Goal: Task Accomplishment & Management: Manage account settings

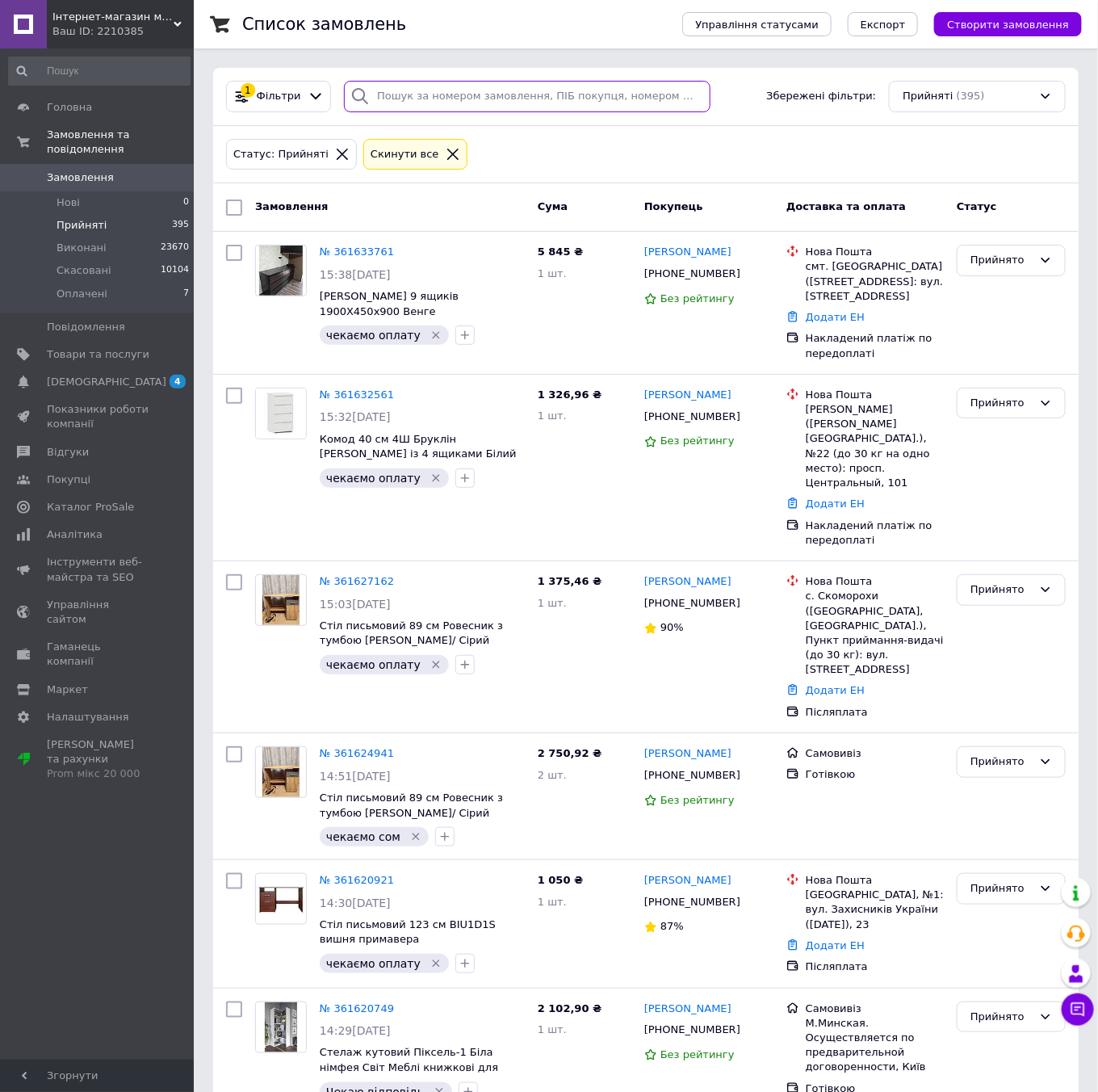
click at [402, 104] on input "search" at bounding box center [527, 96] width 366 height 32
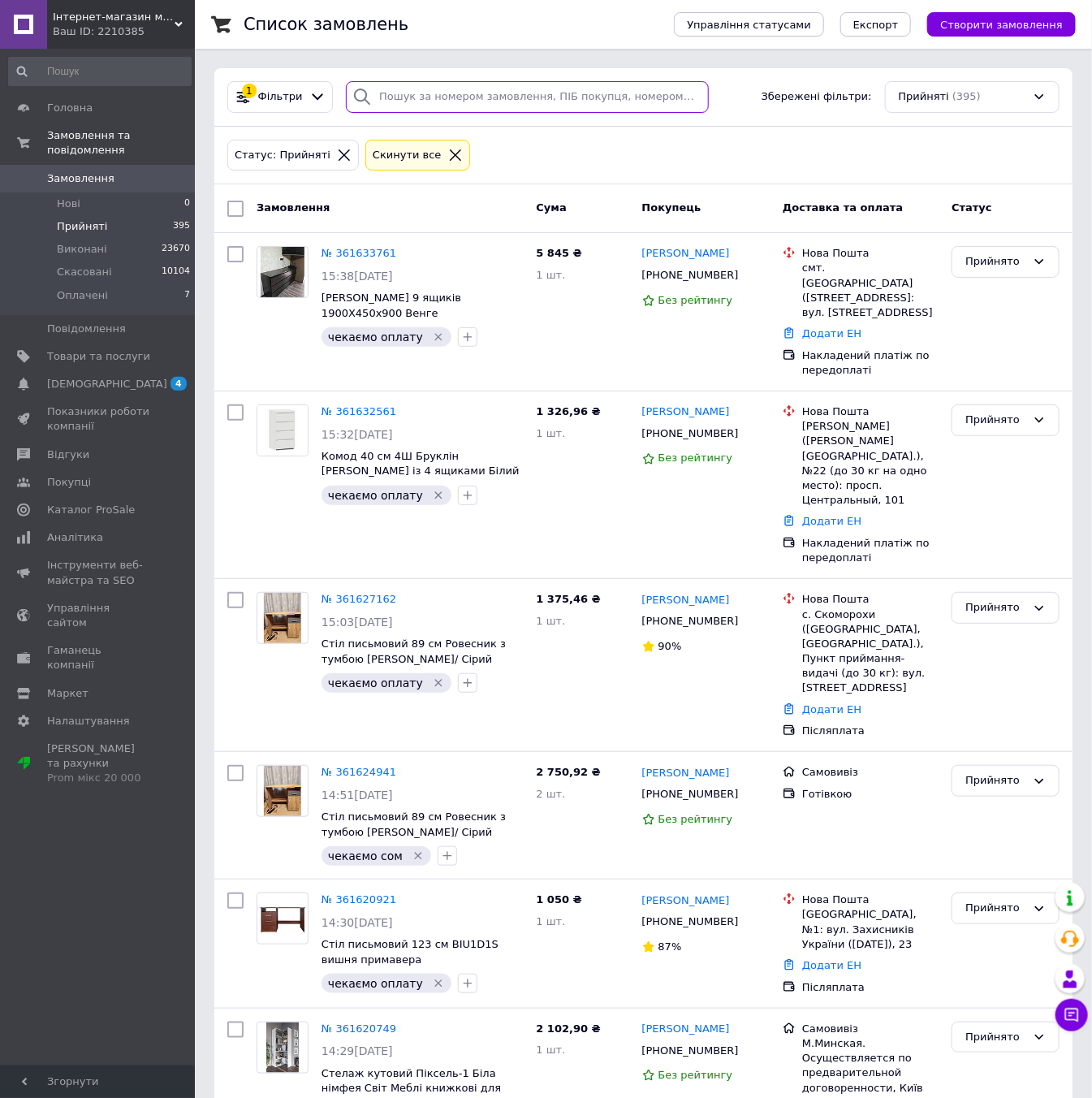
paste input "361454280"
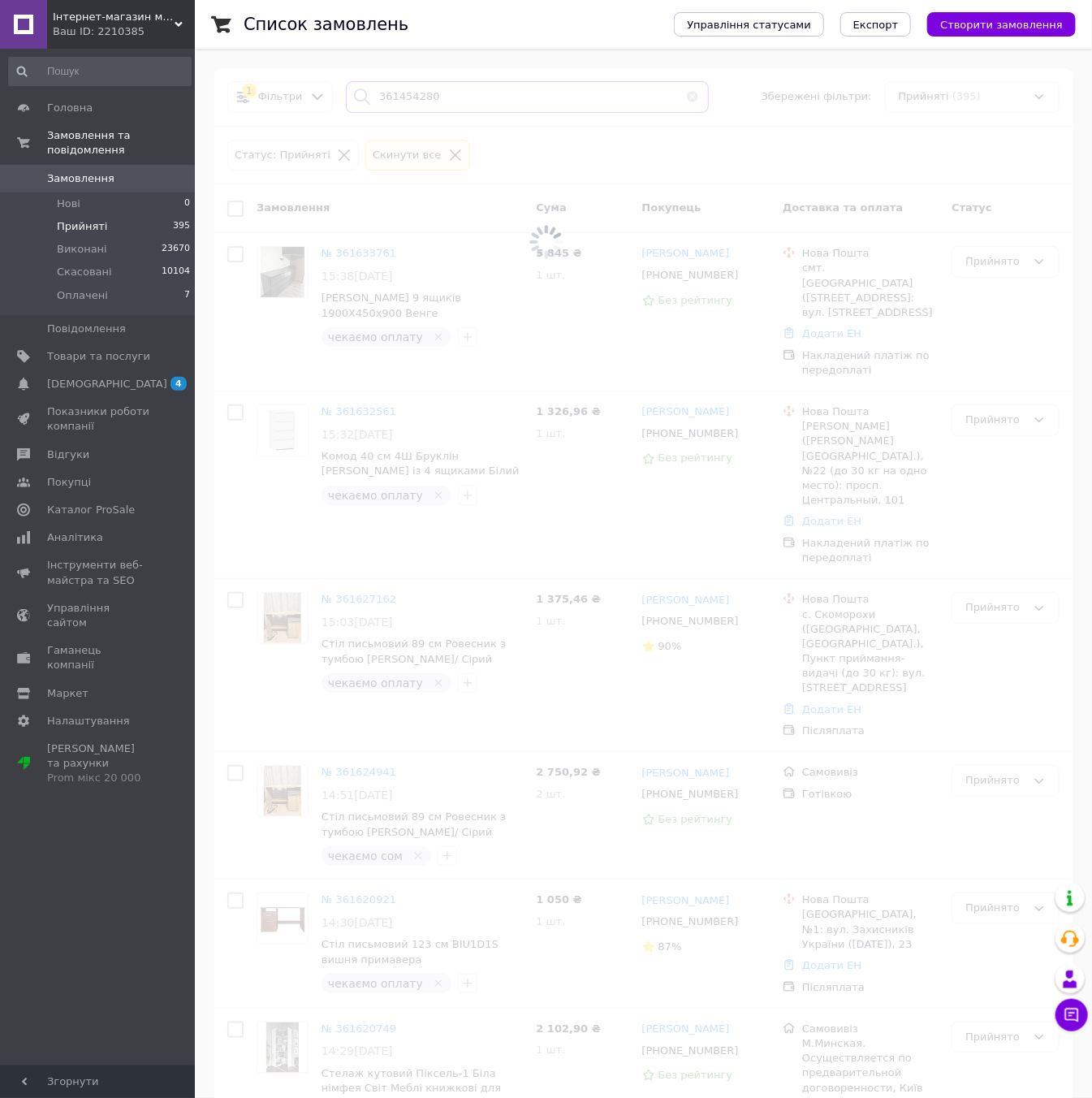
type input "361454280"
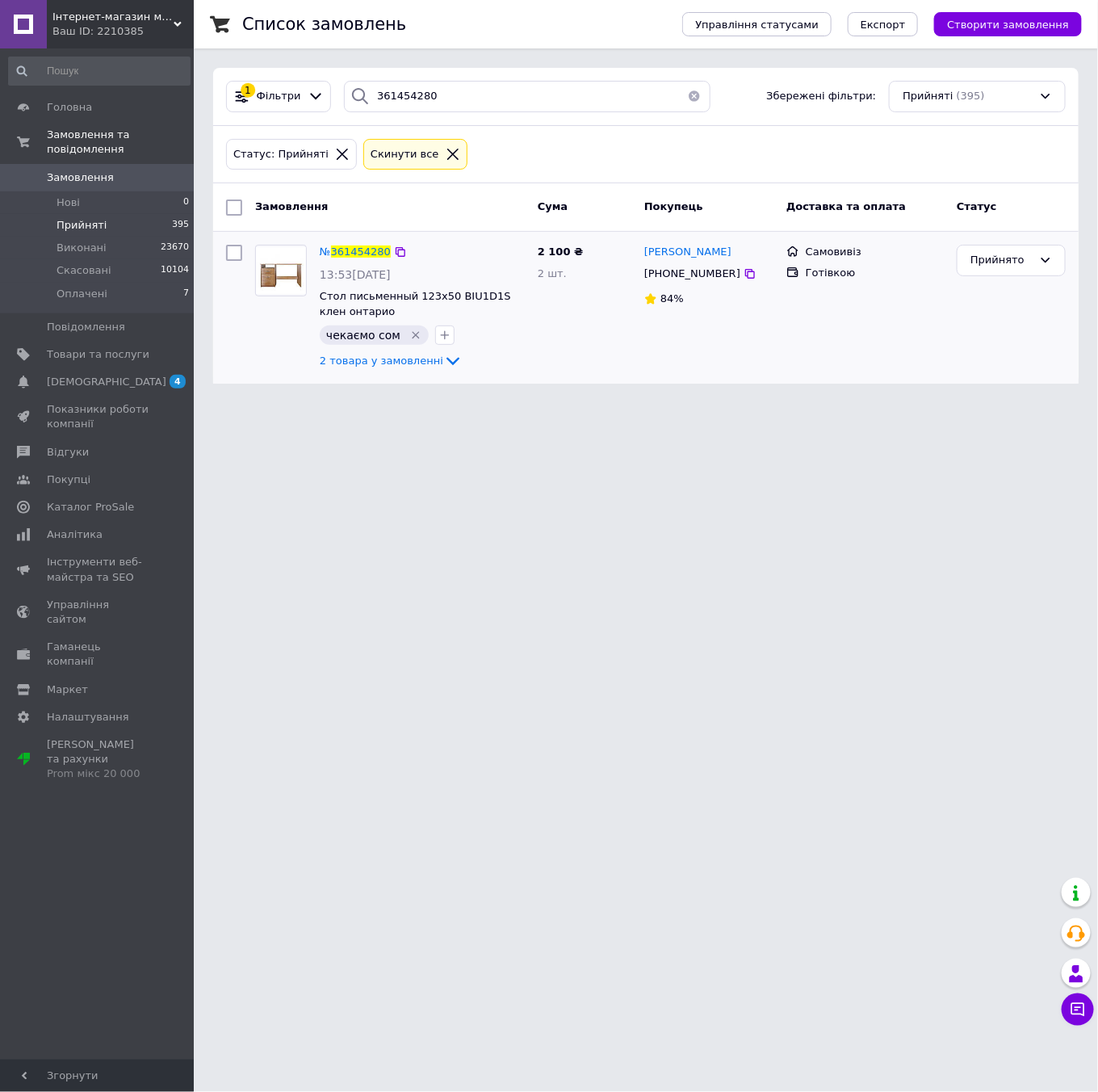
click at [292, 270] on img at bounding box center [281, 271] width 50 height 47
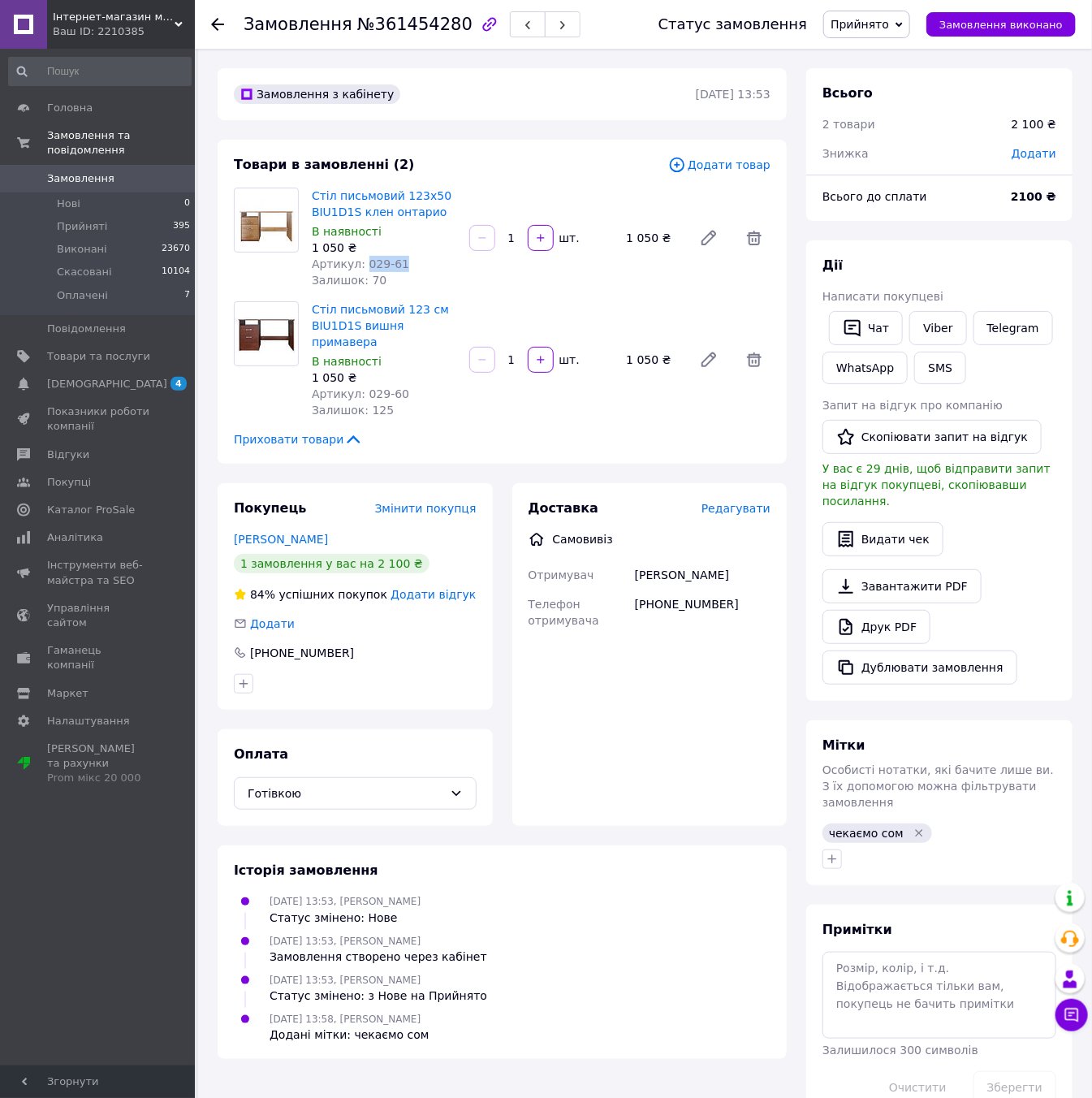
drag, startPoint x: 401, startPoint y: 261, endPoint x: 362, endPoint y: 261, distance: 39.0
click at [362, 261] on div "Артикул: 029-61" at bounding box center [384, 264] width 145 height 16
copy span "029-61"
drag, startPoint x: 404, startPoint y: 381, endPoint x: 361, endPoint y: 375, distance: 43.4
click at [361, 386] on div "Артикул: 029-60" at bounding box center [384, 394] width 145 height 16
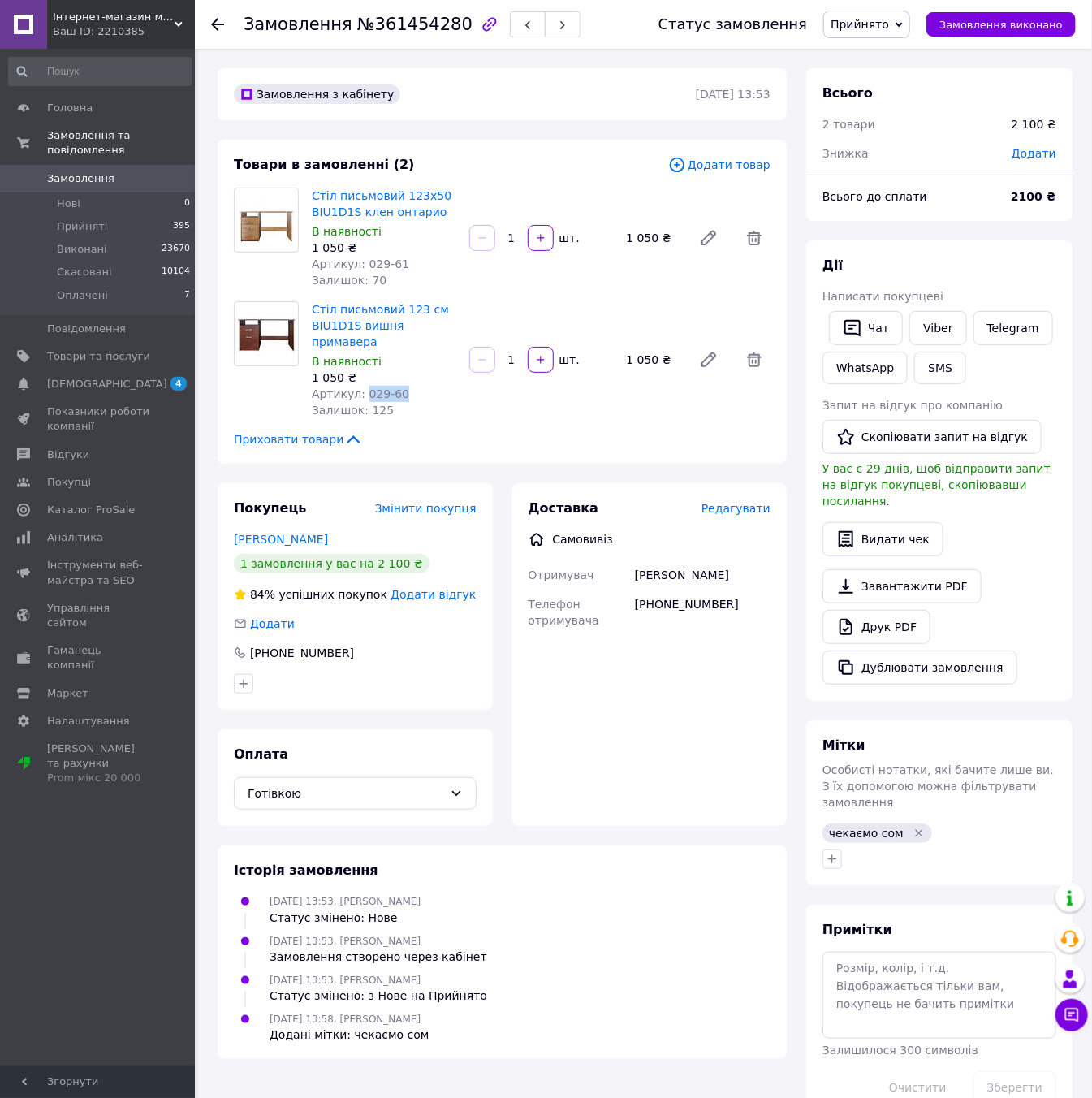
copy span "029-60"
click at [667, 615] on div "+380631226774" at bounding box center [703, 613] width 143 height 46
click at [673, 599] on div "+380631226774" at bounding box center [703, 613] width 143 height 46
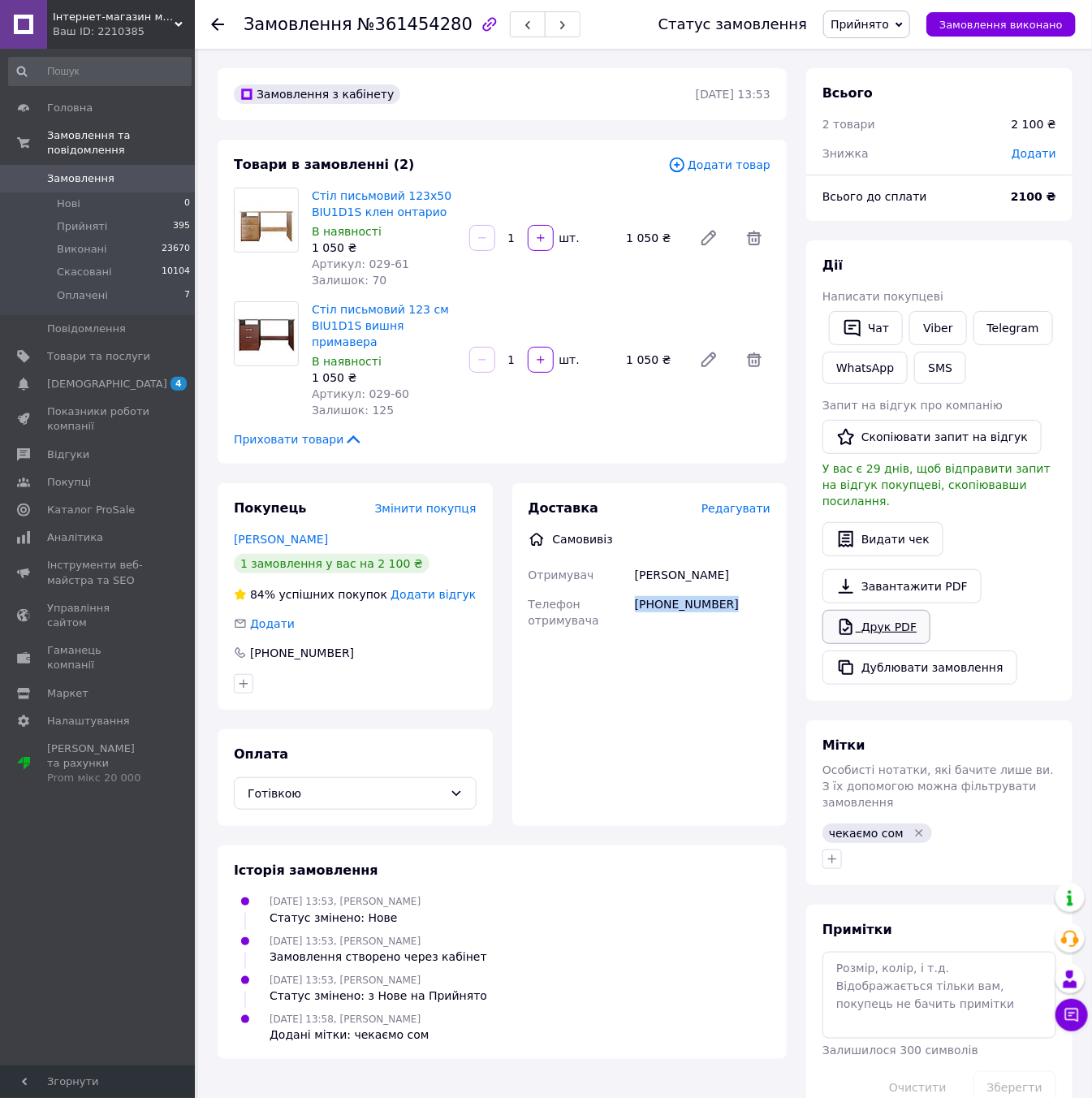
copy div "+380631226774 Ім'я Телефон отримувача Пункт самовивозу Оберіть пункт самовивозу…"
drag, startPoint x: 399, startPoint y: 380, endPoint x: 362, endPoint y: 380, distance: 37.0
click at [362, 386] on div "Артикул: 029-60" at bounding box center [384, 394] width 145 height 16
click at [214, 19] on icon at bounding box center [217, 24] width 13 height 13
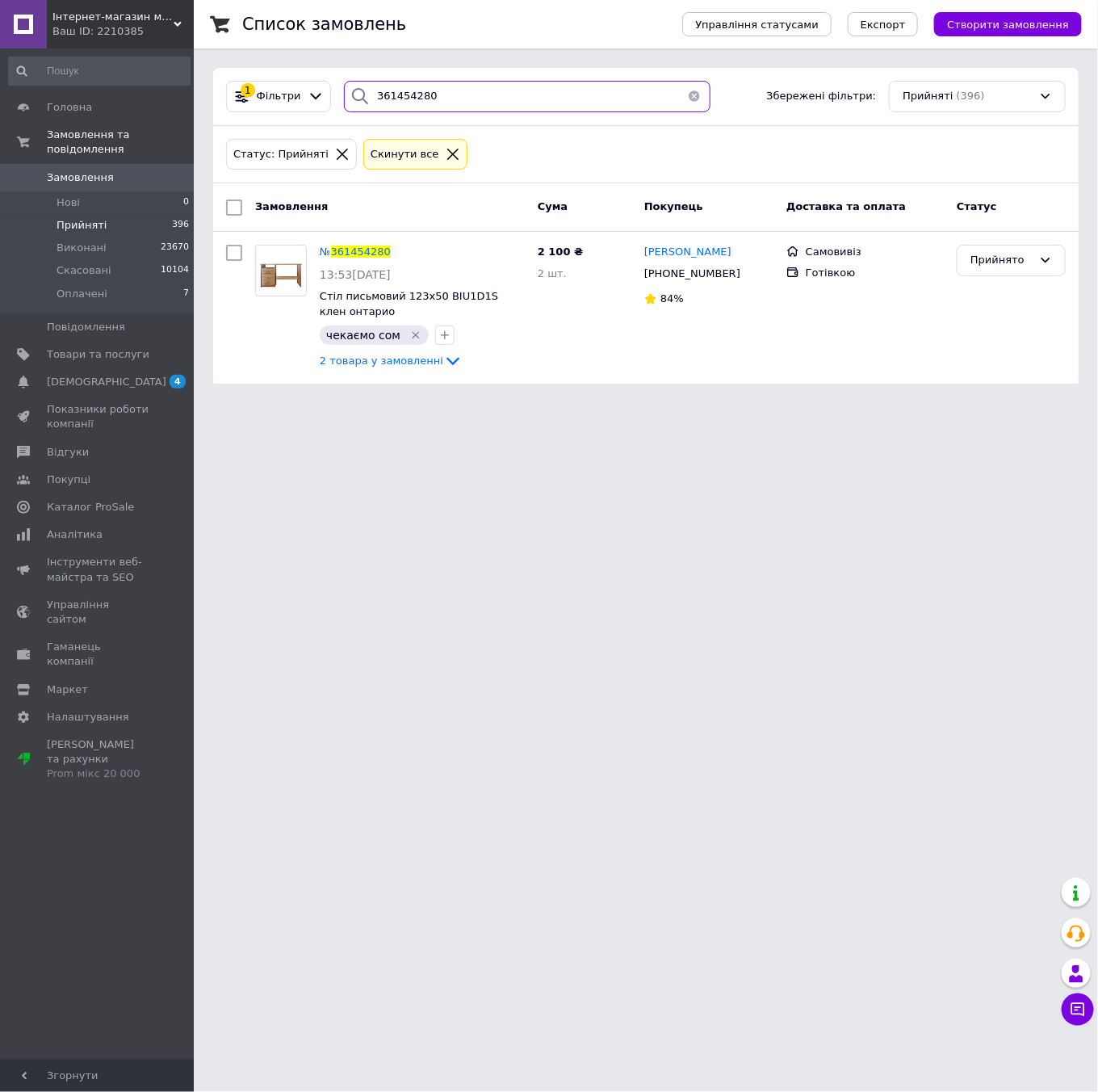
click at [374, 102] on input "361454280" at bounding box center [527, 96] width 366 height 32
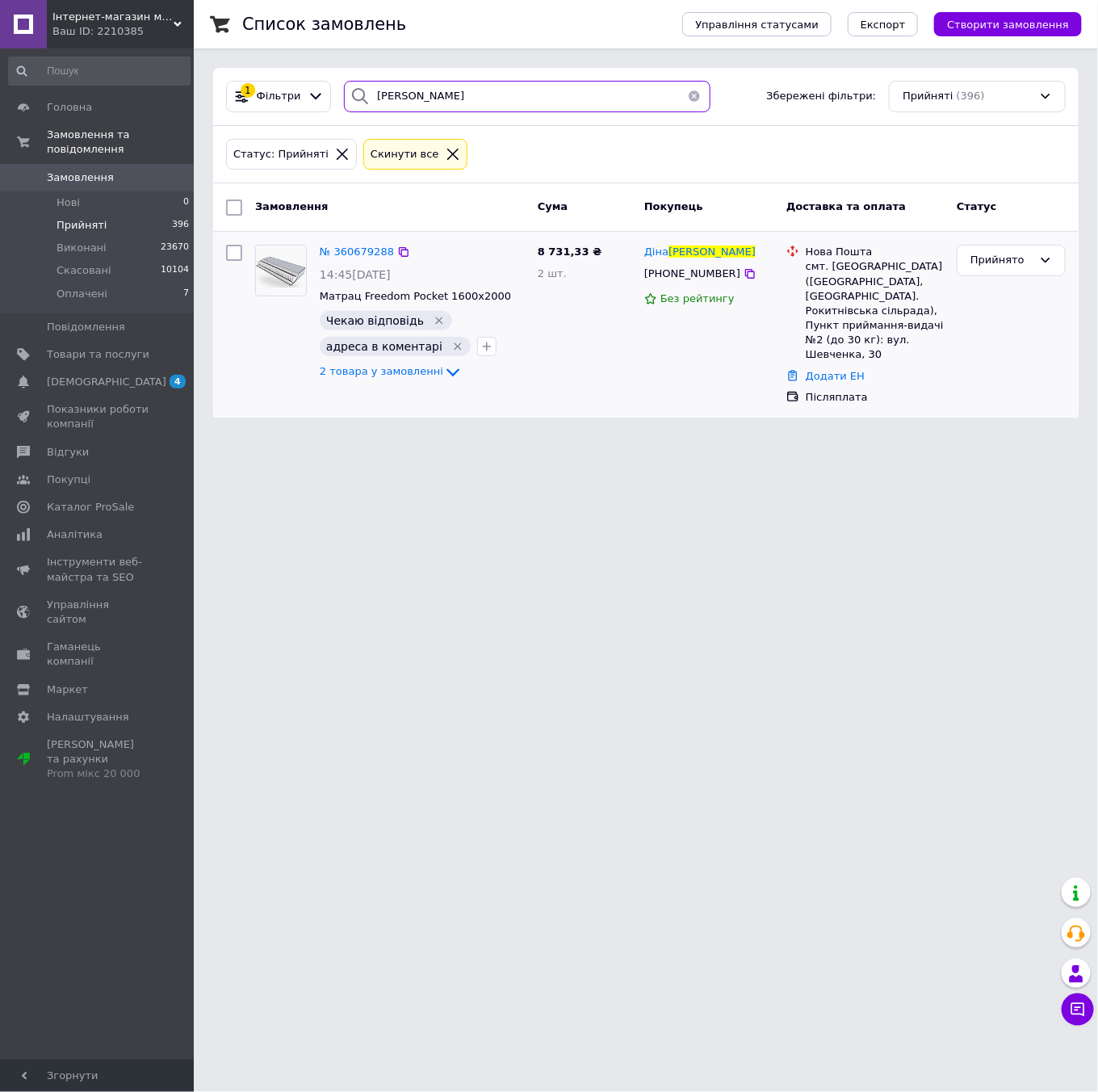
type input "сахневич"
click at [282, 277] on img at bounding box center [281, 271] width 50 height 33
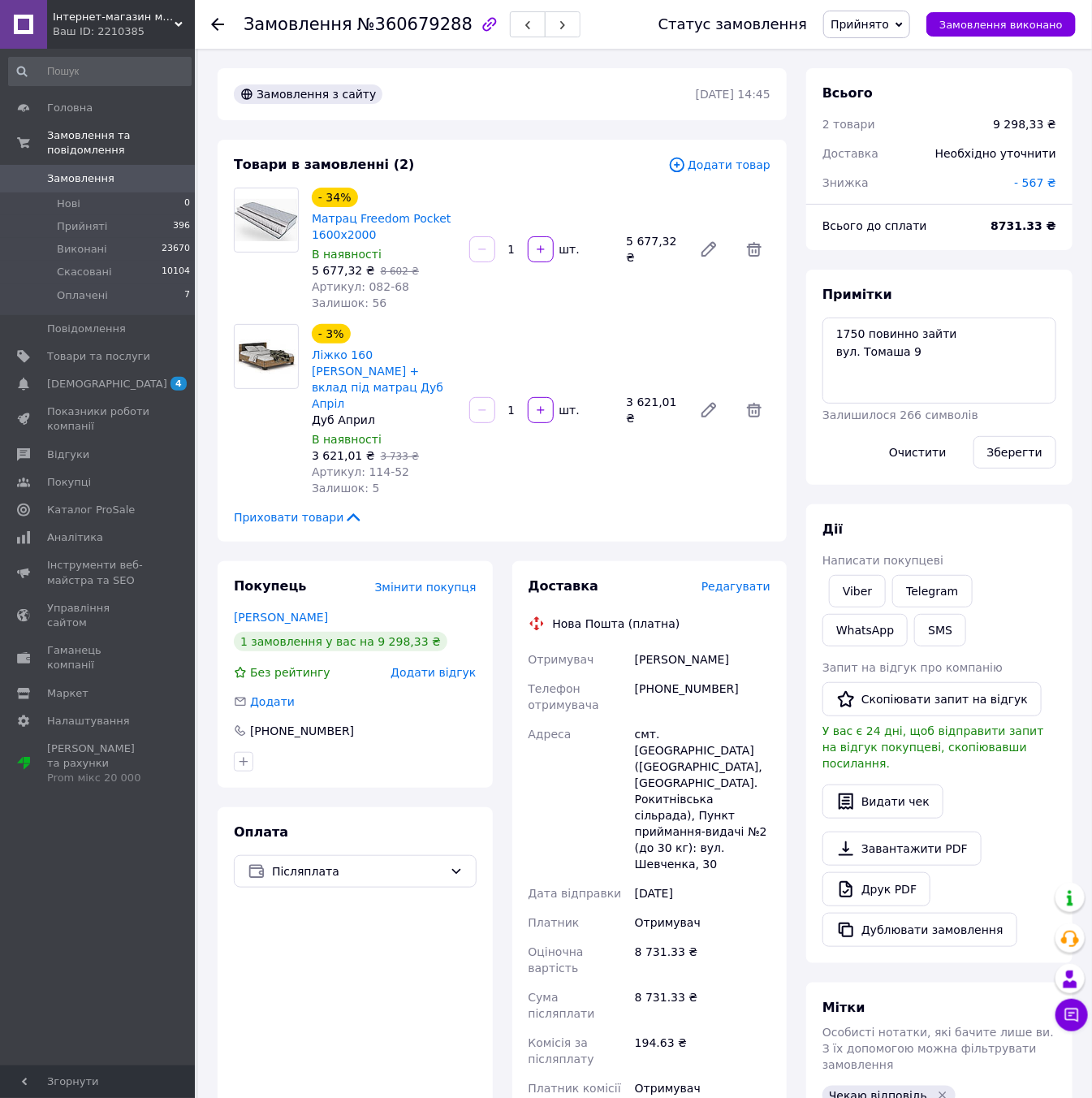
scroll to position [450, 0]
drag, startPoint x: 968, startPoint y: 331, endPoint x: 861, endPoint y: 332, distance: 107.0
click at [861, 332] on textarea "1750 повинно зайти вул. Томаша 9" at bounding box center [939, 361] width 234 height 86
type textarea "1750э вул. Томаша 9"
click at [1006, 449] on button "Зберегти" at bounding box center [1015, 453] width 83 height 33
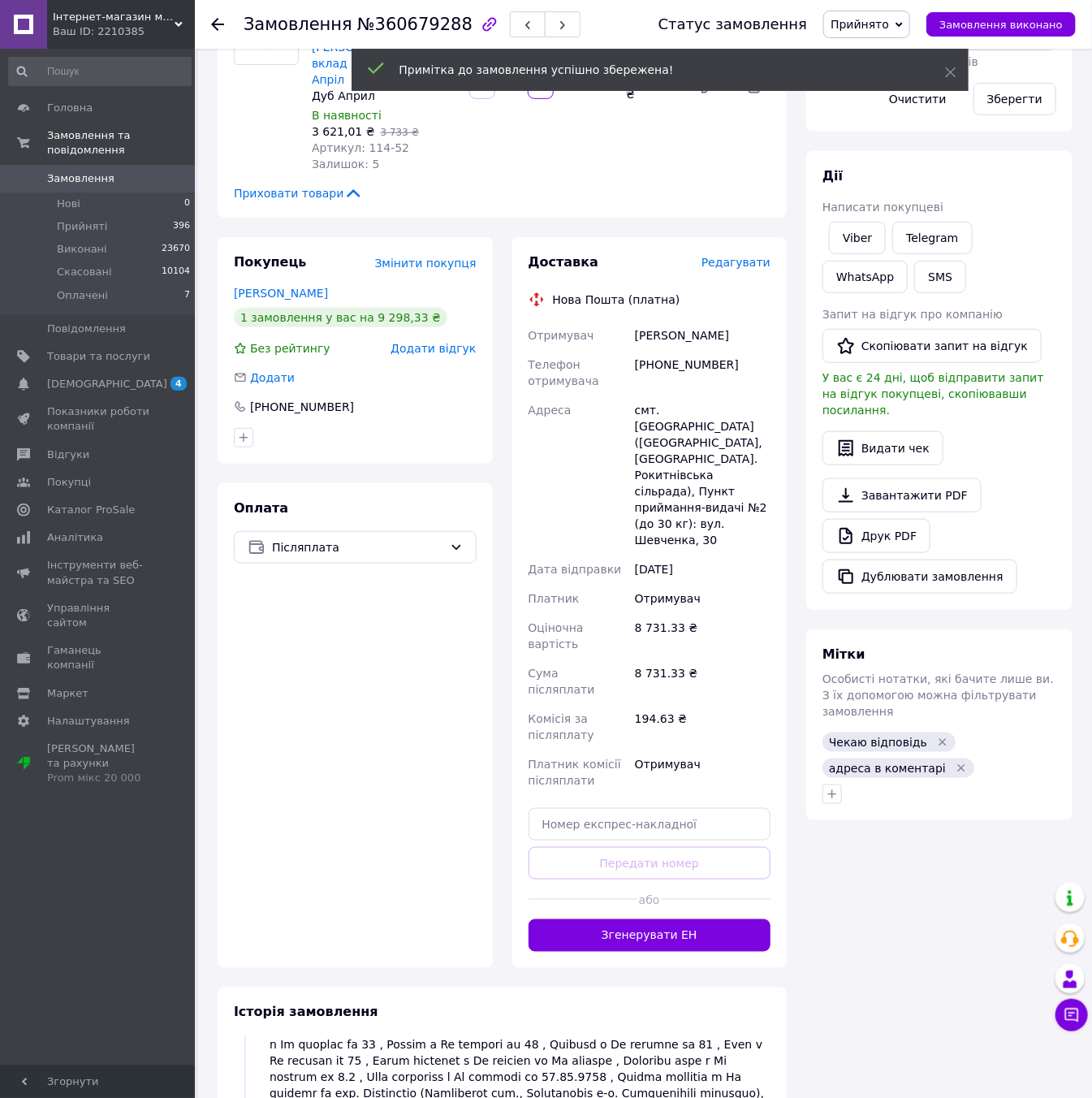
scroll to position [490, 0]
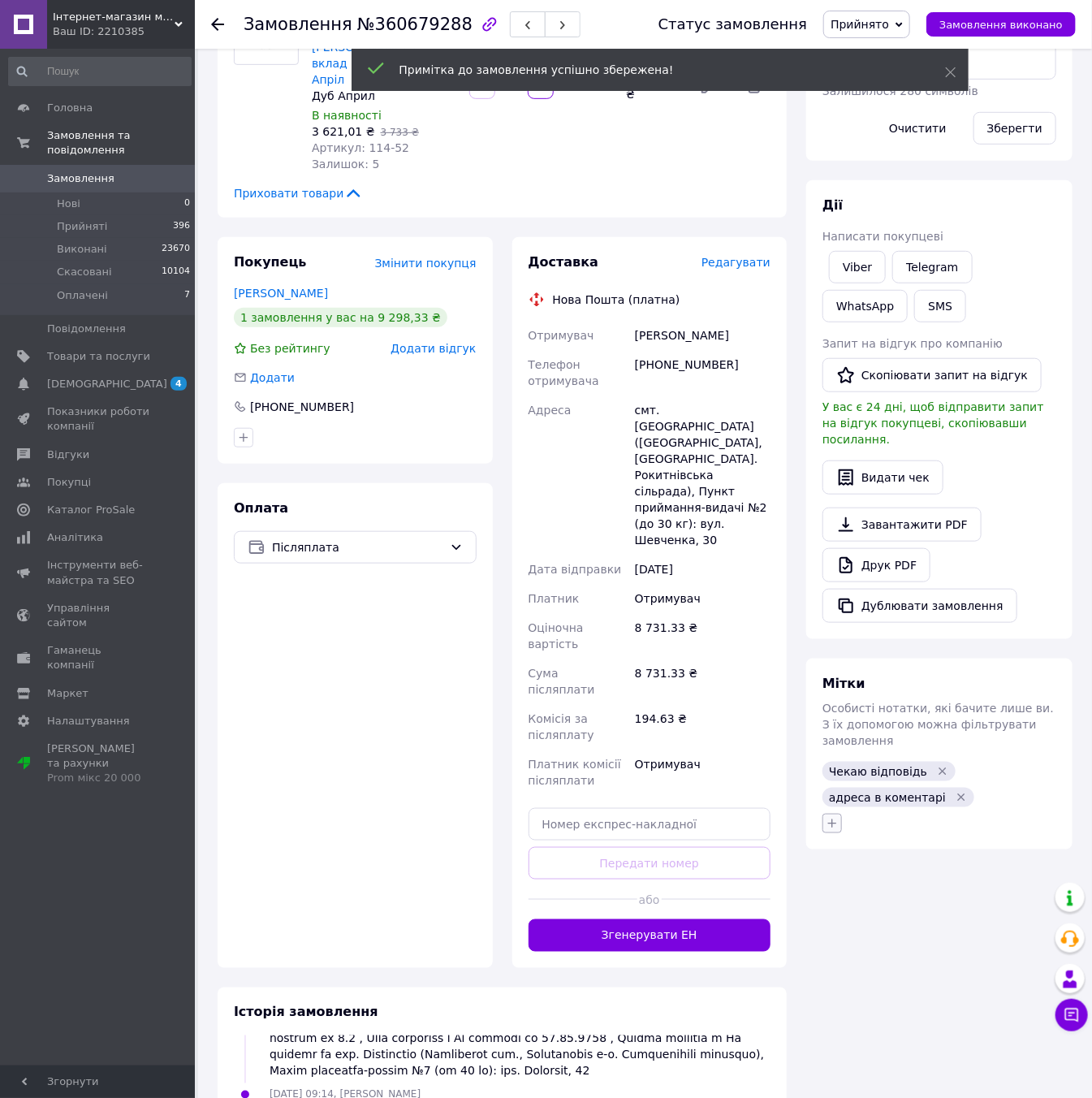
click at [828, 817] on icon "button" at bounding box center [832, 824] width 13 height 13
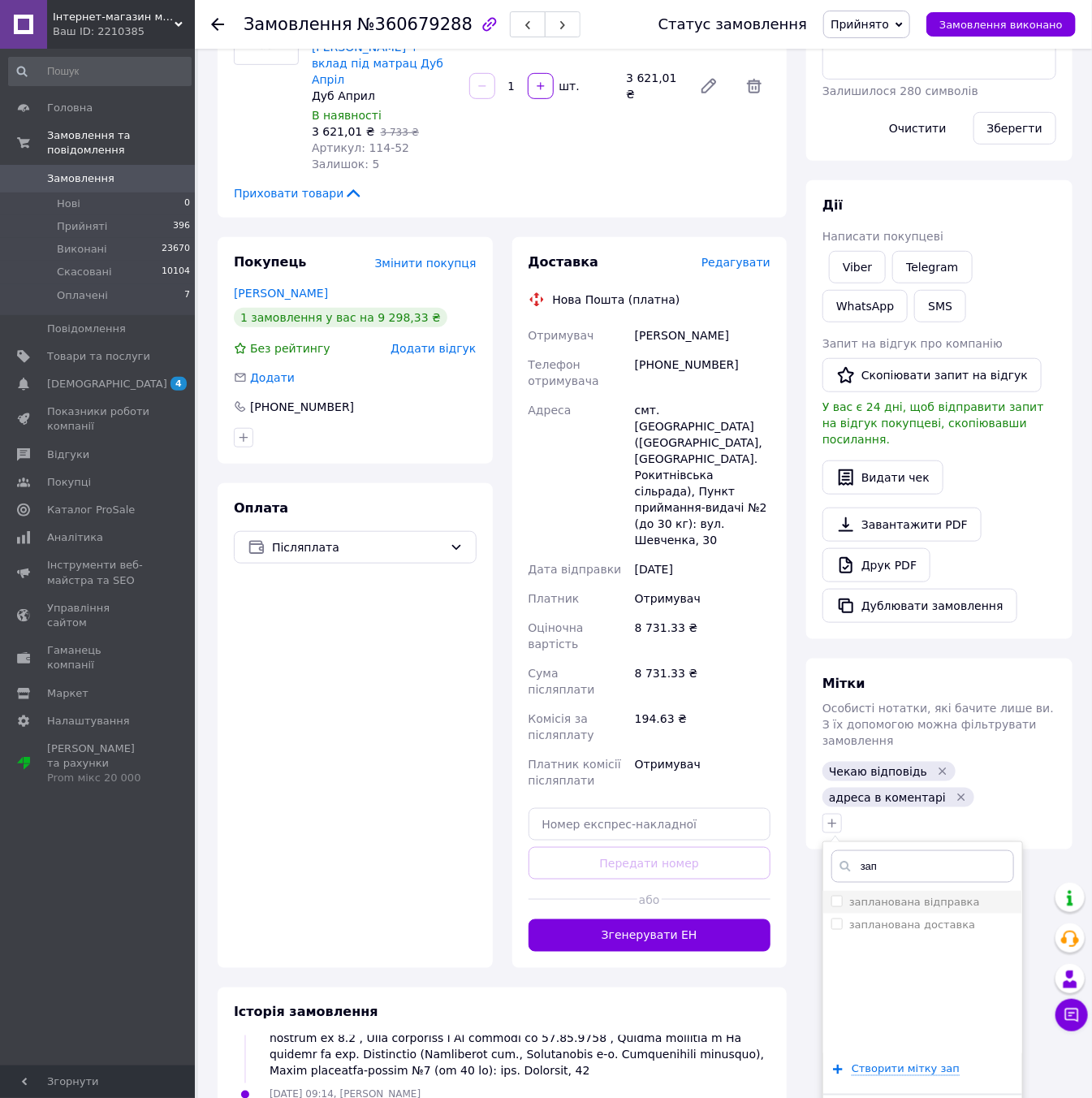
type input "зап"
click at [878, 896] on label "запланована відправка" at bounding box center [914, 902] width 131 height 12
checkbox input "true"
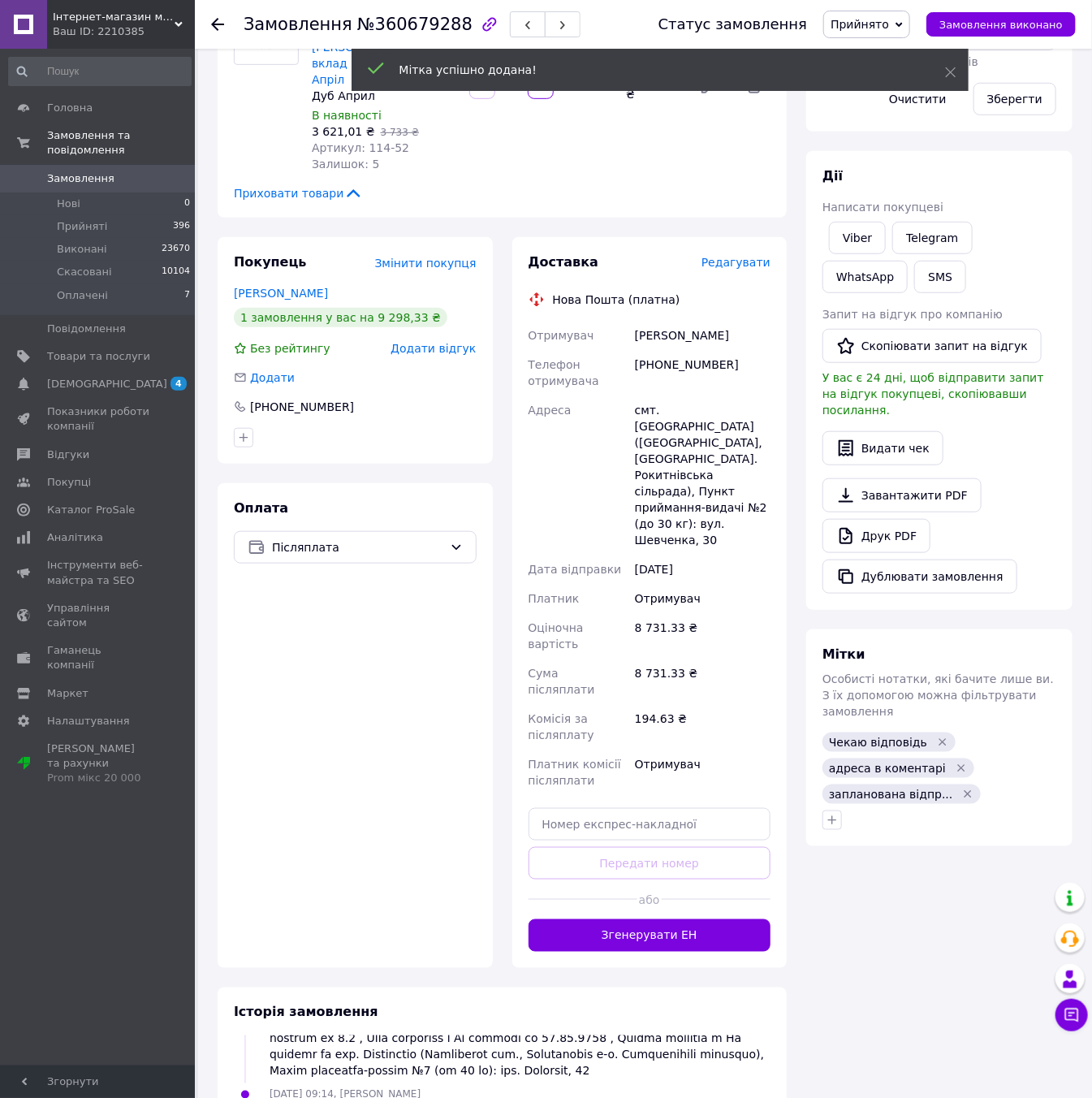
scroll to position [529, 0]
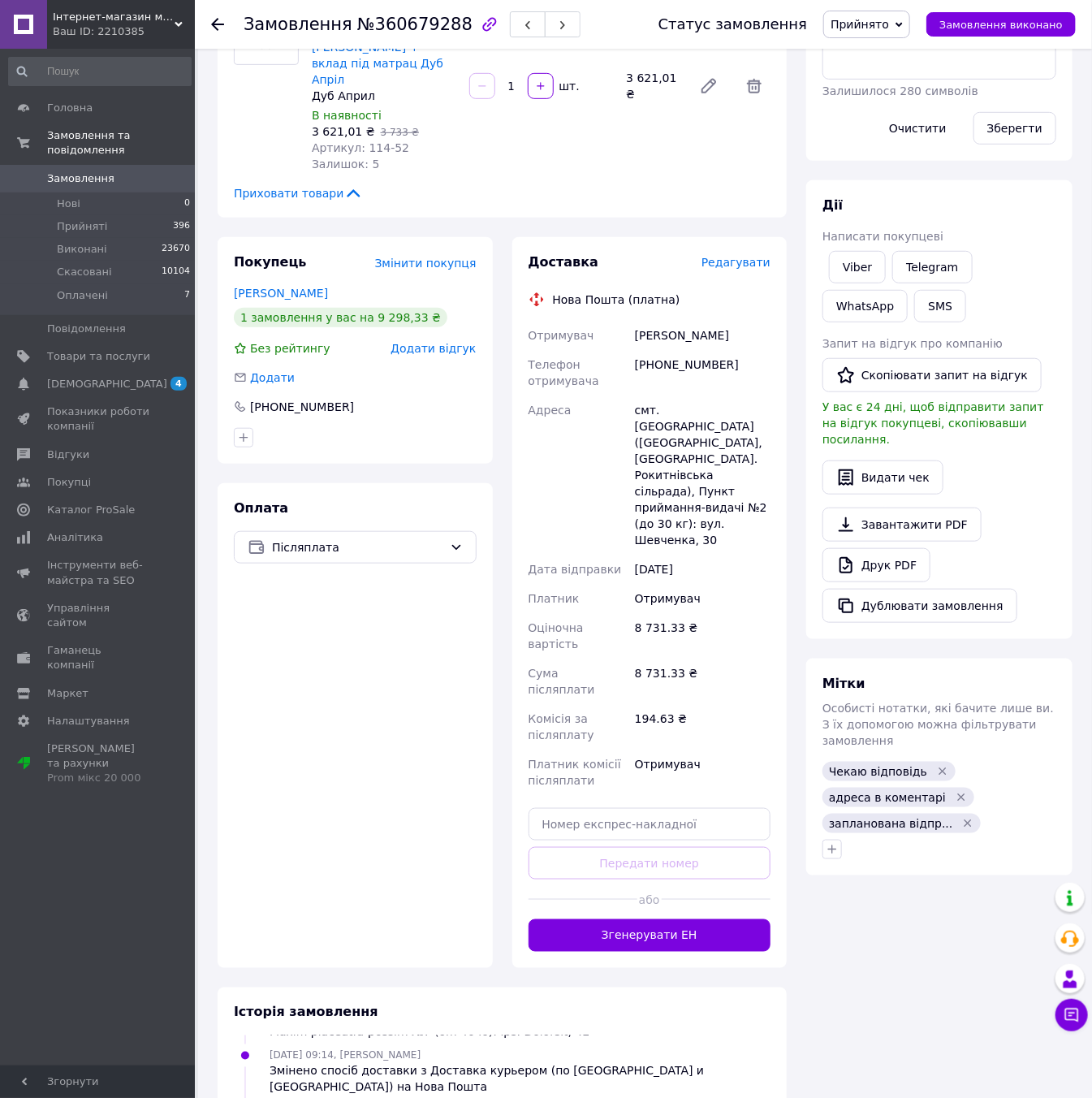
click at [936, 765] on icon "Видалити мітку" at bounding box center [943, 771] width 13 height 13
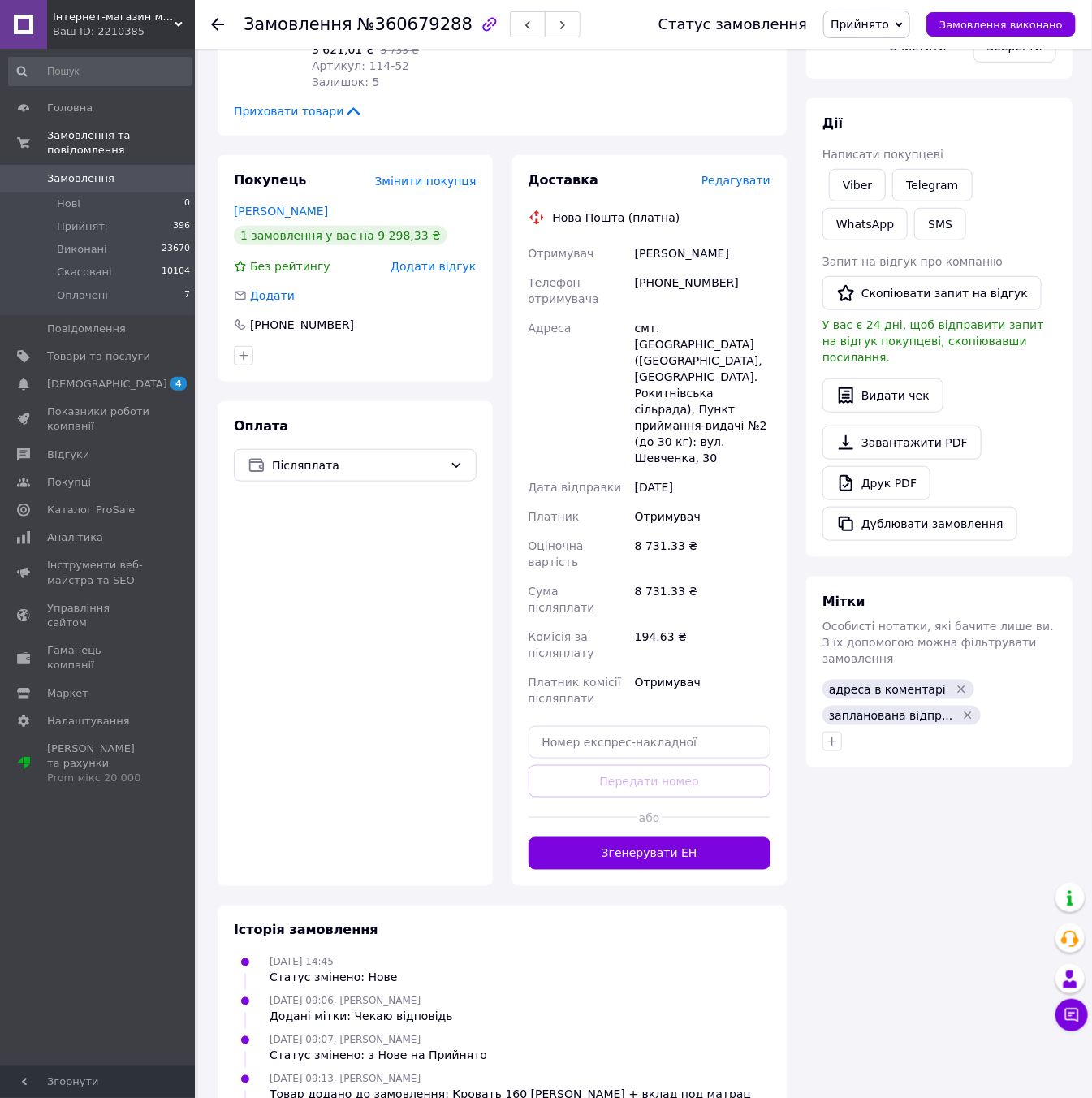
scroll to position [229, 0]
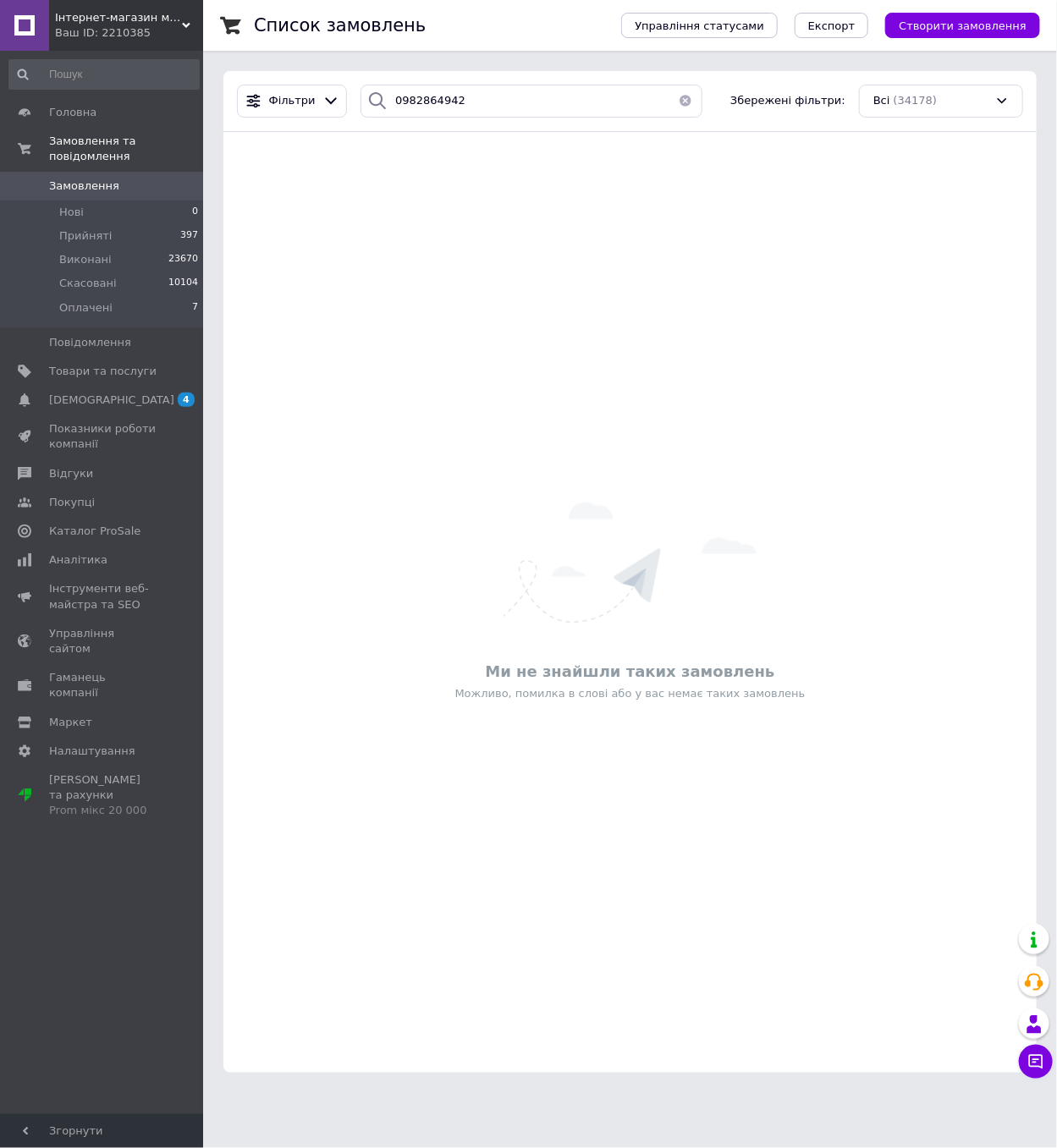
click at [59, 178] on span "Замовлення" at bounding box center [84, 186] width 70 height 15
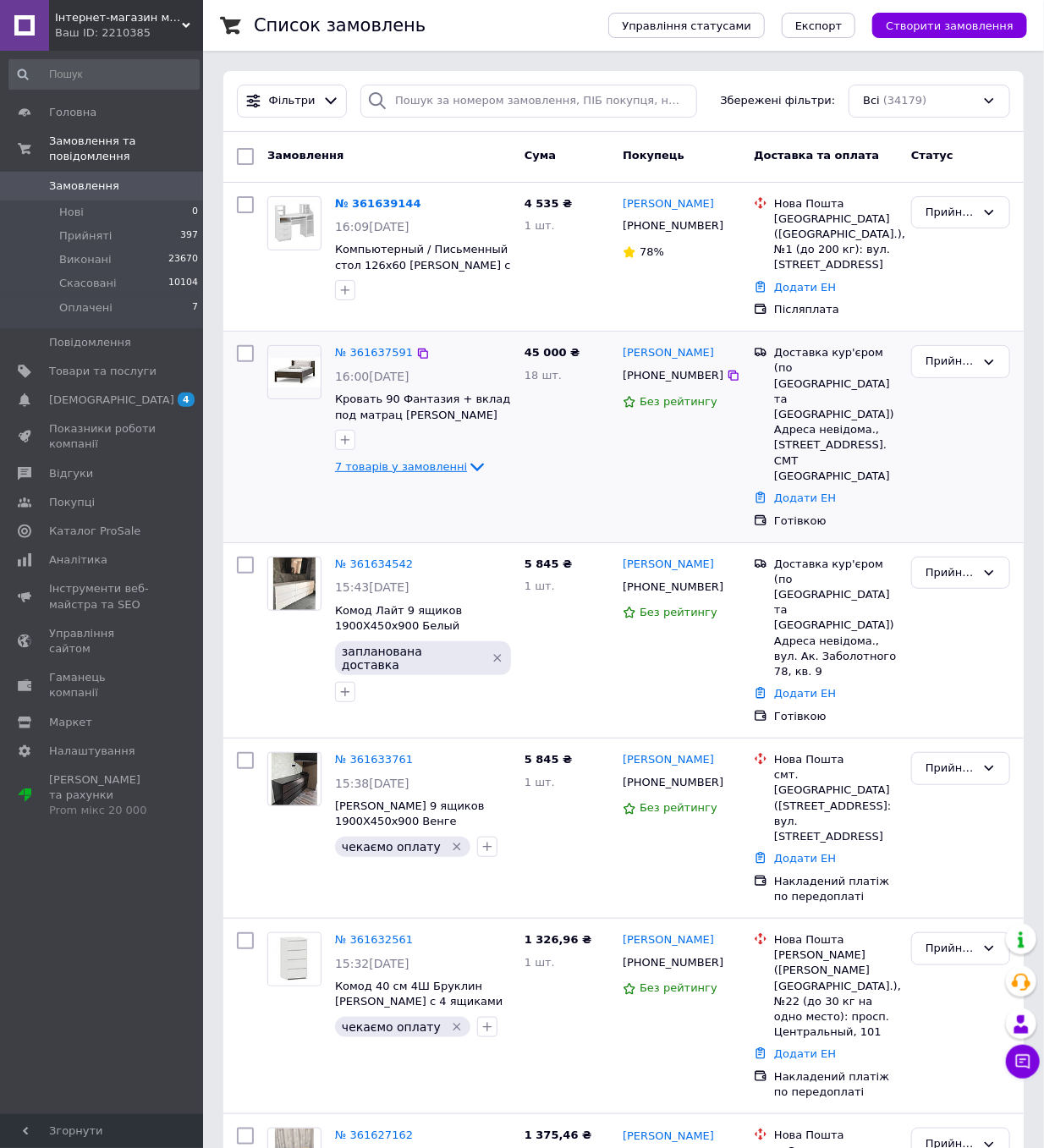
click at [444, 460] on span "7 товарів у замовленні" at bounding box center [401, 466] width 132 height 13
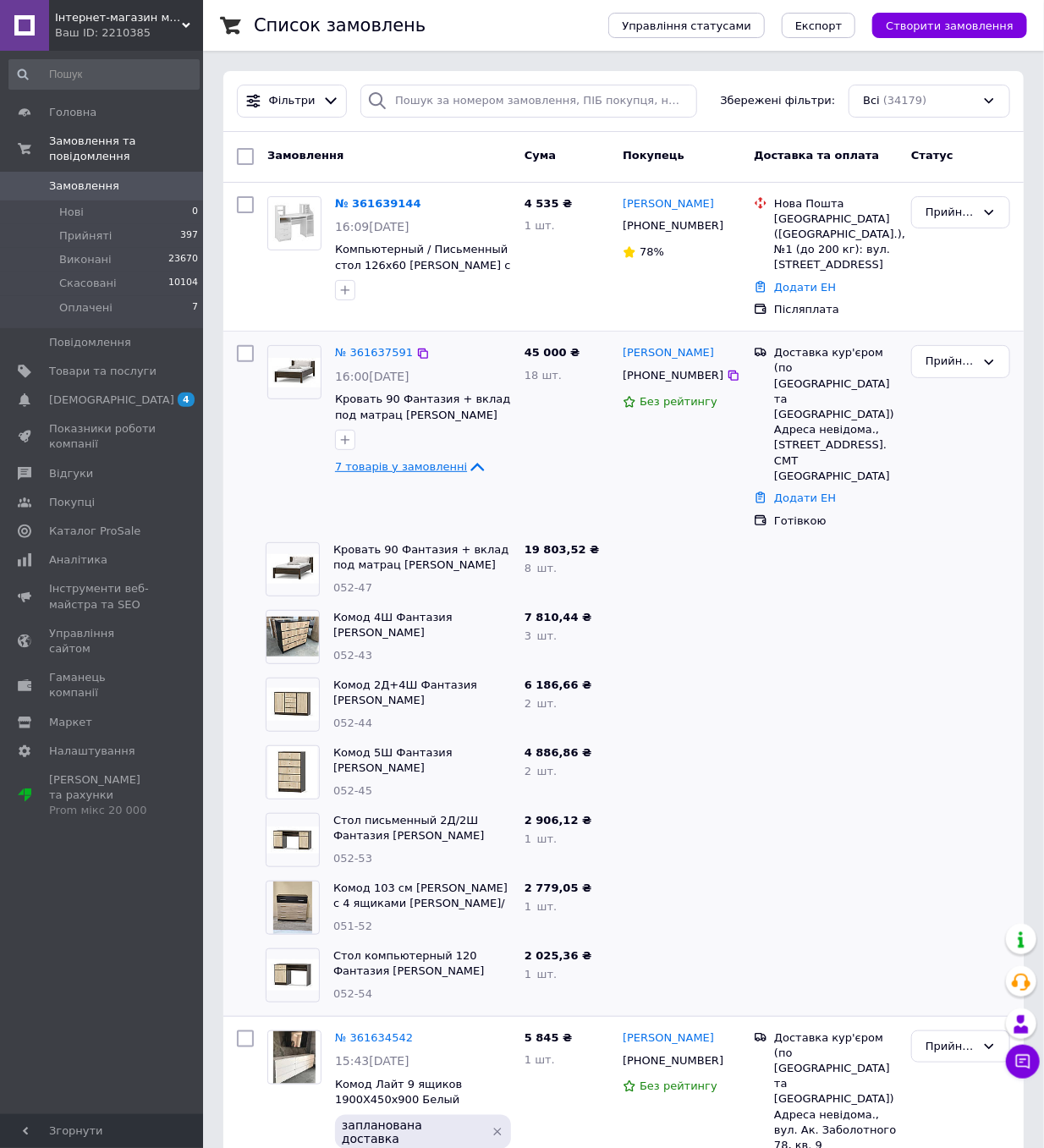
click at [382, 460] on span "7 товарів у замовленні" at bounding box center [401, 466] width 132 height 13
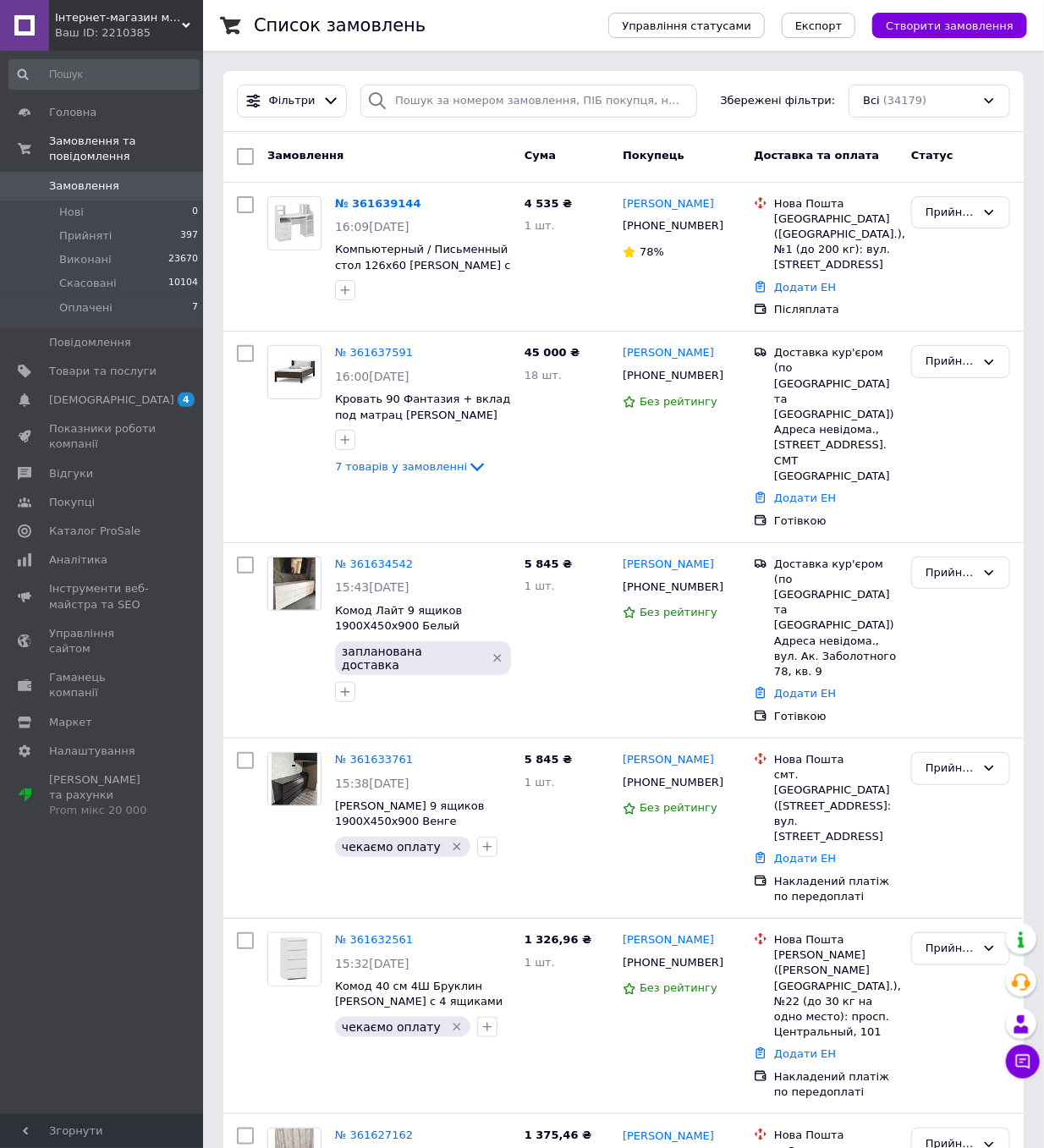
click at [405, 120] on div "Фільтри Збережені фільтри: Всі (34179)" at bounding box center [622, 102] width 800 height 61
click at [410, 106] on input "search" at bounding box center [528, 101] width 336 height 33
paste input "380506935044"
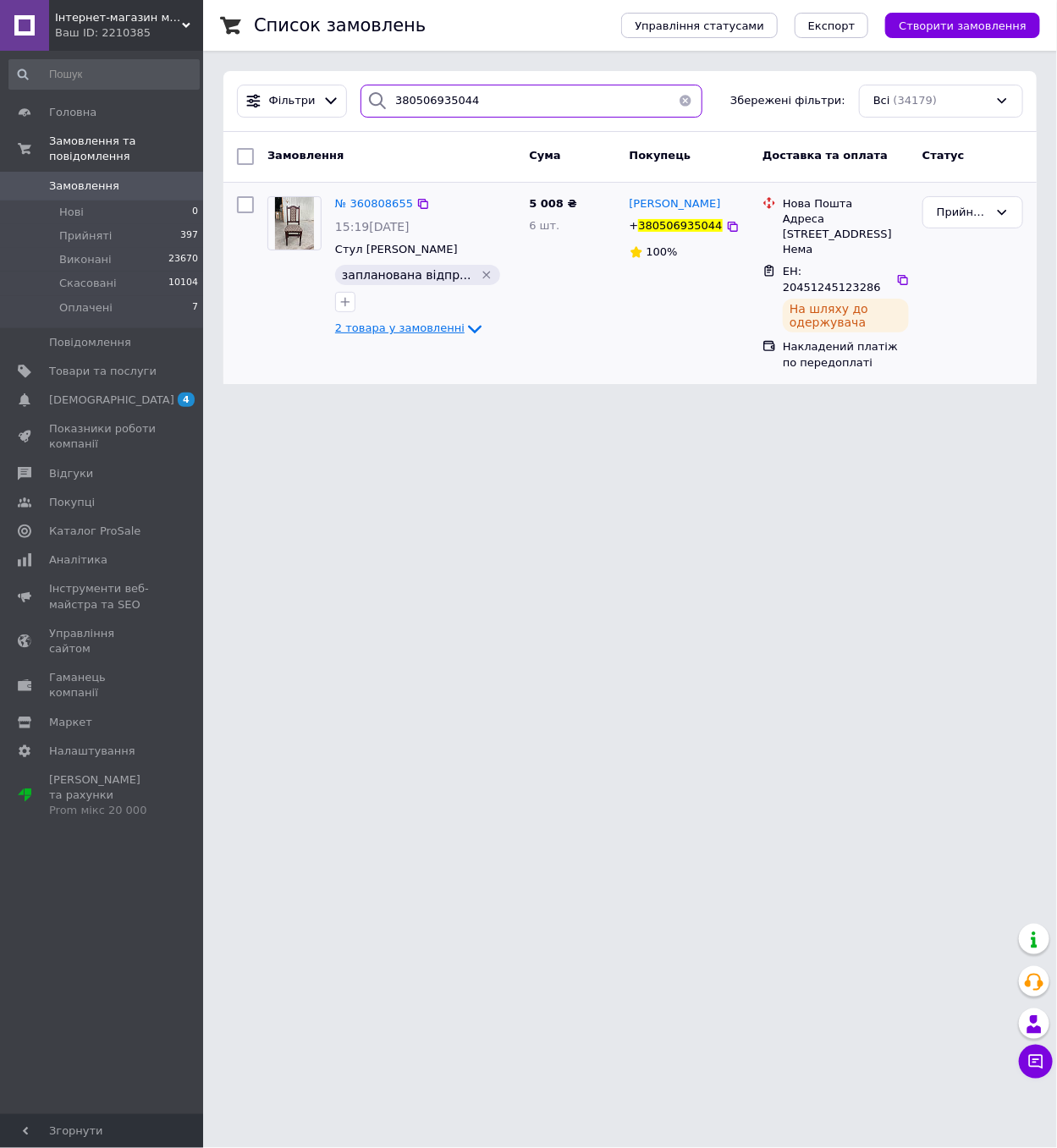
type input "380506935044"
click at [399, 322] on span "2 товара у замовленні" at bounding box center [400, 328] width 130 height 13
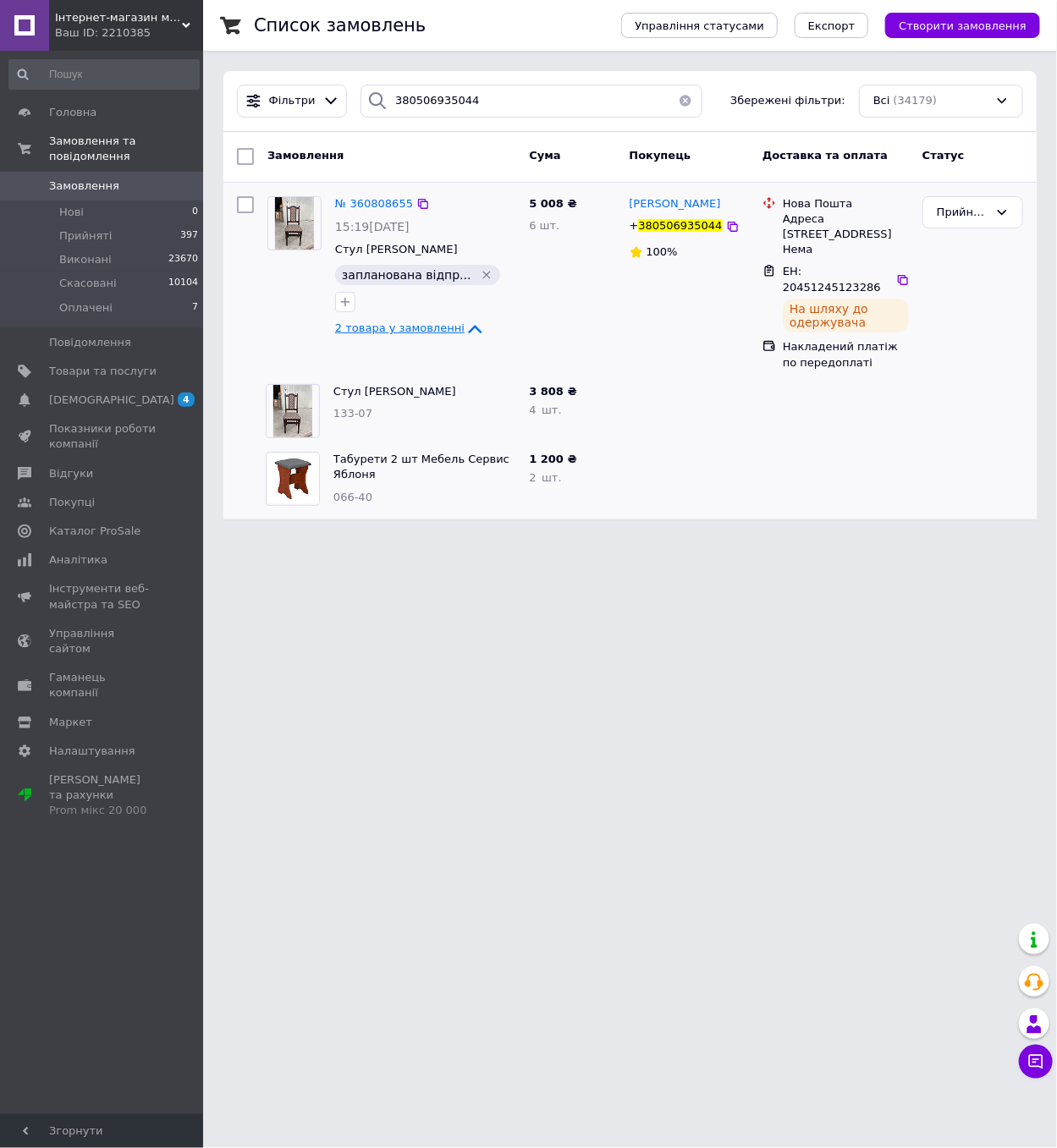
click at [399, 322] on span "2 товара у замовленні" at bounding box center [400, 328] width 130 height 13
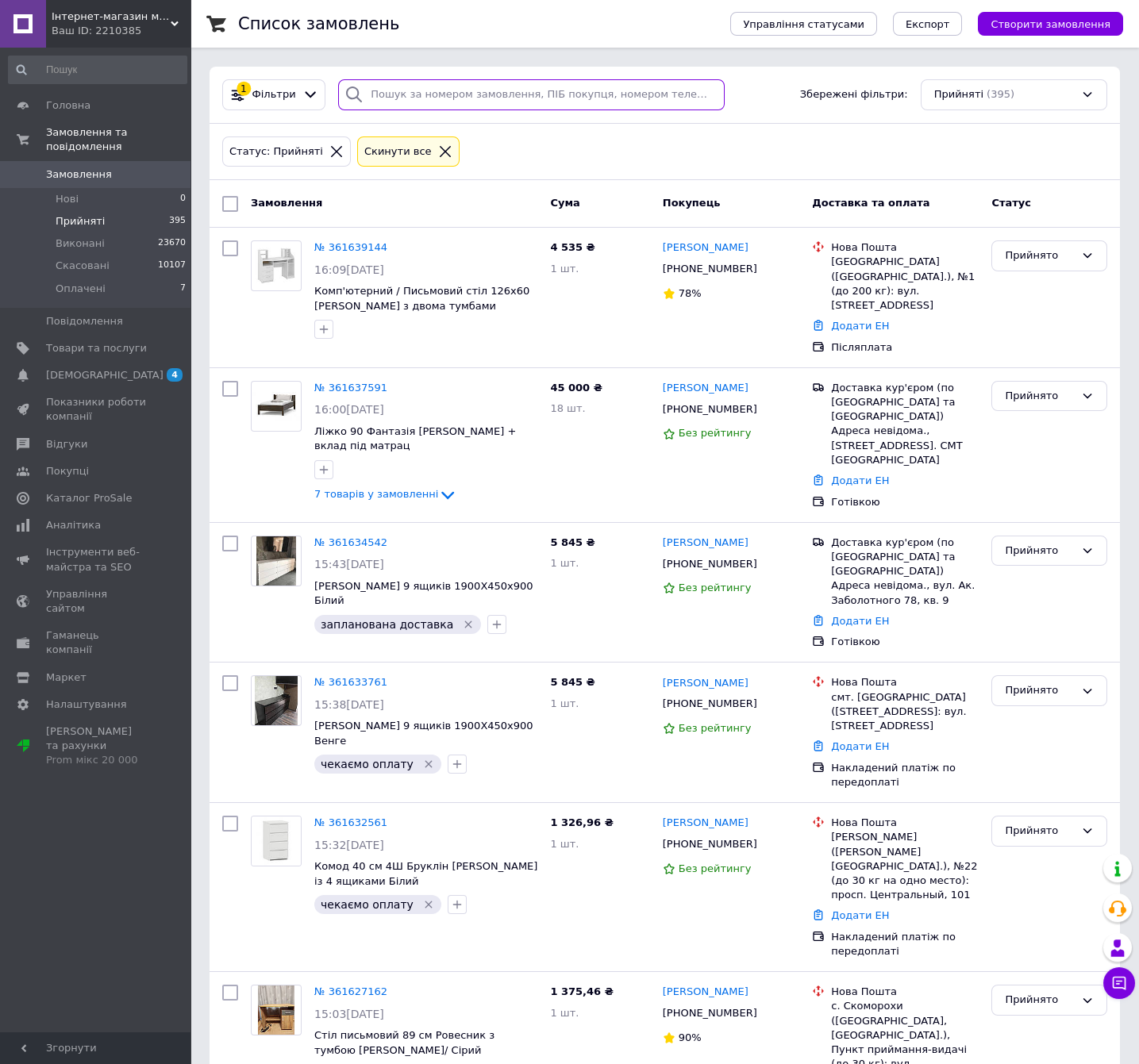
click at [466, 99] on input "search" at bounding box center [532, 95] width 387 height 31
paste input "[PHONE_NUMBER]"
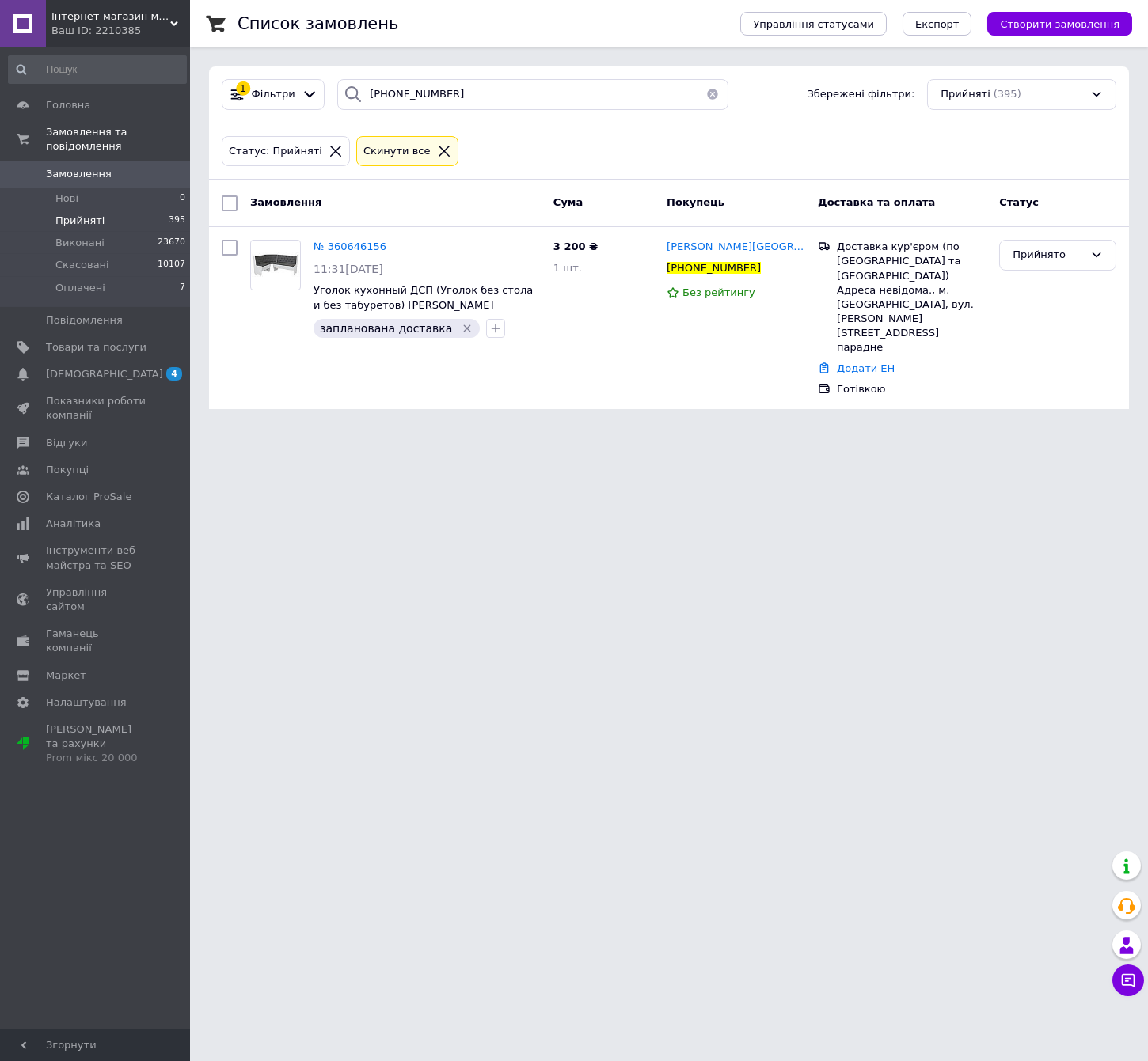
click at [464, 114] on div "1 Фільтри +380938572680 Збережені фільтри: Прийняті (395)" at bounding box center [668, 95] width 920 height 57
drag, startPoint x: 464, startPoint y: 114, endPoint x: 472, endPoint y: 87, distance: 28.2
click at [464, 113] on div "1 Фільтри +380938572680 Збережені фільтри: Прийняті (395)" at bounding box center [668, 95] width 920 height 57
click at [472, 87] on input "+380938572680" at bounding box center [533, 94] width 391 height 31
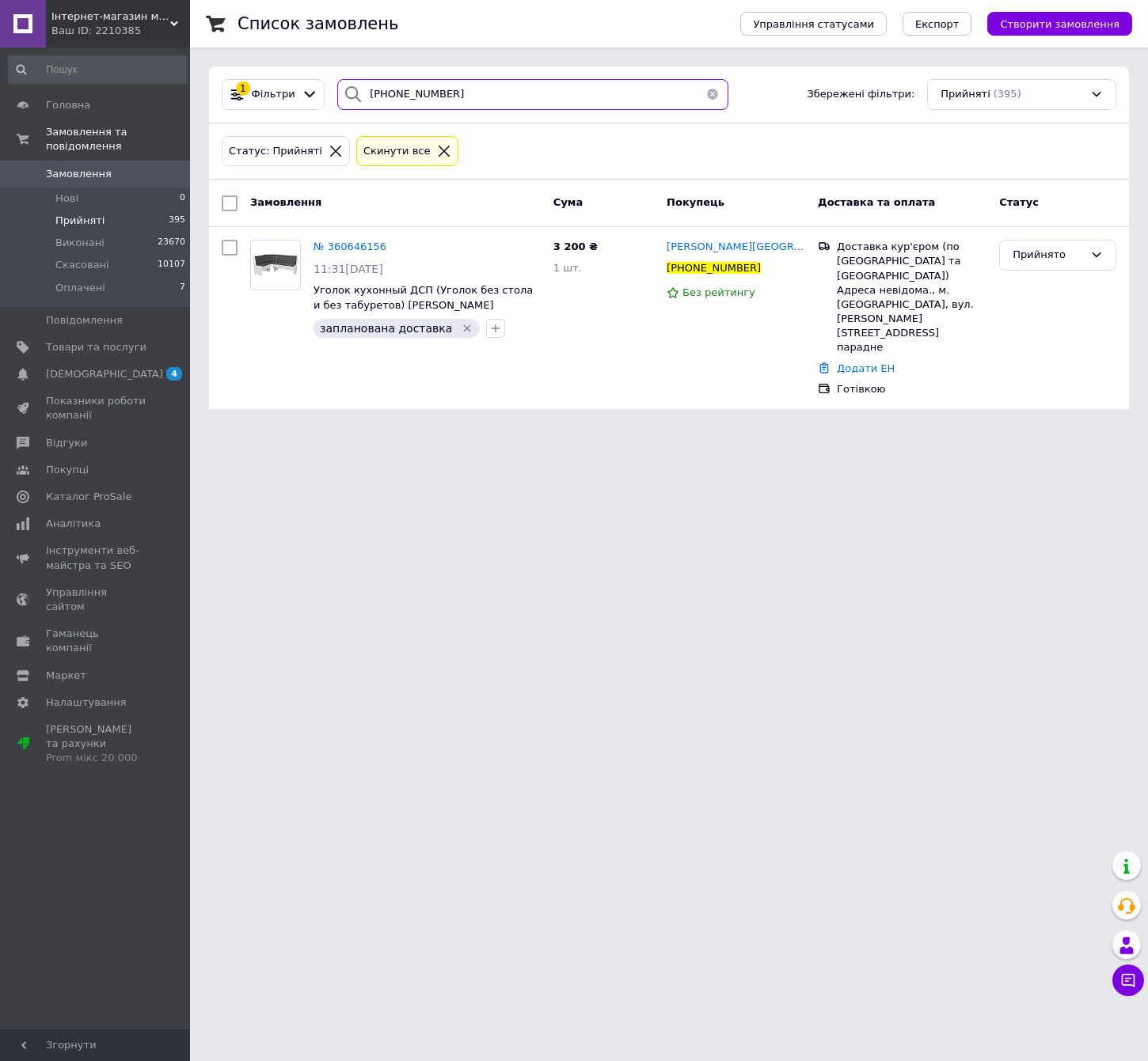
paste input "+38066671745"
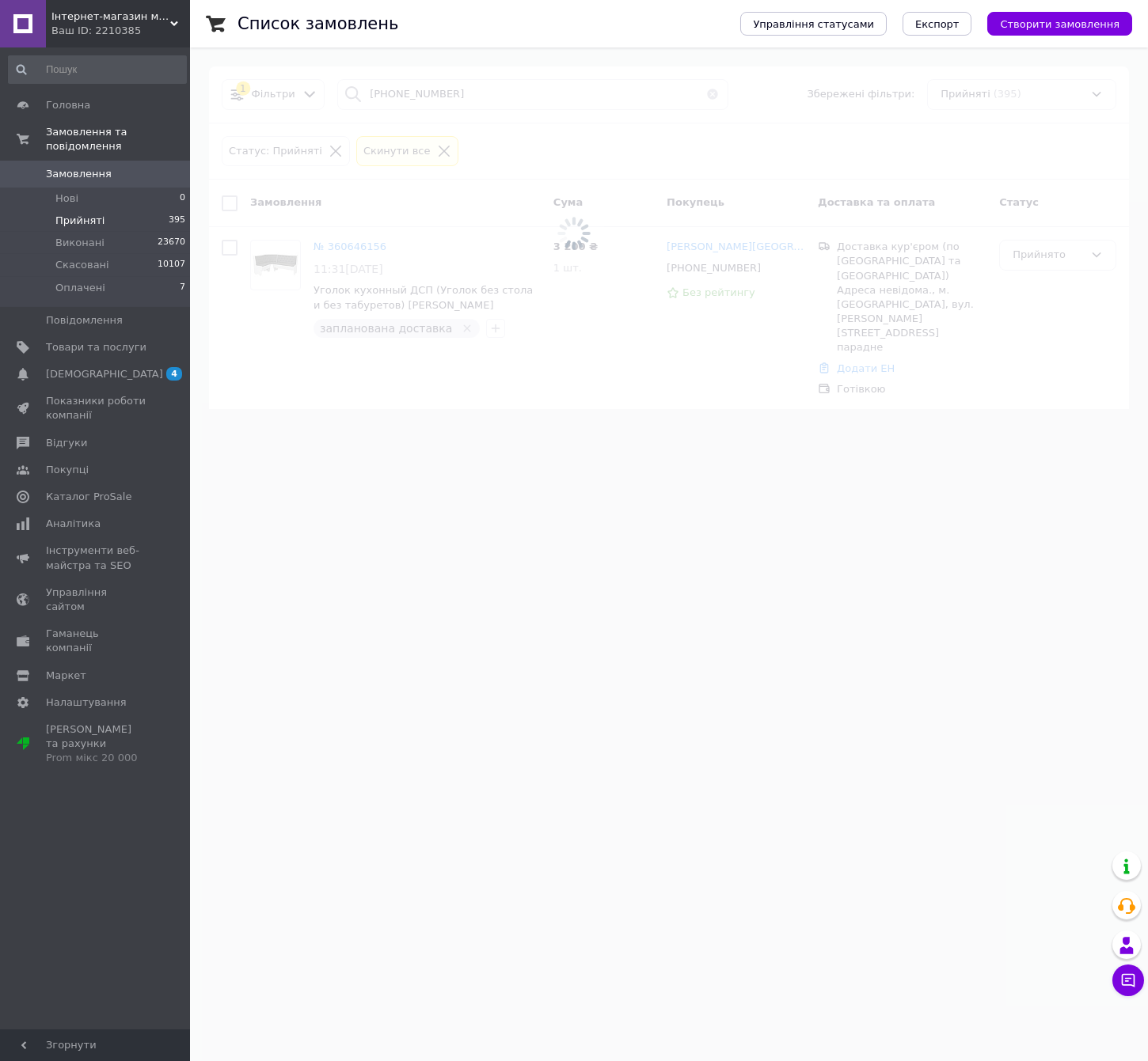
click at [435, 87] on span at bounding box center [574, 233] width 1148 height 467
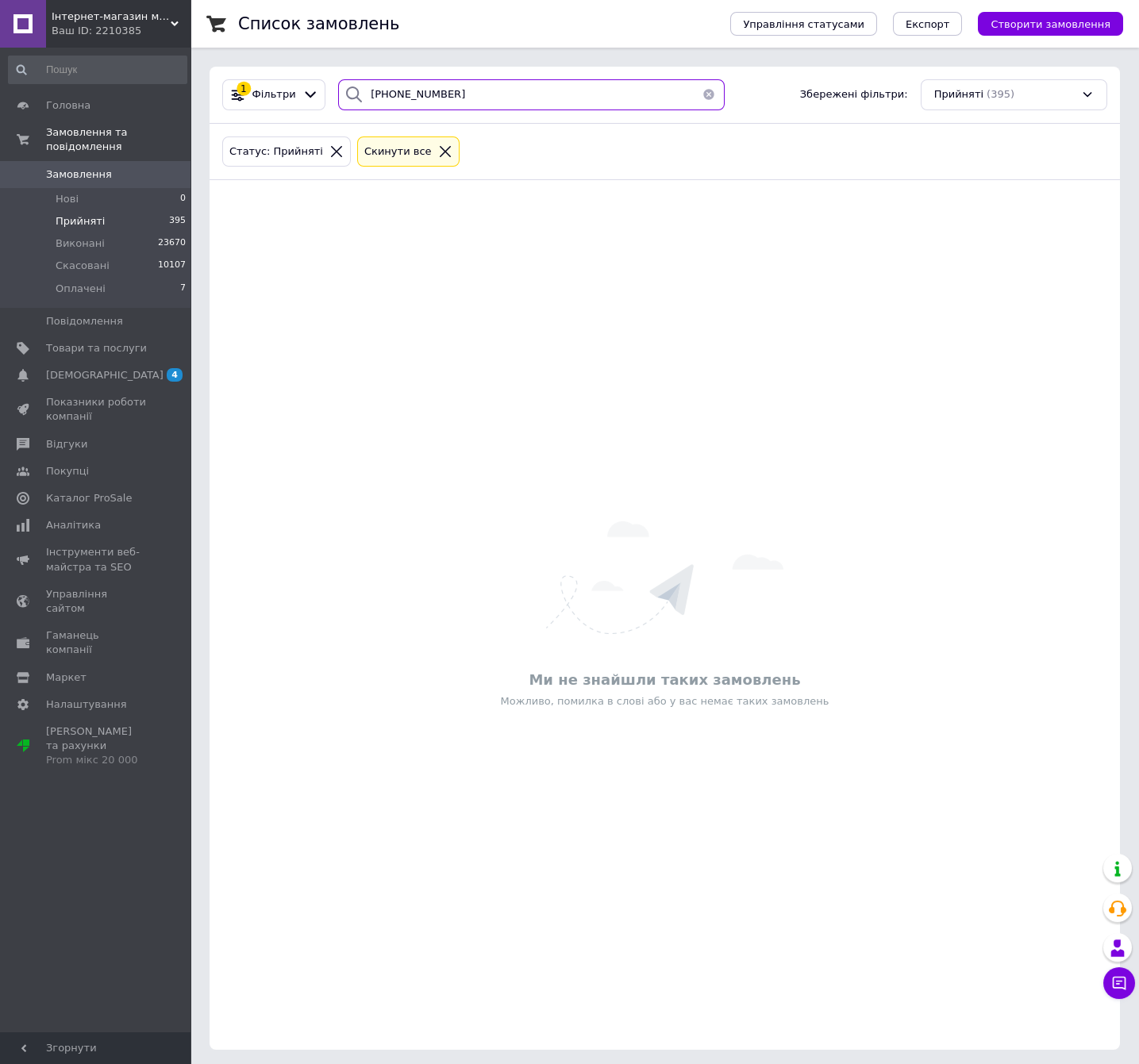
click at [397, 104] on input "++380666717450" at bounding box center [532, 95] width 387 height 31
paste input "search"
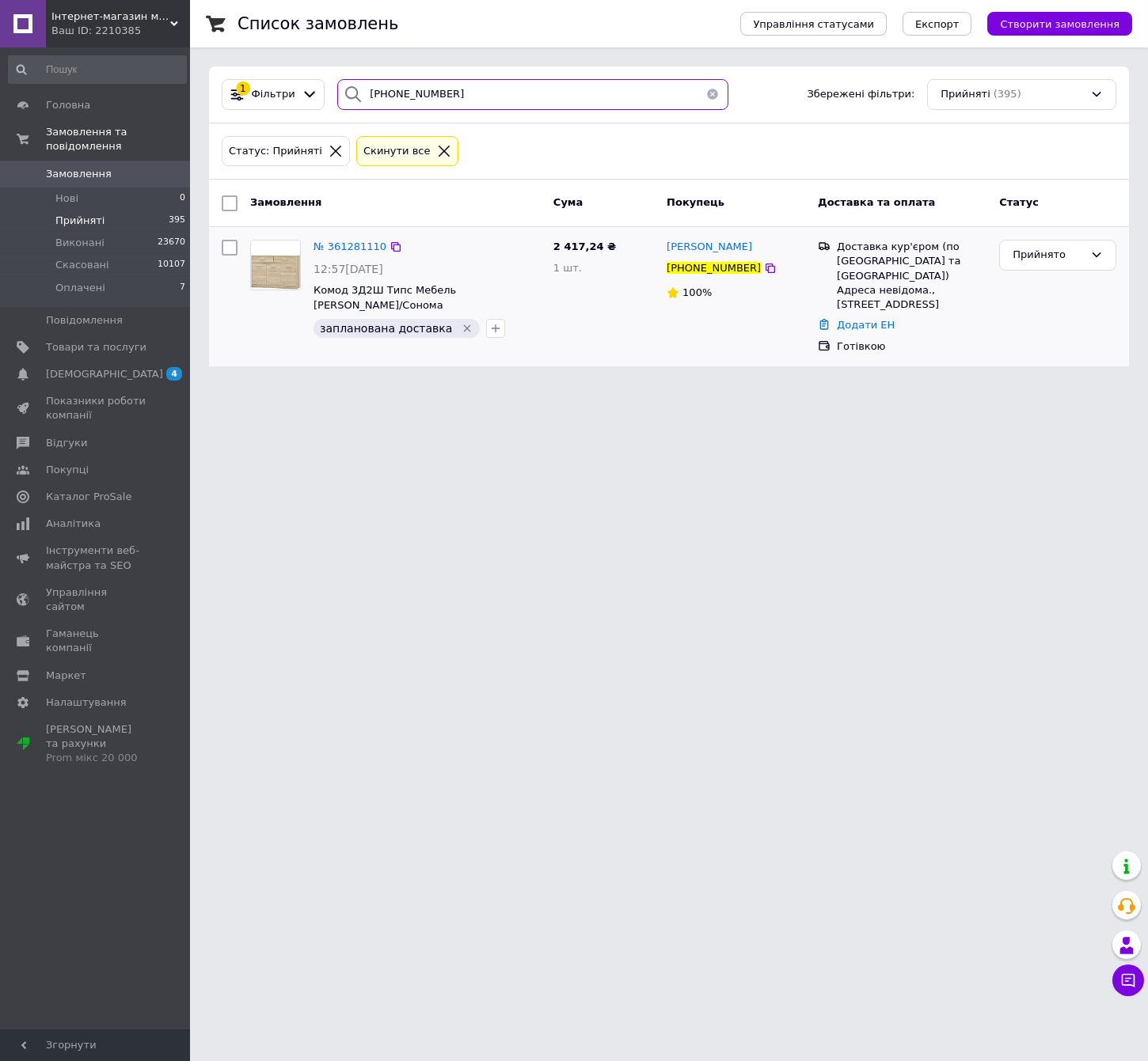
type input "+380666717450"
drag, startPoint x: 253, startPoint y: 297, endPoint x: 270, endPoint y: 279, distance: 24.8
click at [424, 138] on div "Cкинути все" at bounding box center [407, 152] width 102 height 31
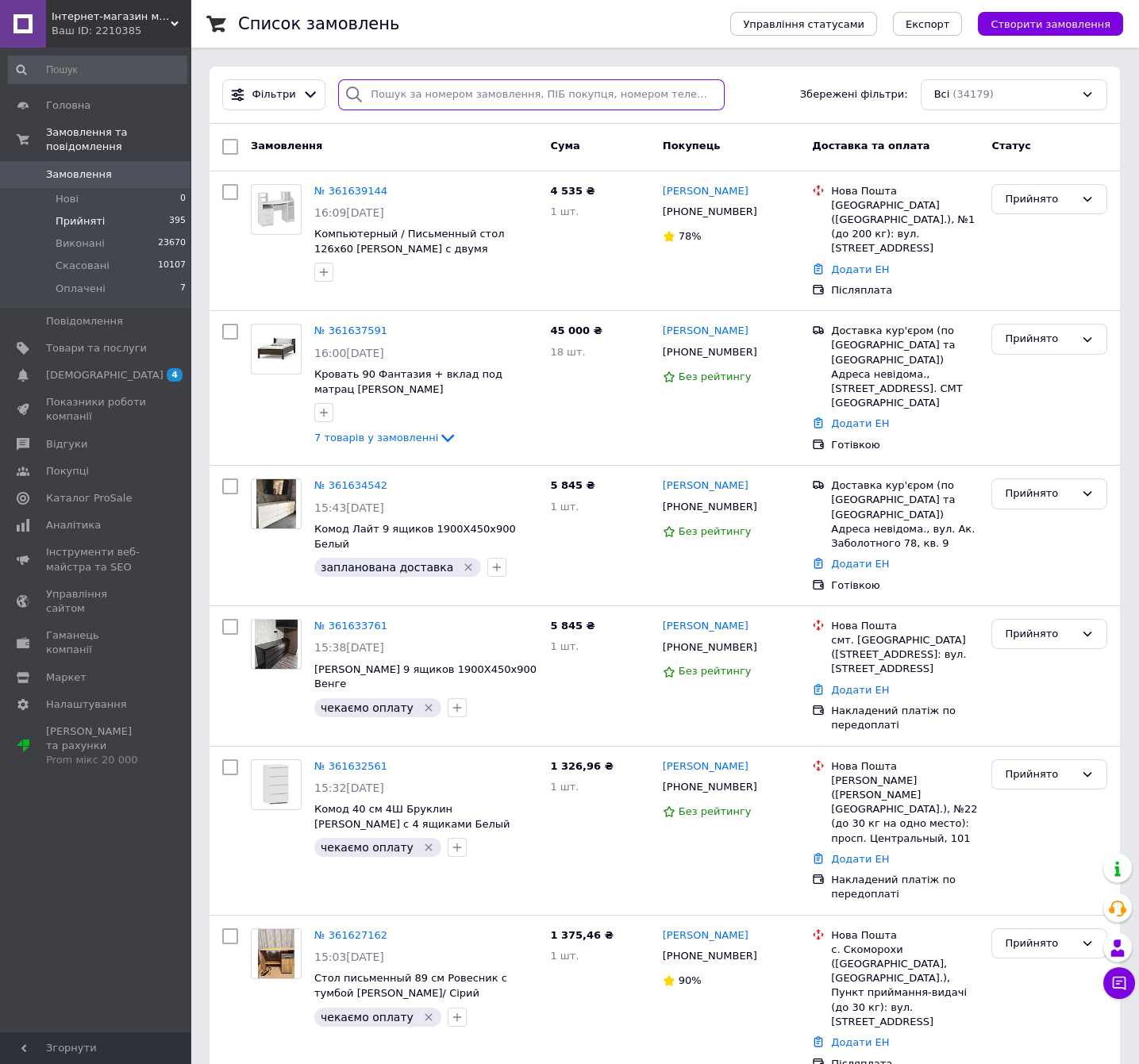
click at [465, 88] on input "search" at bounding box center [532, 95] width 387 height 31
paste input "+380635723359"
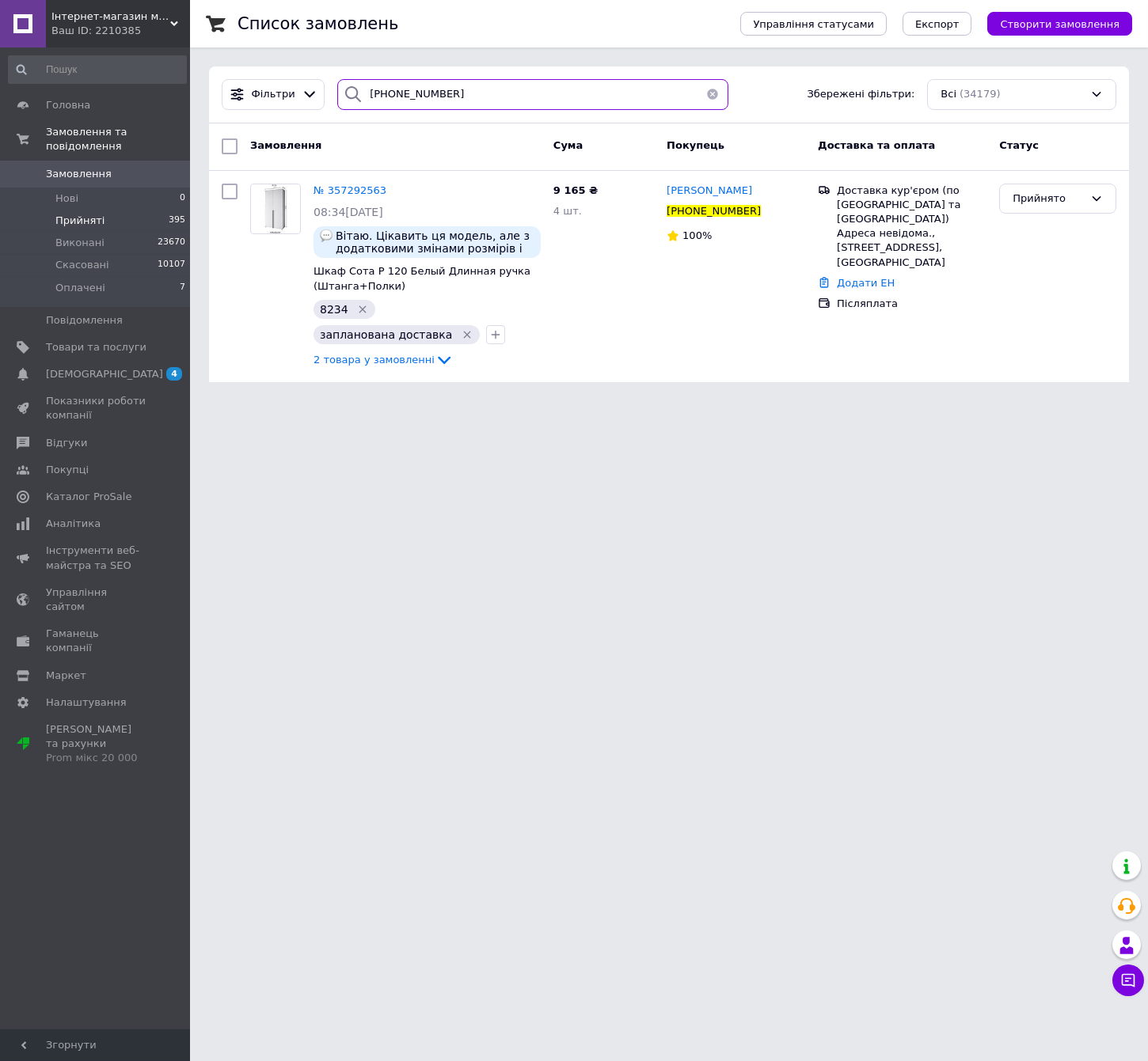
click at [482, 90] on input "[PHONE_NUMBER]" at bounding box center [533, 94] width 391 height 31
paste input "1332303"
click at [507, 124] on div "Замовлення Cума Покупець Доставка та оплата Статус" at bounding box center [668, 148] width 920 height 48
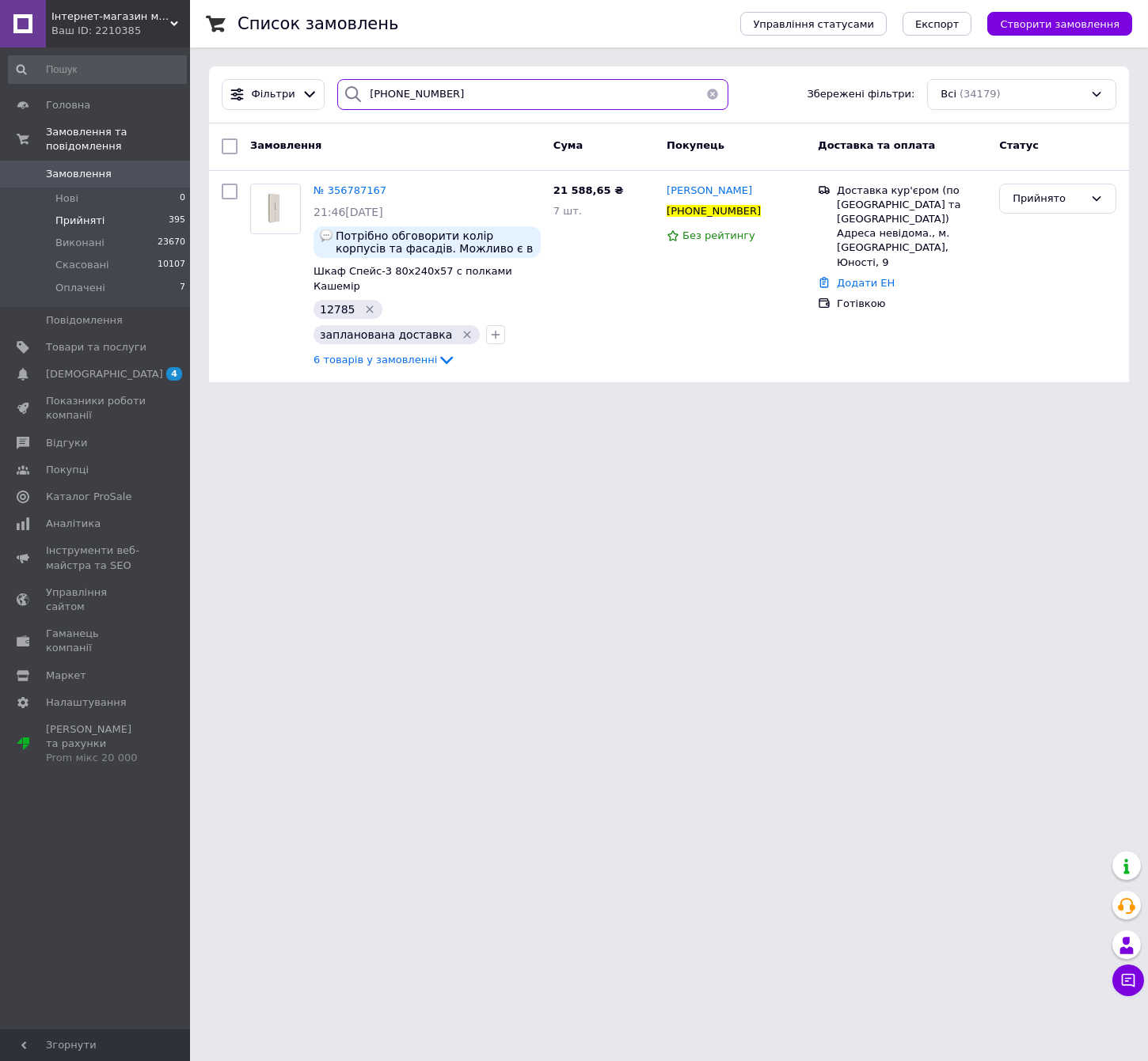
click at [504, 88] on input "+380631332303" at bounding box center [533, 94] width 391 height 31
paste input "75463306"
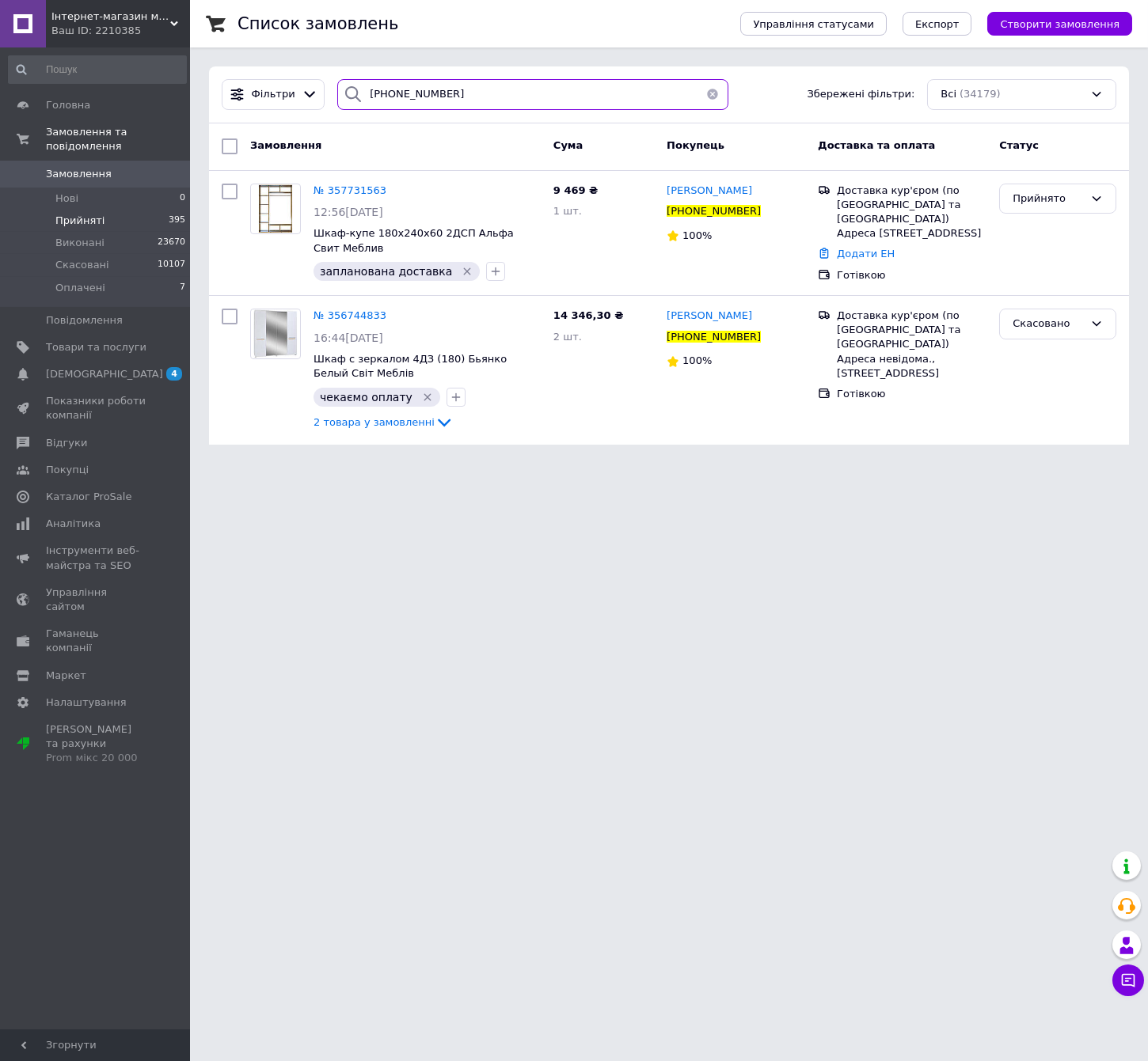
click at [535, 94] on input "+380675463306" at bounding box center [533, 94] width 391 height 31
paste input "97319249"
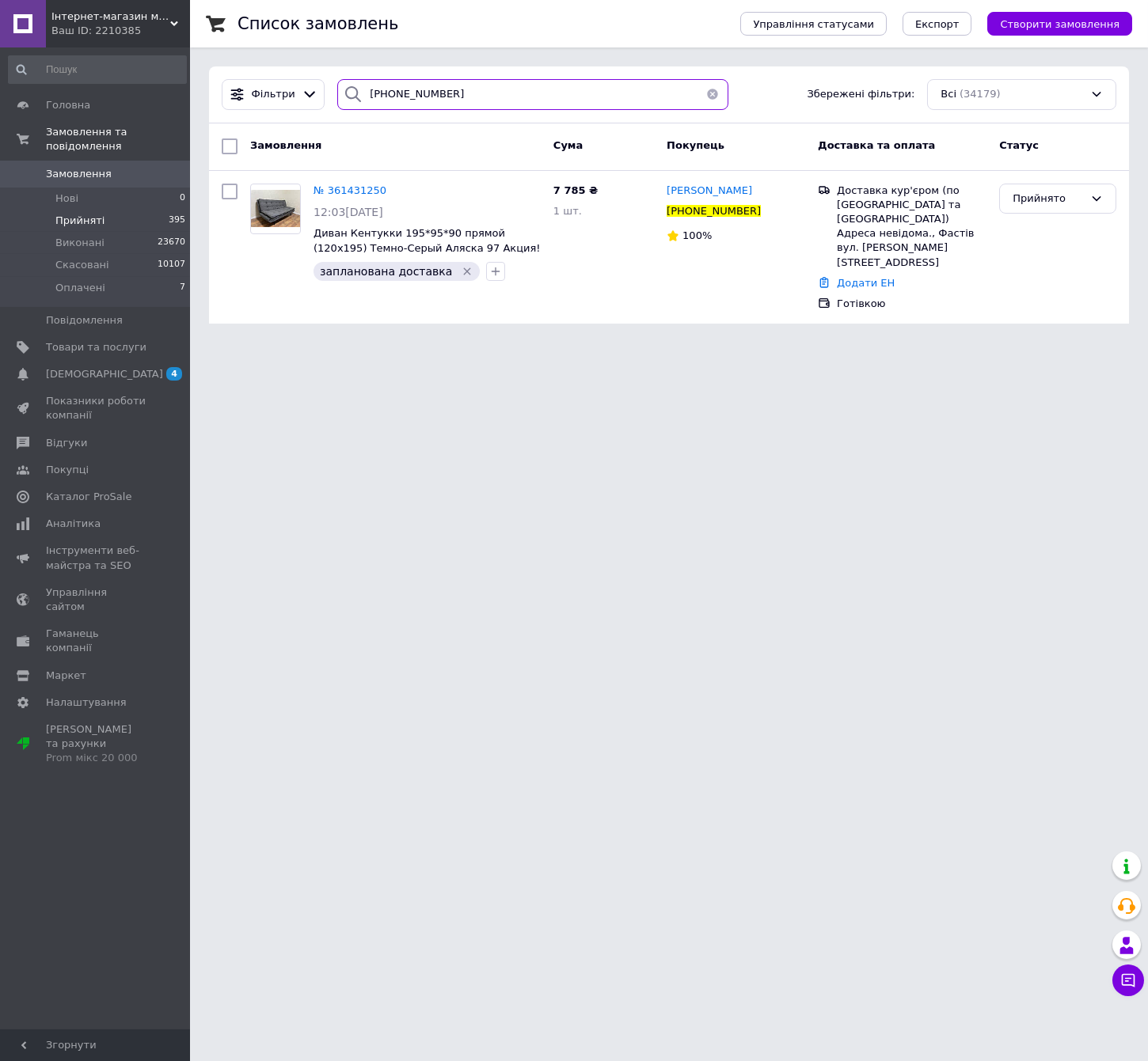
click at [474, 94] on input "+380973192496" at bounding box center [533, 94] width 391 height 31
click at [474, 94] on input "+380973192496" at bounding box center [533, 94] width 391 height 31
paste input "93227550"
click at [631, 87] on input "+380993227550" at bounding box center [533, 94] width 391 height 31
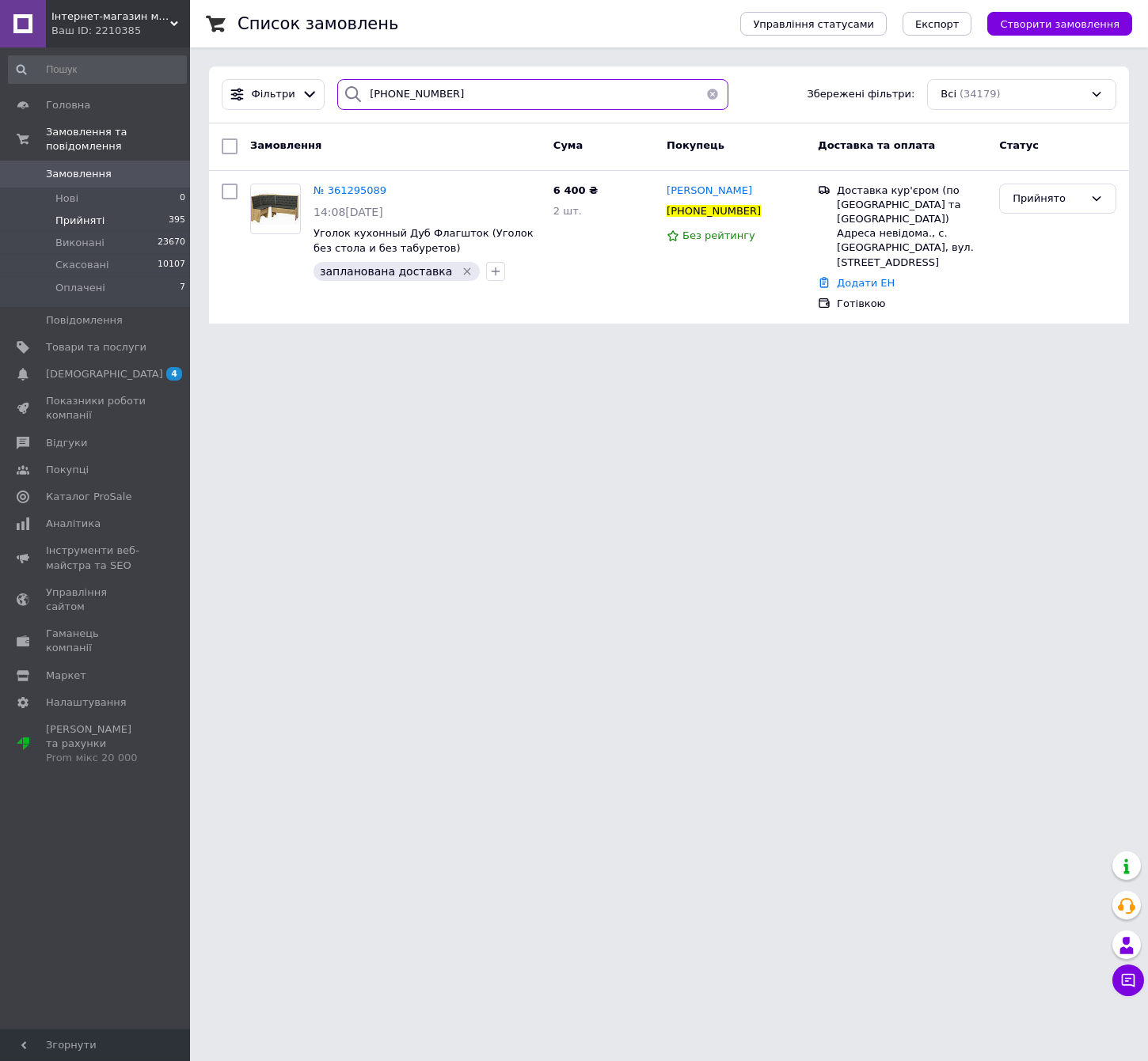
click at [631, 87] on input "+380993227550" at bounding box center [533, 94] width 391 height 31
paste input "638688009"
click at [631, 87] on input "+380993227550" at bounding box center [533, 94] width 391 height 31
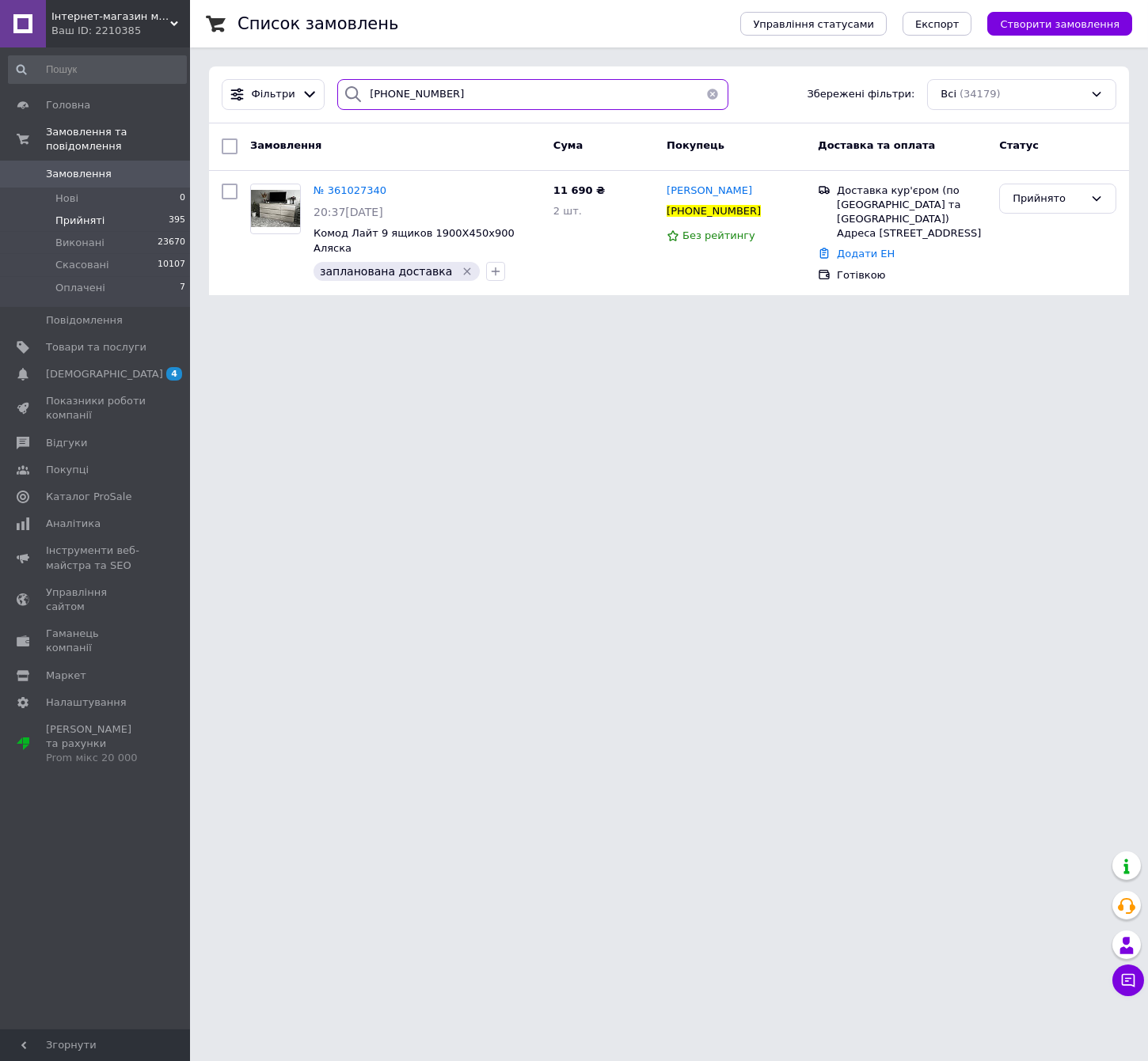
click at [496, 86] on input "+380638688009" at bounding box center [533, 94] width 391 height 31
paste input "93639345"
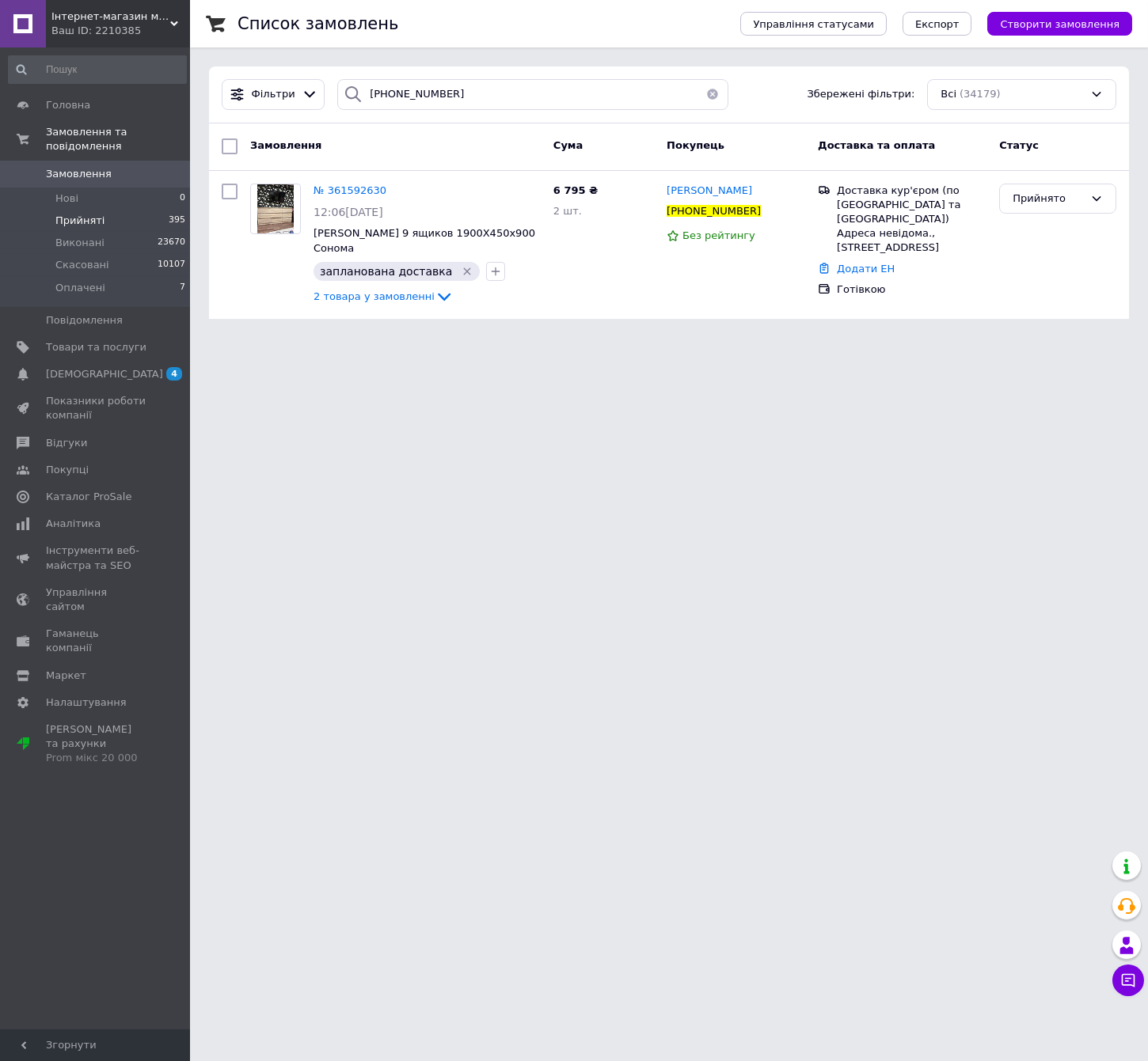
click at [440, 70] on div "Фільтри +380936393459 Збережені фільтри: Всі (34179)" at bounding box center [668, 95] width 920 height 57
click at [435, 104] on input "+380936393459" at bounding box center [533, 94] width 391 height 31
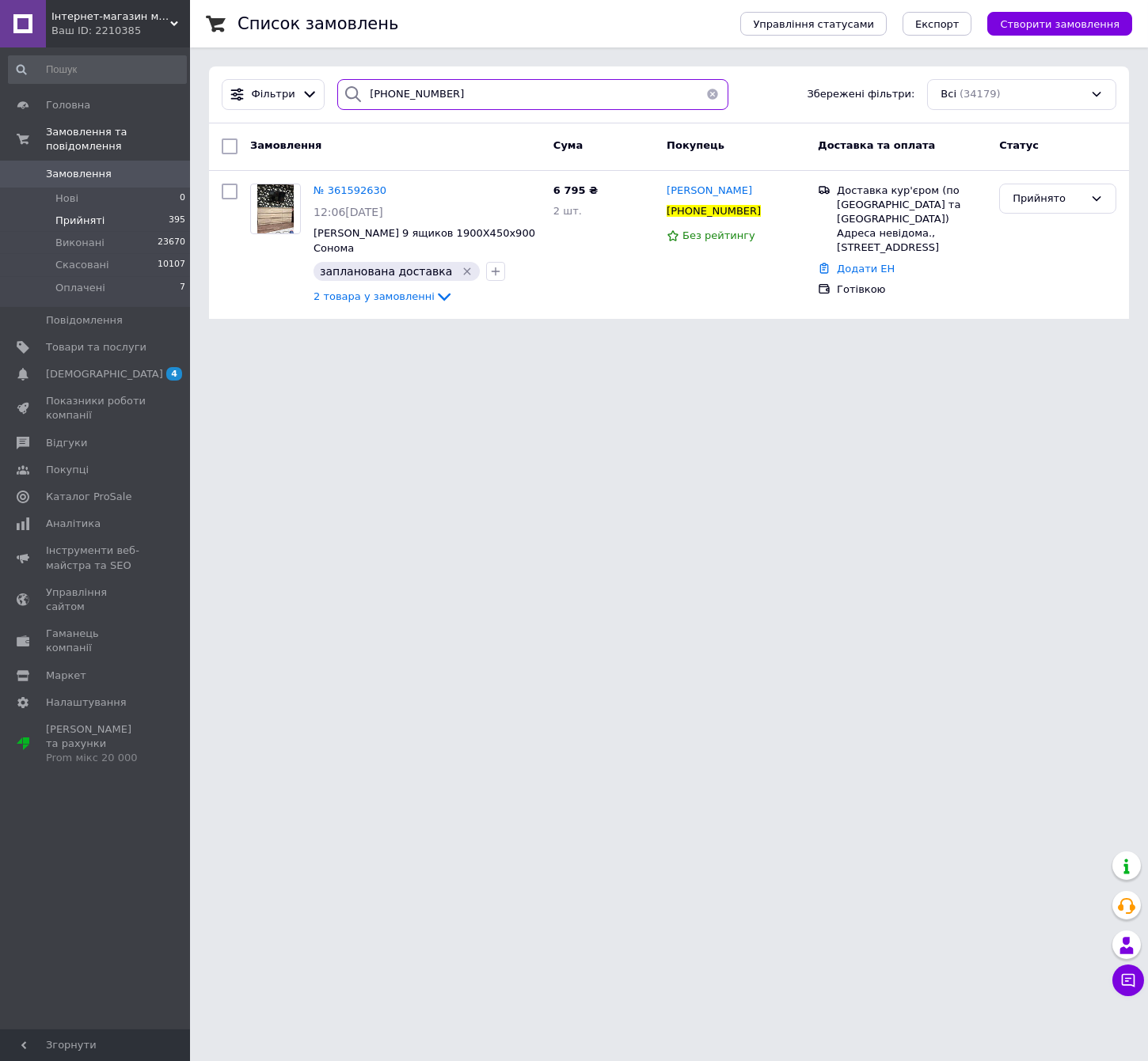
paste input "68799626"
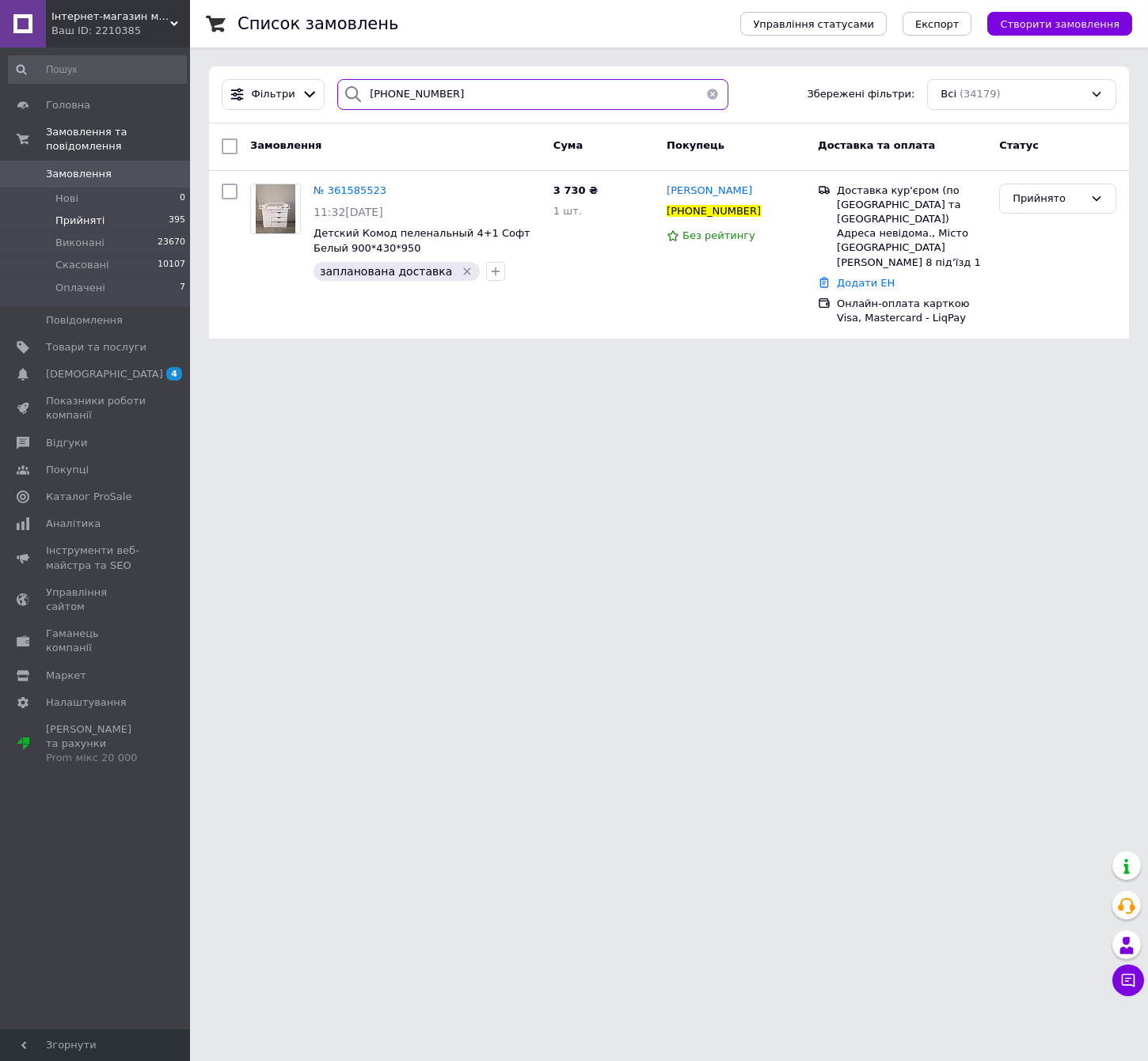
click at [460, 81] on input "+380687996269" at bounding box center [533, 94] width 391 height 31
paste input "3572335"
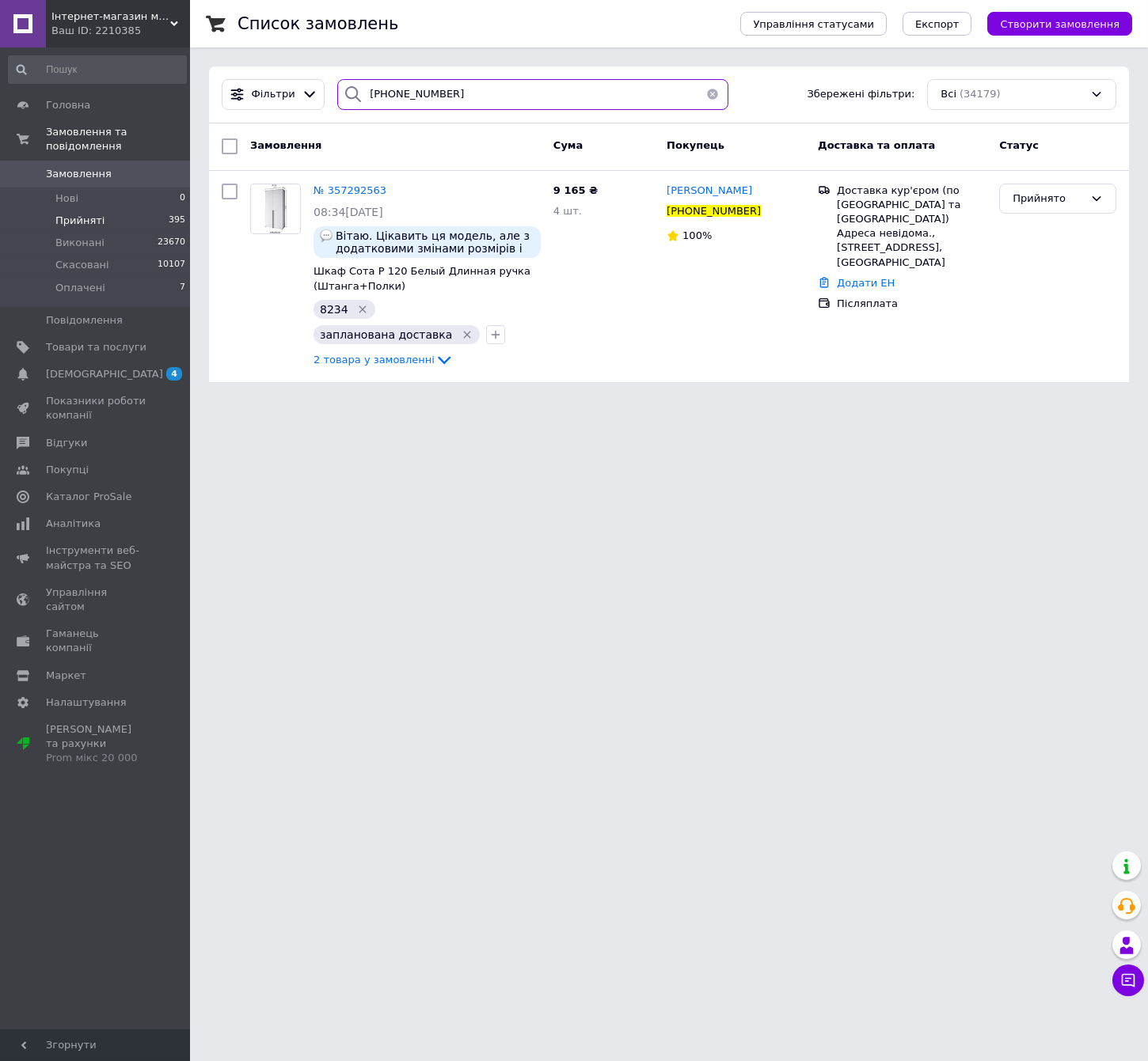
click at [496, 94] on input "+380635723359" at bounding box center [533, 94] width 391 height 31
paste input "38067299119"
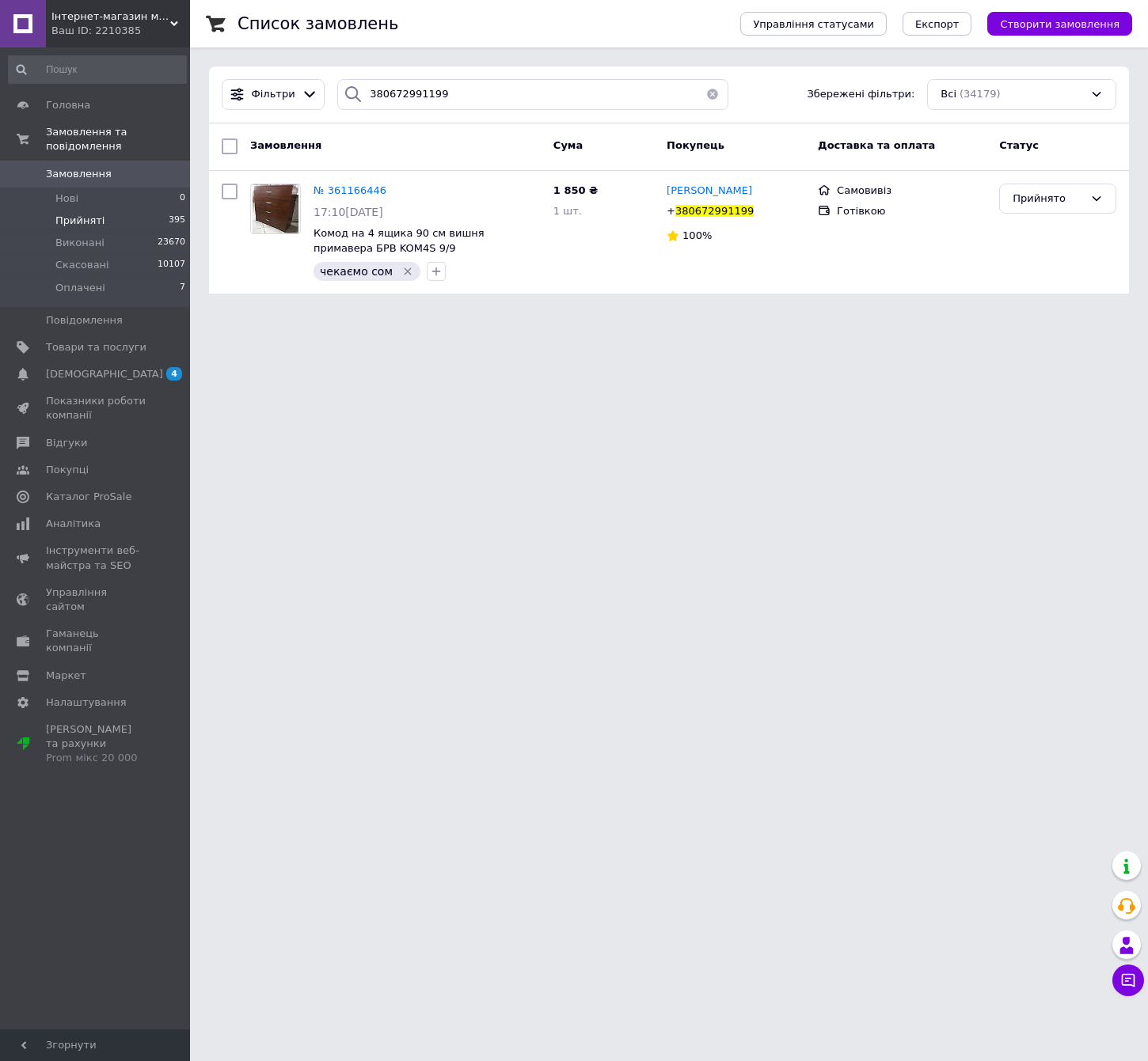
click at [406, 78] on div "Фільтри 380672991199 Збережені фільтри: Всі (34179)" at bounding box center [668, 95] width 920 height 57
click at [413, 92] on input "380672991199" at bounding box center [533, 94] width 391 height 31
paste input "+380634563031"
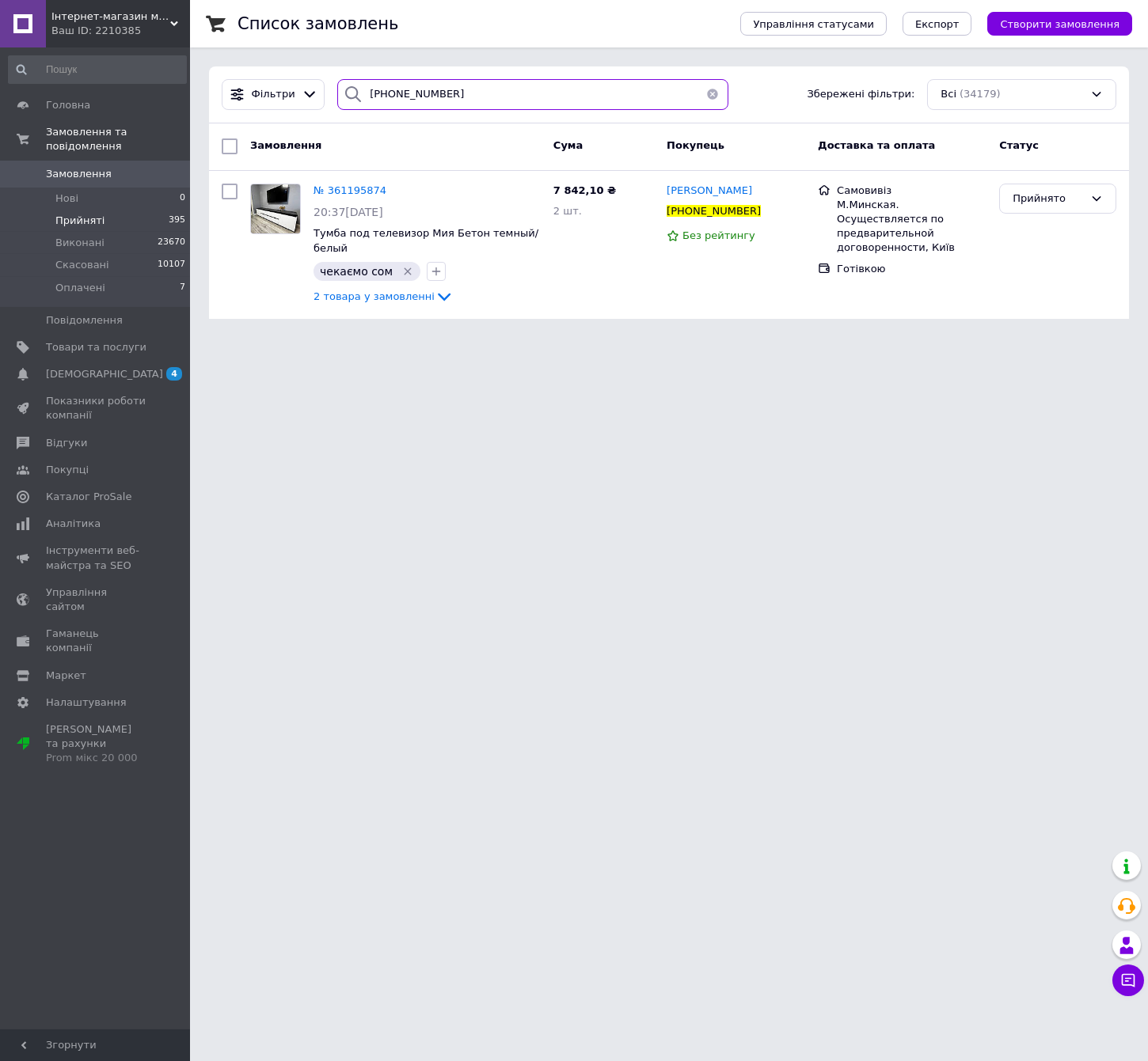
click at [380, 102] on input "+380634563031" at bounding box center [533, 94] width 391 height 31
paste input "380504419848"
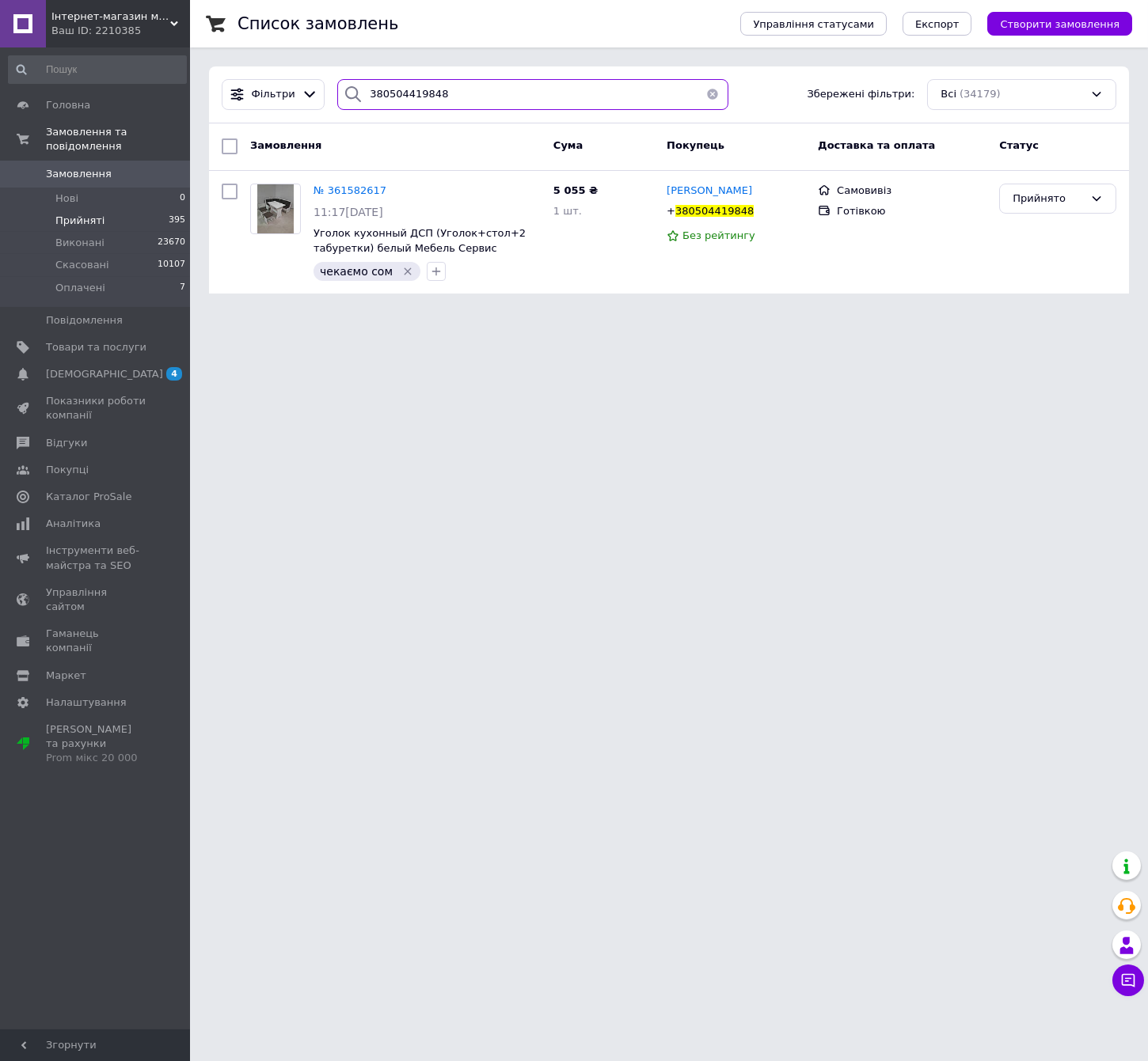
click at [469, 98] on input "380504419848" at bounding box center [533, 94] width 391 height 31
paste input "+380667933273"
click at [449, 104] on input "+380667933273" at bounding box center [533, 94] width 391 height 31
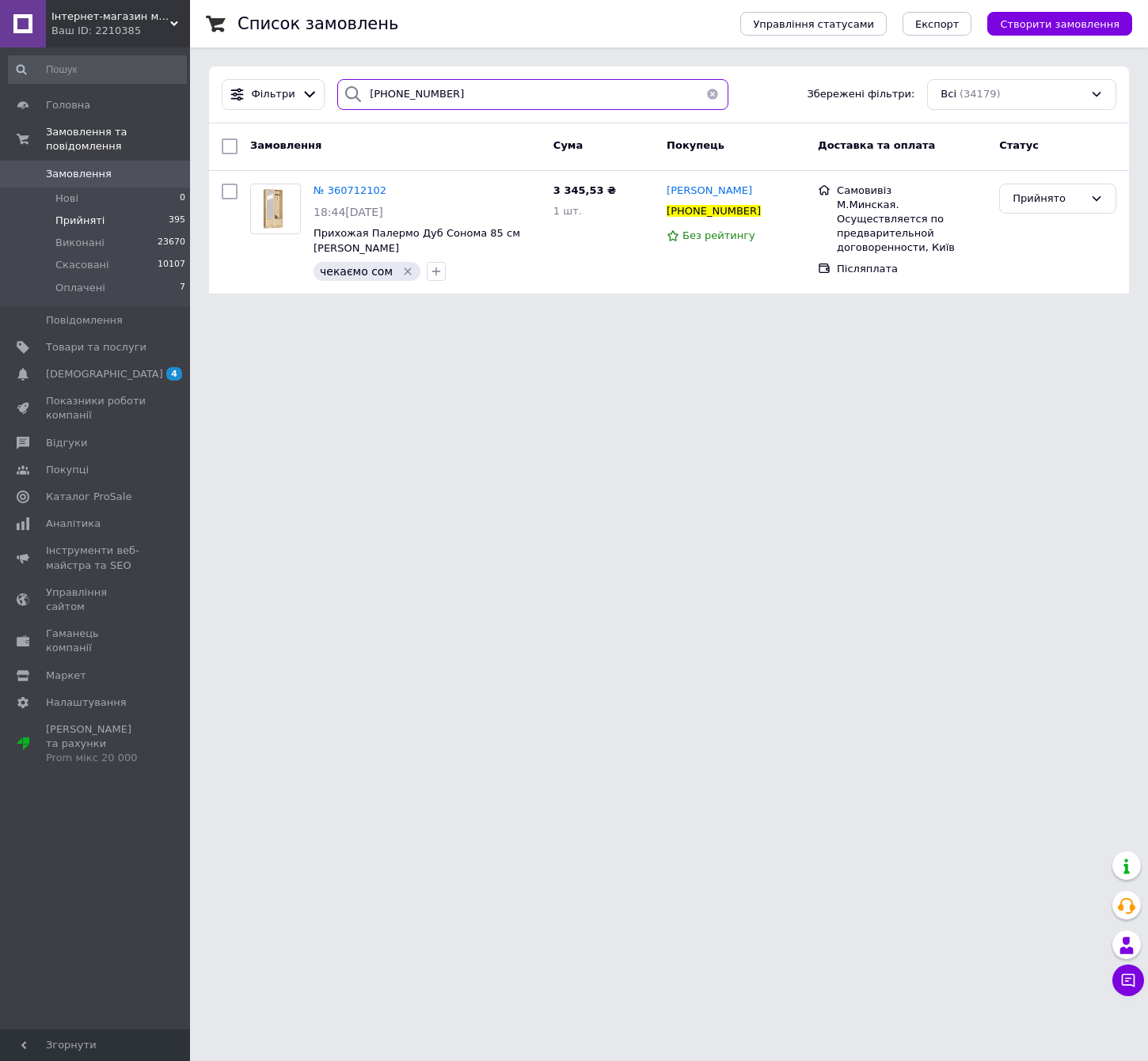
click at [449, 104] on input "+380667933273" at bounding box center [533, 94] width 391 height 31
paste input "93068361"
type input "+380930683613"
click at [486, 313] on html "Інтернет-магазин меблів "12 Стільців" Ваш ID: 2210385 Сайт Інтернет-магазин меб…" at bounding box center [574, 156] width 1148 height 313
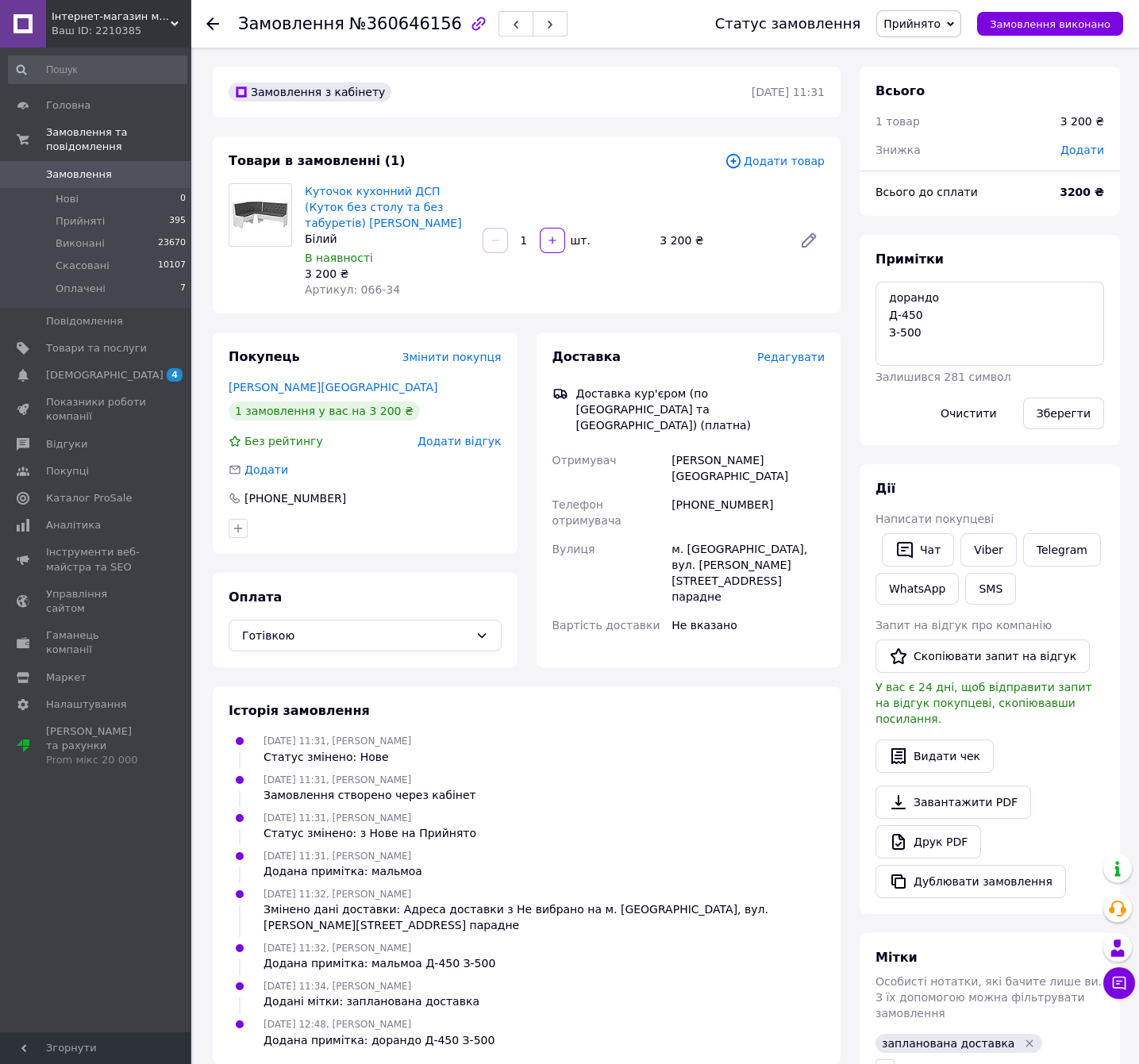
click at [404, 41] on div "Замовлення №360646156" at bounding box center [460, 24] width 445 height 48
click at [405, 30] on span "№360646156" at bounding box center [406, 24] width 113 height 19
copy span "360646156"
drag, startPoint x: 376, startPoint y: 224, endPoint x: 304, endPoint y: 191, distance: 79.2
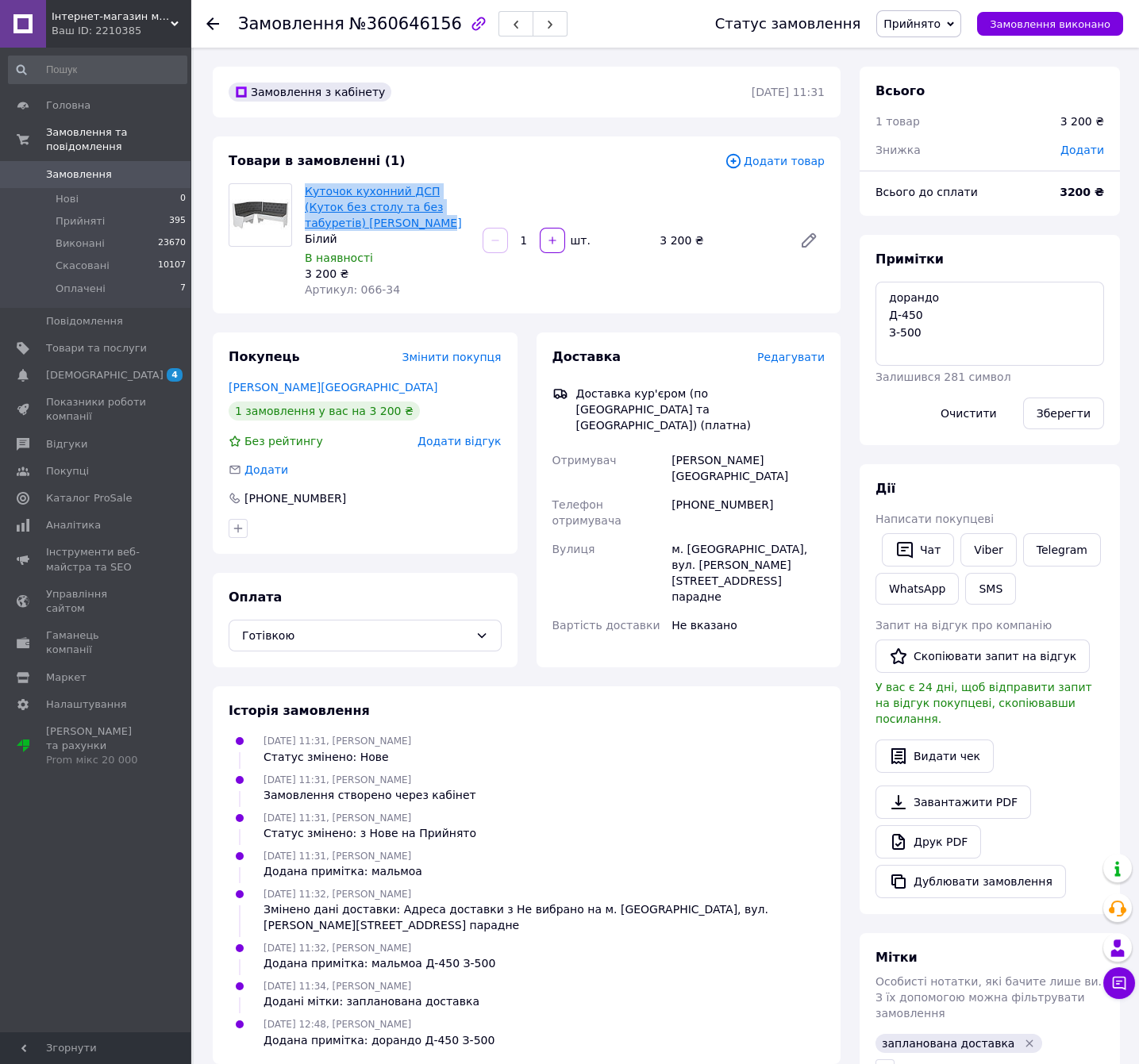
click at [305, 191] on span "Куточок кухонний ДСП (Куток без столу та без табуретів) [PERSON_NAME]" at bounding box center [387, 207] width 165 height 48
copy link "Куточок кухонний ДСП (Куток без столу та без табуретів) [PERSON_NAME]"
click at [923, 302] on textarea "дорандо Д-450 З-500" at bounding box center [989, 324] width 228 height 84
click at [740, 446] on div "[PERSON_NAME][GEOGRAPHIC_DATA]" at bounding box center [748, 468] width 159 height 45
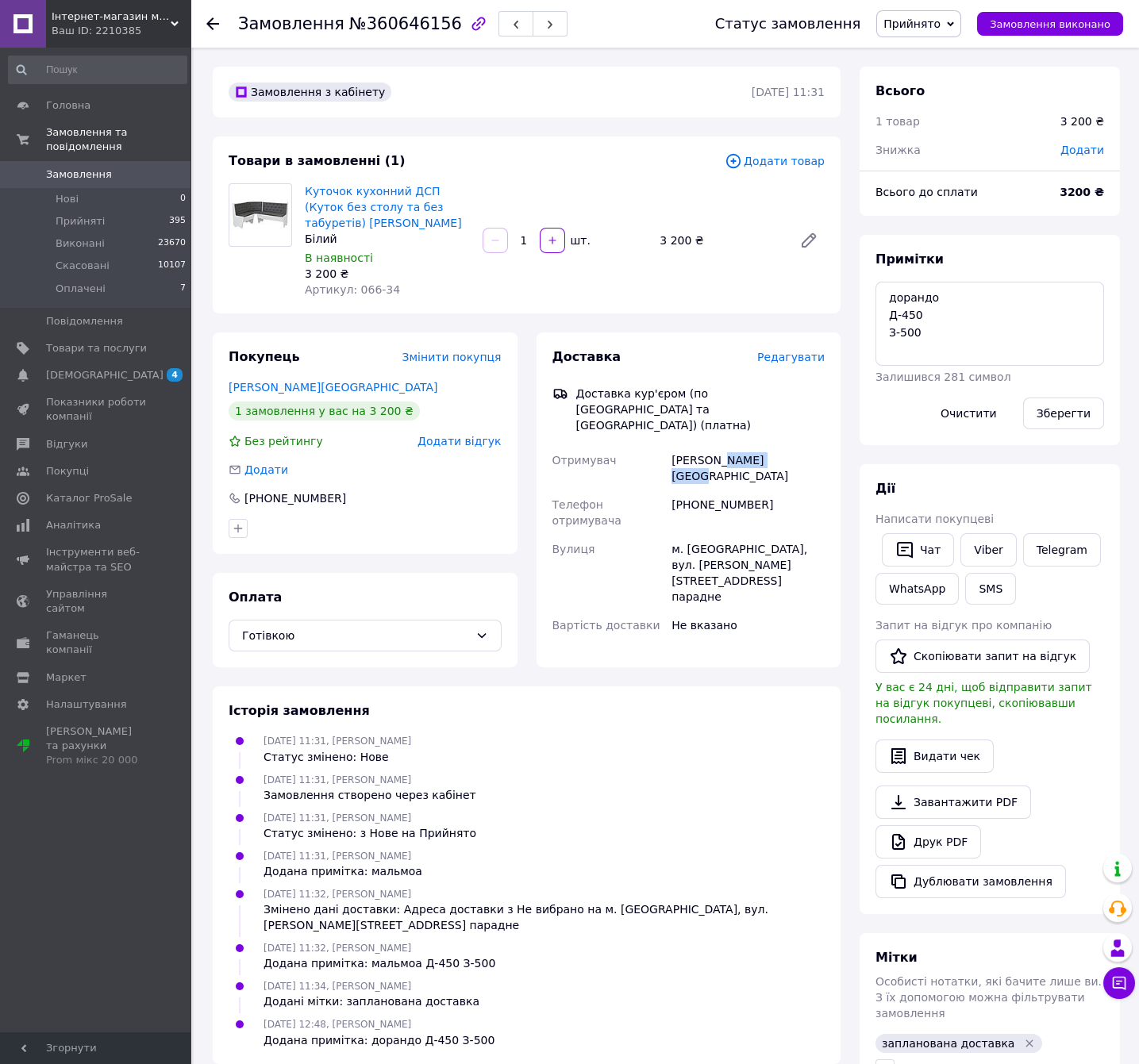
click at [740, 446] on div "Наталія Загороднюк" at bounding box center [748, 468] width 159 height 45
copy div "Наталія Загороднюк"
drag, startPoint x: 757, startPoint y: 414, endPoint x: 743, endPoint y: 431, distance: 22.0
click at [756, 446] on div "Наталія Загороднюк" at bounding box center [748, 468] width 159 height 45
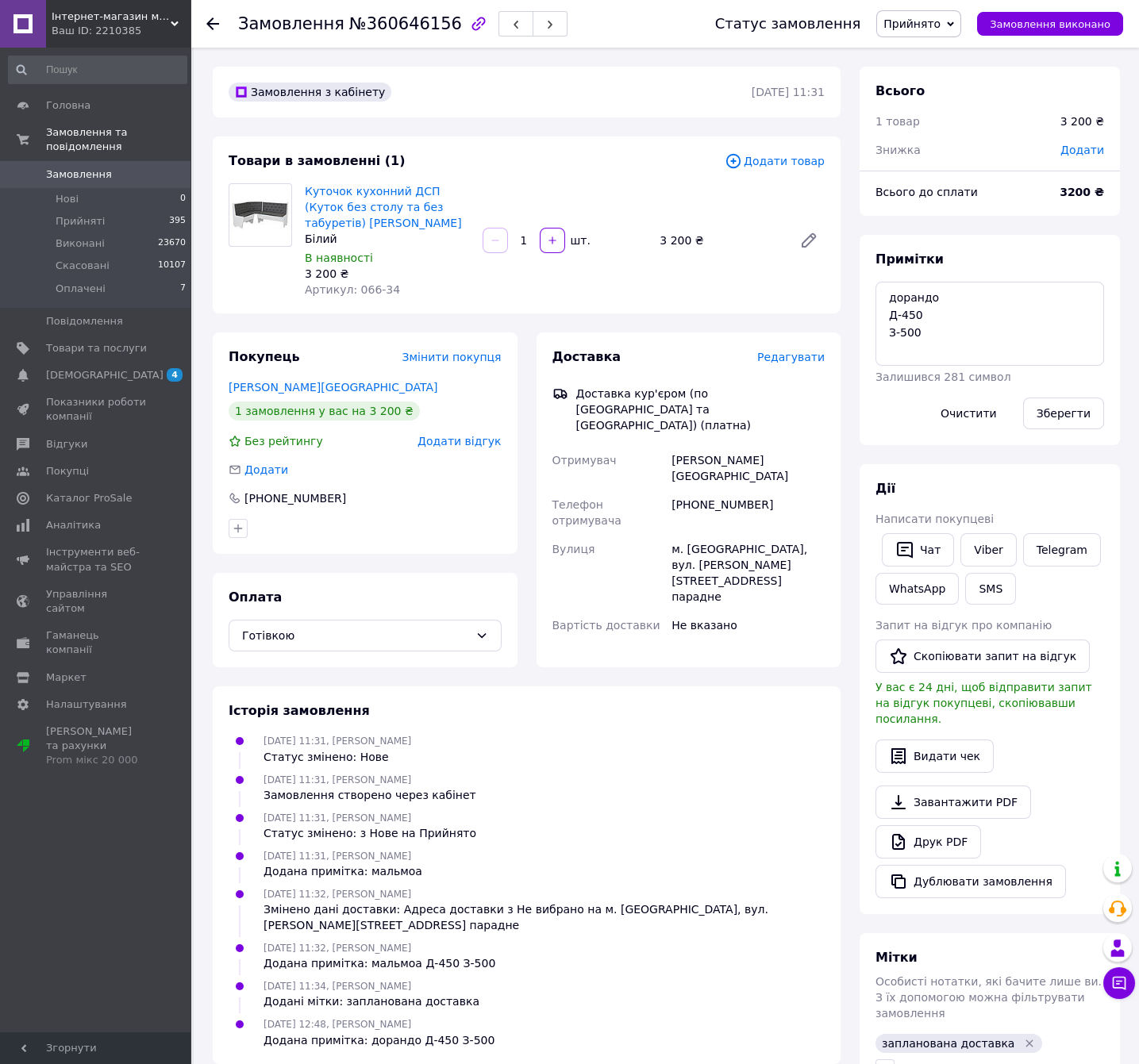
click at [727, 490] on div "+380938572680" at bounding box center [748, 513] width 159 height 45
copy div "+380938572680"
click at [747, 535] on div "м. Київ, вул. РЕВУЦЬКОГО, 35, КВ.213 6 парадне" at bounding box center [748, 573] width 159 height 76
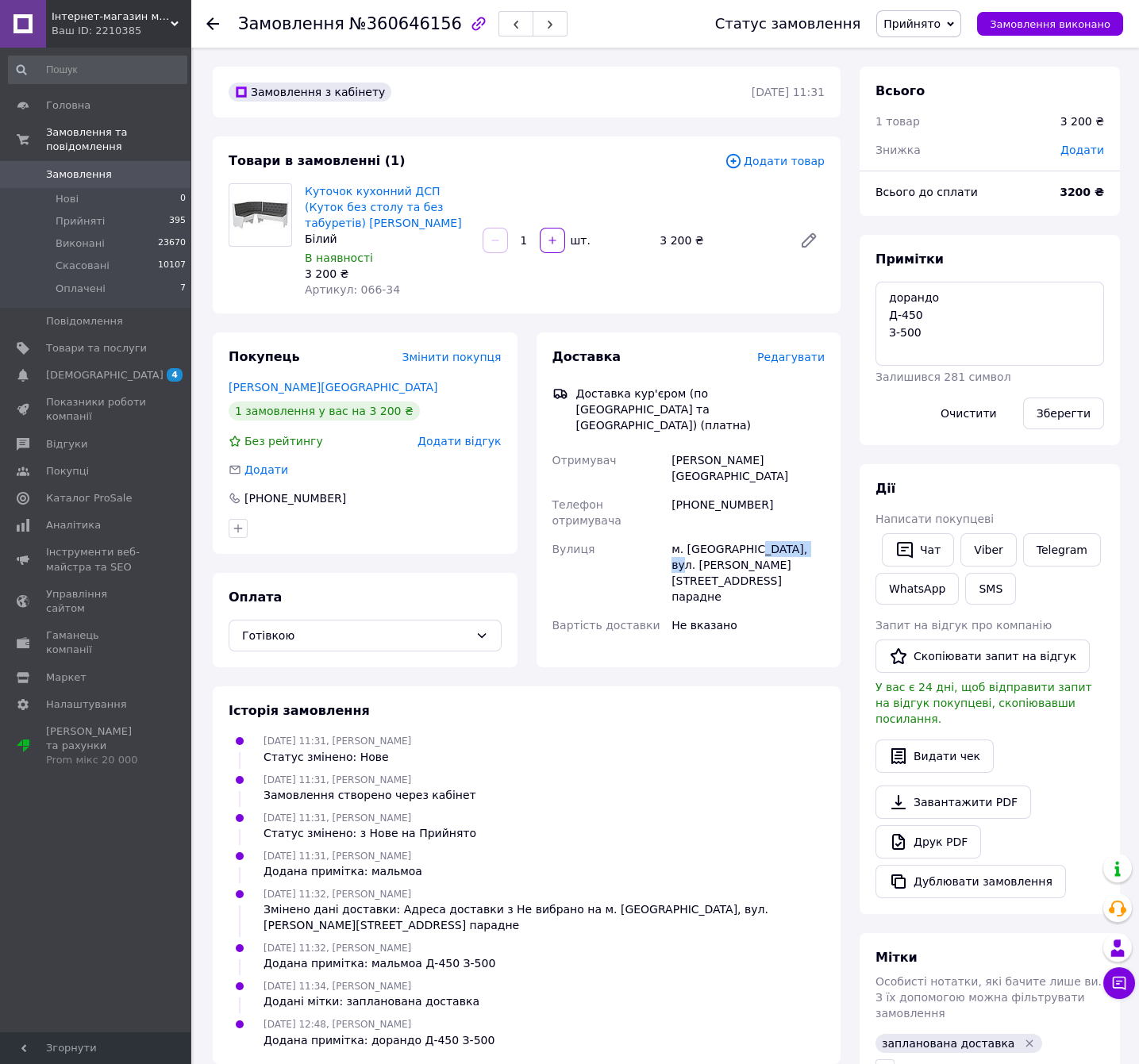
click at [747, 535] on div "м. Київ, вул. РЕВУЦЬКОГО, 35, КВ.213 6 парадне" at bounding box center [748, 573] width 159 height 76
copy div "м. Київ, вул. РЕВУЦЬКОГО, 35, КВ.213 6 парадне"
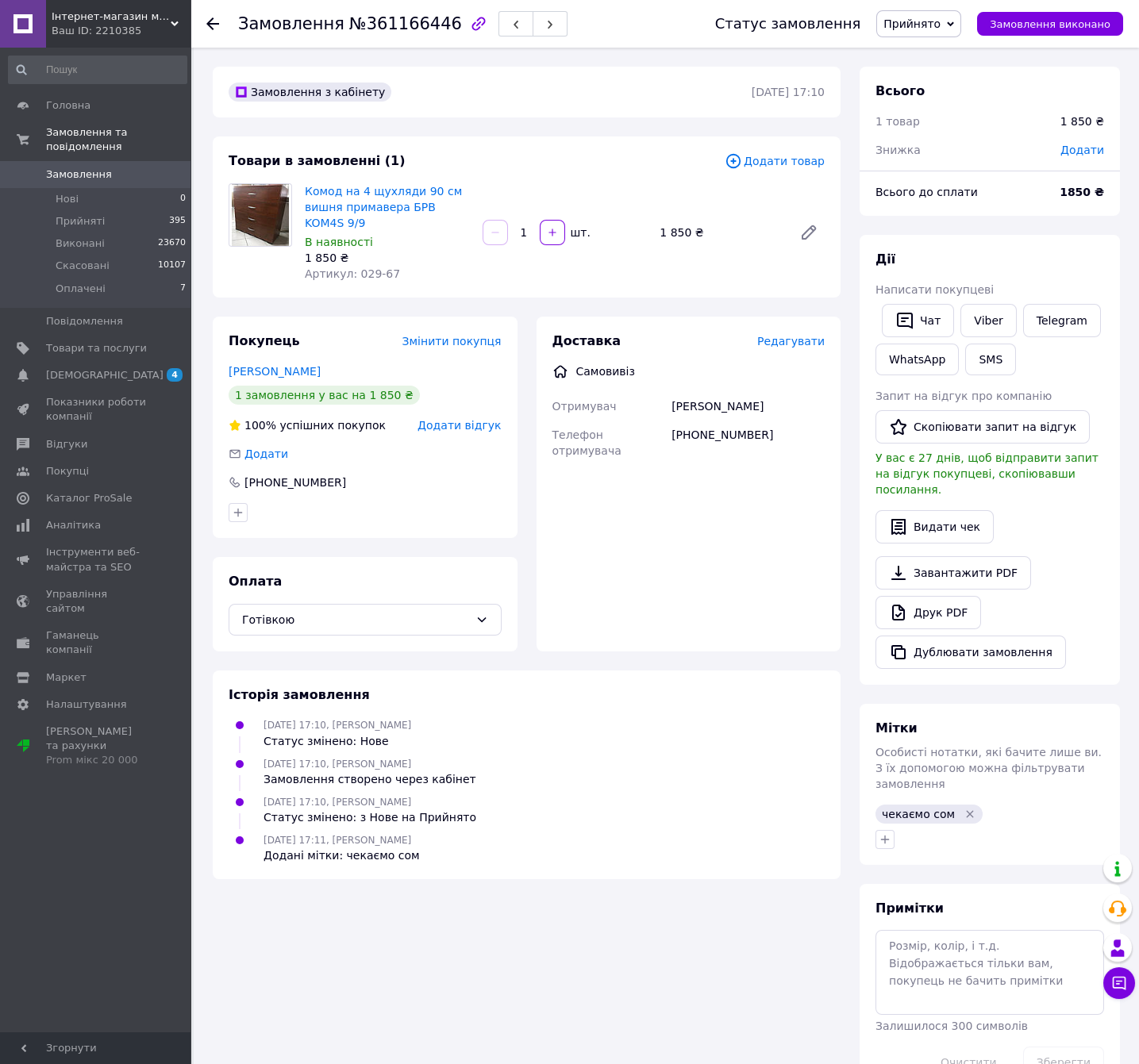
click at [413, 11] on div "Замовлення №361166446" at bounding box center [403, 24] width 330 height 27
copy span "361166446"
drag, startPoint x: 340, startPoint y: 221, endPoint x: 300, endPoint y: 194, distance: 48.3
click at [300, 194] on div "Комод на 4 щухляди 90 см вишня примавера БРВ KOM4S 9/9 В наявності 1 850 ₴ Арти…" at bounding box center [387, 232] width 177 height 105
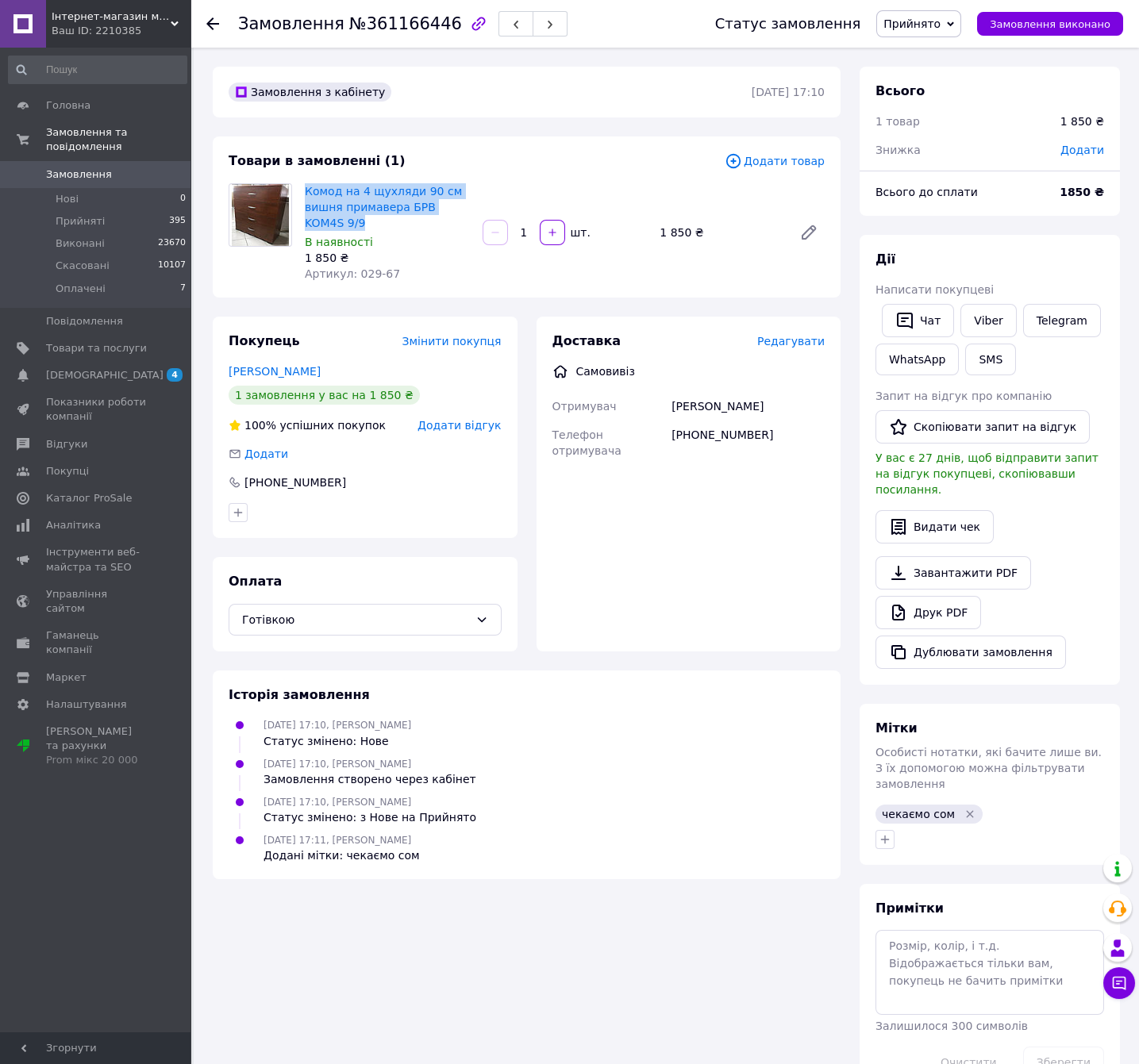
copy link "Комод на 4 щухляди 90 см вишня примавера БРВ KOM4S 9/9"
click at [717, 415] on div "Константин" at bounding box center [748, 407] width 159 height 29
click at [717, 414] on div "Константин" at bounding box center [748, 407] width 159 height 29
copy div "Константин"
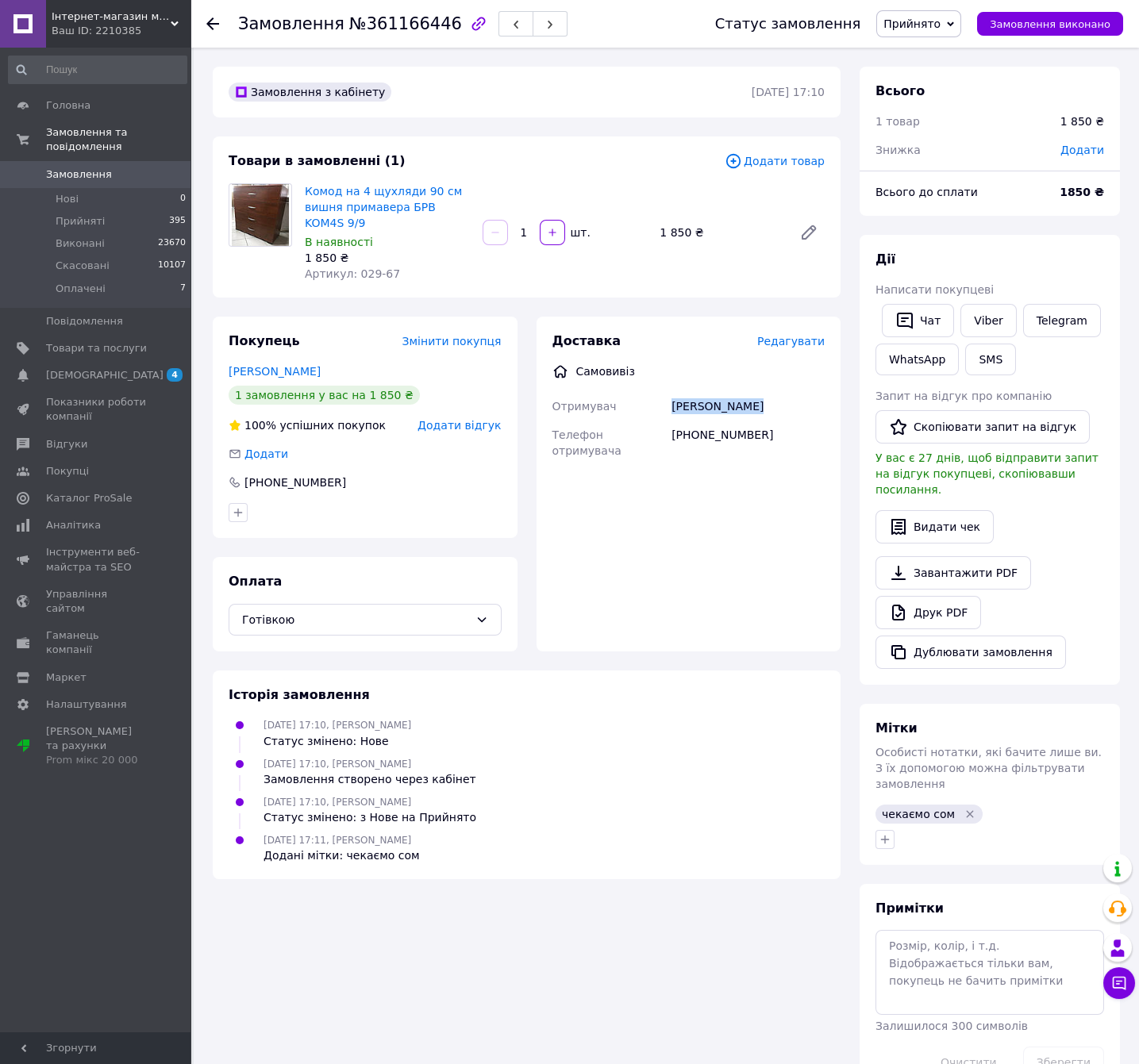
click at [622, 435] on span "Телефон отримувача" at bounding box center [587, 443] width 69 height 29
click at [712, 442] on div "+380672991199" at bounding box center [748, 443] width 159 height 45
copy div "+380672991199 Ім'я Телефон отримувача Пункт самовивозу Оберіть пункт самовивозу…"
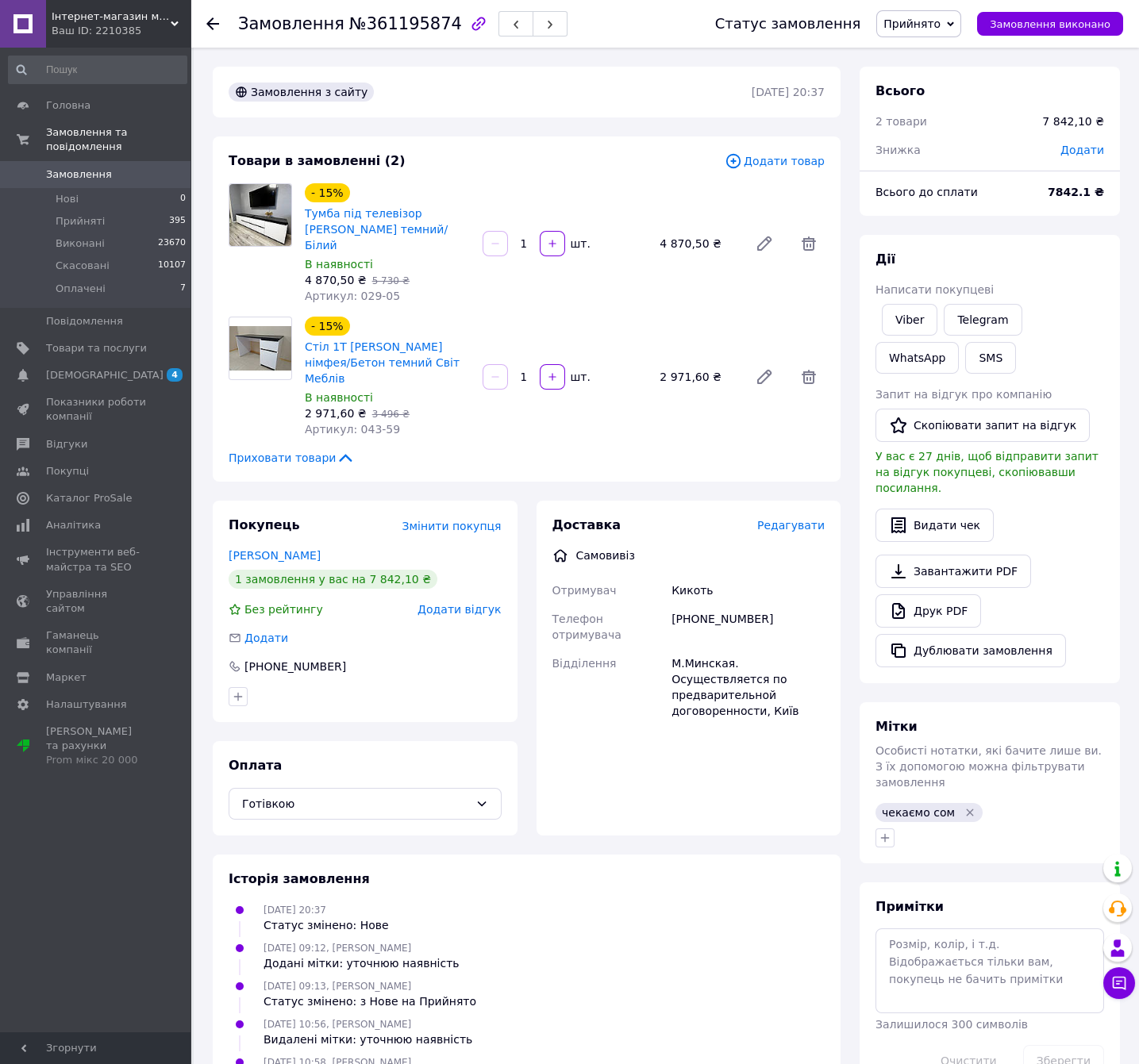
click at [398, 7] on div "Замовлення №361195874" at bounding box center [460, 24] width 445 height 48
click at [400, 24] on span "№361195874" at bounding box center [406, 24] width 113 height 19
copy span "361195874"
drag, startPoint x: 397, startPoint y: 345, endPoint x: 298, endPoint y: 332, distance: 99.8
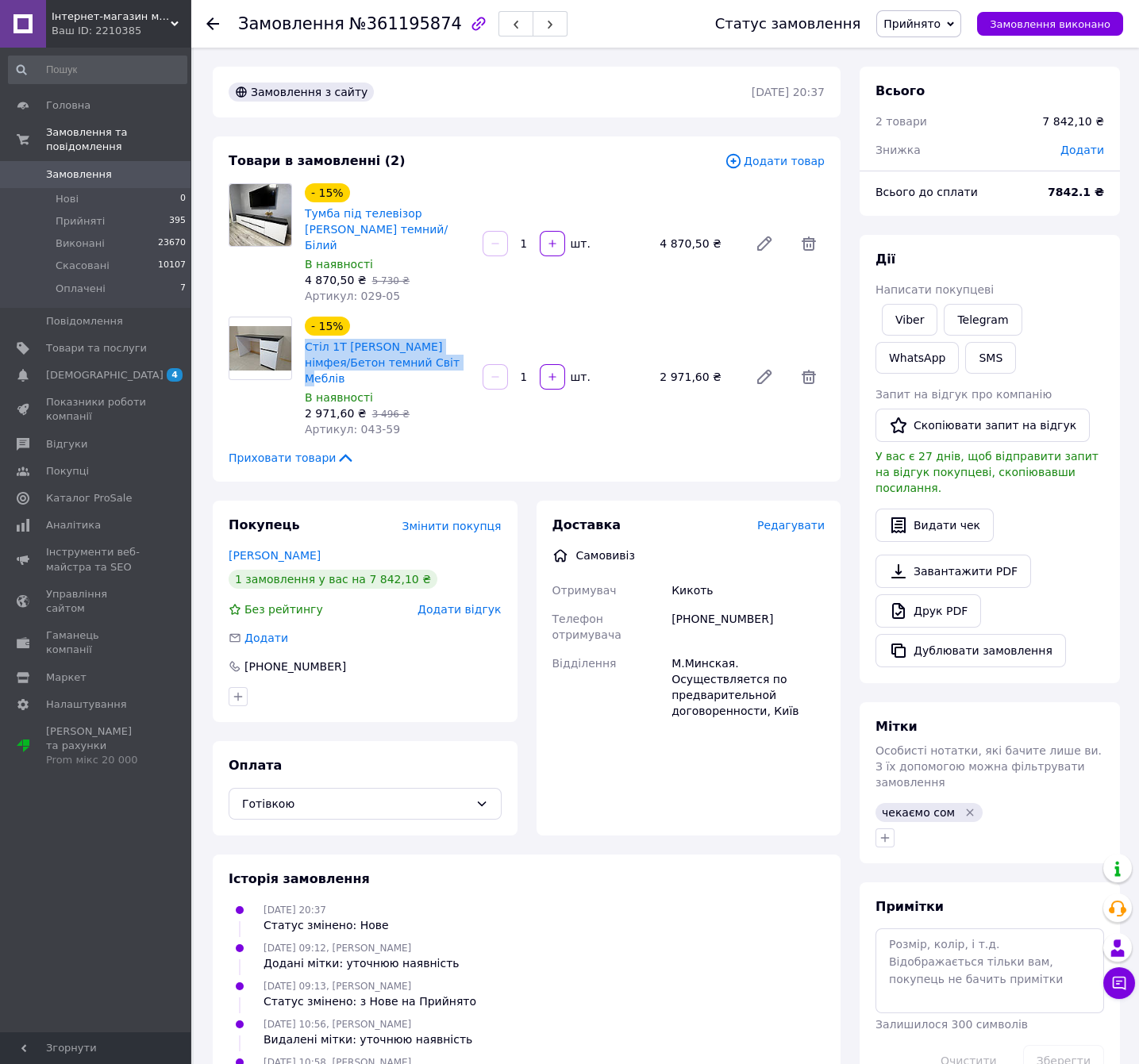
click at [298, 332] on div "- 15% Стіл 1Т Мія Біла німфея/Бетон темний Світ Меблів В наявності 2 971,60 ₴  …" at bounding box center [387, 377] width 177 height 127
copy link "Стіл 1Т Мія Біла німфея/Бетон темний Світ Меблів"
drag, startPoint x: 379, startPoint y: 226, endPoint x: 299, endPoint y: 206, distance: 82.5
click at [299, 206] on div "- 15% Тумба під телевізор Мія Бетон темний/Білий В наявності 4 870,50 ₴   5 730…" at bounding box center [387, 244] width 177 height 127
copy link "Тумба під телевізор Мія Бетон темний/Білий"
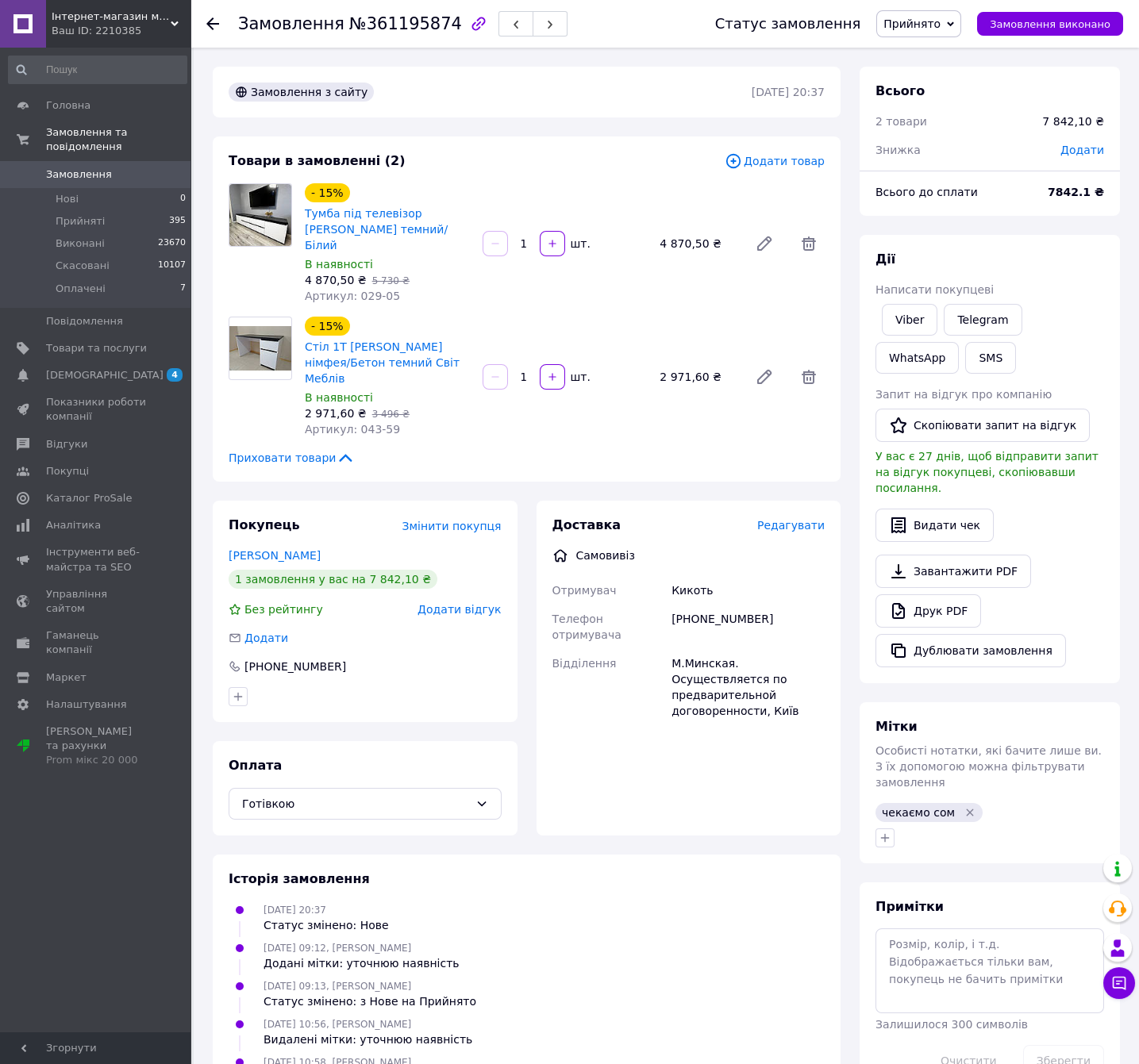
click at [704, 542] on div "Доставка Редагувати Самовивіз Отримувач Кикоть Телефон отримувача +380634563031…" at bounding box center [688, 618] width 273 height 202
click at [686, 576] on div "Кикоть" at bounding box center [748, 590] width 159 height 29
copy div "Кикоть"
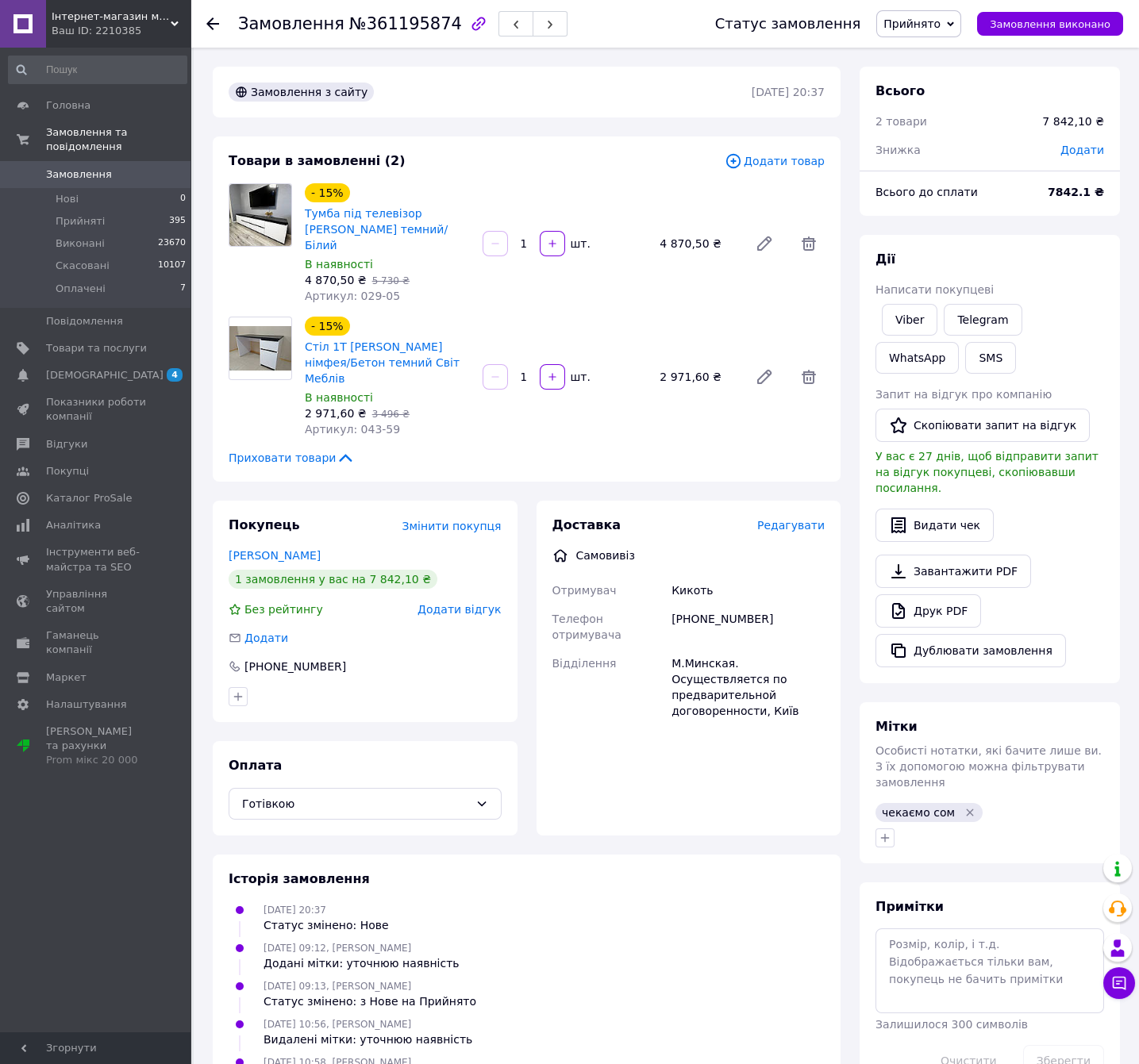
click at [729, 605] on div "+380634563031" at bounding box center [748, 627] width 159 height 45
copy div "+380634563031"
drag, startPoint x: 320, startPoint y: 519, endPoint x: 214, endPoint y: 526, distance: 106.2
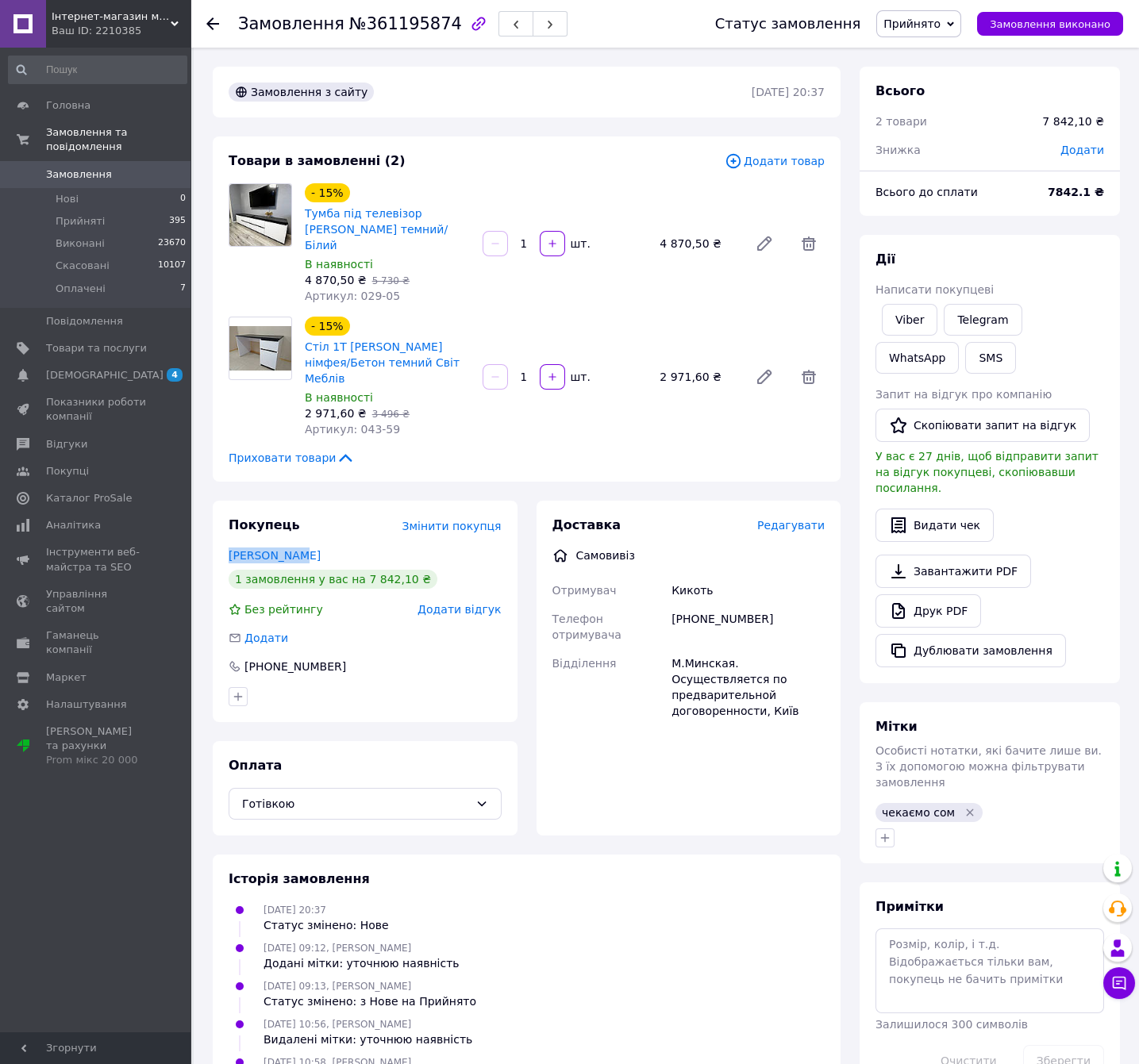
click at [214, 526] on div "Покупець Змінити покупця Женя Кикоть 1 замовлення у вас на 7 842,10 ₴ Без рейти…" at bounding box center [365, 611] width 305 height 221
copy link "Женя Кикоть"
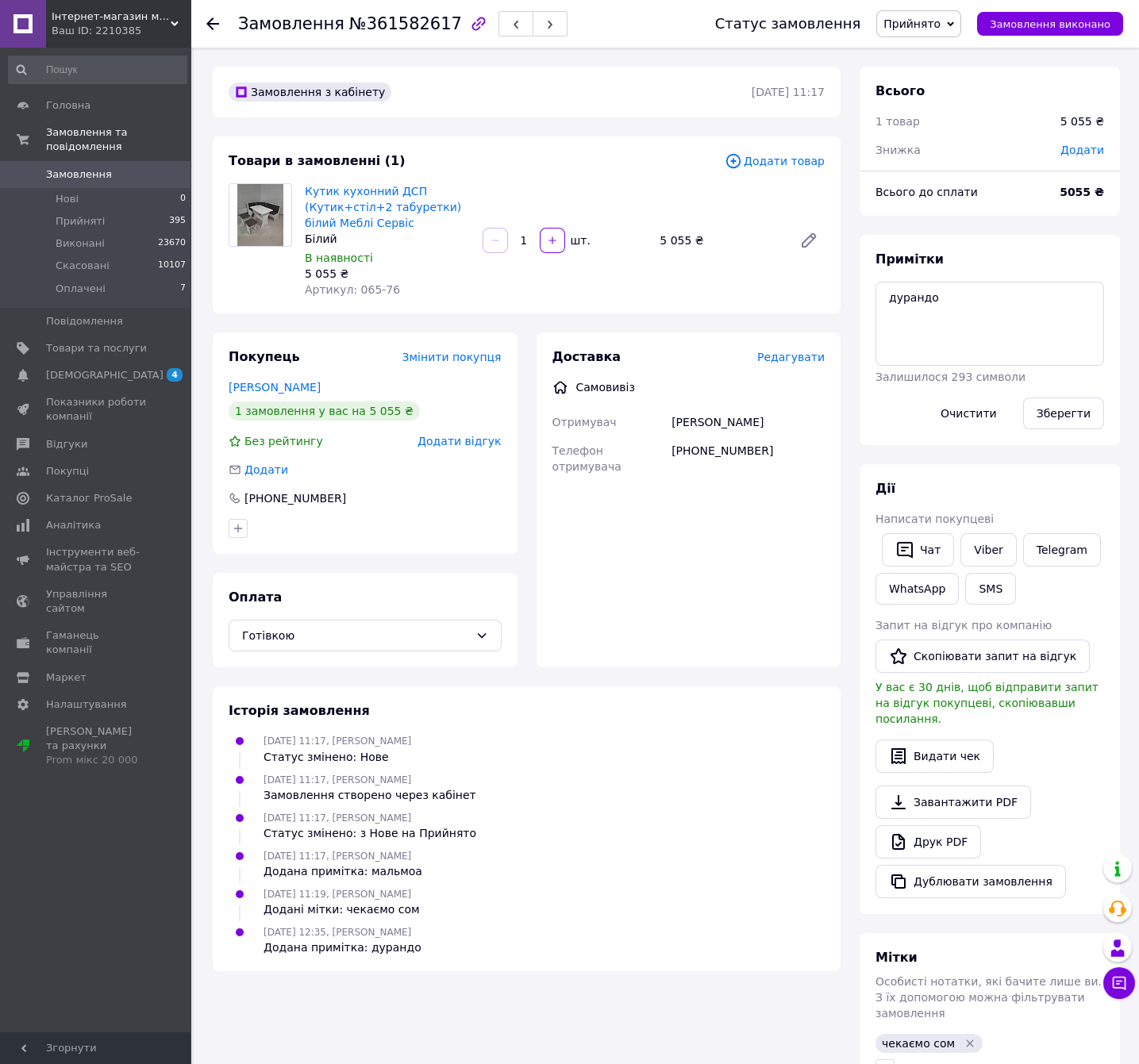
scroll to position [14, 0]
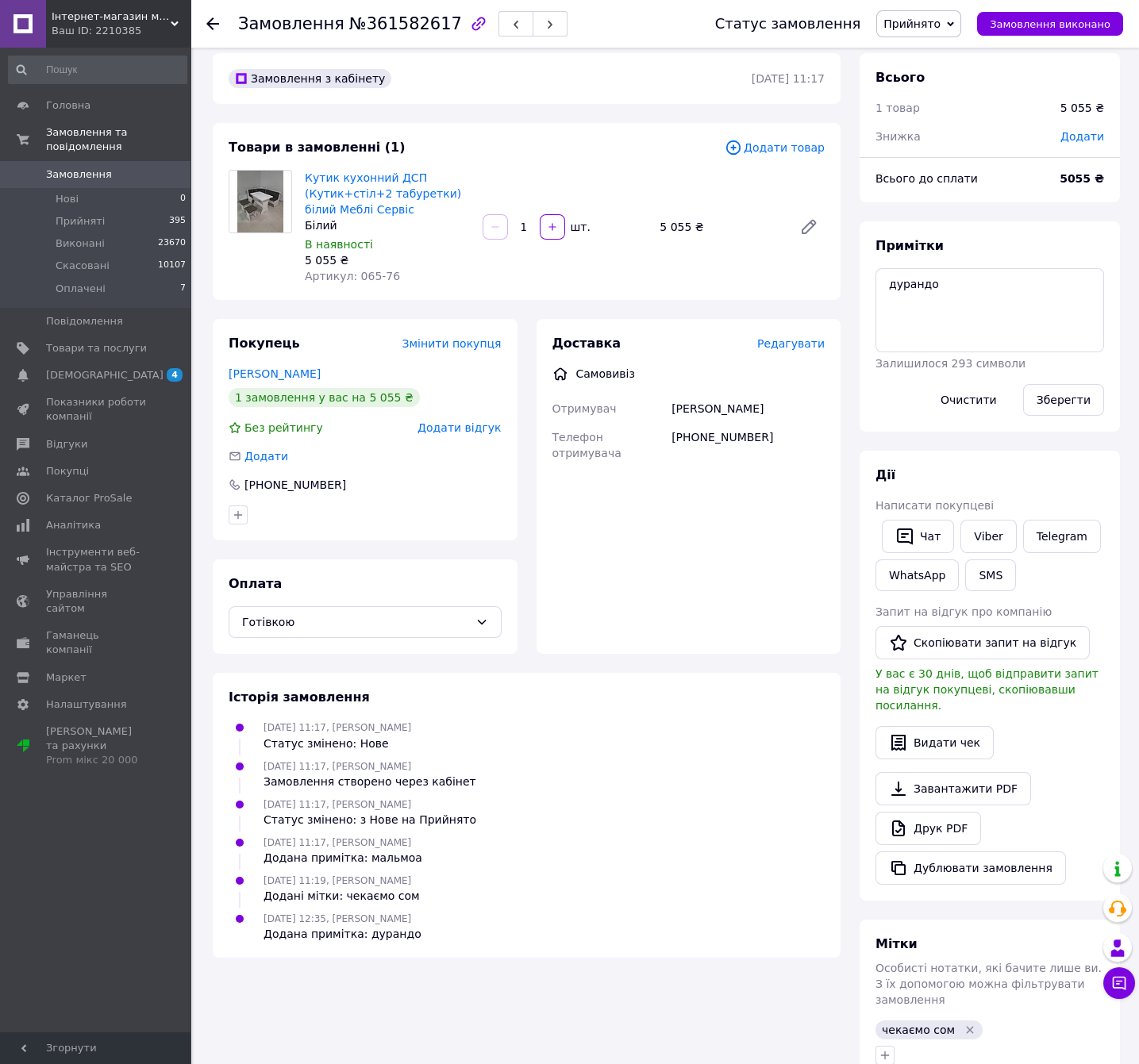
click at [396, 23] on span "№361582617" at bounding box center [406, 24] width 113 height 19
copy span "361582617"
drag, startPoint x: 393, startPoint y: 201, endPoint x: 326, endPoint y: 184, distance: 69.1
click at [326, 184] on span "Кутик кухонний ДСП (Кутик+стіл+2 табуретки) білий Меблі Сервіс" at bounding box center [387, 193] width 165 height 48
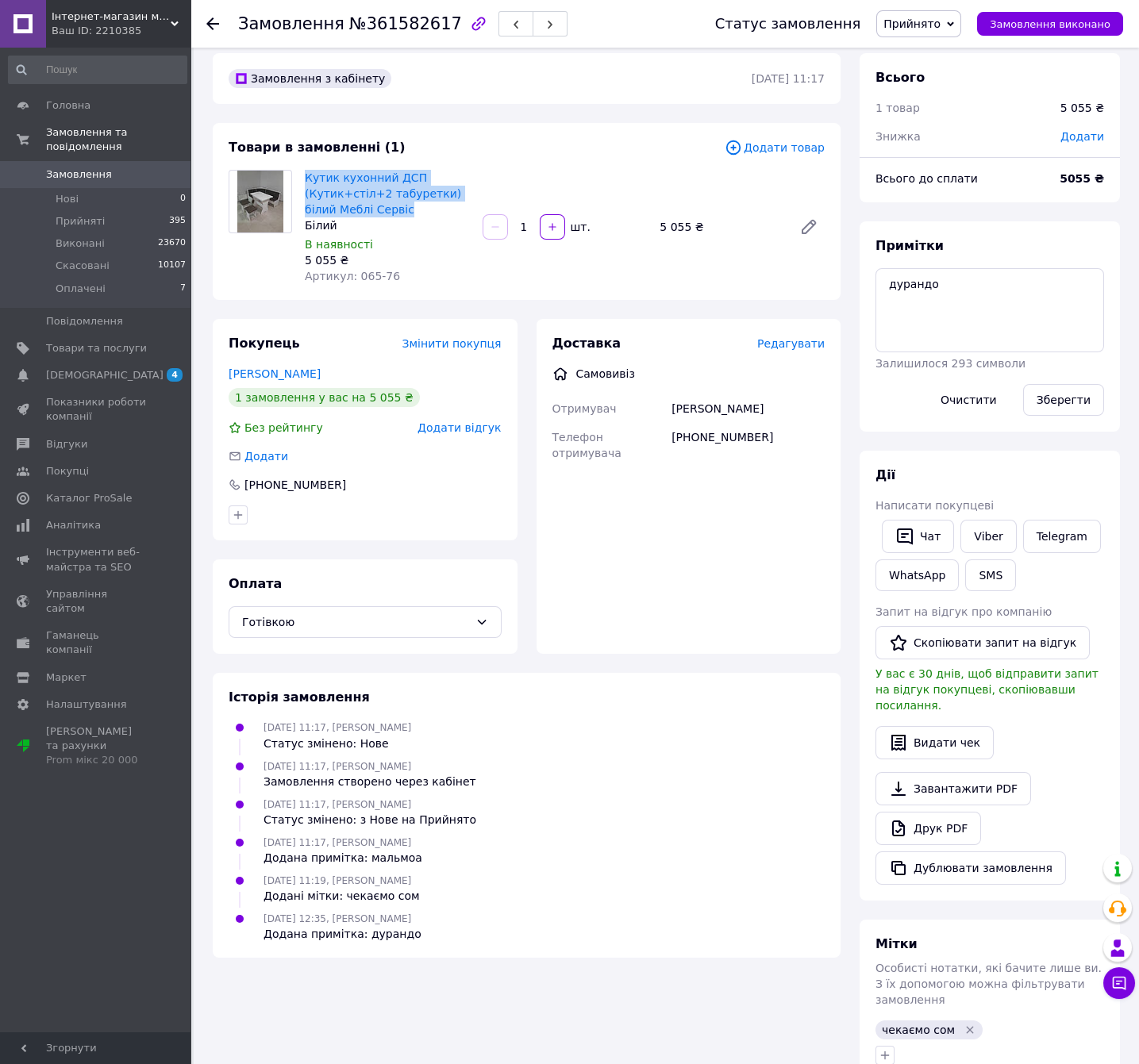
drag, startPoint x: 383, startPoint y: 210, endPoint x: 302, endPoint y: 166, distance: 92.2
click at [302, 166] on div "Кутик кухонний ДСП (Кутик+стіл+2 табуретки) білий Меблі Сервіс Білий В наявност…" at bounding box center [387, 227] width 177 height 121
copy link "Кутик кухонний ДСП (Кутик+стіл+2 табуретки) білий Меблі Сервіс"
click at [905, 294] on textarea "дурандо" at bounding box center [989, 310] width 228 height 84
click at [905, 294] on textarea "дурандо" at bounding box center [989, 310] width 228 height 84
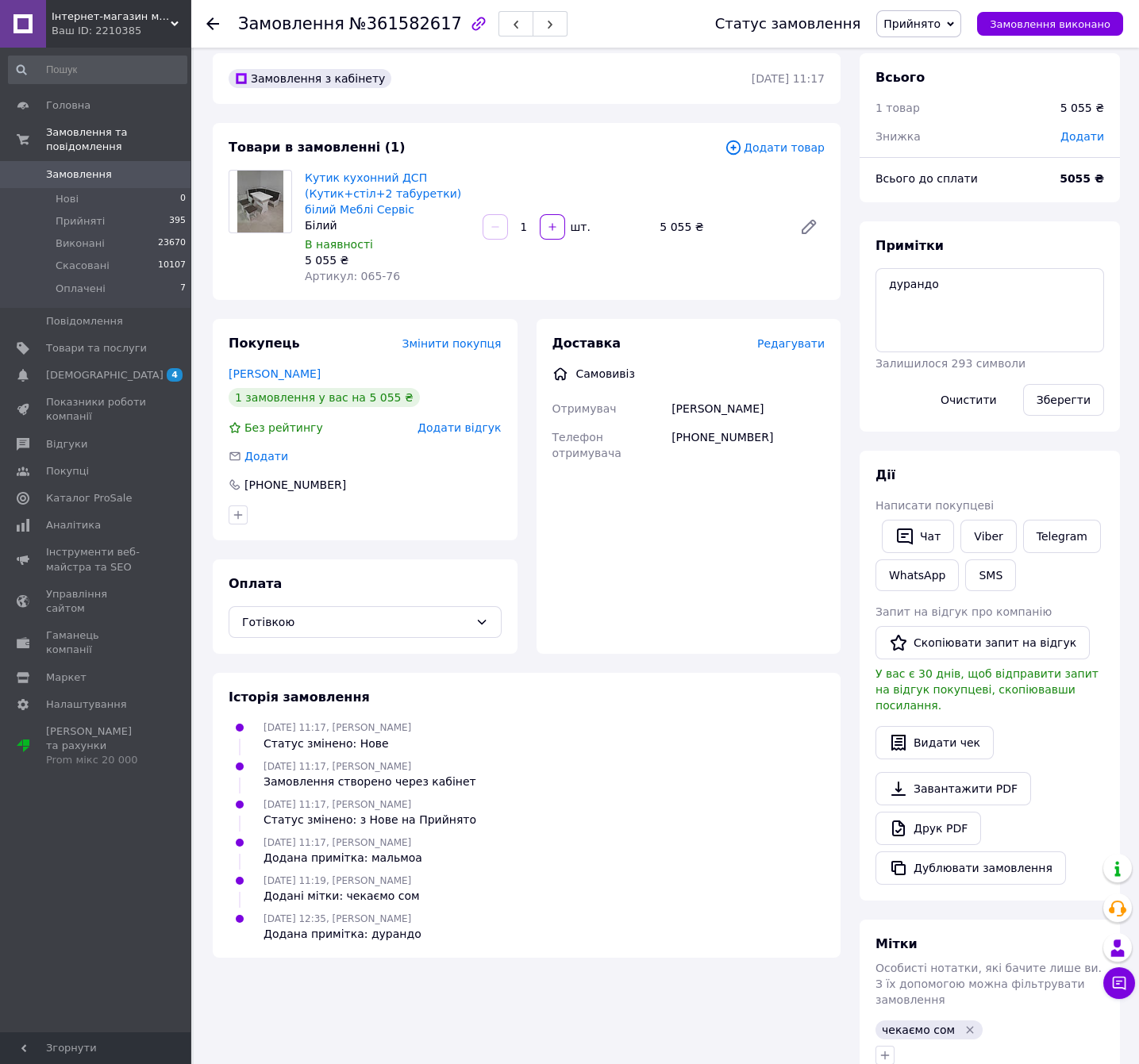
click at [686, 417] on div "[PERSON_NAME]" at bounding box center [748, 409] width 159 height 29
copy div "[PERSON_NAME]"
click at [726, 421] on div "Юрій" at bounding box center [748, 409] width 159 height 29
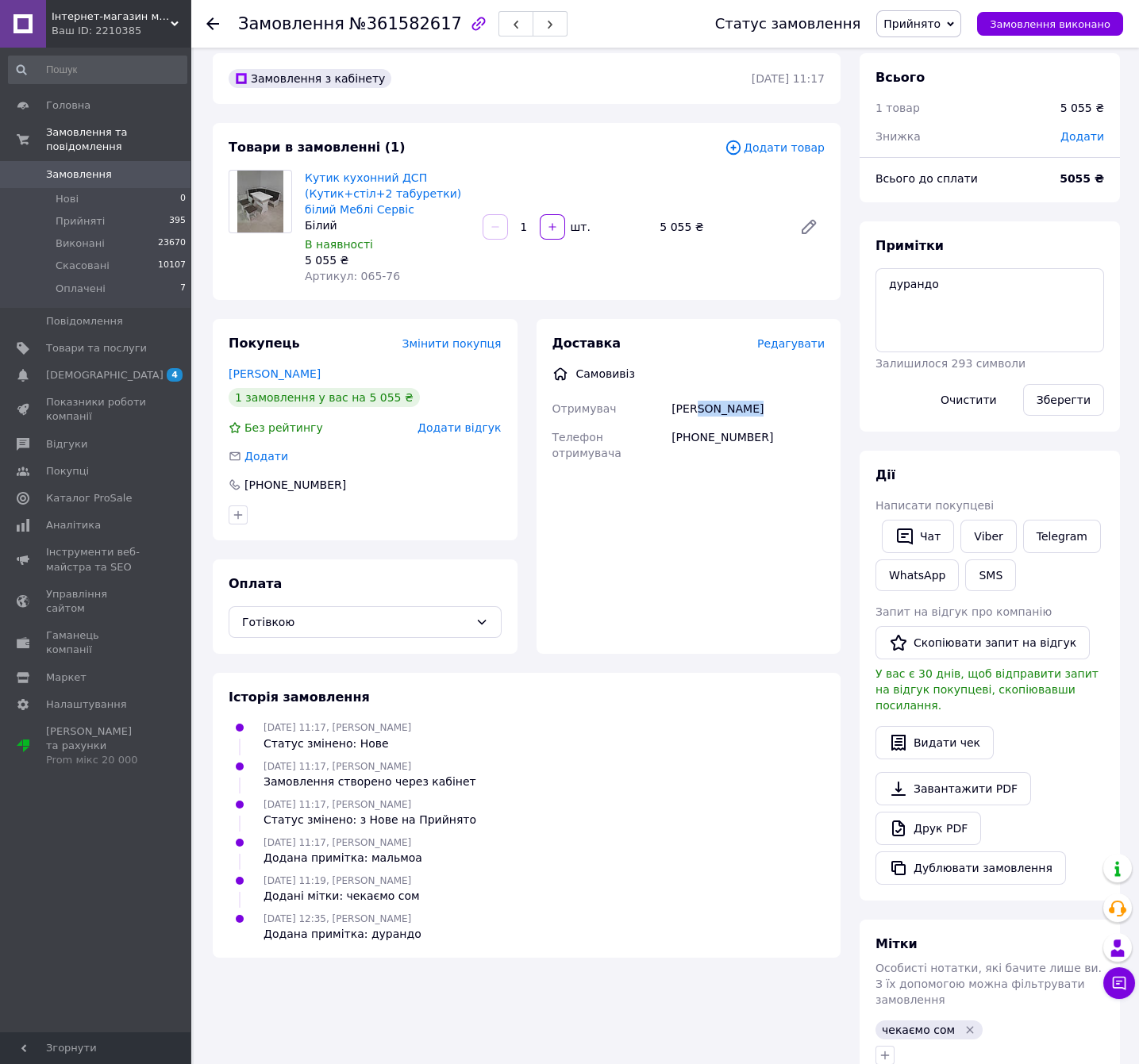
click at [726, 421] on div "Юрій" at bounding box center [748, 409] width 159 height 29
click at [726, 438] on div "+380504419848" at bounding box center [748, 446] width 159 height 45
click at [725, 438] on div "+380504419848" at bounding box center [748, 446] width 159 height 45
drag, startPoint x: 725, startPoint y: 438, endPoint x: 876, endPoint y: 553, distance: 189.8
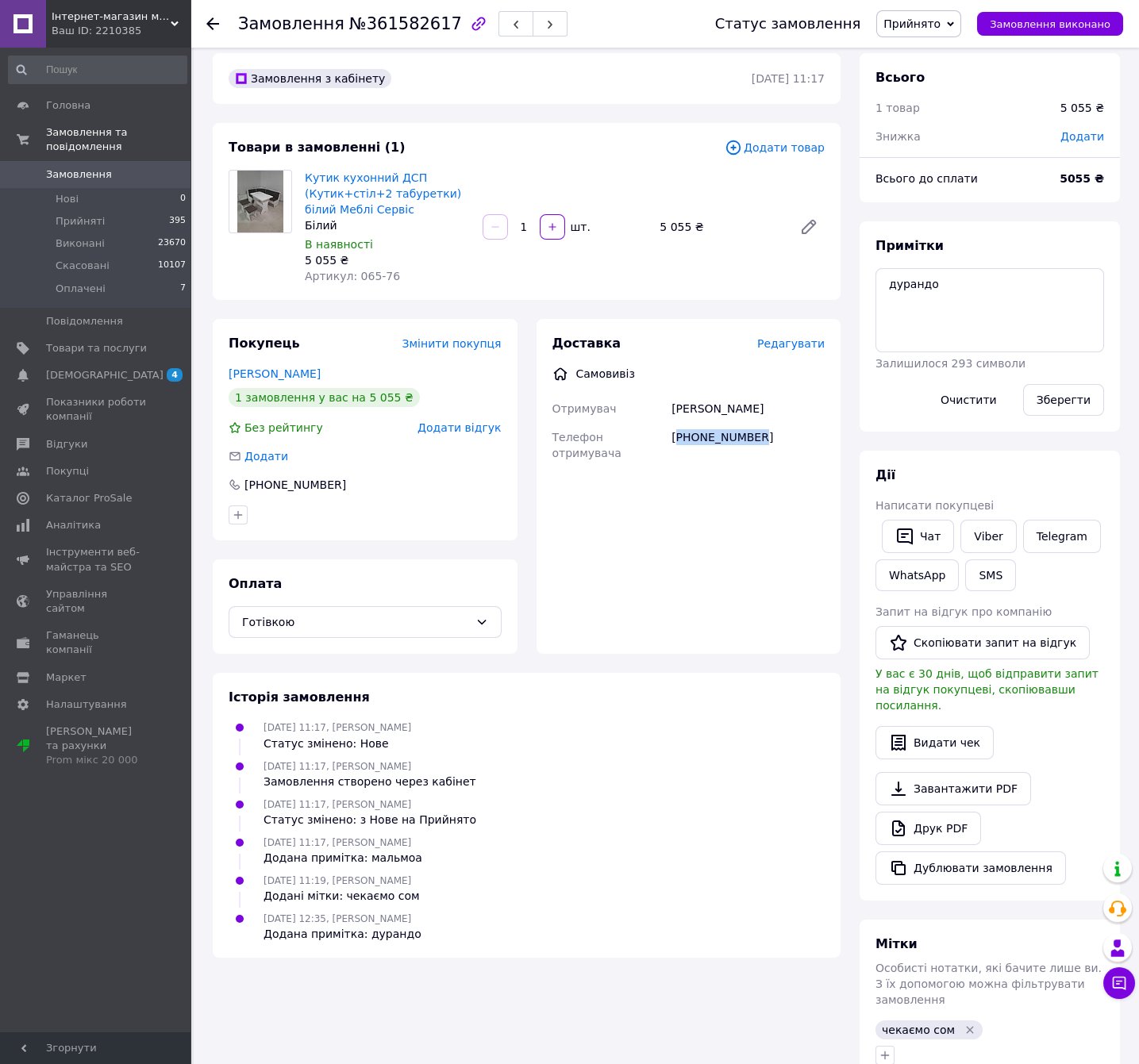
click at [724, 439] on div "+380504419848" at bounding box center [748, 446] width 159 height 45
copy div "380504419848"
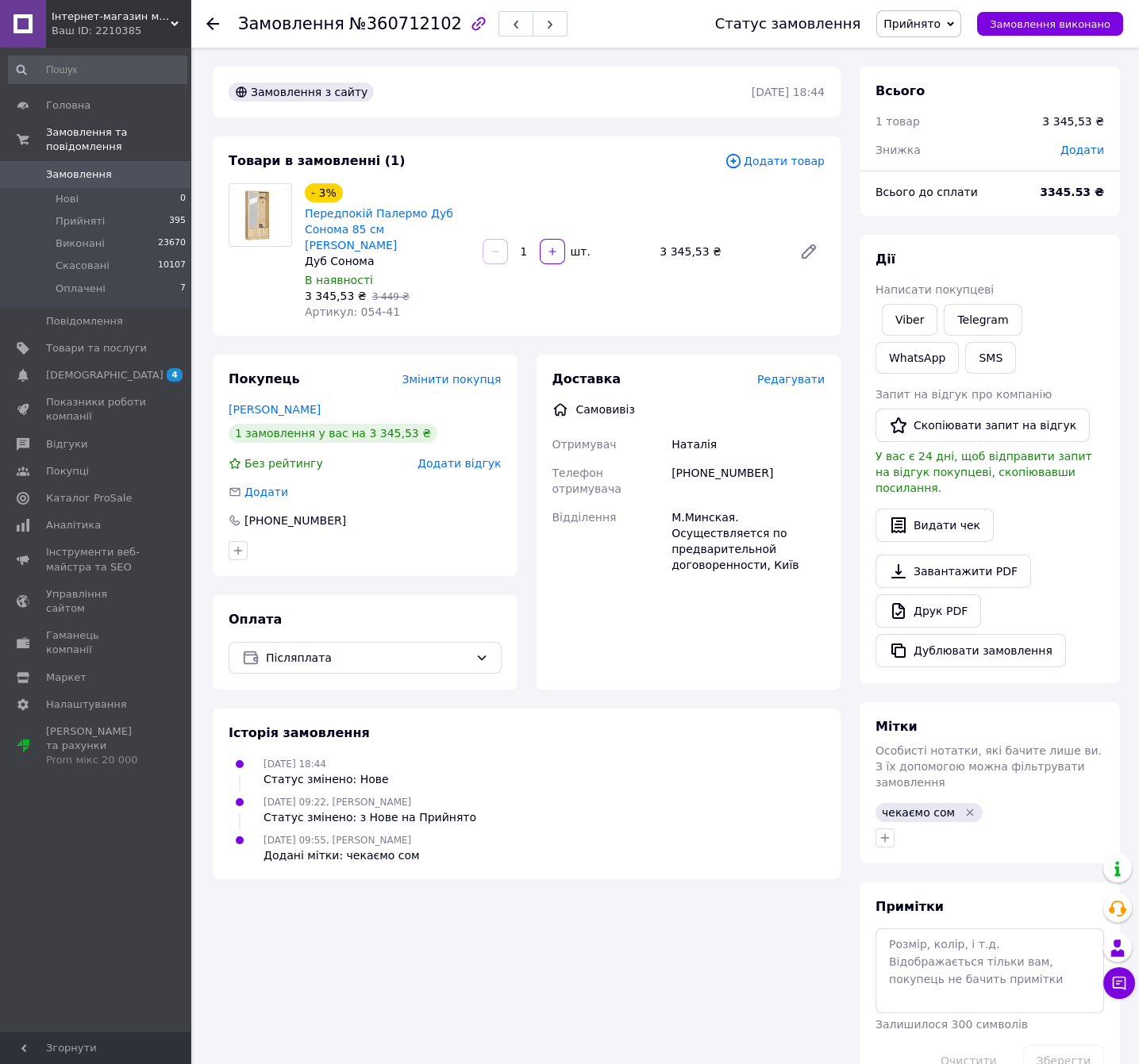
click at [400, 30] on span "№360712102" at bounding box center [406, 24] width 113 height 19
copy span "360712102"
drag, startPoint x: 451, startPoint y: 228, endPoint x: 302, endPoint y: 204, distance: 150.9
click at [302, 204] on div "- 3% Передпокій Палермо Дуб Сонома 85 см Меблі Сервіс Дуб Сонома В наявності 3 …" at bounding box center [387, 251] width 177 height 143
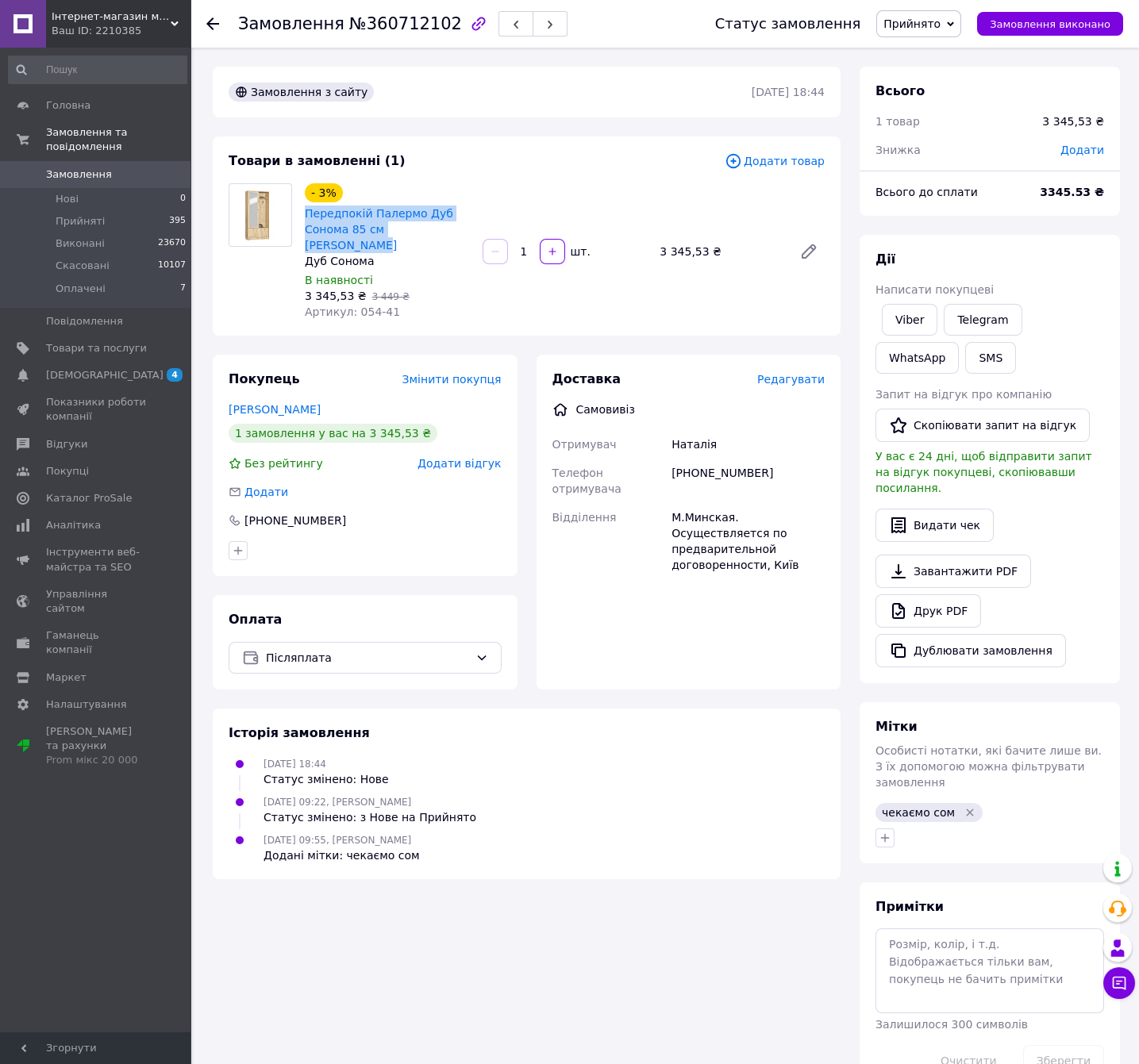
copy link "Передпокій Палермо Дуб Сонома 85 см [PERSON_NAME]"
click at [703, 430] on div "Наталія" at bounding box center [748, 444] width 159 height 29
copy div "Наталія"
click at [743, 458] on div "[PHONE_NUMBER]" at bounding box center [748, 481] width 159 height 45
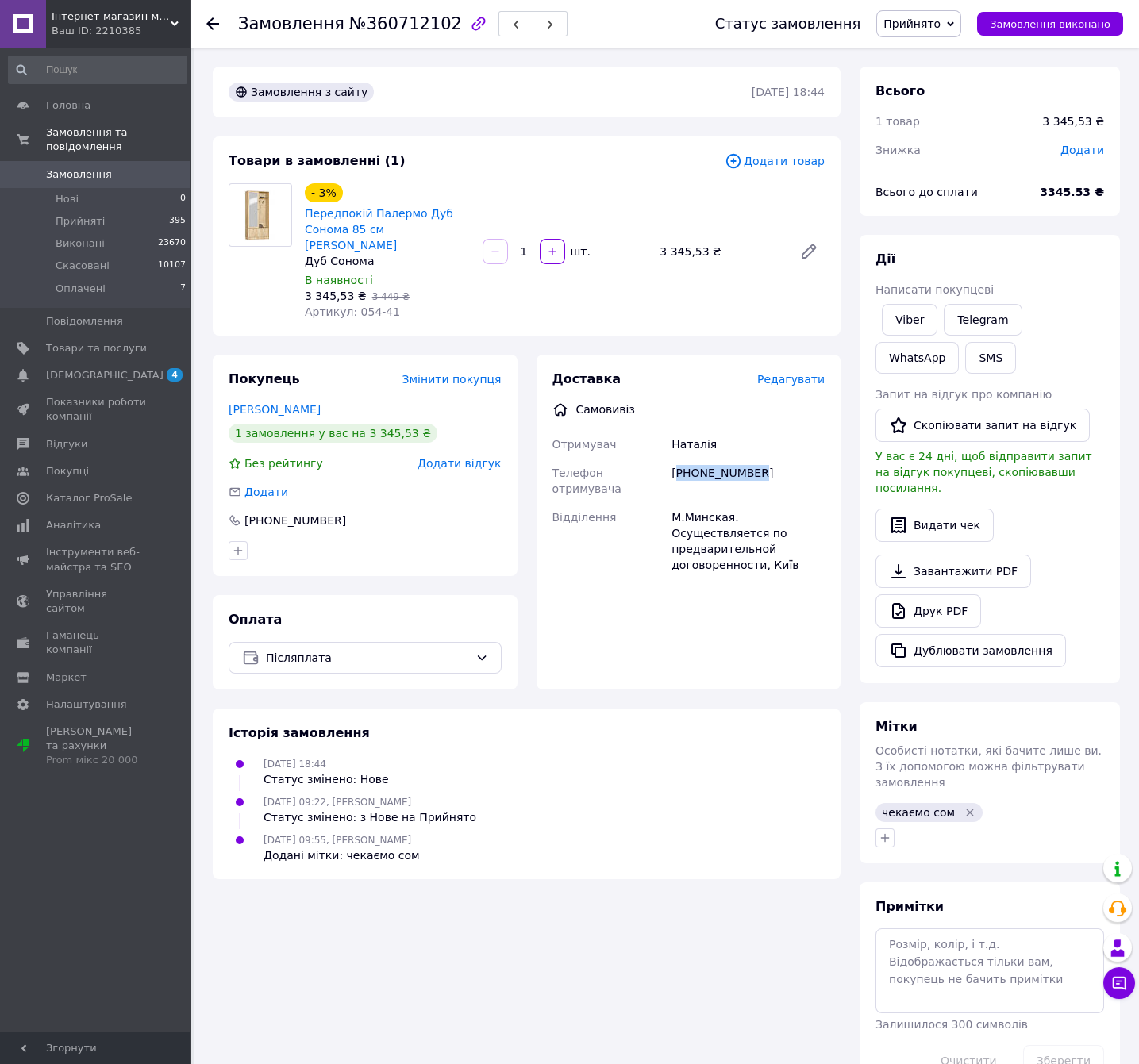
click at [743, 458] on div "[PHONE_NUMBER]" at bounding box center [748, 481] width 159 height 45
copy div "[PHONE_NUMBER]"
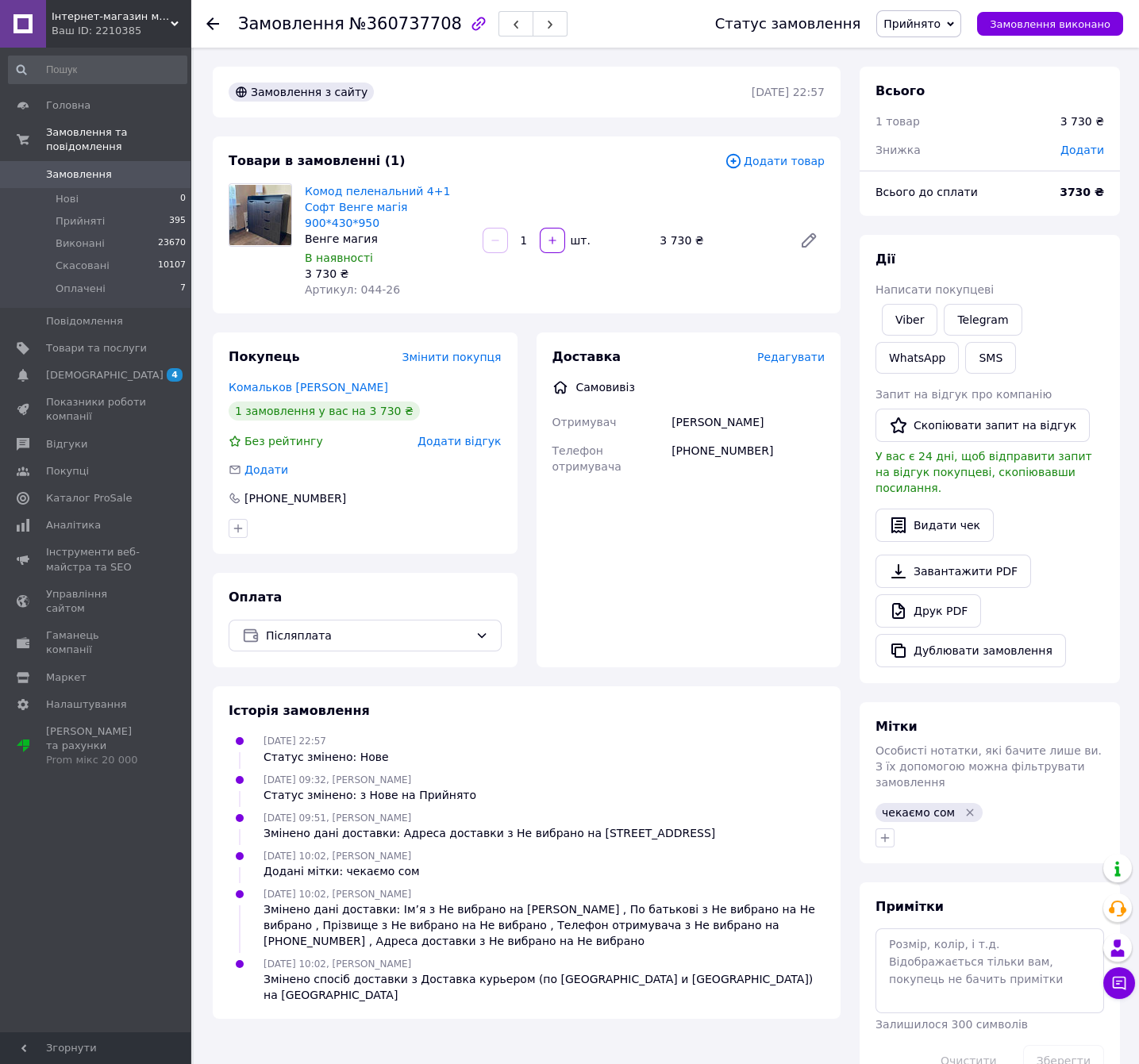
click at [401, 18] on span "№360737708" at bounding box center [406, 24] width 113 height 19
copy span "360737708"
drag, startPoint x: 419, startPoint y: 205, endPoint x: 304, endPoint y: 186, distance: 116.6
click at [305, 186] on span "Комод пеленальний 4+1 Софт Венге магія 900*430*950" at bounding box center [387, 207] width 165 height 48
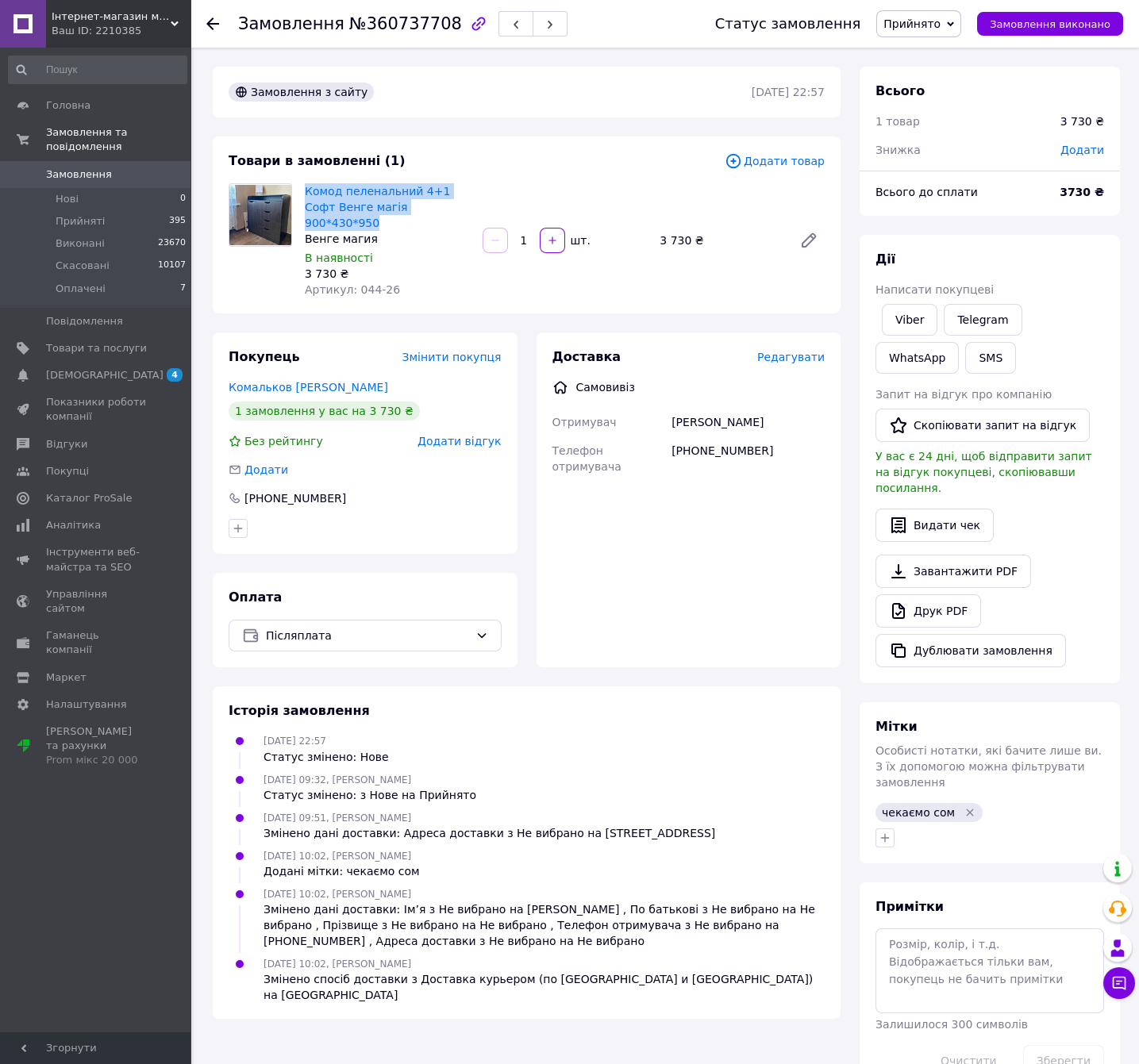
copy link "Комод пеленальний 4+1 Софт Венге магія 900*430*950"
click at [690, 436] on div "+380930683613" at bounding box center [748, 458] width 159 height 45
click at [696, 408] on div "Андрей" at bounding box center [748, 423] width 159 height 29
copy div "Андрей"
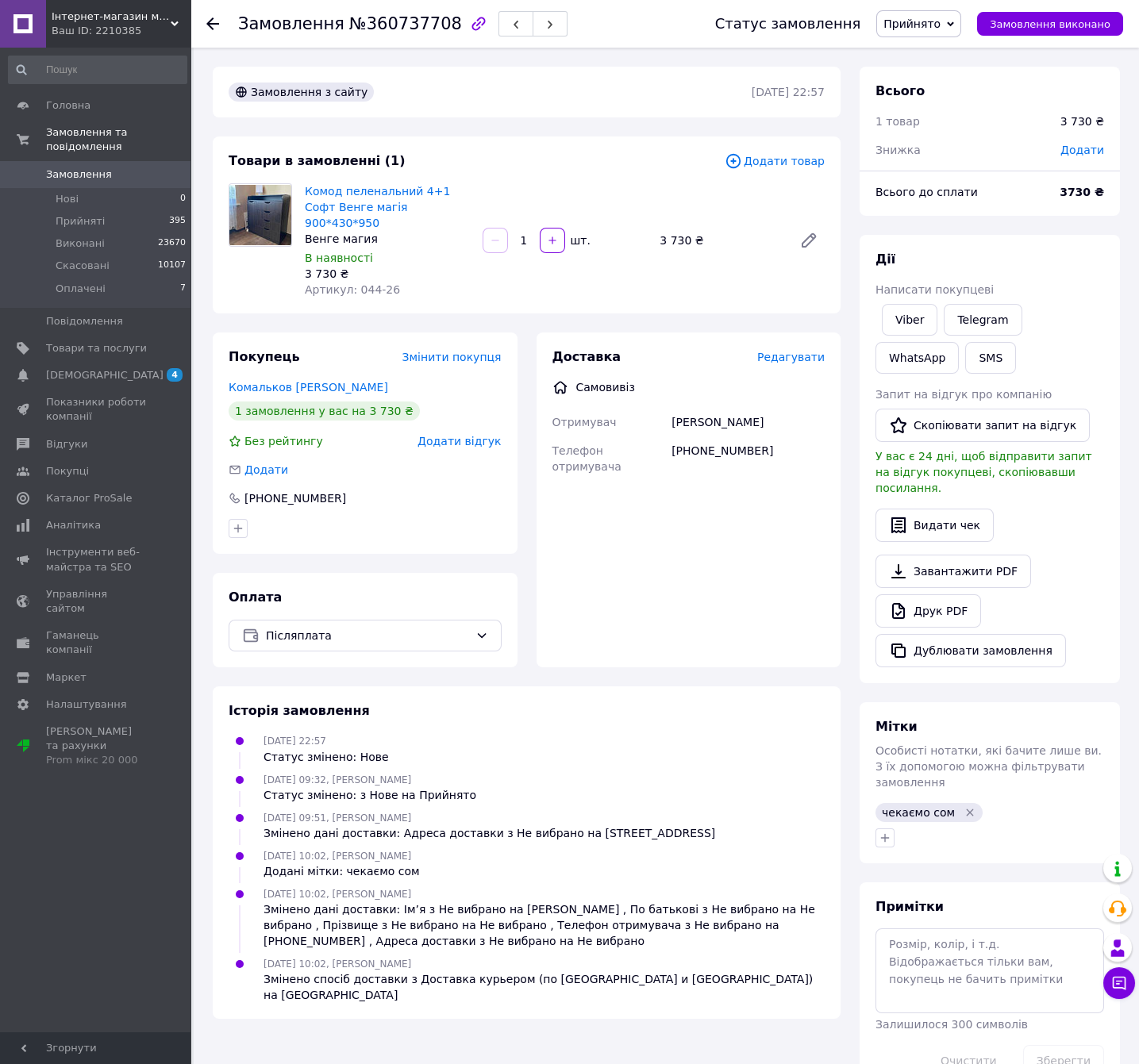
click at [735, 436] on div "+380930683613" at bounding box center [748, 458] width 159 height 45
click at [735, 436] on div "[PHONE_NUMBER]" at bounding box center [748, 458] width 159 height 45
copy div "+380930683613 Ім'я Телефон отримувача Пункт самовивозу Оберіть пункт самовивозу…"
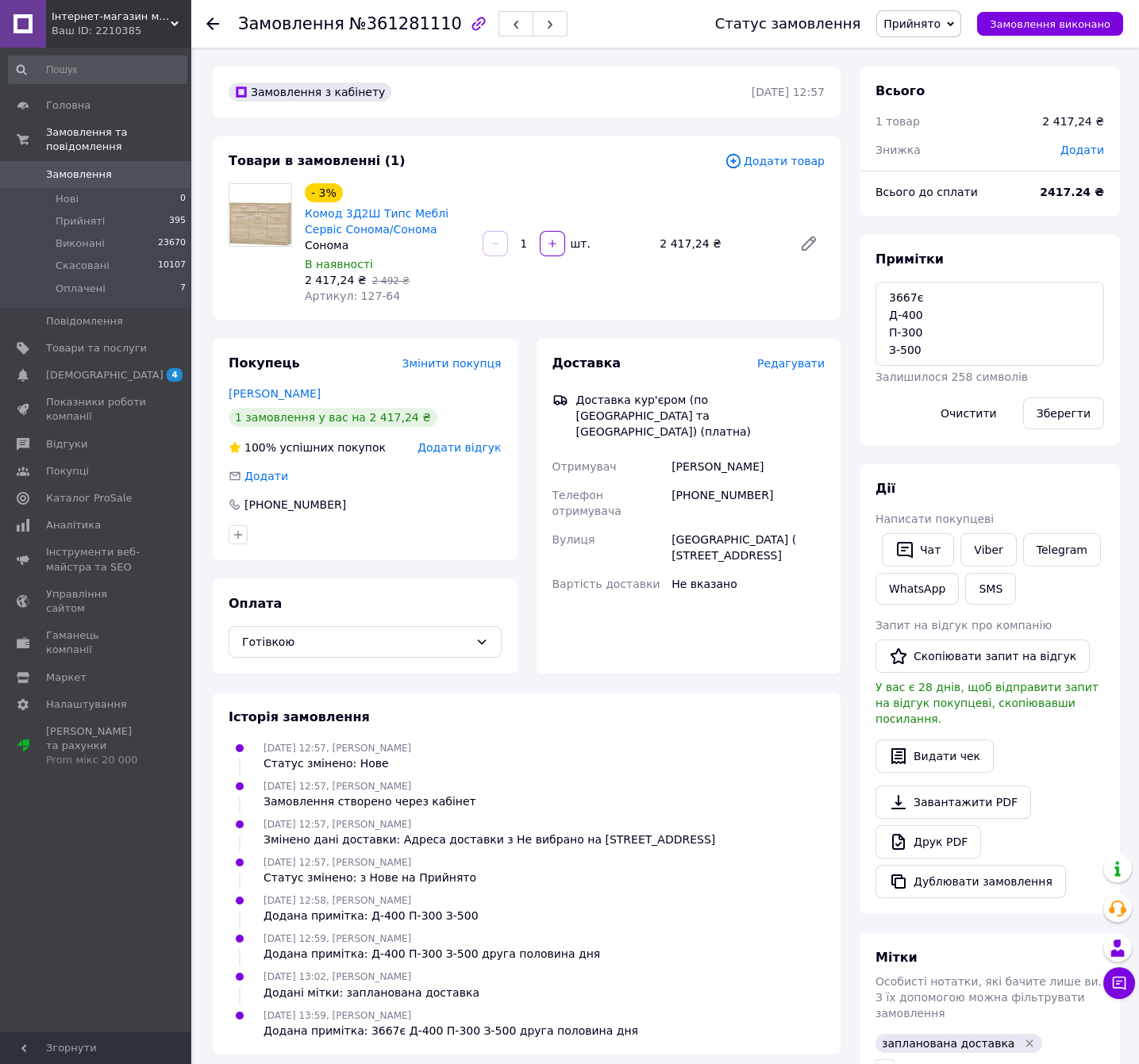
click at [368, 17] on span "№361281110" at bounding box center [406, 24] width 113 height 19
copy span "361281110"
drag, startPoint x: 352, startPoint y: 220, endPoint x: 300, endPoint y: 216, distance: 52.2
click at [300, 216] on div "- 3% Комод 3Д2Ш Типс Меблі Сервіс Сонома/Сонома Сонома В наявності 2 417,24 ₴  …" at bounding box center [387, 244] width 177 height 127
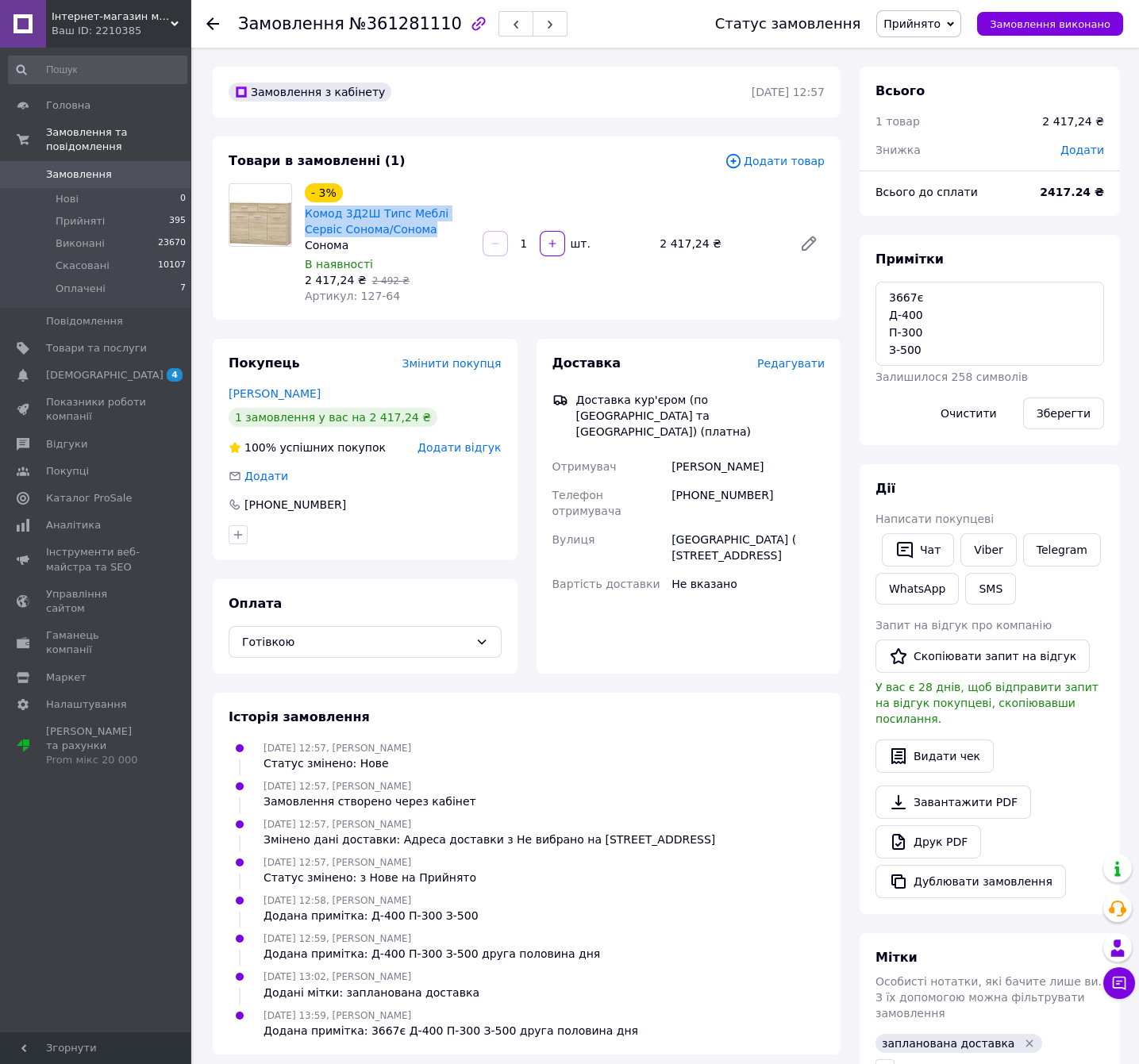
copy link "Комод 3Д2Ш Типс Меблі Сервіс Сонома/Сонома"
click at [724, 452] on div "Екатерина Серебровская" at bounding box center [748, 466] width 159 height 29
copy div "Екатерина Серебровская"
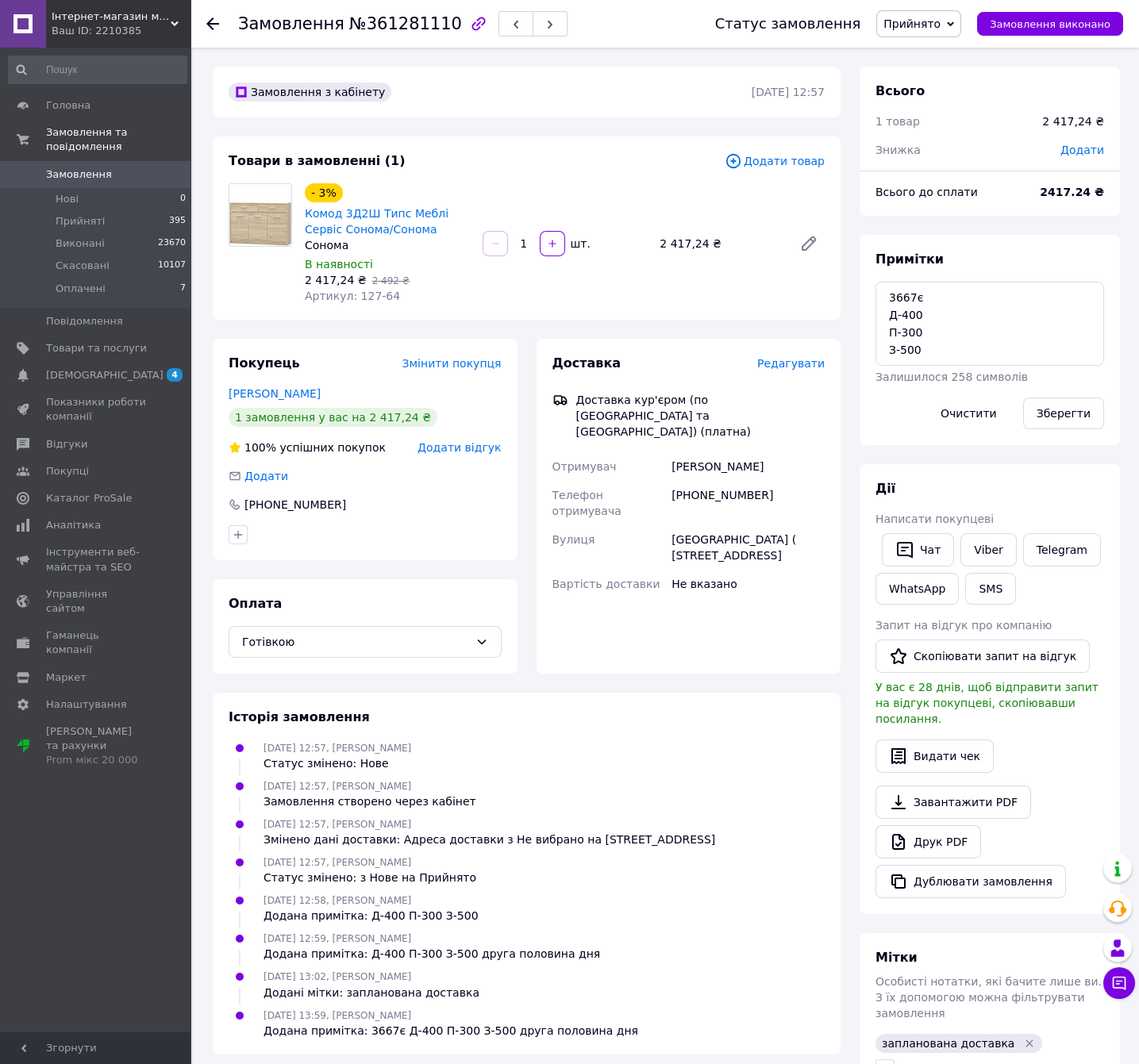
click at [685, 481] on div "+380666717450" at bounding box center [748, 503] width 159 height 45
copy div "+380666717450"
click at [685, 481] on div "+380666717450" at bounding box center [748, 503] width 159 height 45
click at [711, 525] on div "Новоселки ( Киево-Святошинский район ) Ул.Лесная 3 , подъезд 1" at bounding box center [748, 548] width 159 height 45
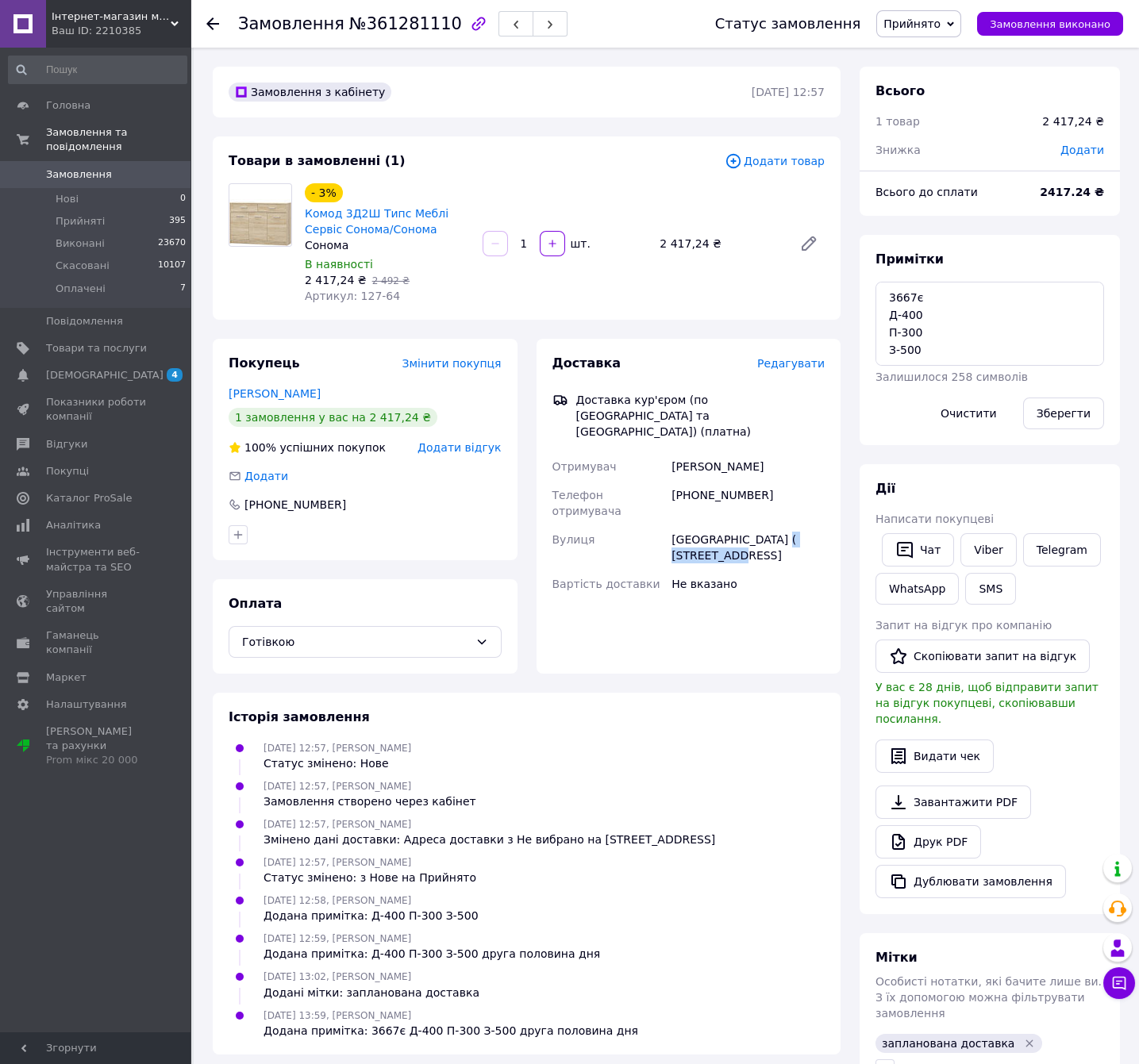
click at [711, 525] on div "Новоселки ( Киево-Святошинский район ) Ул.Лесная 3 , подъезд 1" at bounding box center [748, 548] width 159 height 45
copy div "Новоселки ( Киево-Святошинский район ) Ул.Лесная 3 , подъезд 1"
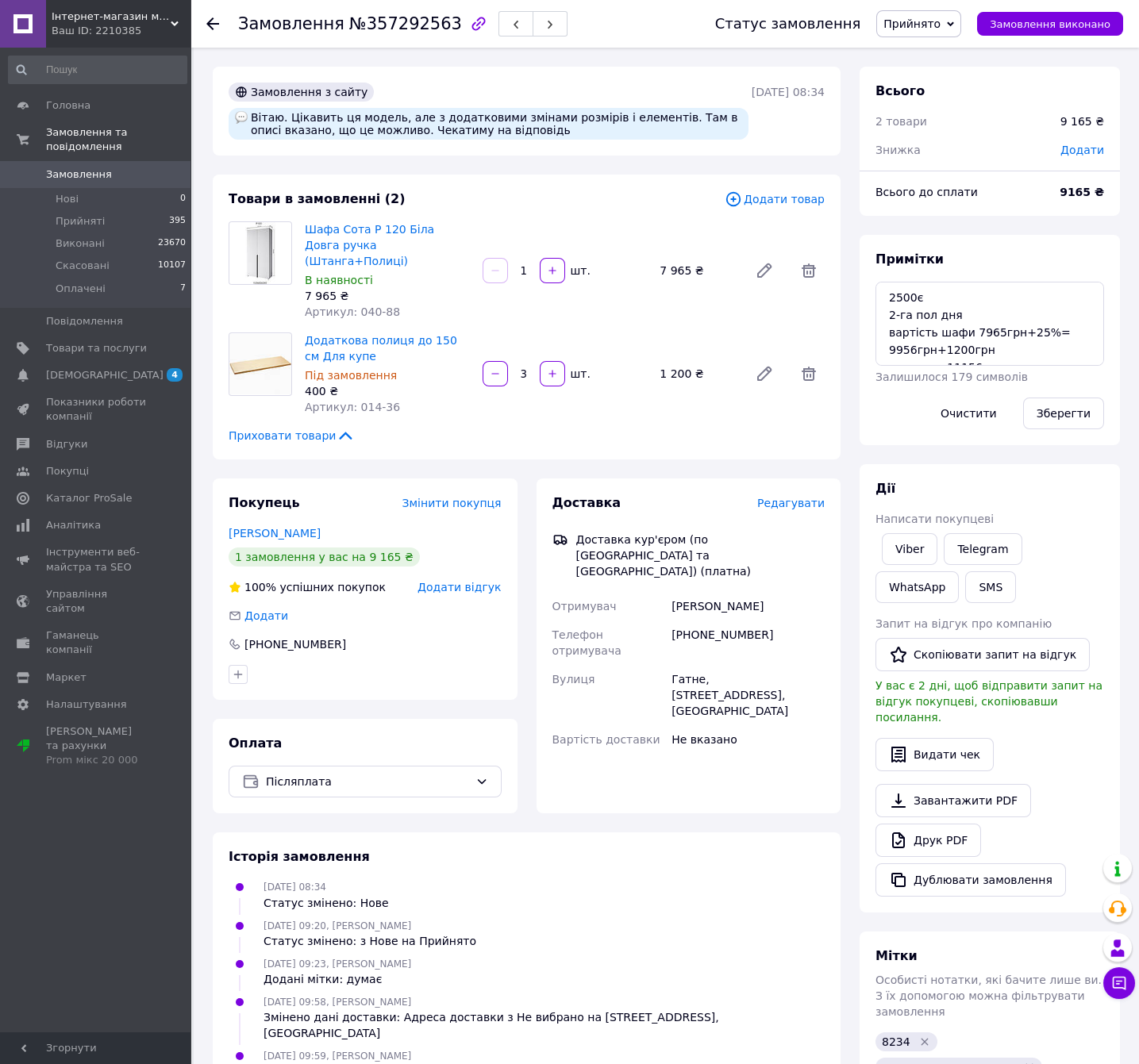
scroll to position [326, 0]
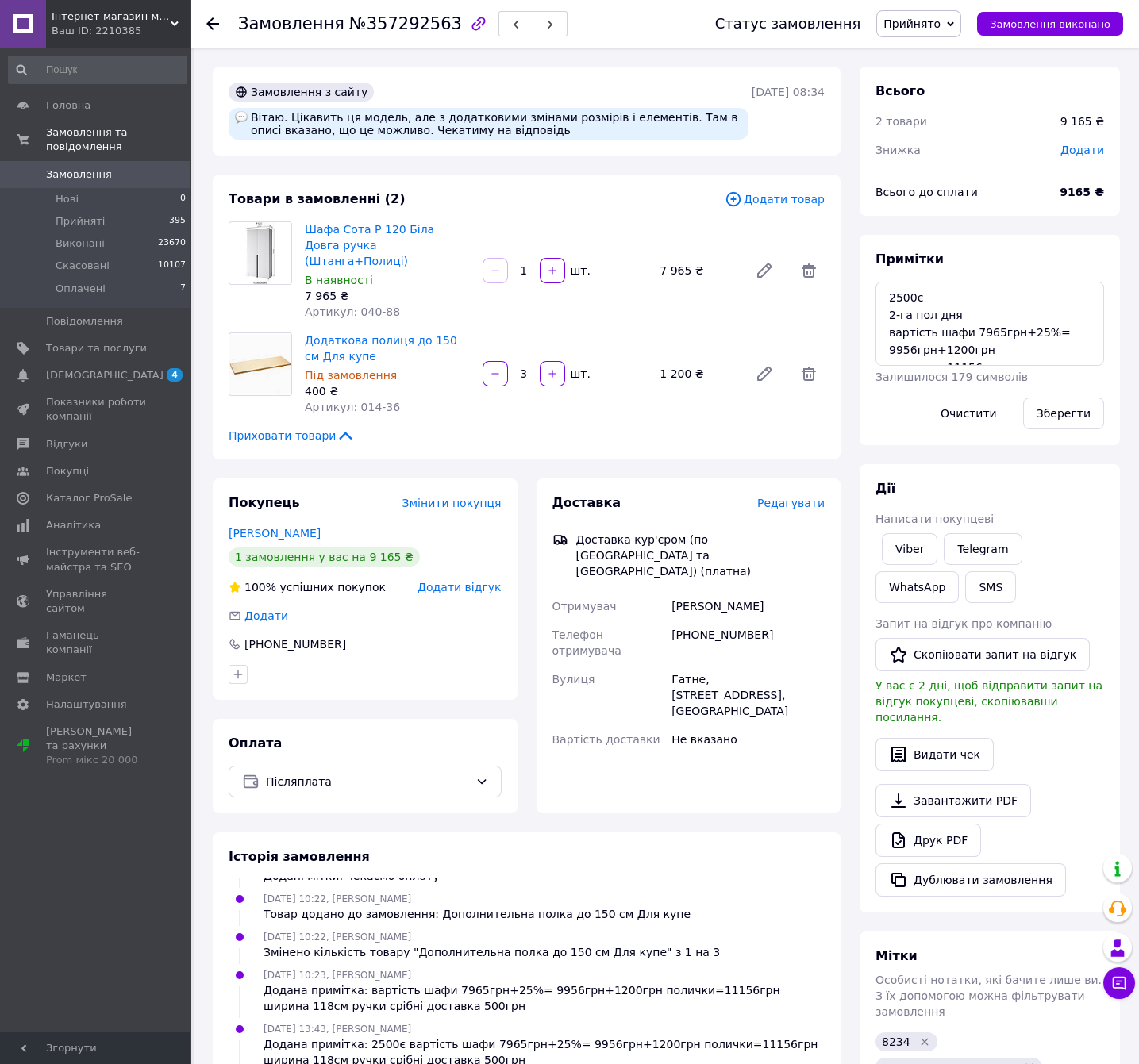
click at [424, 18] on span "№357292563" at bounding box center [406, 24] width 113 height 19
copy span "357292563"
drag, startPoint x: 435, startPoint y: 247, endPoint x: 302, endPoint y: 221, distance: 135.5
click at [302, 221] on div "Шафа Сота Р 120 Біла Довга ручка (Штанга+Полиці) В наявності 7 965 ₴ Артикул: 0…" at bounding box center [387, 271] width 177 height 105
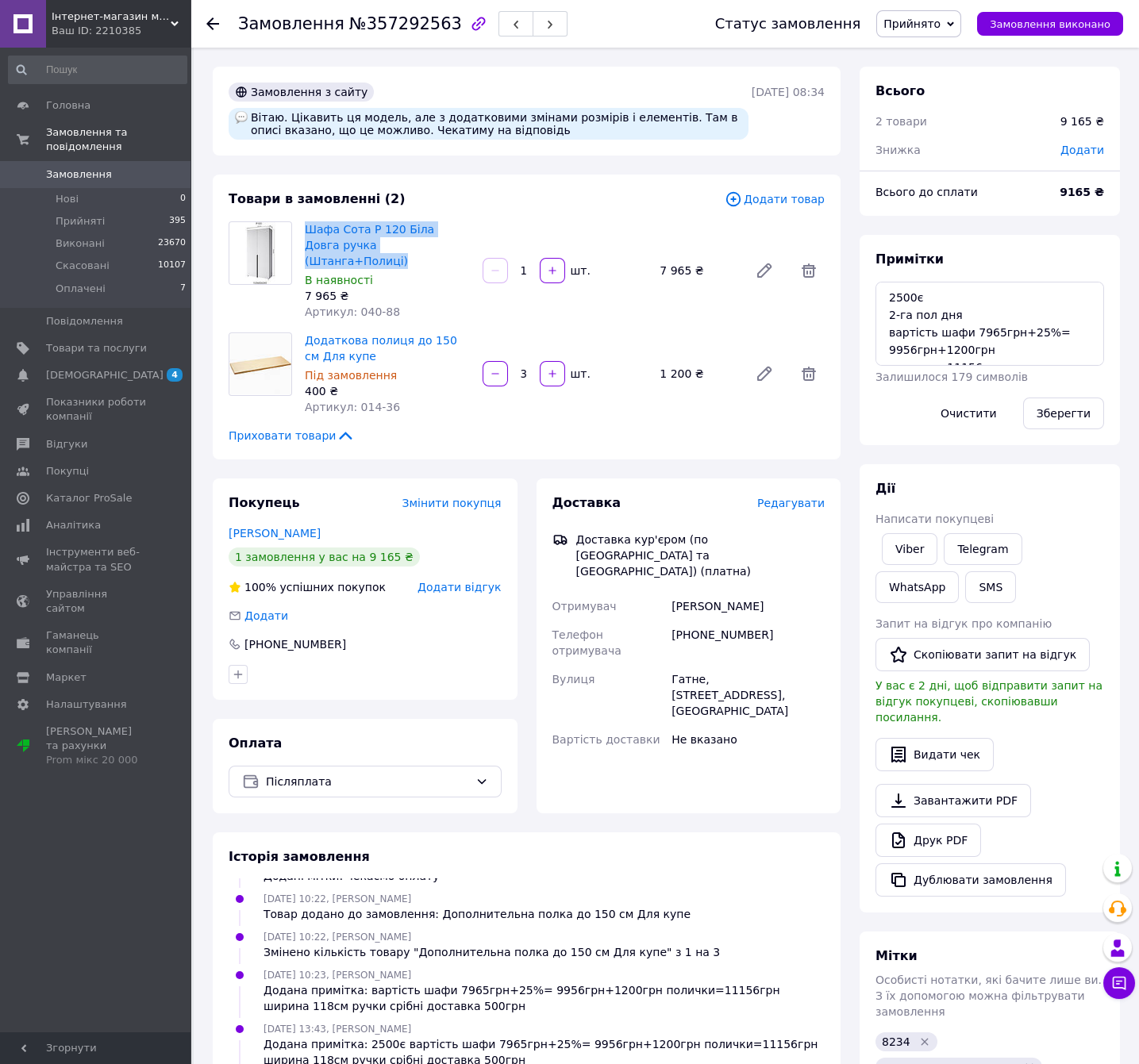
copy link "Шафа Сота Р 120 Біла Довга ручка (Штанга+Полиці)"
drag, startPoint x: 369, startPoint y: 340, endPoint x: 304, endPoint y: 320, distance: 68.0
click at [305, 333] on span "Додаткова полиця до 150 см Для купе" at bounding box center [387, 349] width 165 height 32
copy link "Додаткова полиця до 150 см Для купе"
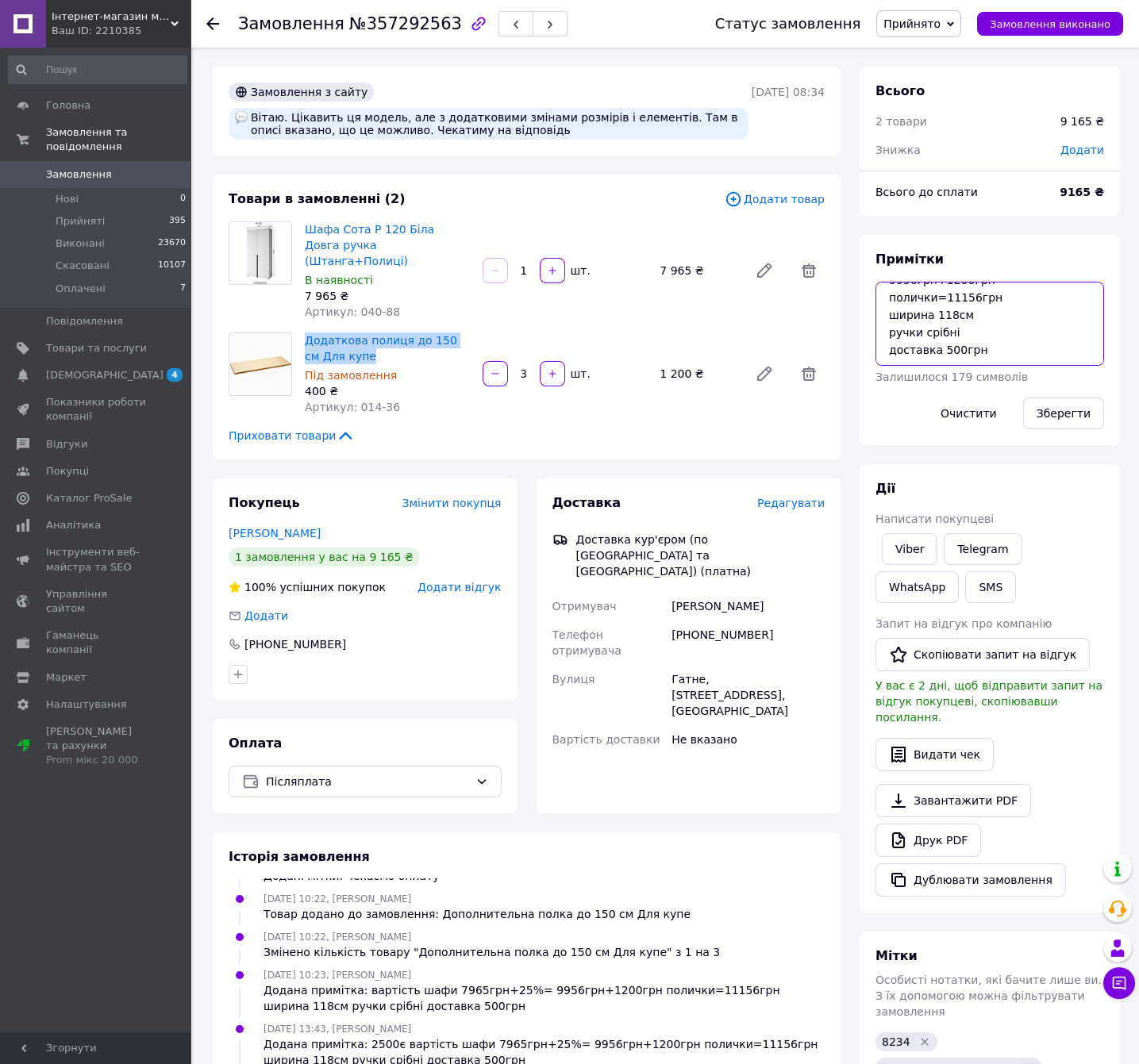
scroll to position [86, 0]
click at [954, 296] on textarea "2500є 2-га пол дня вартість шафи 7965грн+25%= 9956грн+1200грн полички=11156грн …" at bounding box center [989, 324] width 228 height 84
click at [975, 347] on textarea "2500є 2-га пол дня вартість шафи 7965грн+25%= 9956грн+1200грн полички=11156грн …" at bounding box center [989, 324] width 228 height 84
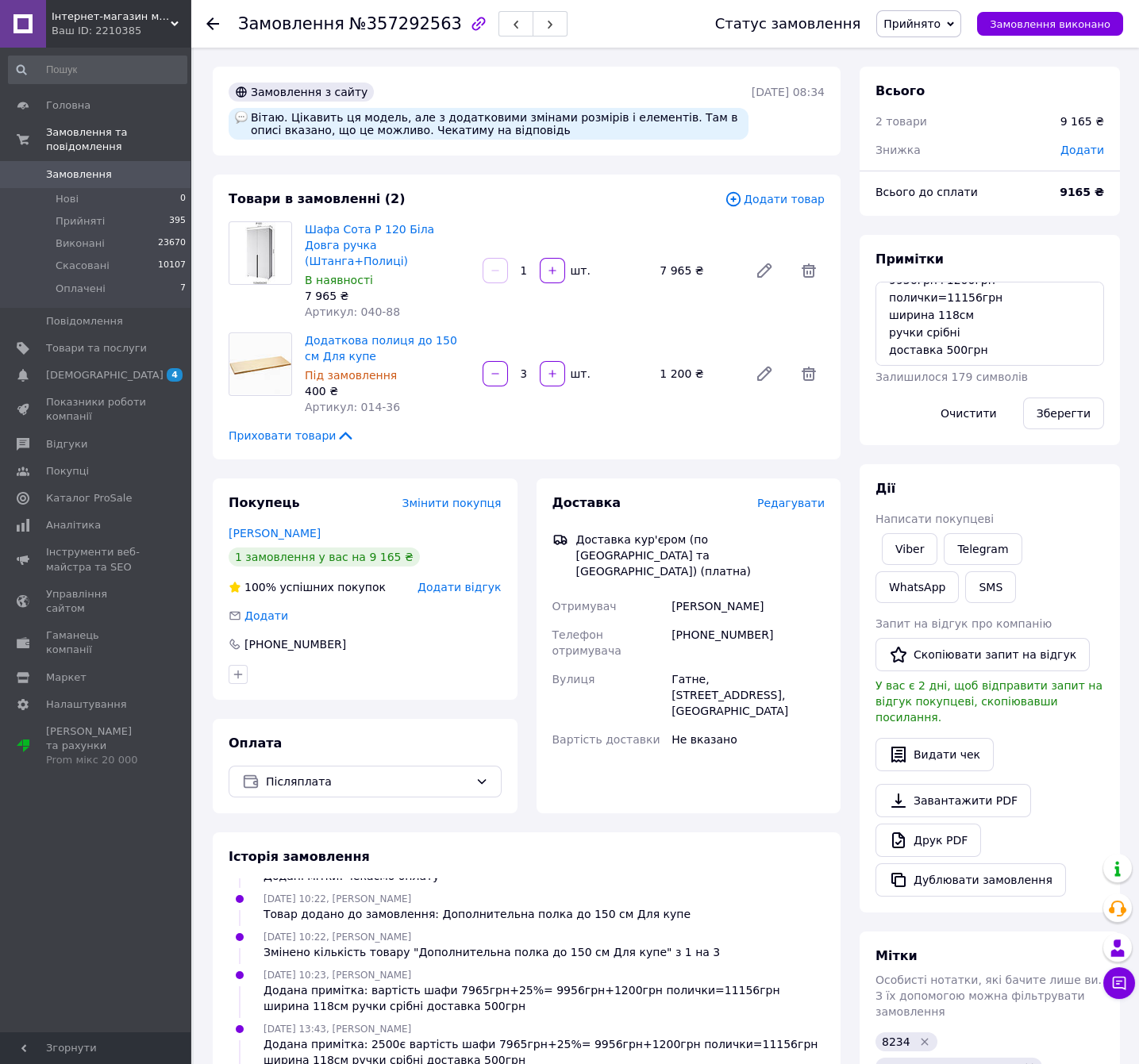
click at [725, 621] on div "[PHONE_NUMBER]" at bounding box center [748, 643] width 159 height 45
click at [730, 592] on div "[PERSON_NAME]" at bounding box center [748, 606] width 159 height 29
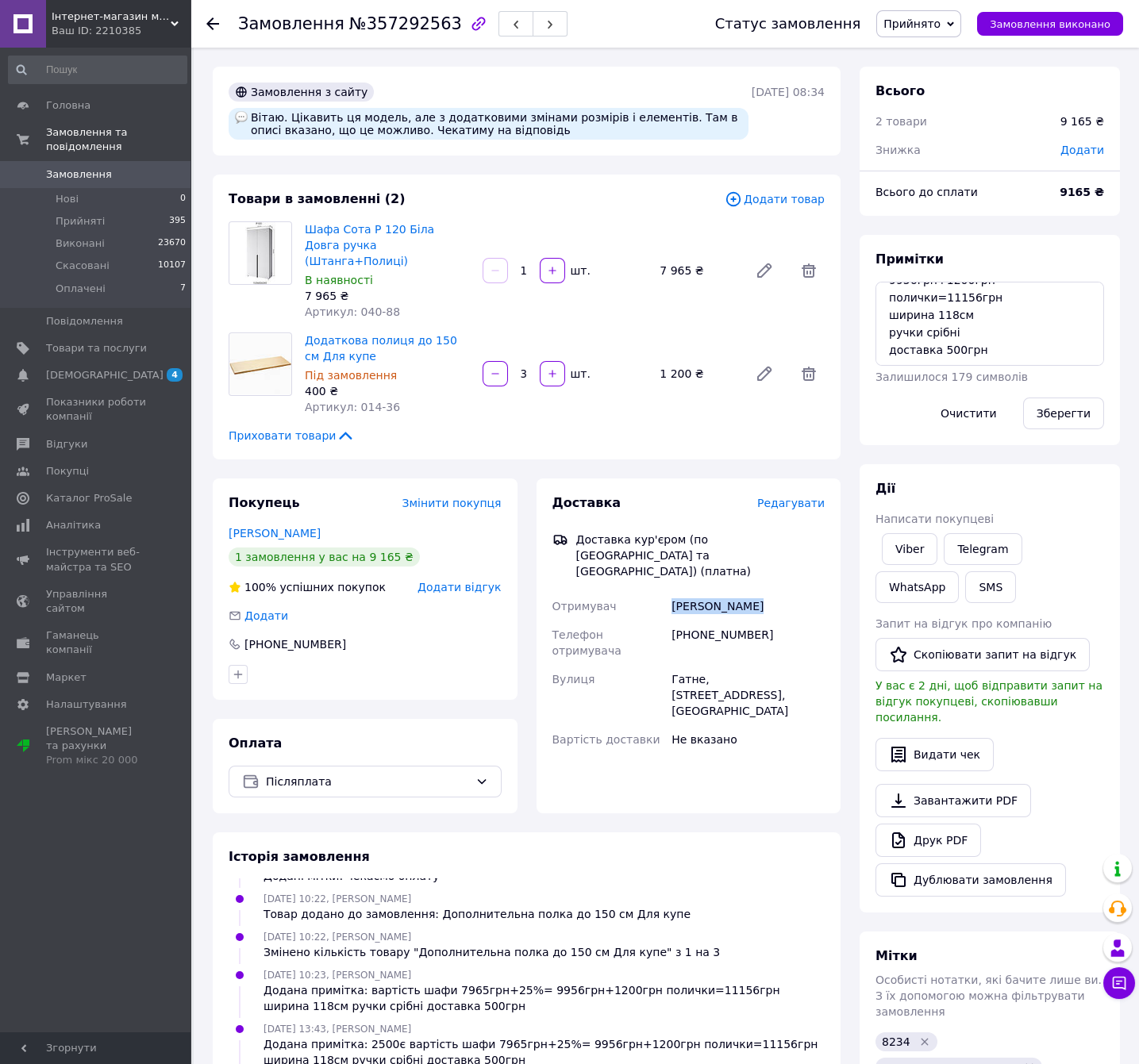
copy div "[PERSON_NAME]"
click at [706, 621] on div "[PHONE_NUMBER]" at bounding box center [748, 643] width 159 height 45
copy div "[PHONE_NUMBER]"
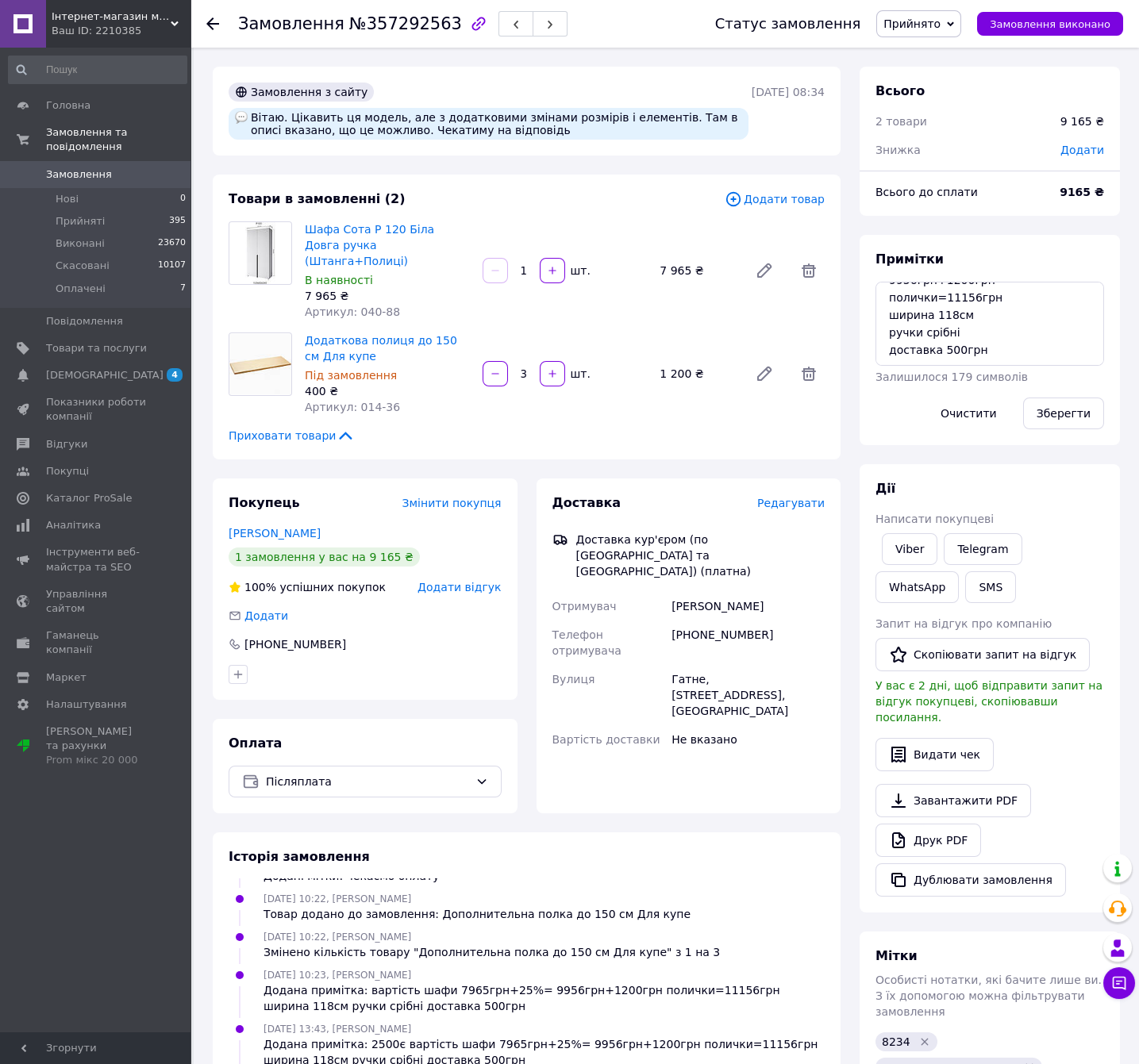
click at [700, 665] on div "Гатне, [STREET_ADDRESS], [GEOGRAPHIC_DATA]" at bounding box center [748, 696] width 159 height 60
copy div "Гатне, [STREET_ADDRESS], [GEOGRAPHIC_DATA]"
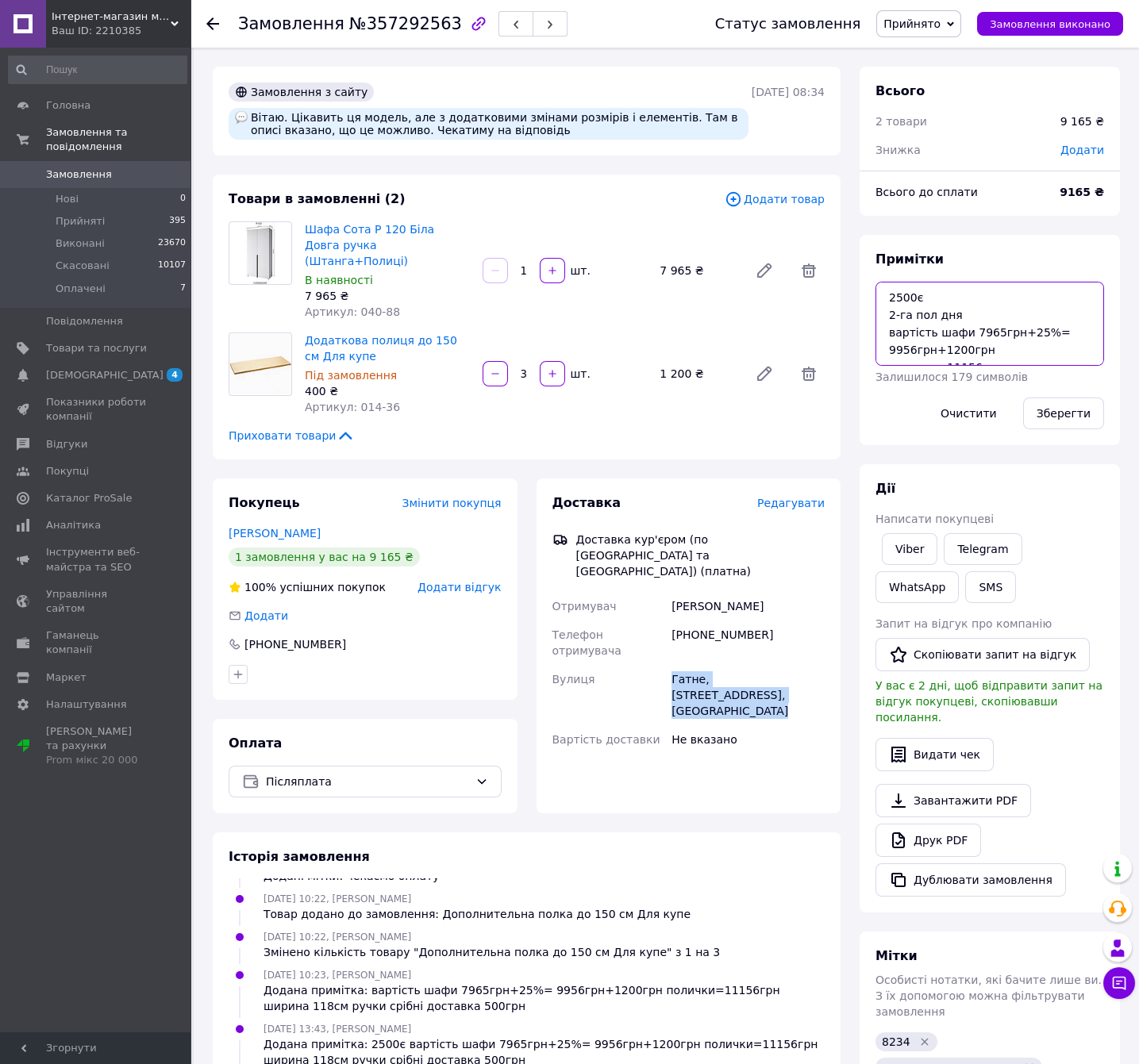
click at [989, 315] on textarea "2500є 2-га пол дня вартість шафи 7965грн+25%= 9956грн+1200грн полички=11156грн …" at bounding box center [989, 324] width 228 height 84
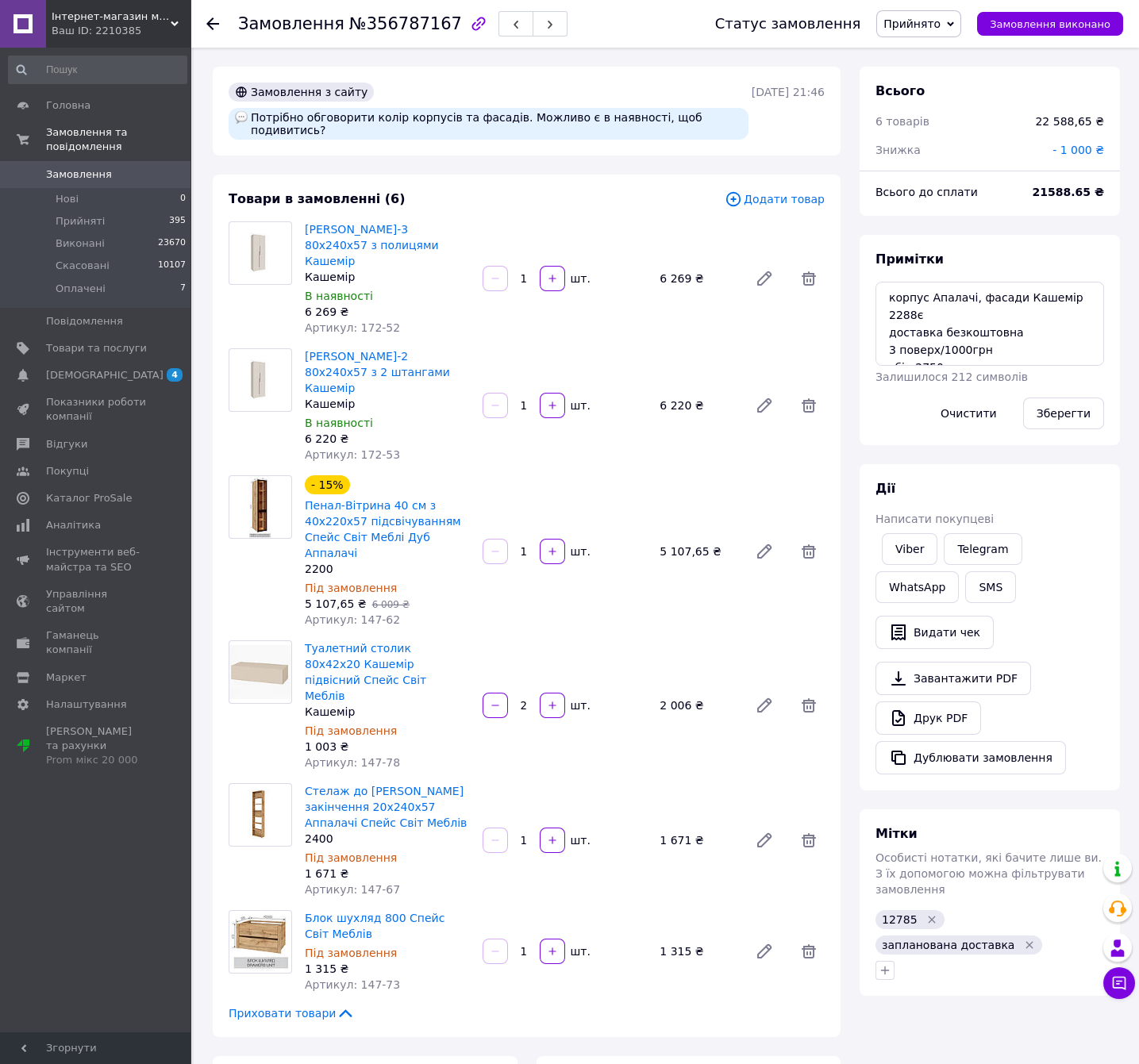
scroll to position [686, 0]
click at [417, 24] on span "№356787167" at bounding box center [406, 24] width 113 height 19
copy span "356787167"
drag, startPoint x: 406, startPoint y: 230, endPoint x: 302, endPoint y: 216, distance: 104.9
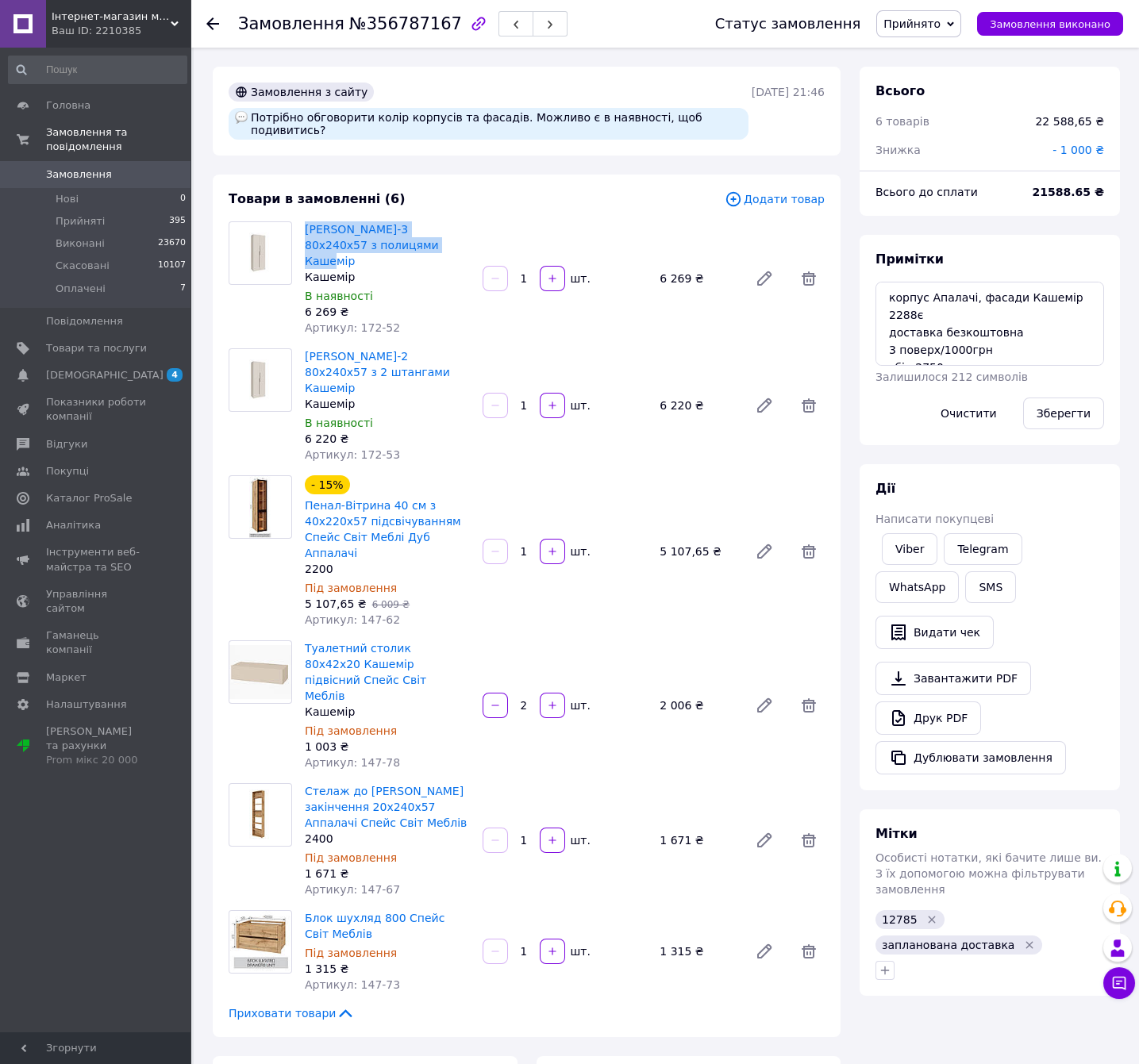
click at [302, 218] on div "Шафа Спейс-3 80х240х57 з полицями Кашемір Кашемір В наявності 6 269 ₴ Артикул: …" at bounding box center [387, 279] width 177 height 121
copy link "Шафа Спейс-3 80х240х57 з полицями Кашемір"
drag, startPoint x: 423, startPoint y: 344, endPoint x: 302, endPoint y: 323, distance: 122.8
click at [302, 345] on div "Шафа Спейс-2 80х240х57 з 2 штангами Кашемір Кашемір В наявності 6 220 ₴ Артикул…" at bounding box center [387, 406] width 177 height 121
copy link "Шафа Спейс-2 80х240х57 з 2 штангами Кашемір"
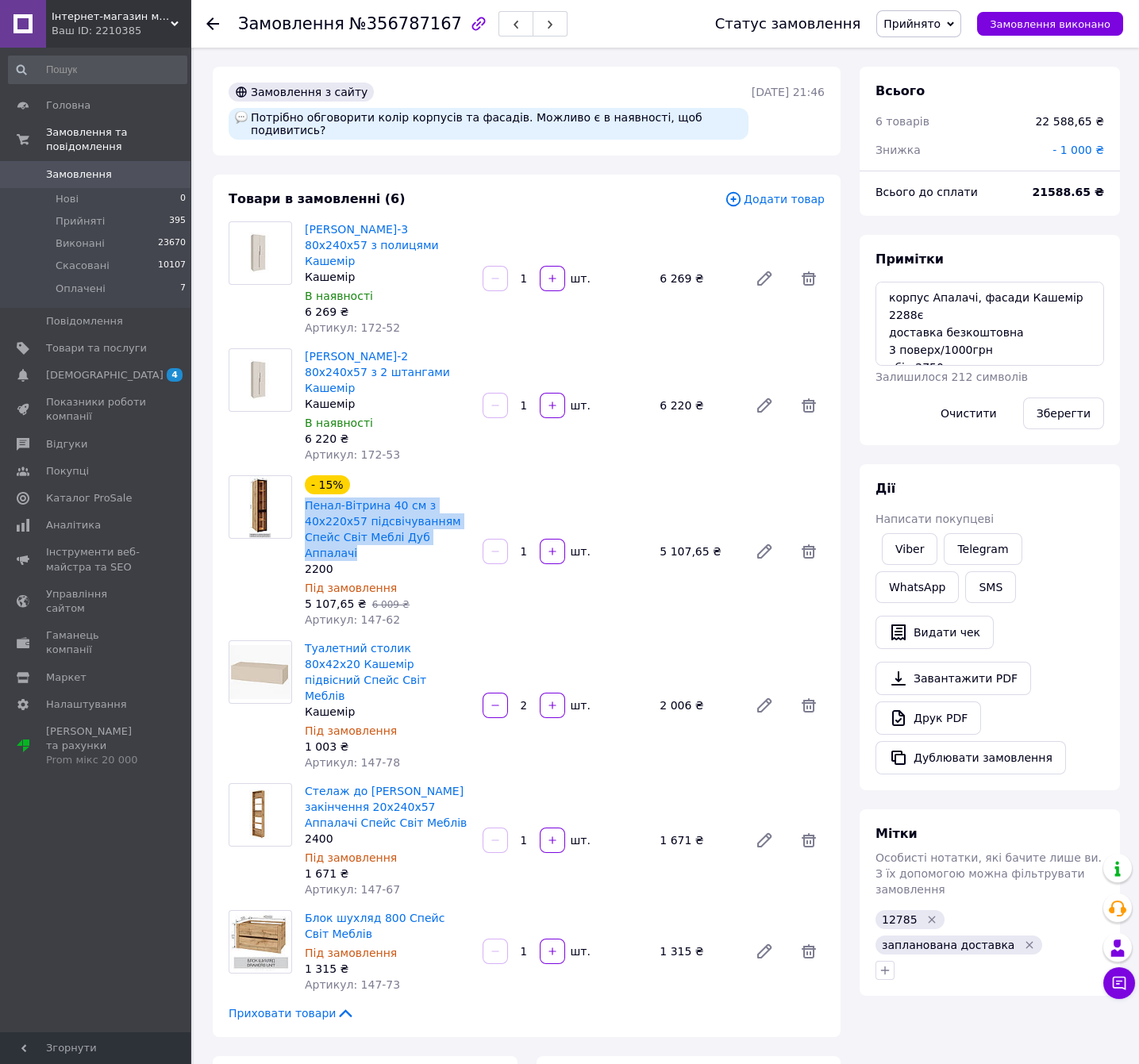
drag, startPoint x: 466, startPoint y: 493, endPoint x: 302, endPoint y: 465, distance: 166.4
click at [302, 472] on div "- 15% Пенал-Вітрина 40 см з 40х220х57 підсвічуванням Спейс Світ Меблі Дуб Аппал…" at bounding box center [387, 551] width 177 height 158
copy link "Пенал-Вітрина 40 см з 40х220х57 підсвічуванням Спейс Світ Меблі Дуб Аппалачі"
drag, startPoint x: 359, startPoint y: 617, endPoint x: 302, endPoint y: 589, distance: 63.5
click at [302, 637] on div "Туалетний столик 80х42х20 Кашемір підвісний Спейс Світ Меблів Кашемір Під замов…" at bounding box center [387, 706] width 177 height 137
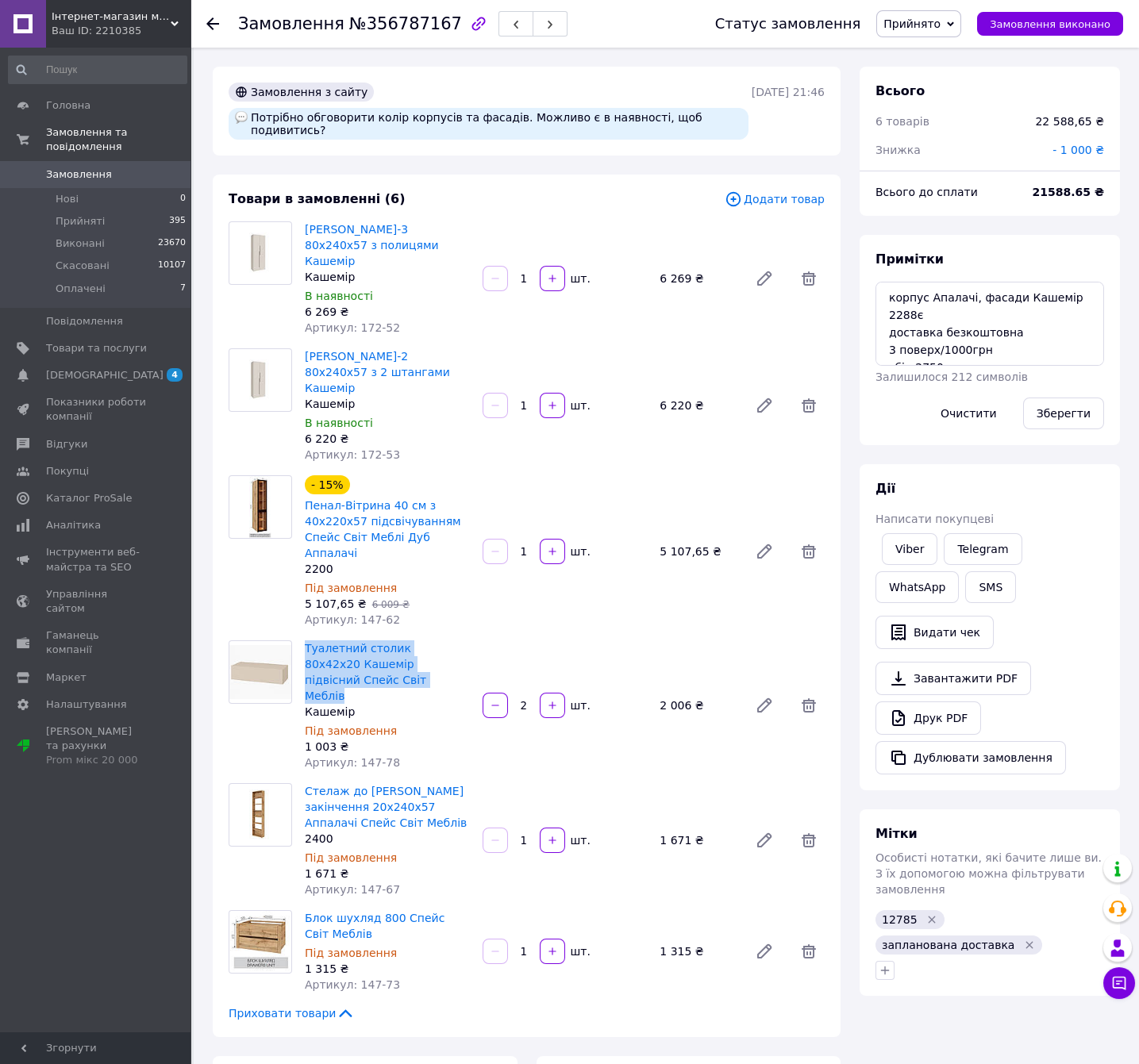
copy link "Туалетний столик 80х42х20 Кашемір підвісний Спейс Світ Меблів"
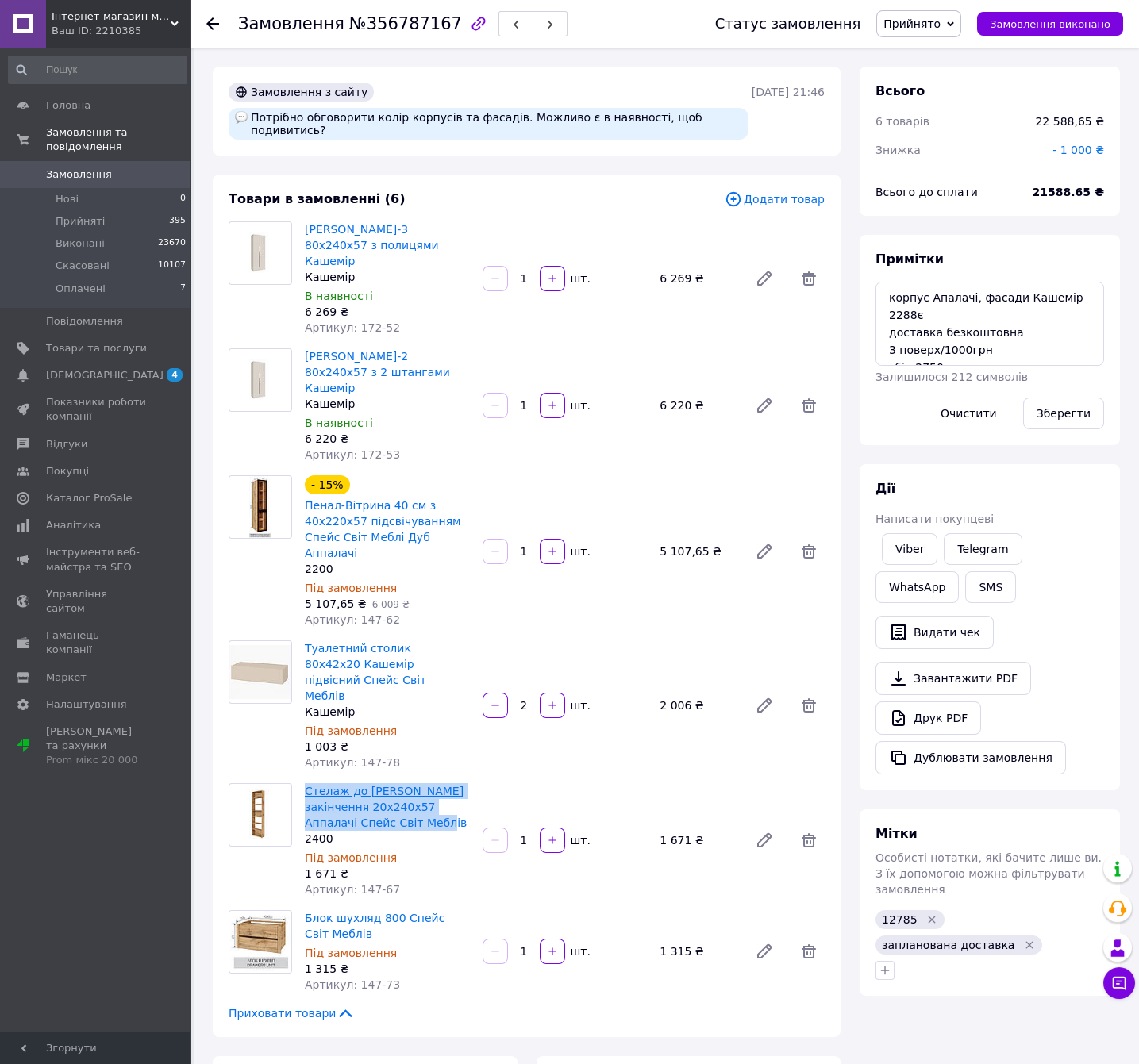
drag, startPoint x: 402, startPoint y: 747, endPoint x: 305, endPoint y: 714, distance: 102.5
click at [305, 783] on span "Стелаж до шафи Кутове закінчення 20х240х57 Аппалачі Спейс Світ Меблів" at bounding box center [387, 807] width 165 height 48
copy link "Стелаж до шафи Кутове закінчення 20х240х57 Аппалачі Спейс Світ Меблів"
drag, startPoint x: 355, startPoint y: 851, endPoint x: 305, endPoint y: 836, distance: 52.2
click at [305, 910] on span "Блок шухляд 800 Спейс Світ Меблів" at bounding box center [387, 926] width 165 height 32
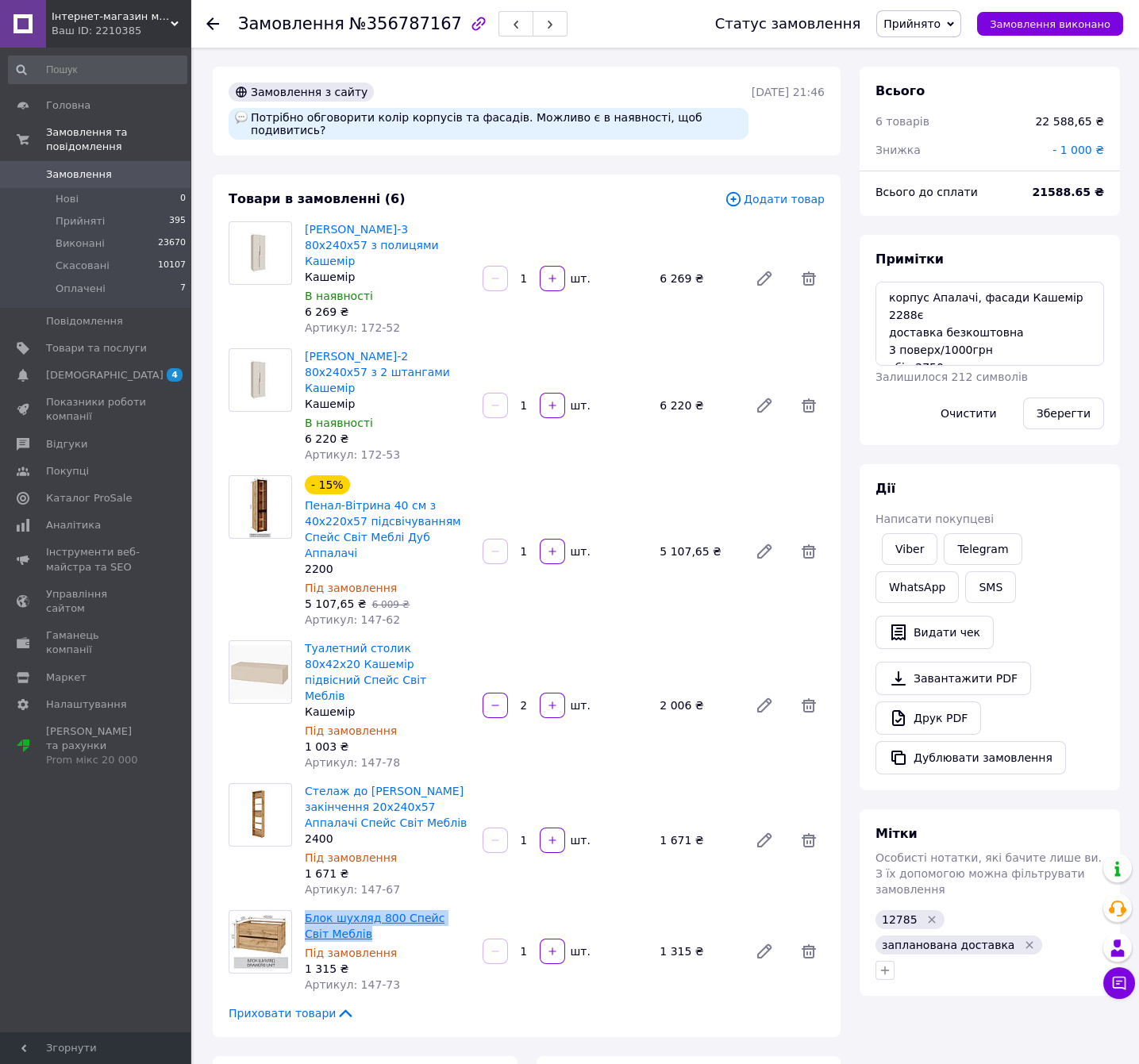
copy link "Блок шухляд 800 Спейс Світ Меблів"
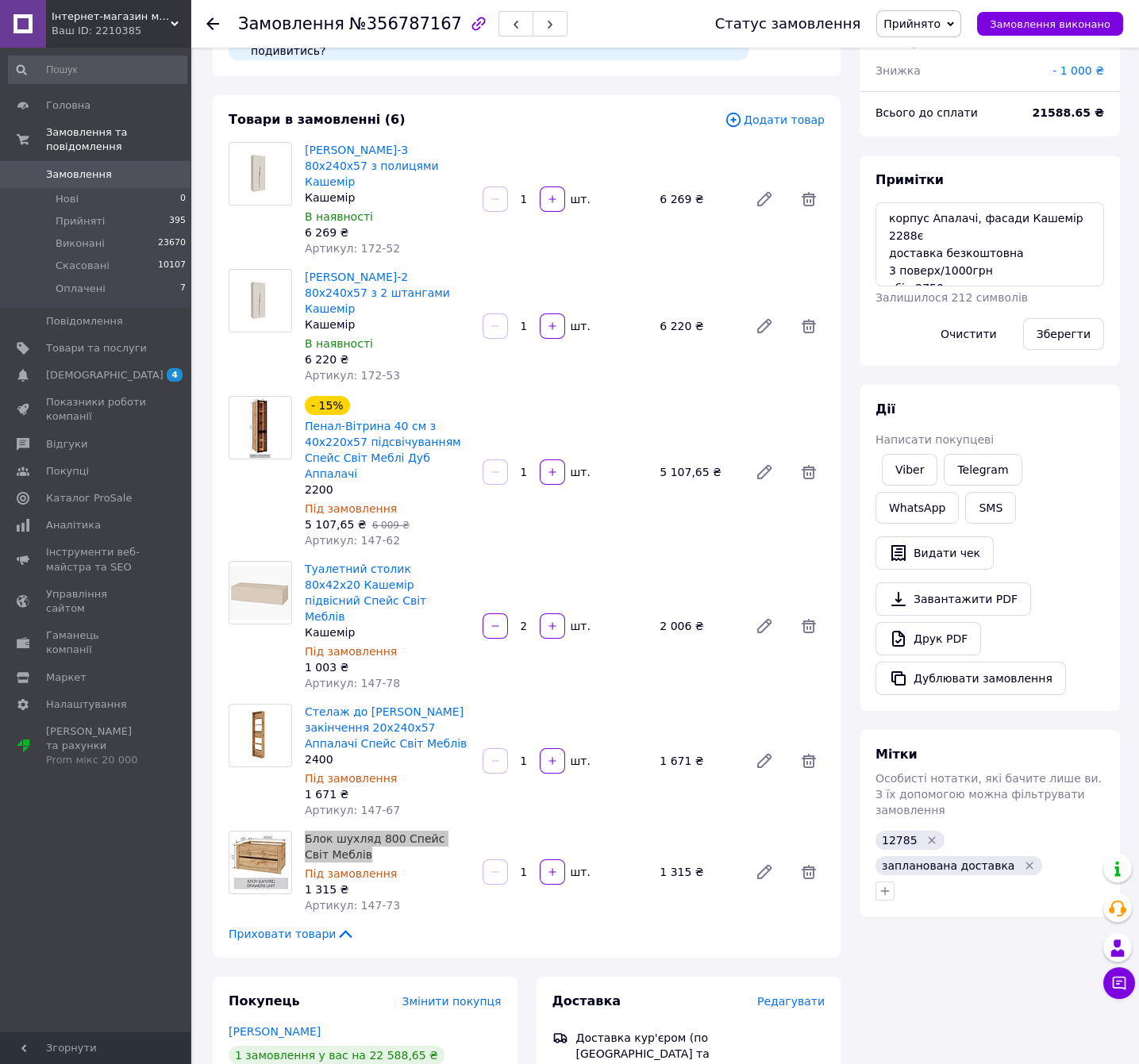
scroll to position [16, 0]
click at [699, 886] on div "Замовлення з сайту Потрібно обговорити колір корпусів та фасадів. Можливо є в н…" at bounding box center [526, 928] width 647 height 1882
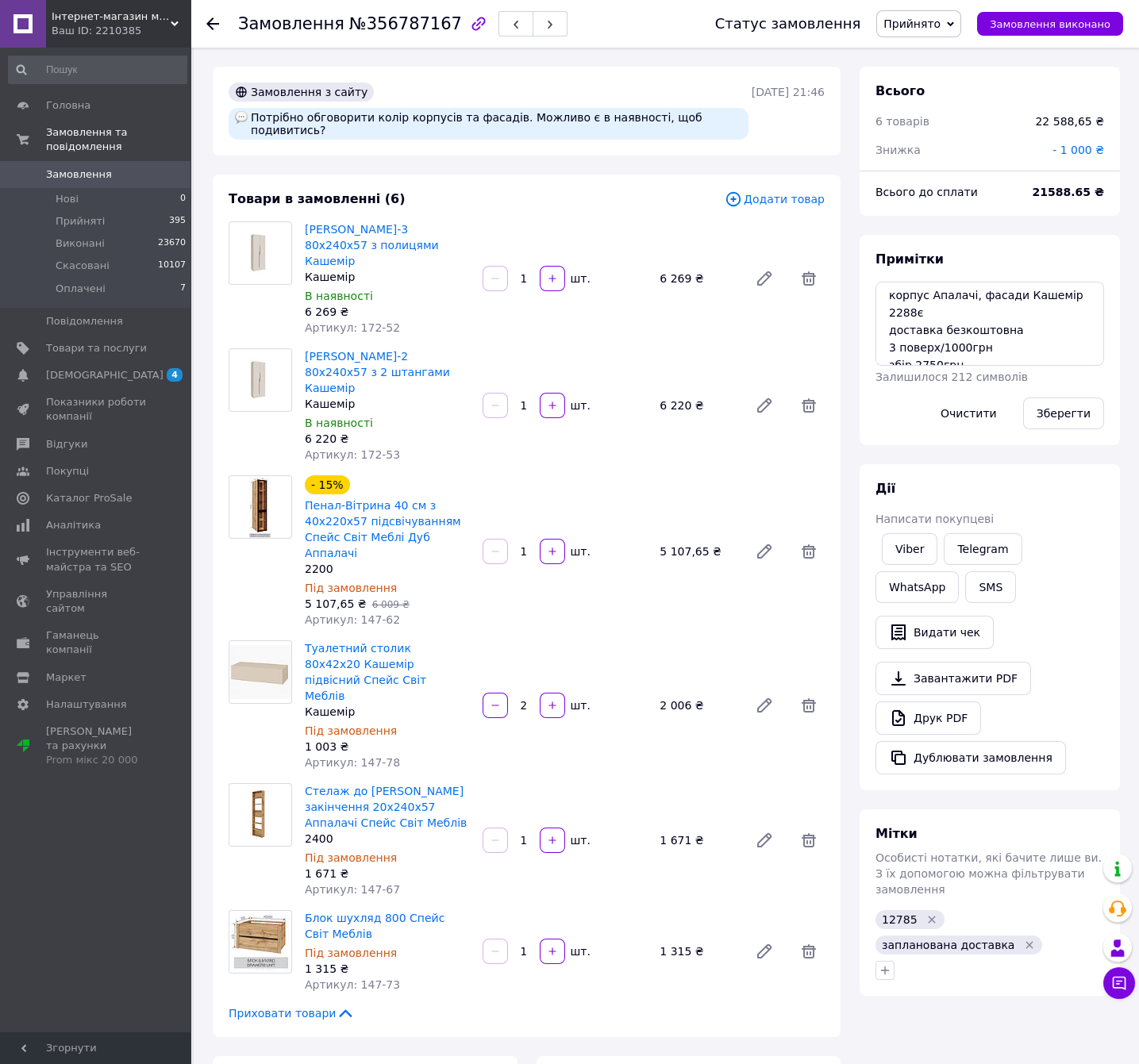
scroll to position [0, 0]
drag, startPoint x: 923, startPoint y: 296, endPoint x: 1058, endPoint y: 289, distance: 135.2
click at [1058, 289] on textarea "корпус Апалачі, фасади Кашемір 2288є доставка безкоштовна 3 поверх/1000грн збір…" at bounding box center [989, 324] width 228 height 84
click at [349, 785] on link "Стелаж до шафи Кутове закінчення 20х240х57 Аппалачі Спейс Світ Меблів" at bounding box center [385, 807] width 162 height 45
click at [997, 305] on textarea "корпус Апалачі, фасади Кашемір 2288є доставка безкоштовна 3 поверх/1000грн збір…" at bounding box center [989, 324] width 228 height 84
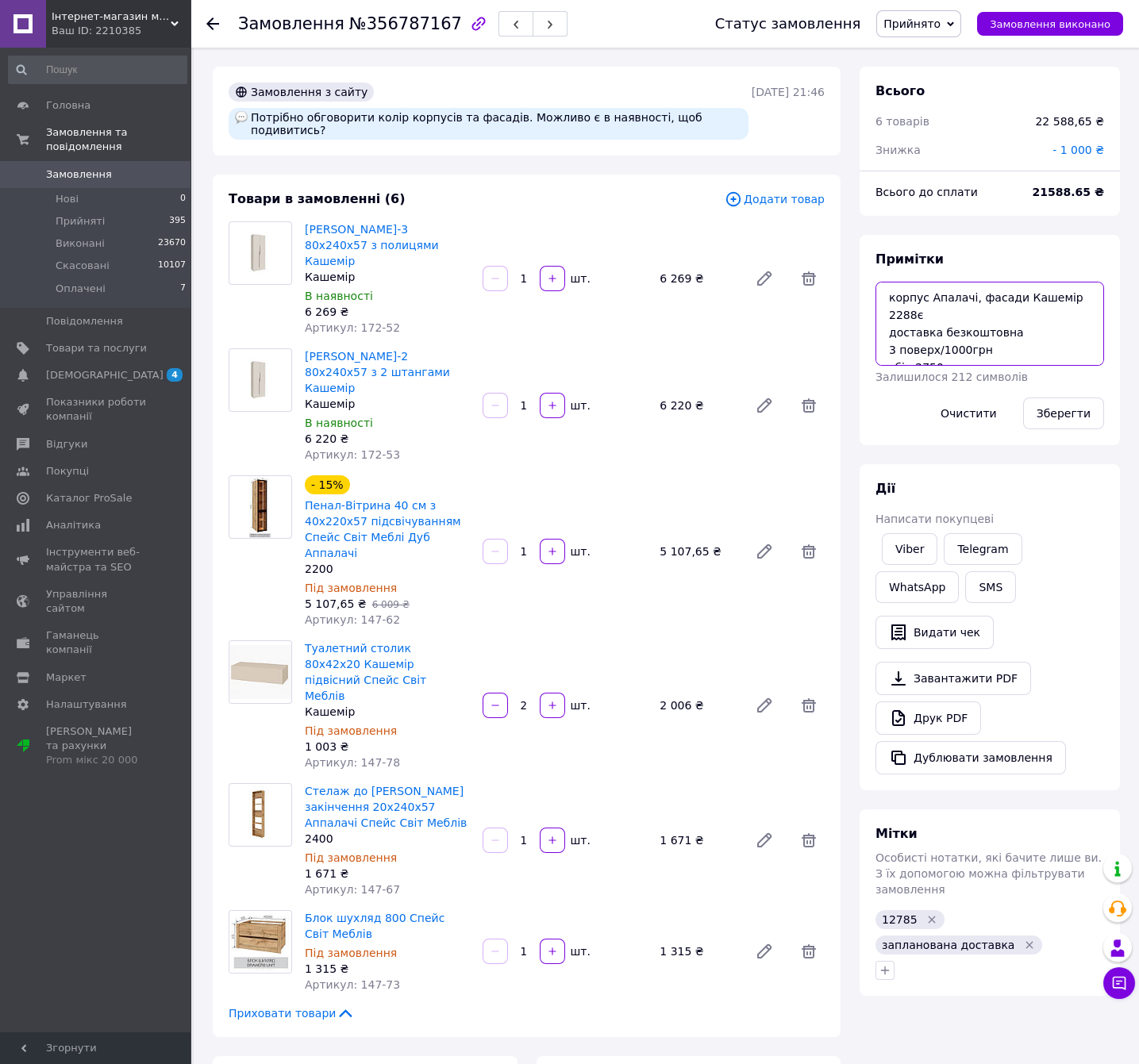
click at [997, 305] on textarea "корпус Апалачі, фасади Кашемір 2288є доставка безкоштовна 3 поверх/1000грн збір…" at bounding box center [989, 324] width 228 height 84
drag, startPoint x: 1018, startPoint y: 293, endPoint x: 926, endPoint y: 304, distance: 92.7
click at [926, 304] on textarea "корпус Апалачі/ Кашемір 2288є доставка безкоштовна 3 поверх/1000грн збір 2750грн" at bounding box center [989, 324] width 228 height 84
type textarea "корпус Апалачі/ Кашемір 2288є доставка безкоштовна 3 поверх/1000грн збір 2750грн"
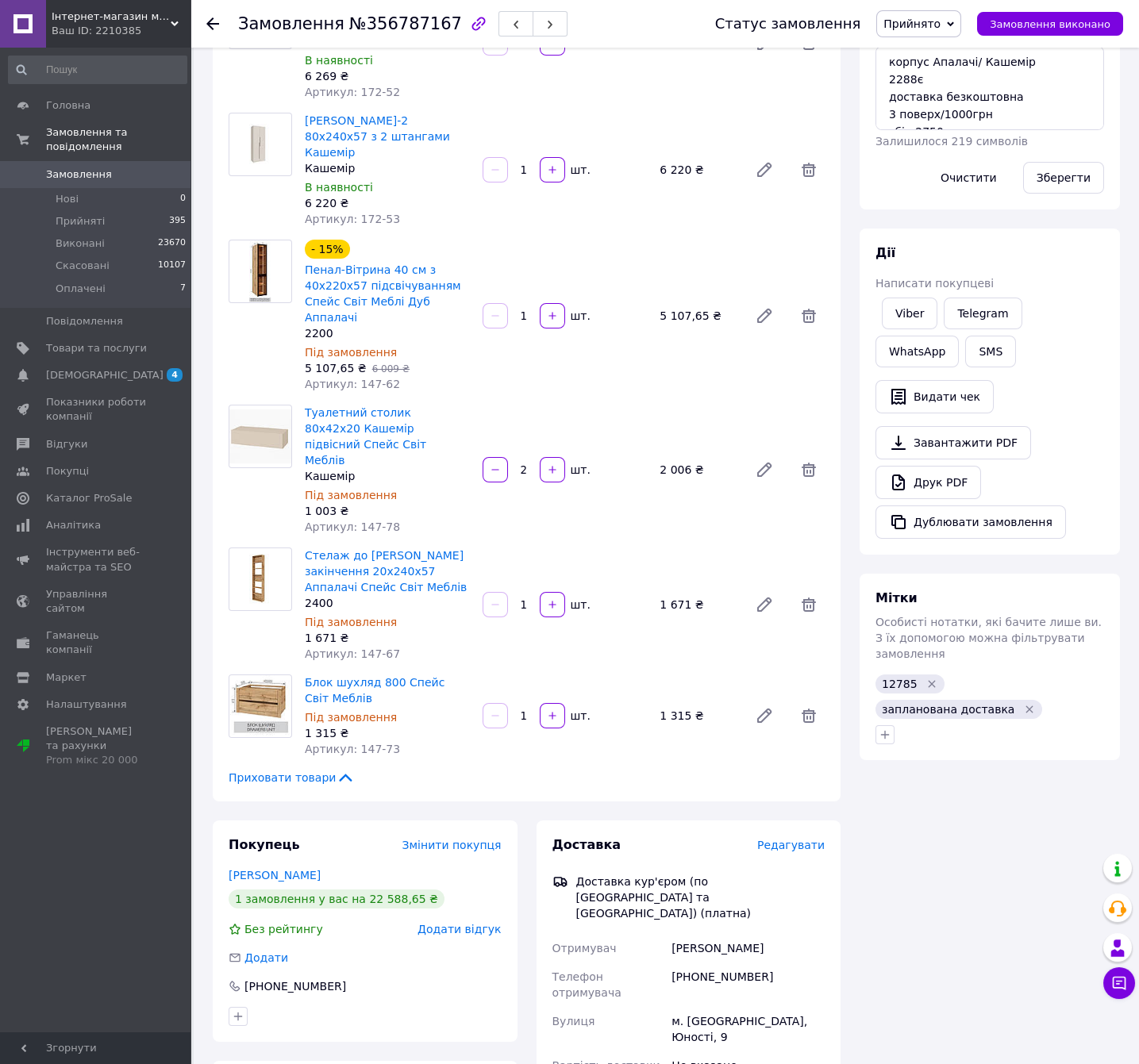
scroll to position [238, 0]
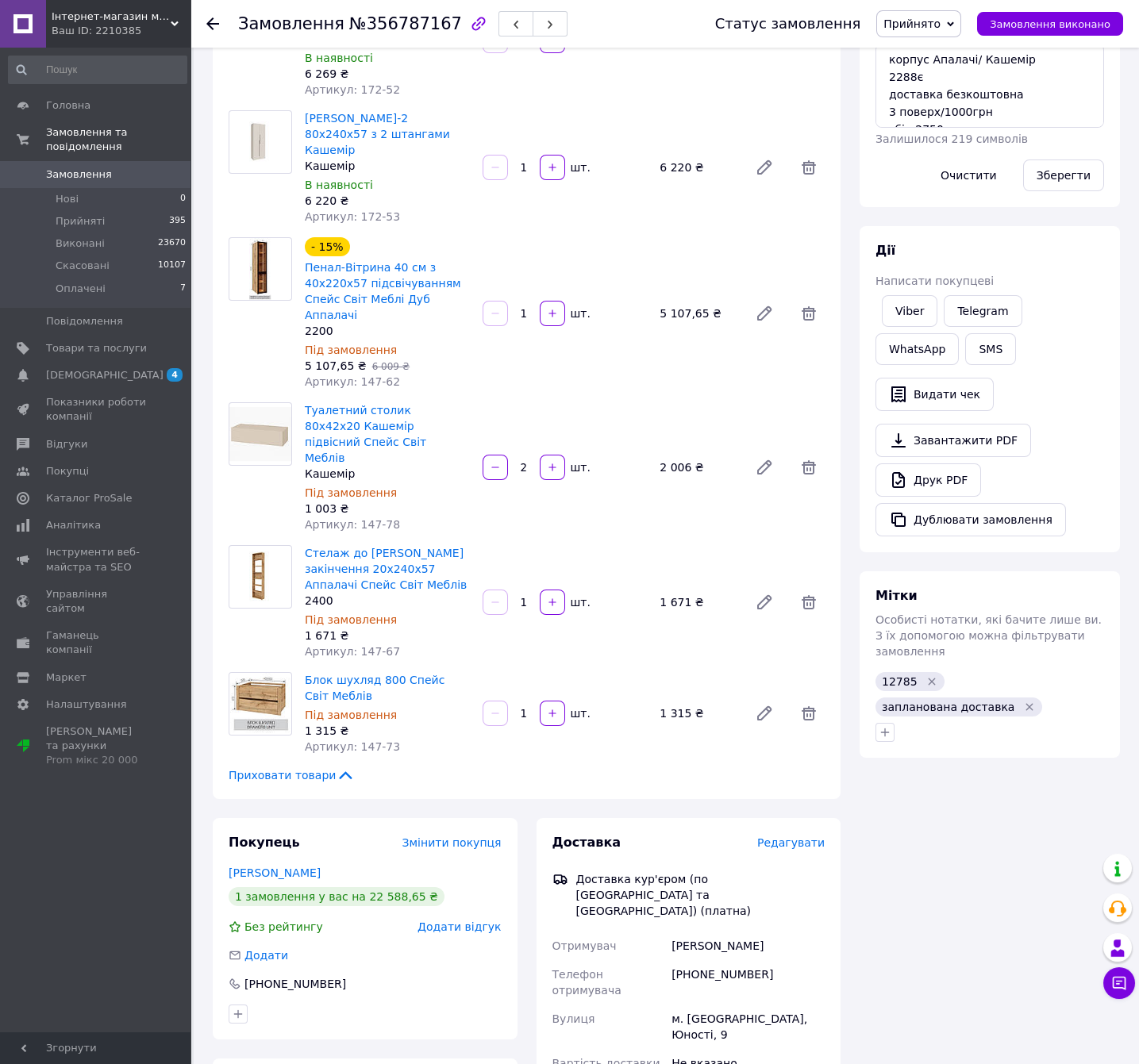
click at [689, 932] on div "Анастасія Валах" at bounding box center [748, 946] width 159 height 29
copy div "Анастасія Валах"
click at [719, 961] on div "+380631332303" at bounding box center [748, 983] width 159 height 45
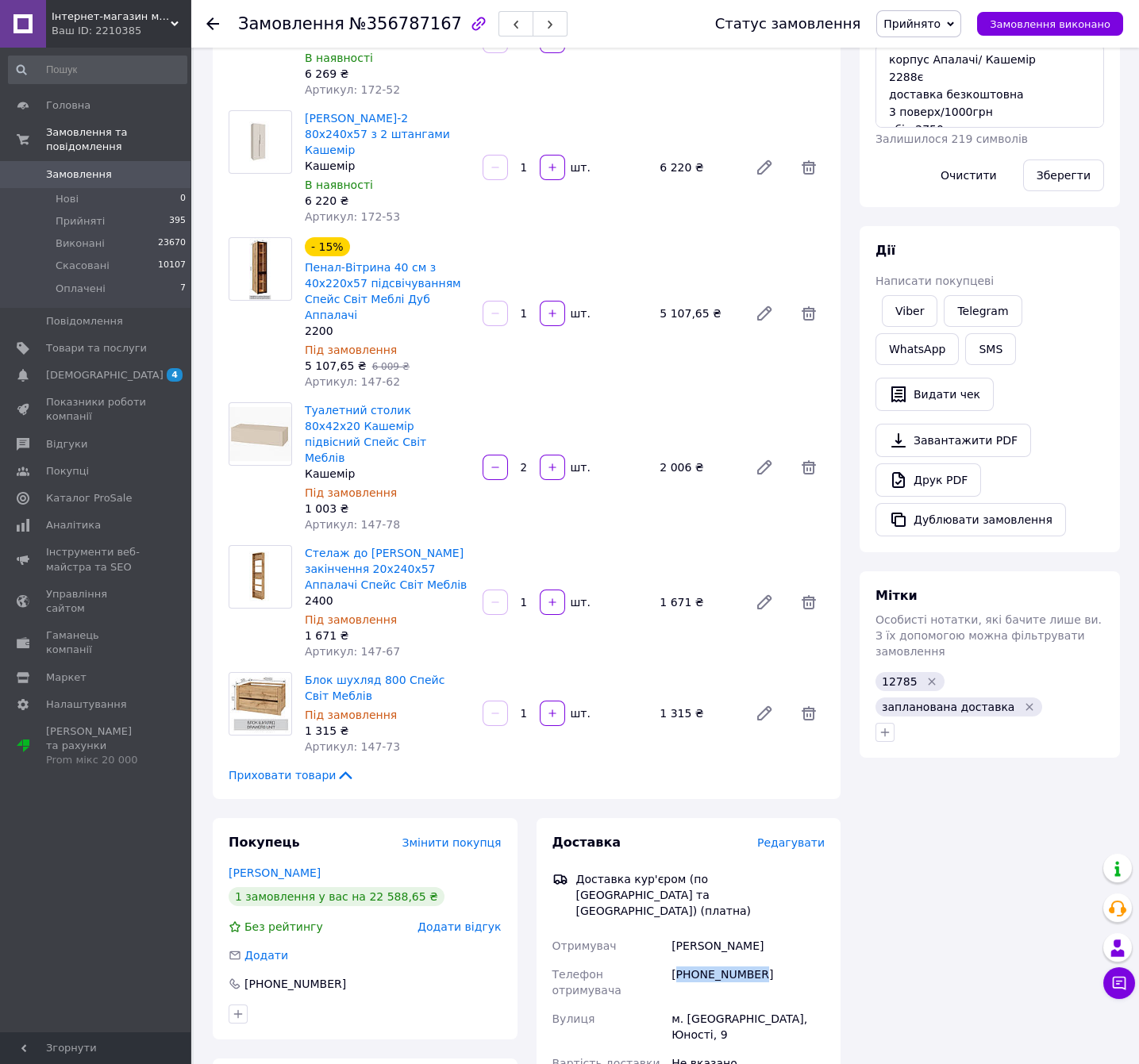
click at [719, 961] on div "+380631332303" at bounding box center [748, 983] width 159 height 45
copy div "+380631332303"
click at [721, 1004] on div "м. Київ, Юності, 9" at bounding box center [748, 1027] width 159 height 45
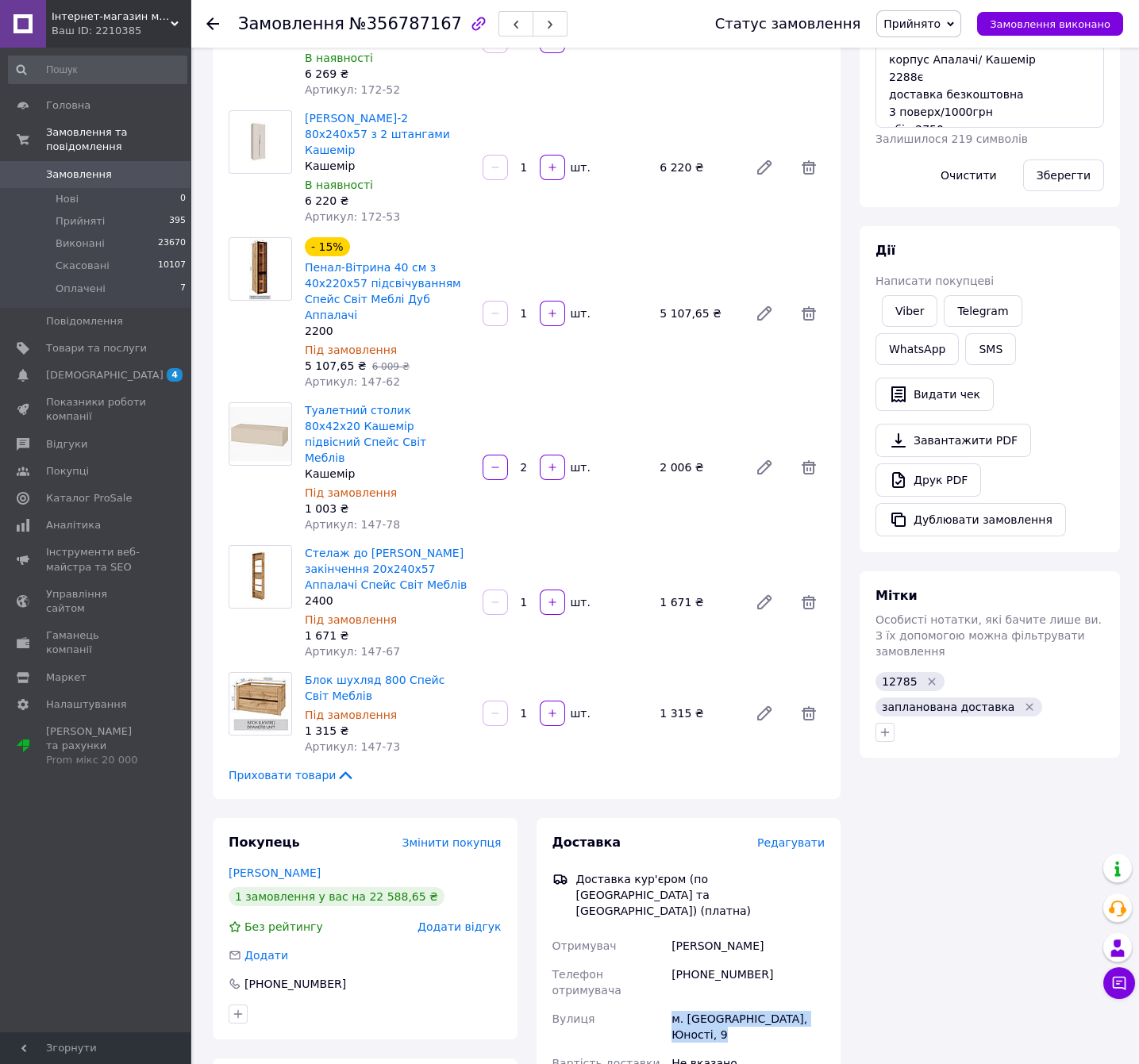
click at [721, 1004] on div "м. Київ, Юності, 9" at bounding box center [748, 1027] width 159 height 45
copy div "м. Київ, Юності, 9"
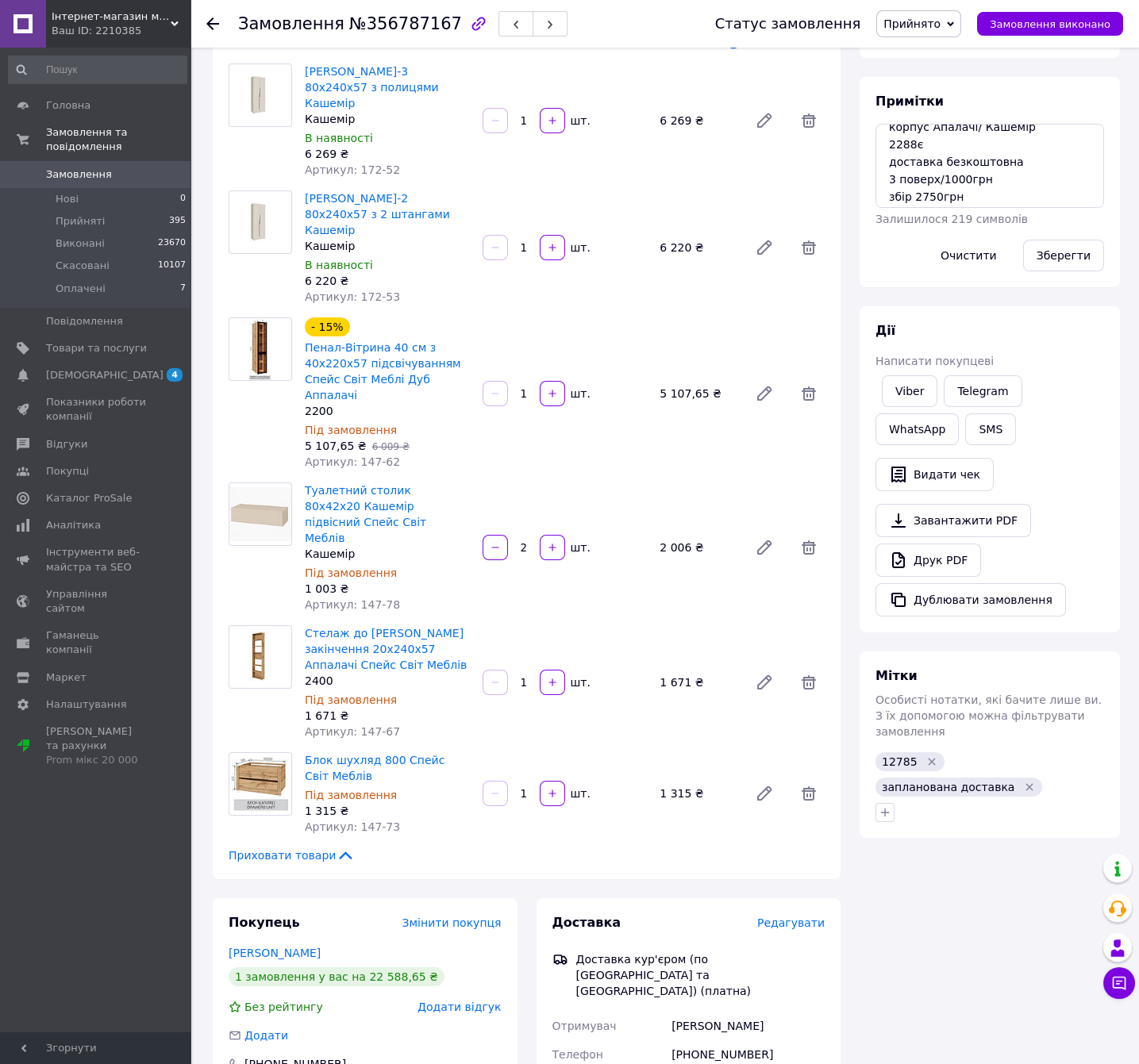
scroll to position [16, 0]
click at [884, 755] on span "12785" at bounding box center [899, 762] width 36 height 13
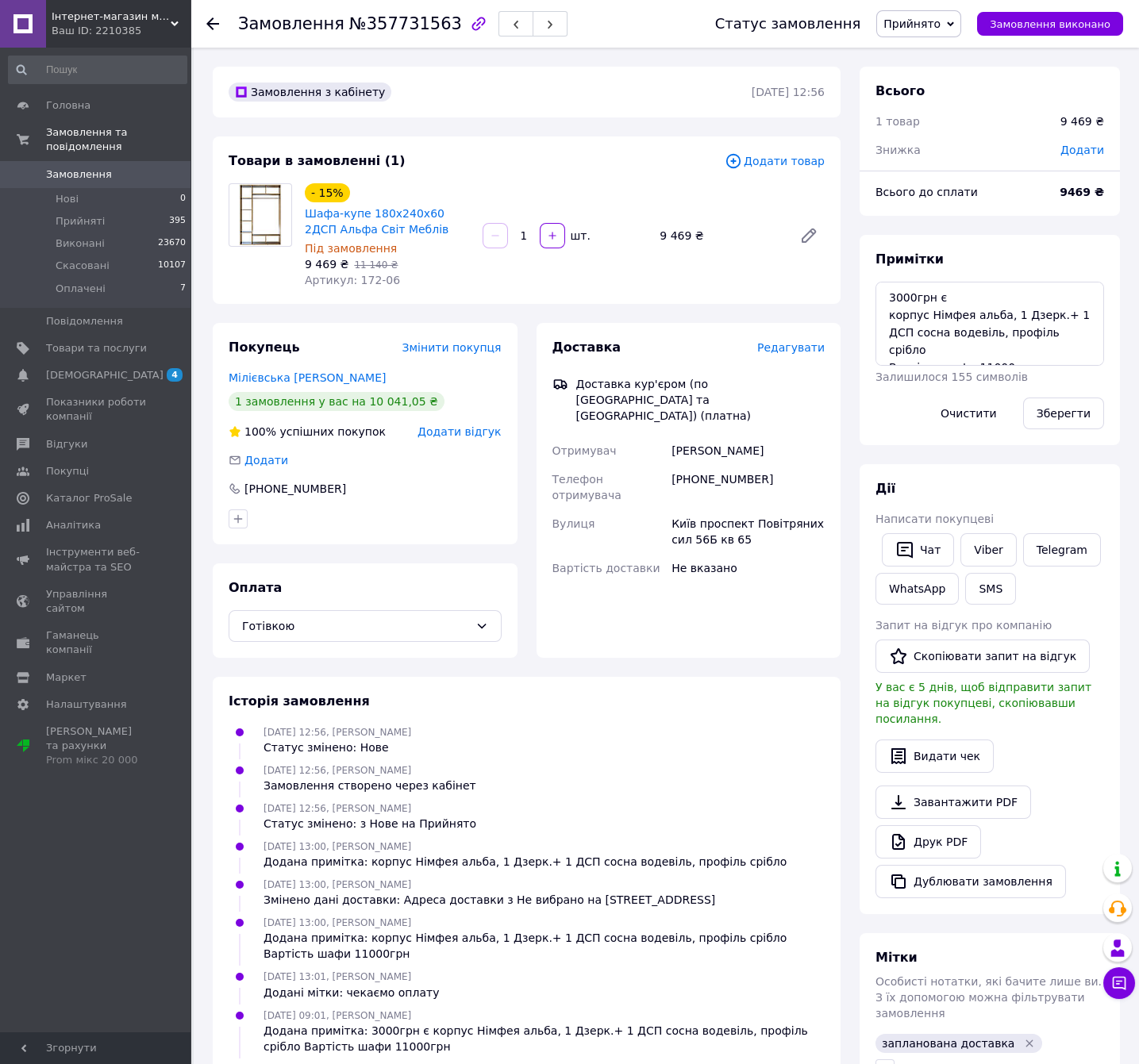
scroll to position [212, 0]
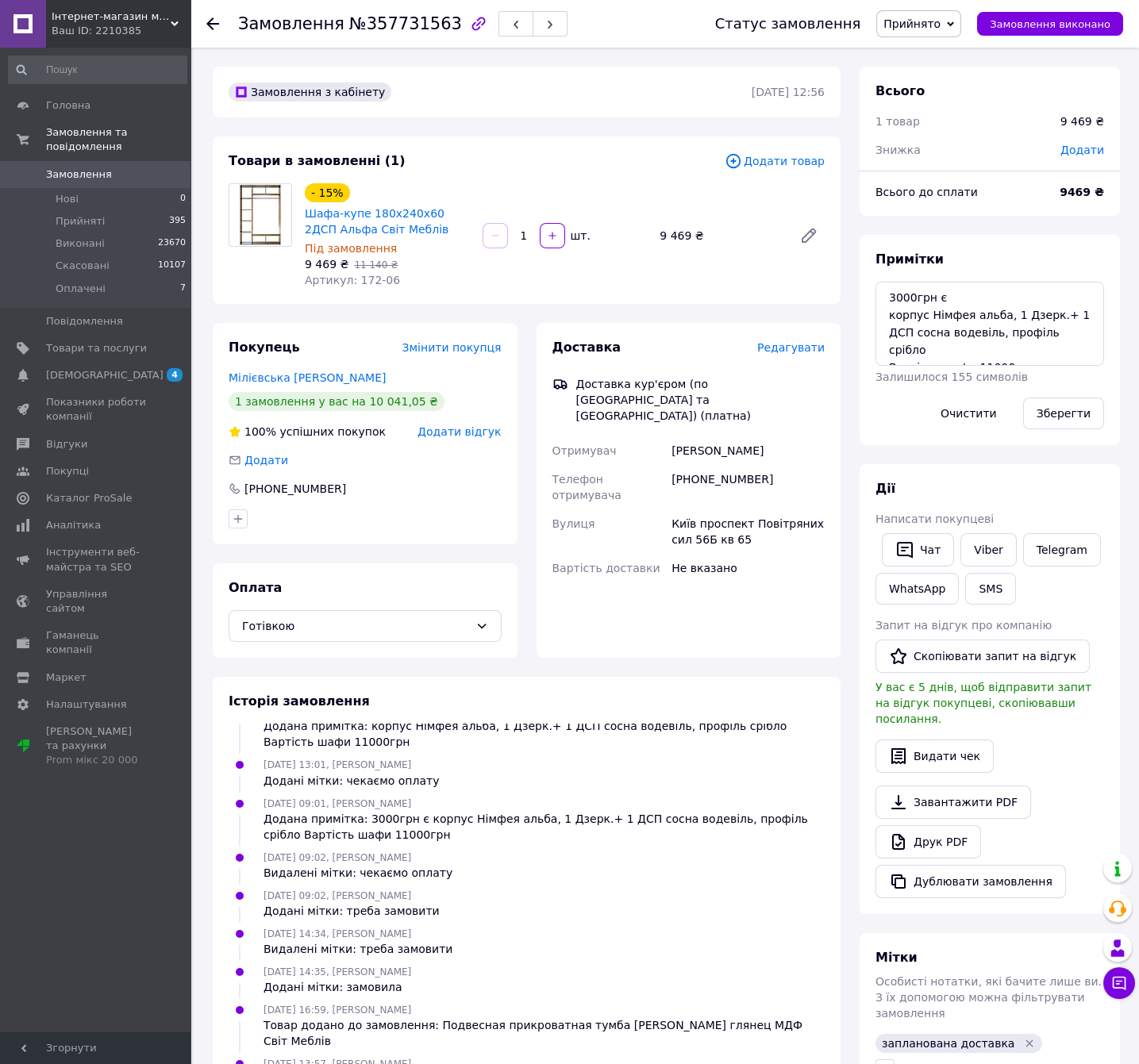
click at [401, 13] on div "Замовлення №357731563" at bounding box center [403, 24] width 330 height 27
copy span "357731563"
drag, startPoint x: 415, startPoint y: 230, endPoint x: 305, endPoint y: 213, distance: 111.3
click at [305, 212] on span "Шафа-купе 180х240х60 2ДСП Альфа Світ Меблів" at bounding box center [387, 221] width 165 height 32
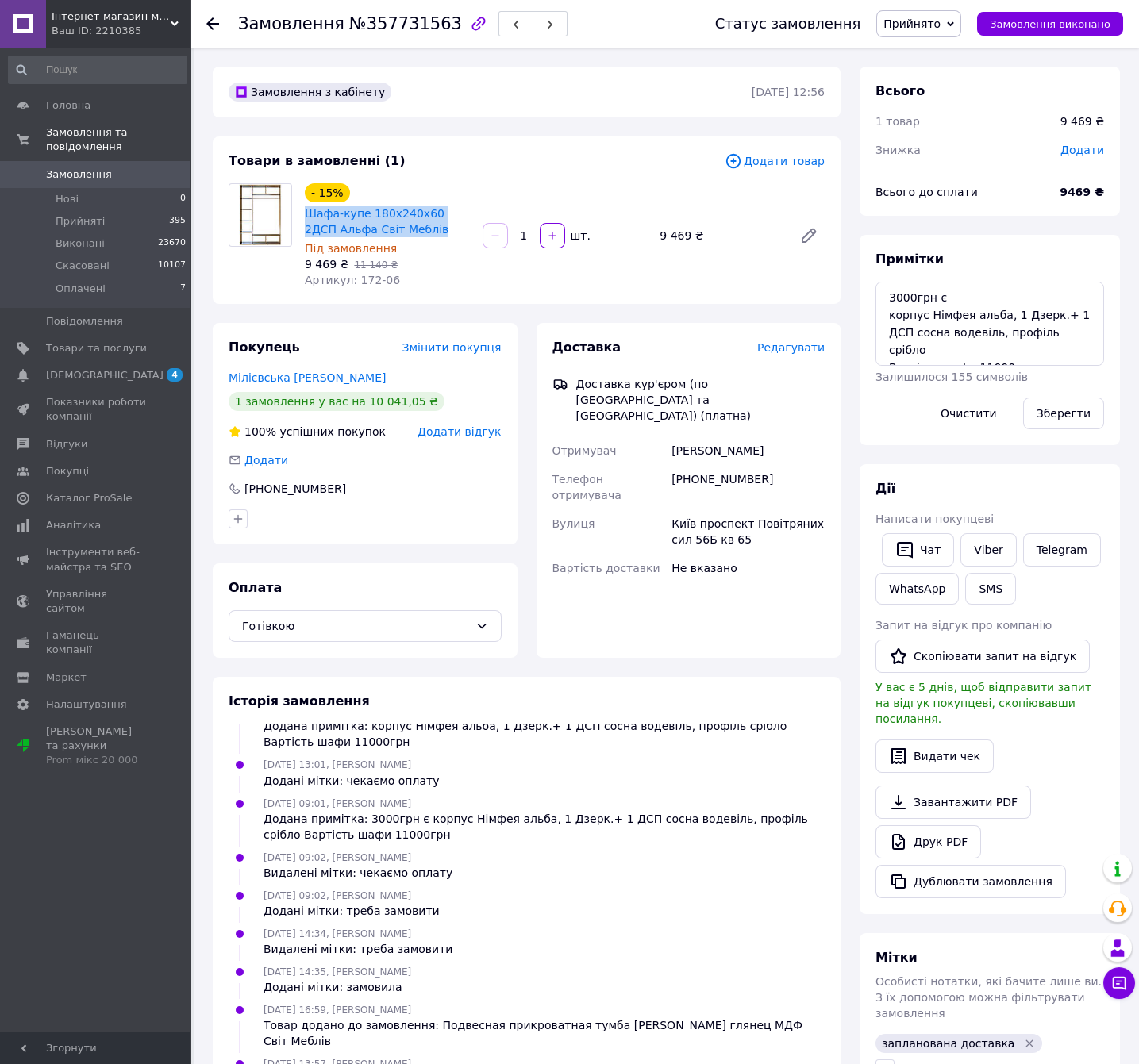
copy link "Шафа-купе 180х240х60 2ДСП Альфа Світ Меблів"
drag, startPoint x: 888, startPoint y: 314, endPoint x: 1090, endPoint y: 333, distance: 202.9
click at [1090, 333] on textarea "3000грн є корпус Німфея альба, 1 Дзерк.+ 1 ДСП сосна водевіль, профіль срібло В…" at bounding box center [989, 324] width 228 height 84
click at [722, 436] on div "[PERSON_NAME]" at bounding box center [748, 450] width 159 height 29
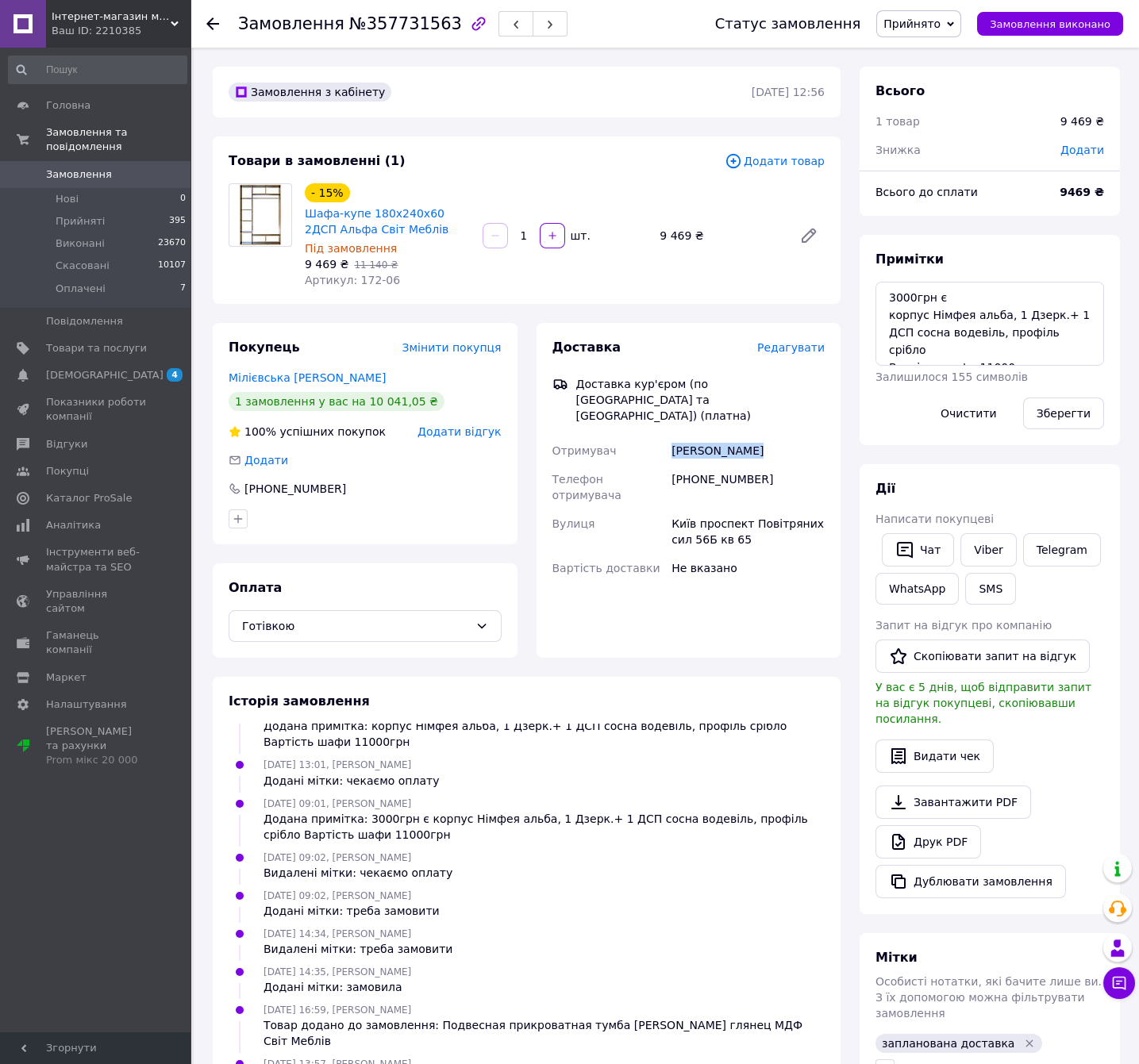
click at [722, 436] on div "[PERSON_NAME]" at bounding box center [748, 450] width 159 height 29
copy div "[PERSON_NAME]"
click at [740, 465] on div "[PHONE_NUMBER]" at bounding box center [748, 487] width 159 height 45
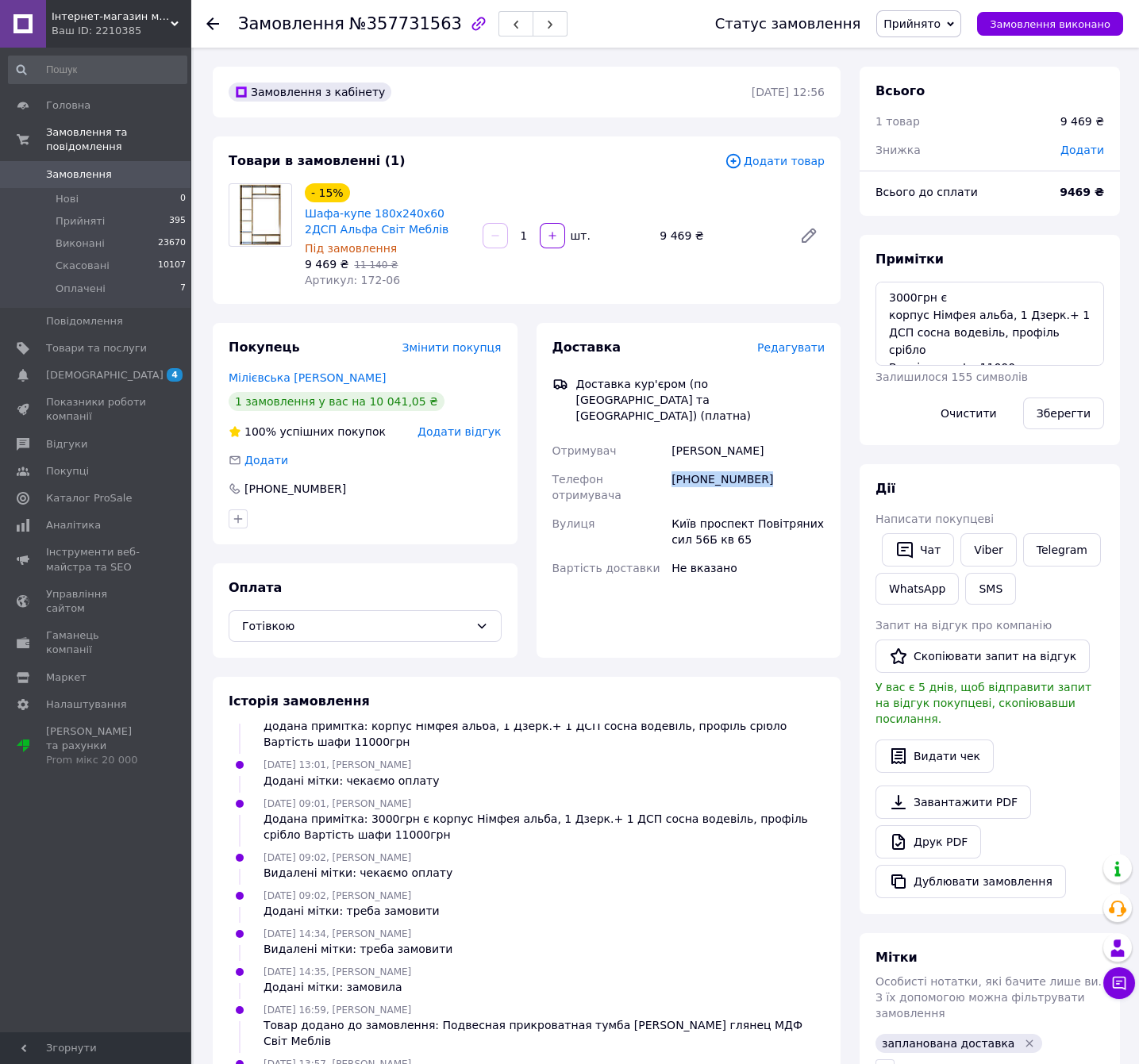
copy div "[PHONE_NUMBER]"
click at [755, 509] on div "Київ проспект Повітряних сил 56Б кв 65" at bounding box center [748, 532] width 159 height 45
copy div "Київ проспект Повітряних сил 56Б кв 65"
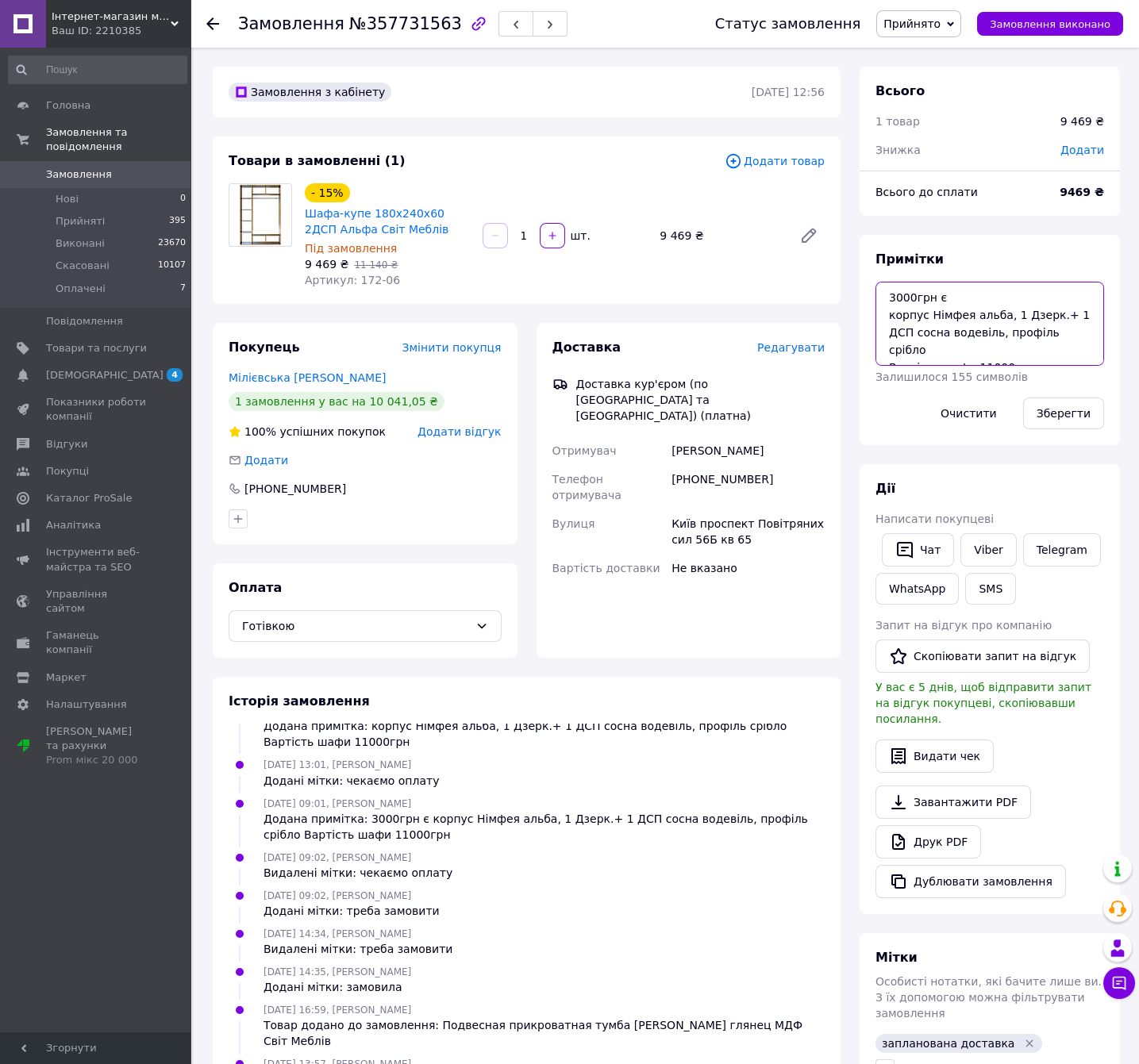
click at [1024, 345] on textarea "3000грн є корпус Німфея альба, 1 Дзерк.+ 1 ДСП сосна водевіль, профіль срібло В…" at bounding box center [989, 324] width 228 height 84
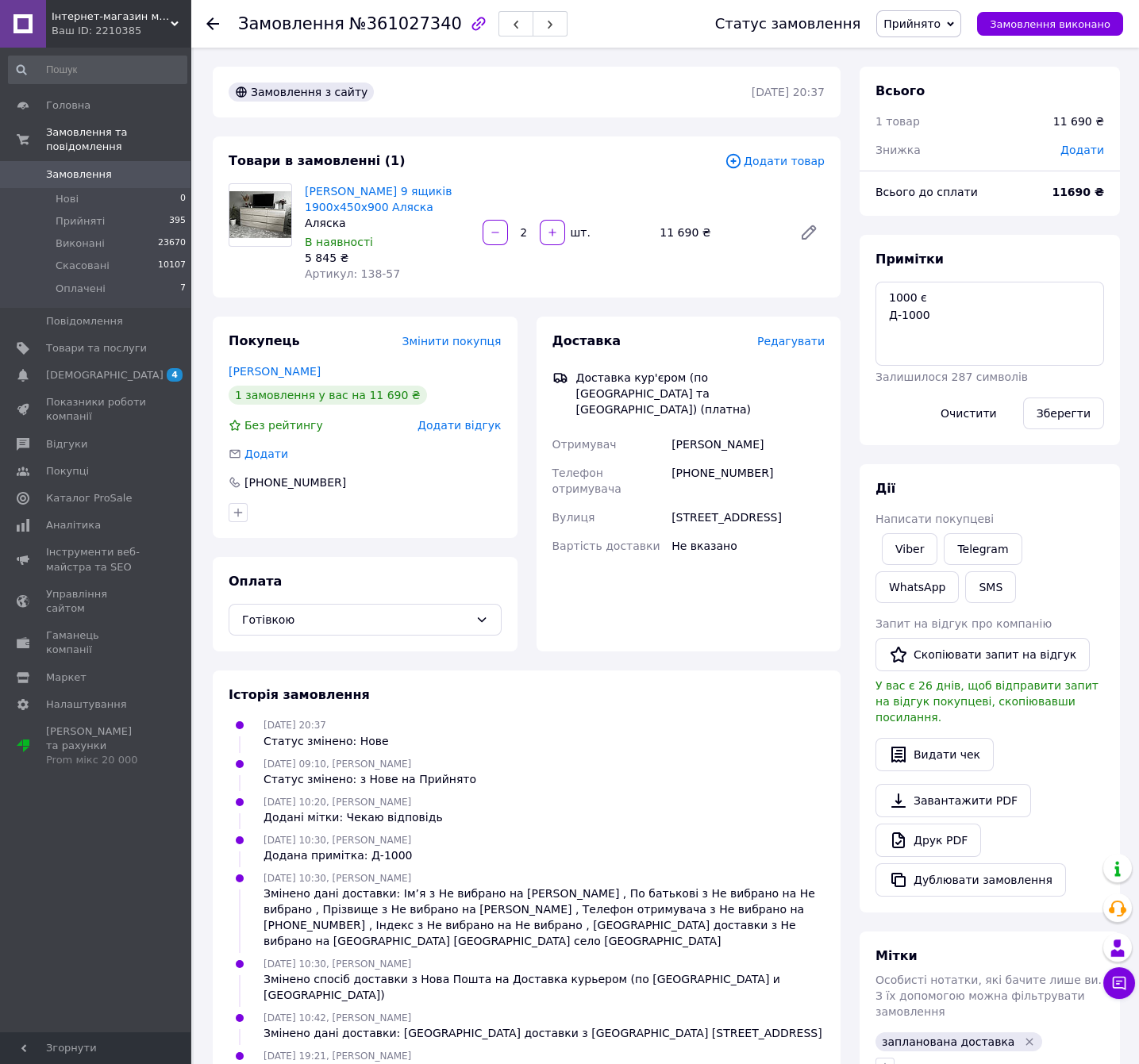
click at [406, 18] on span "№361027340" at bounding box center [406, 24] width 113 height 19
copy span "361027340"
drag, startPoint x: 419, startPoint y: 205, endPoint x: 302, endPoint y: 188, distance: 118.2
click at [302, 188] on div "Комод Лайт 9 ящиків 1900х450х900 Аляска Аляска В наявності 5 845 ₴ Артикул: 138…" at bounding box center [387, 232] width 177 height 105
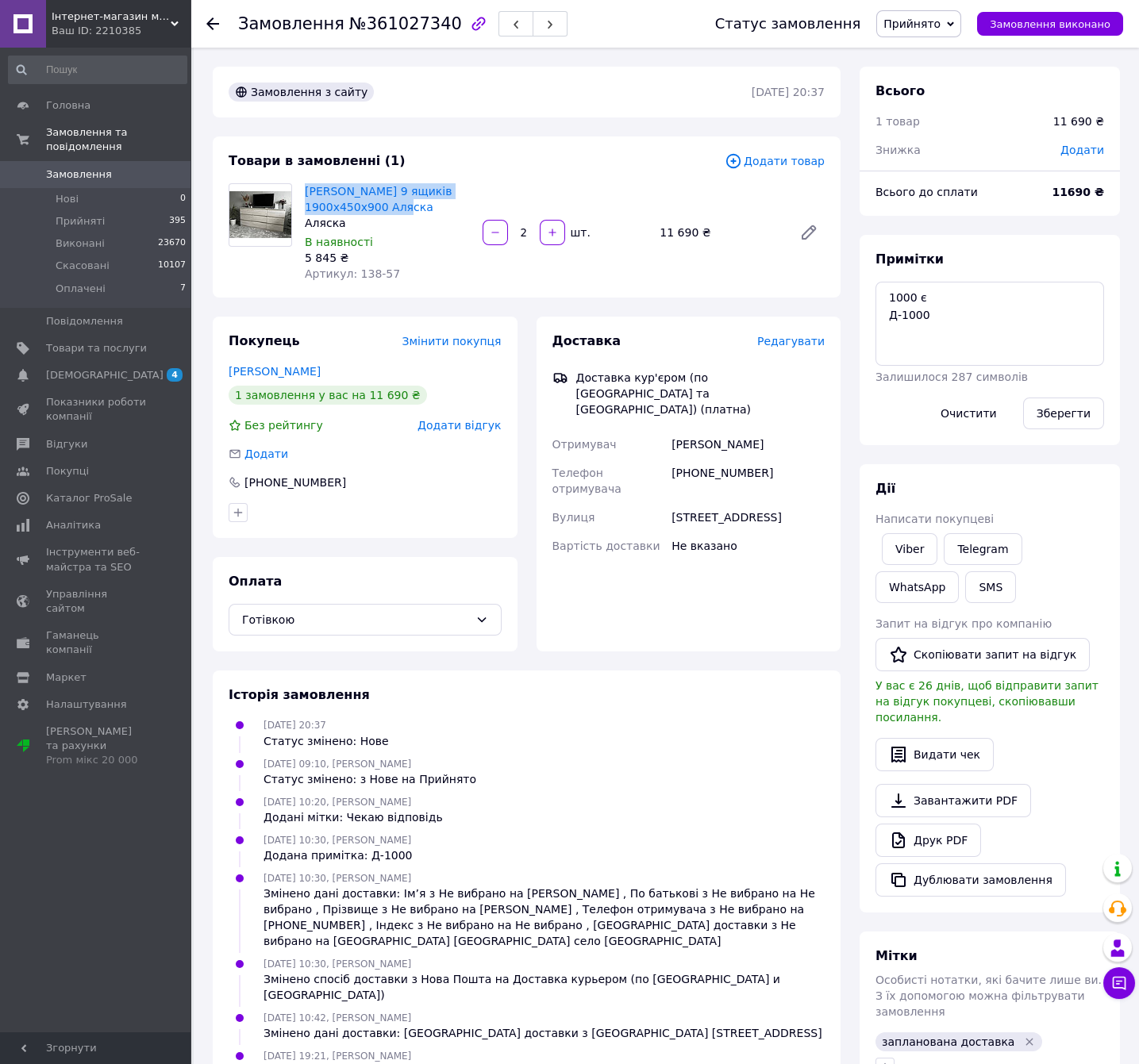
copy link "[PERSON_NAME] 9 ящиків 1900х450х900 Аляска"
click at [781, 458] on div "[PHONE_NUMBER]" at bounding box center [748, 481] width 159 height 45
copy div "[PHONE_NUMBER]"
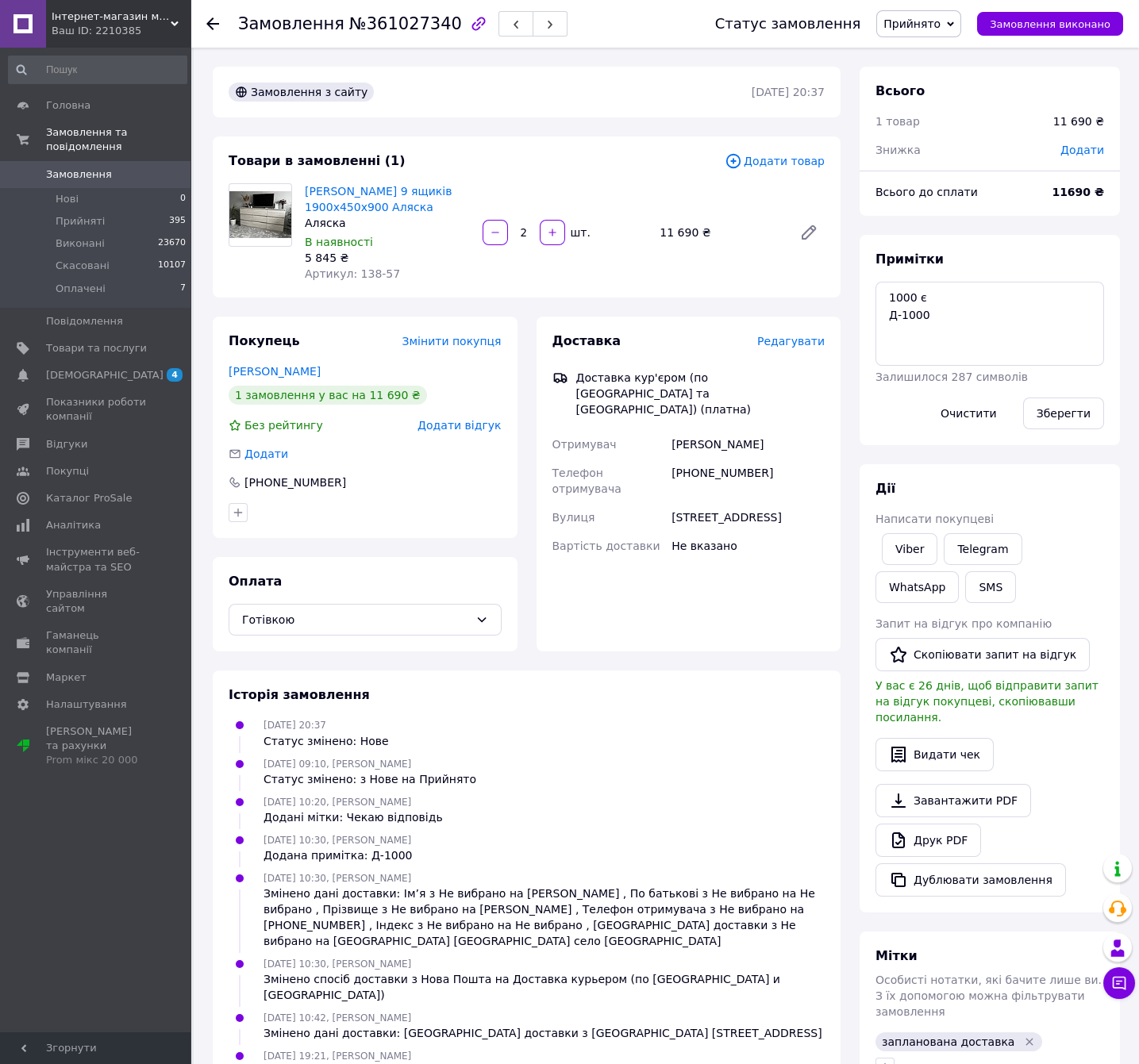
click at [790, 430] on div "[PERSON_NAME]" at bounding box center [748, 444] width 159 height 29
copy div "[PERSON_NAME]"
click at [735, 458] on div "[PHONE_NUMBER]" at bounding box center [748, 481] width 159 height 45
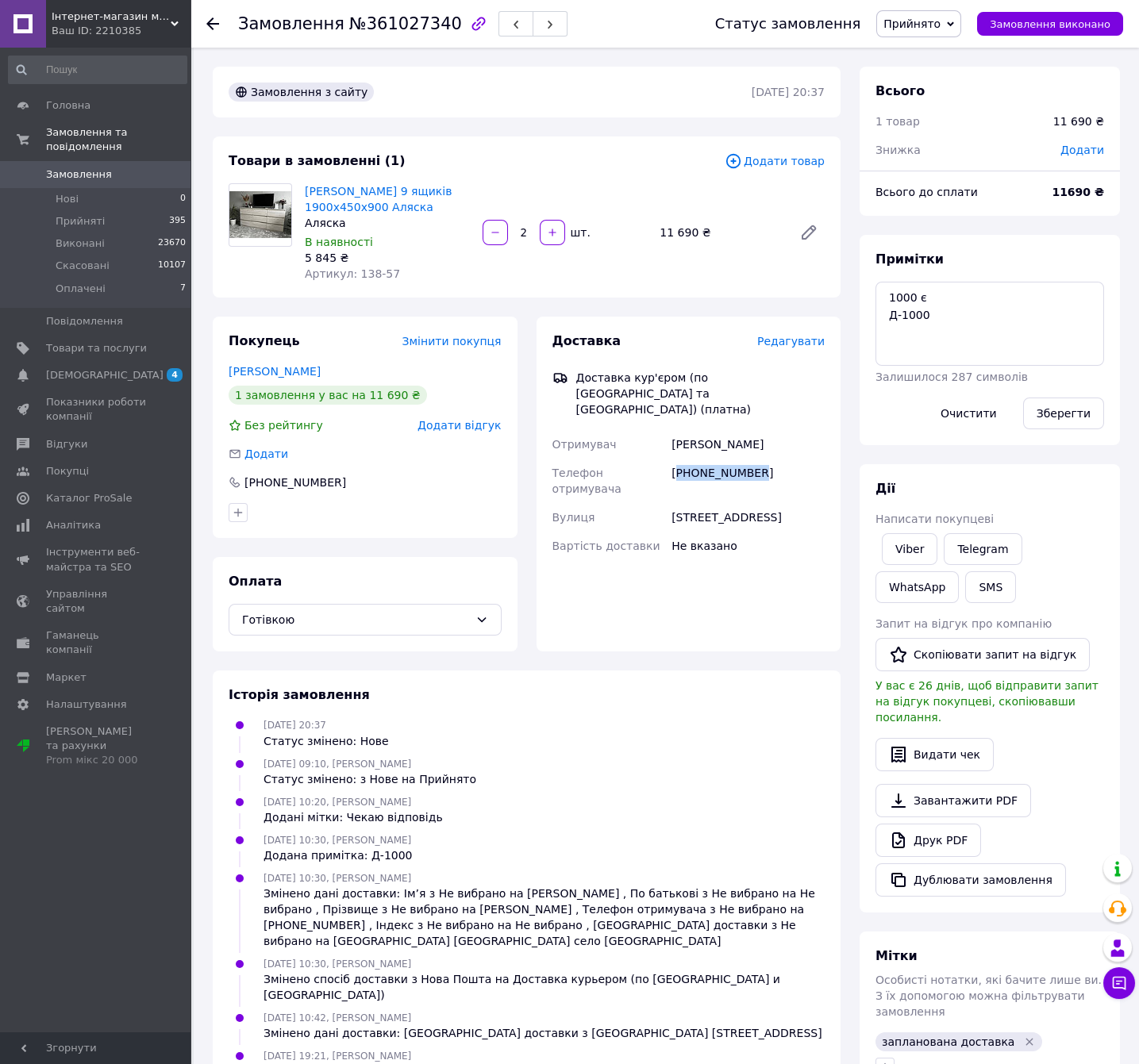
click at [735, 458] on div "[PHONE_NUMBER]" at bounding box center [748, 481] width 159 height 45
copy div "[PHONE_NUMBER]"
click at [659, 503] on div "Вулиця" at bounding box center [609, 517] width 120 height 29
click at [742, 503] on div "[STREET_ADDRESS]" at bounding box center [748, 517] width 159 height 29
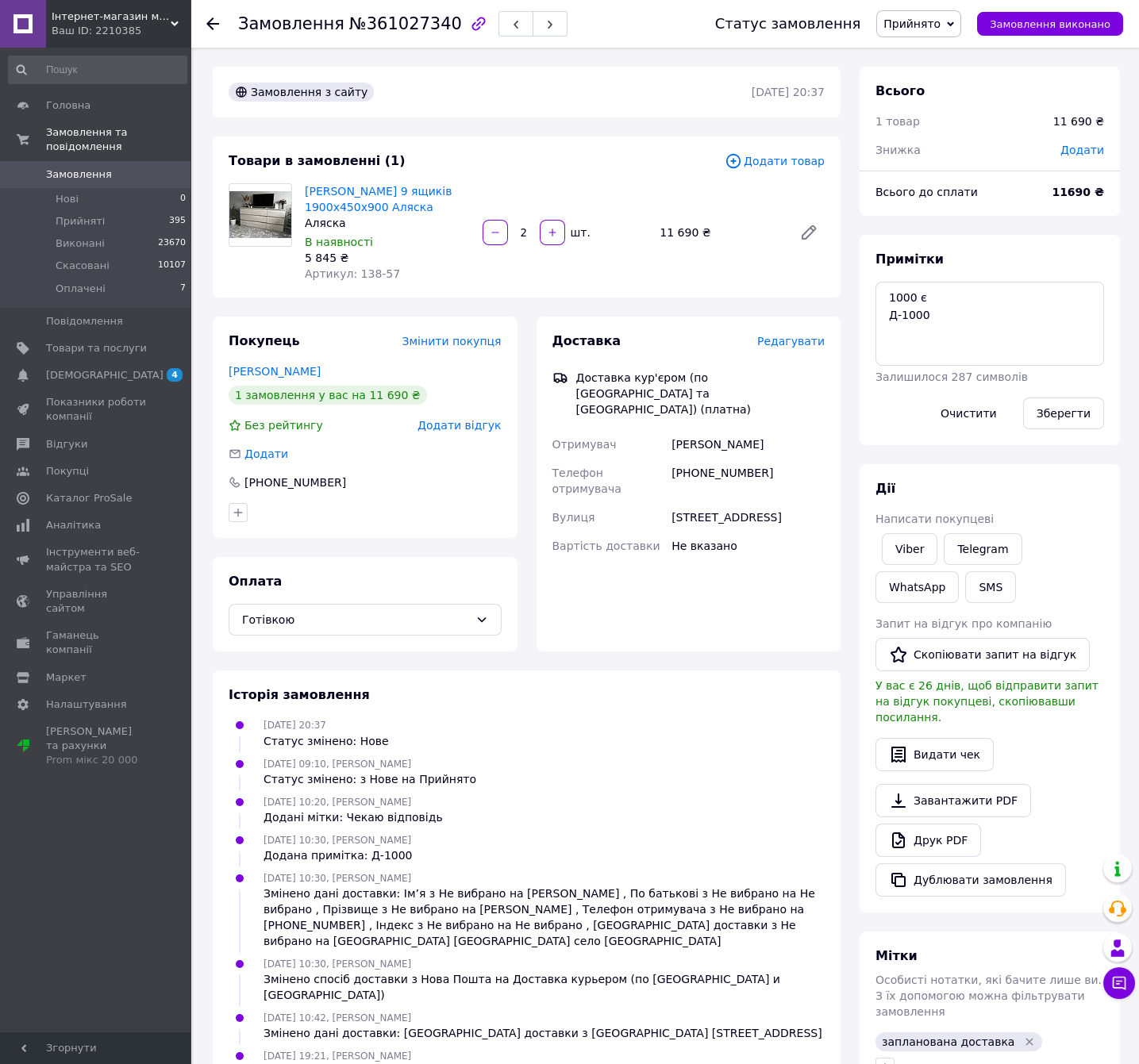
click at [742, 503] on div "[STREET_ADDRESS]" at bounding box center [748, 517] width 159 height 29
copy div "[STREET_ADDRESS]"
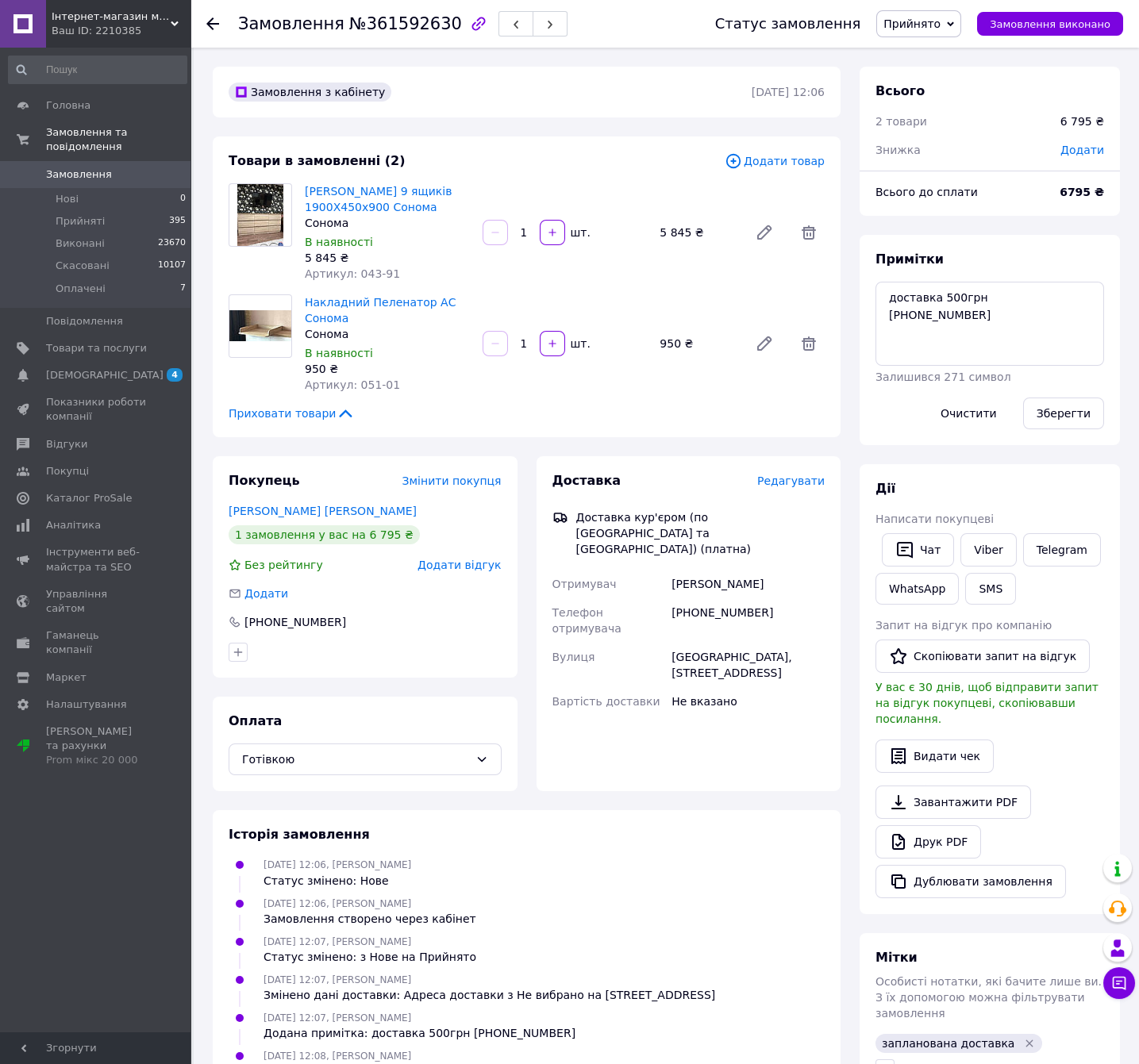
click at [381, 21] on span "№361592630" at bounding box center [406, 24] width 113 height 19
copy span "361592630"
drag, startPoint x: 431, startPoint y: 205, endPoint x: 298, endPoint y: 193, distance: 133.5
click at [298, 193] on div "Комод Лайт 9 ящиків 1900Х450х900 Сонома Сонома В наявності 5 845 ₴ Артикул: 043…" at bounding box center [387, 232] width 177 height 105
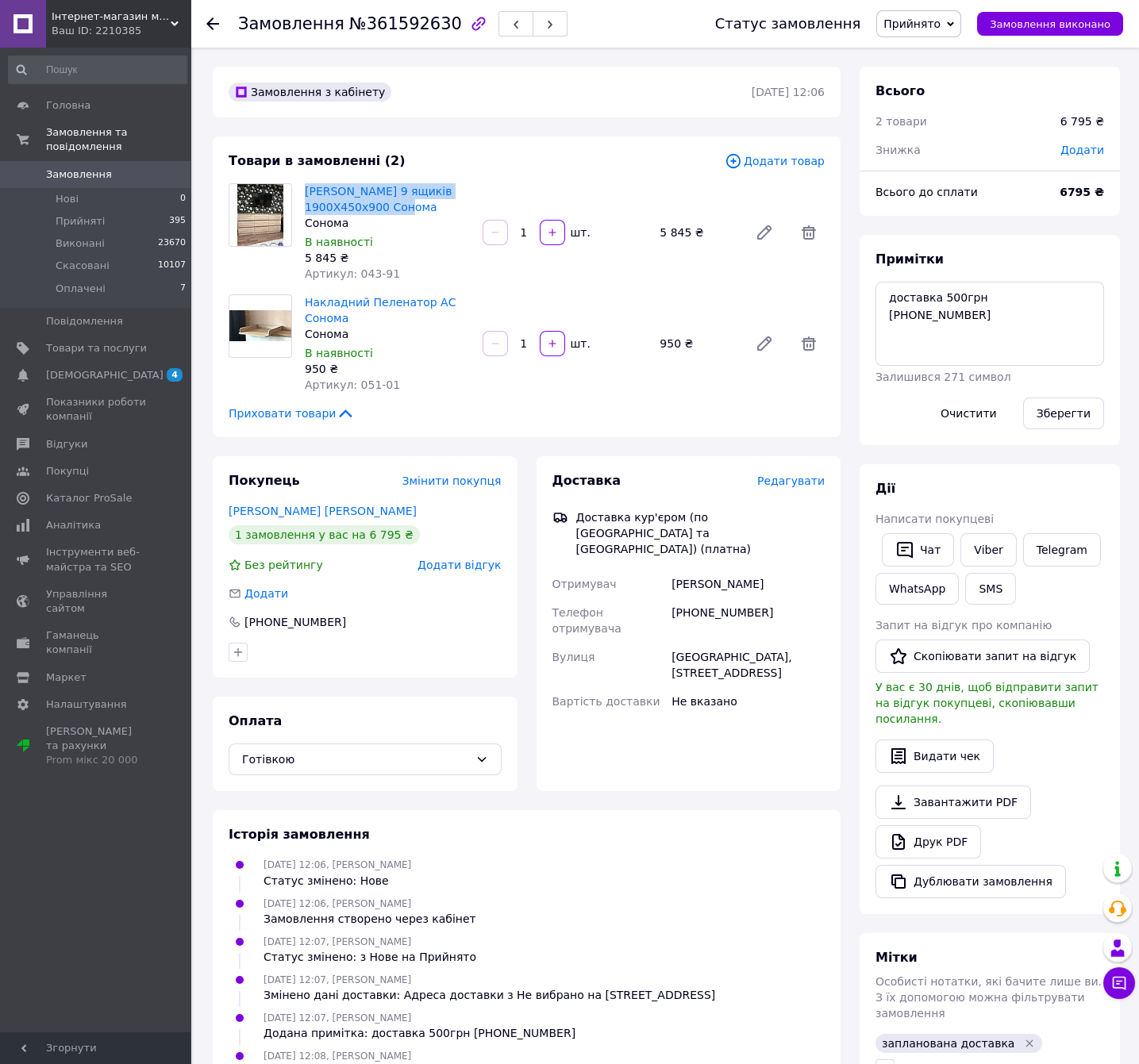
copy link "Комод Лайт 9 ящиків 1900Х450х900 Сонома"
drag, startPoint x: 346, startPoint y: 319, endPoint x: 305, endPoint y: 305, distance: 43.3
click at [305, 305] on span "Накладний Пеленатор АС Сонома" at bounding box center [387, 310] width 165 height 32
copy link "Накладний Пеленатор АС Сонома"
click at [748, 598] on div "+380936393459" at bounding box center [748, 621] width 159 height 45
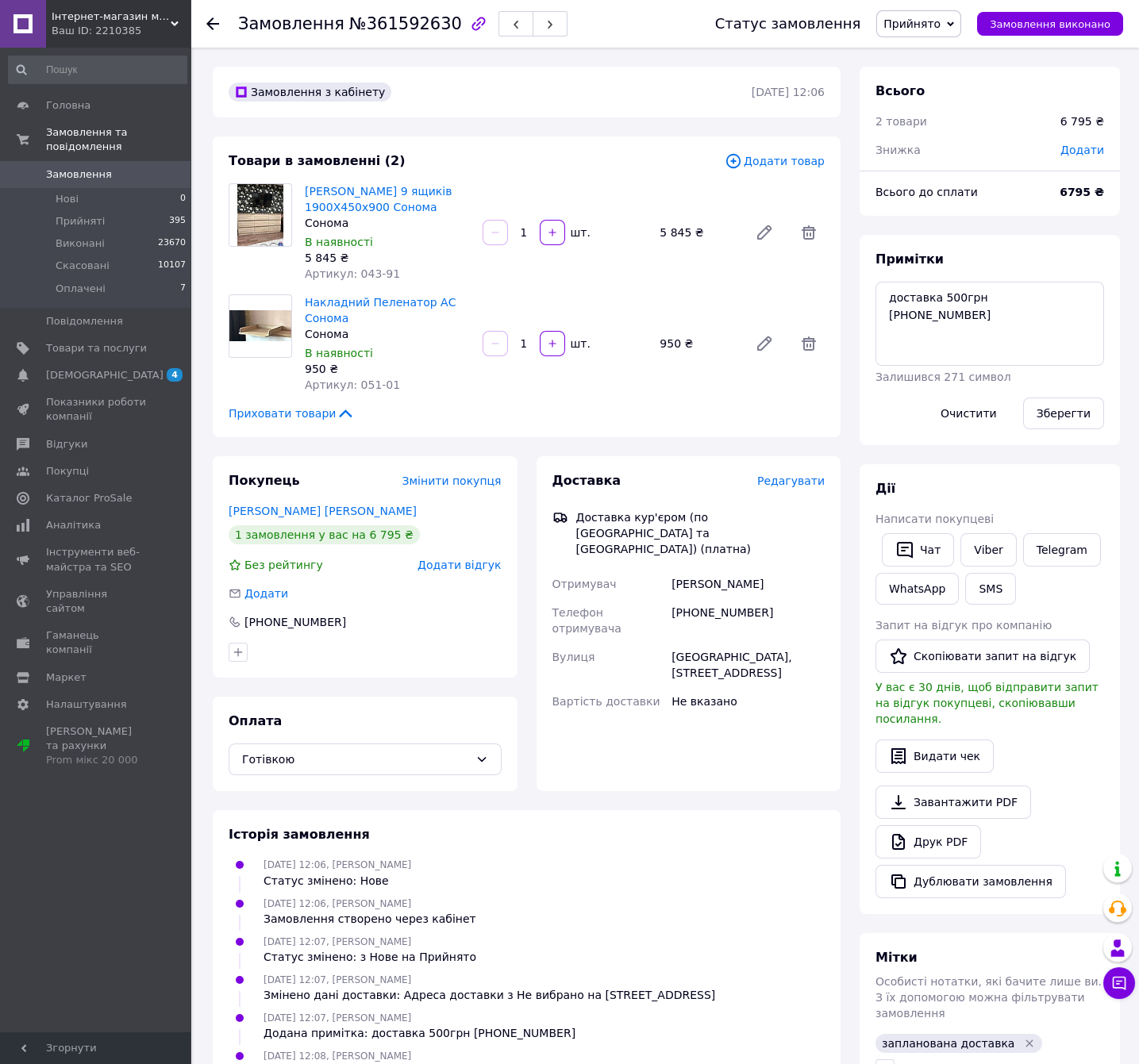
click at [755, 570] on div "Кирило Свирідченков" at bounding box center [748, 584] width 159 height 29
copy div "Кирило Свирідченков"
click at [721, 643] on div "Софіївська Борщагівка, вулиця Райдужна, будинок 147" at bounding box center [748, 665] width 159 height 45
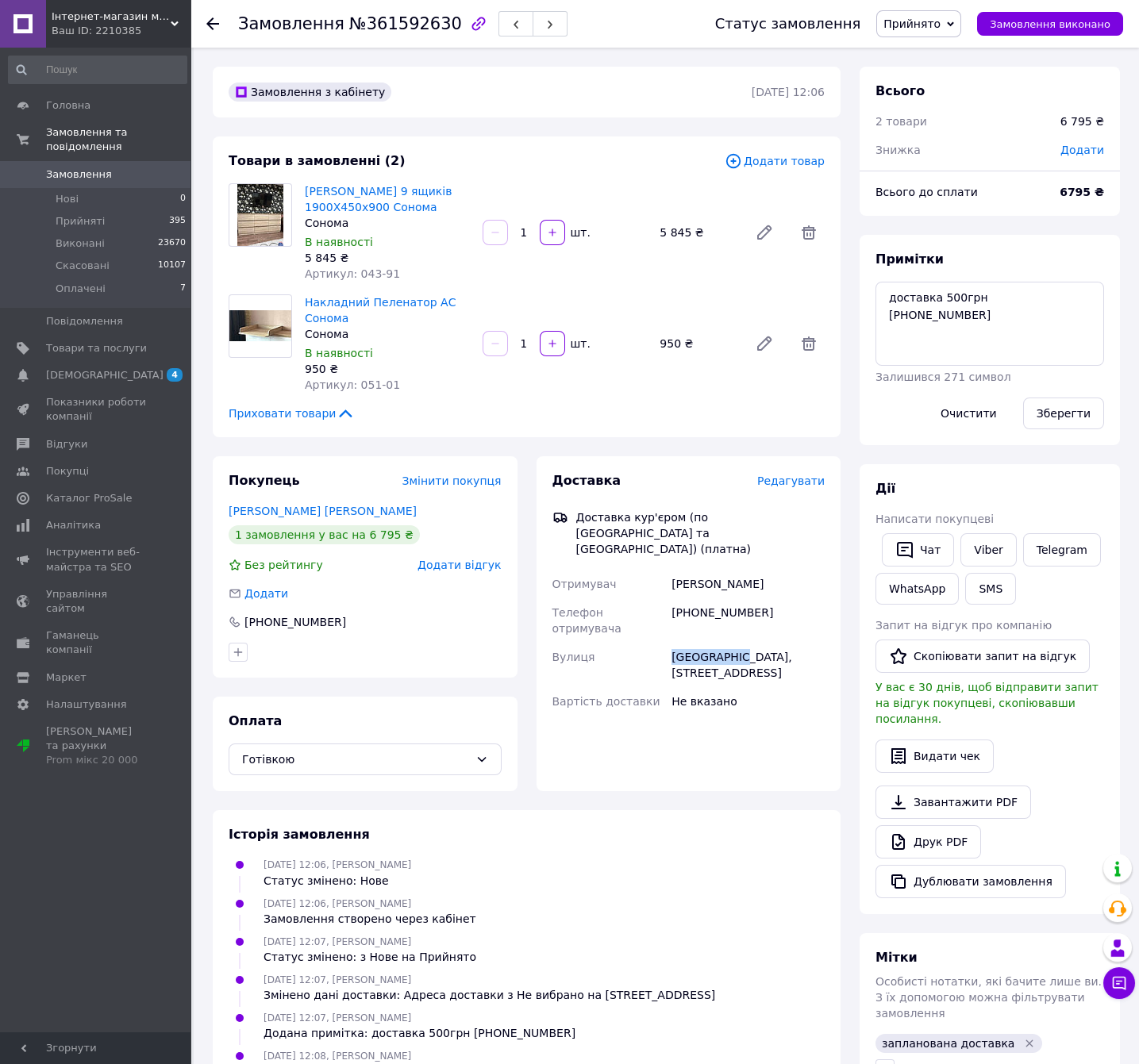
click at [721, 643] on div "Софіївська Борщагівка, вулиця Райдужна, будинок 147" at bounding box center [748, 665] width 159 height 45
click at [721, 598] on div "+380936393459" at bounding box center [748, 621] width 159 height 45
click at [721, 598] on div "[PHONE_NUMBER]" at bounding box center [748, 621] width 159 height 45
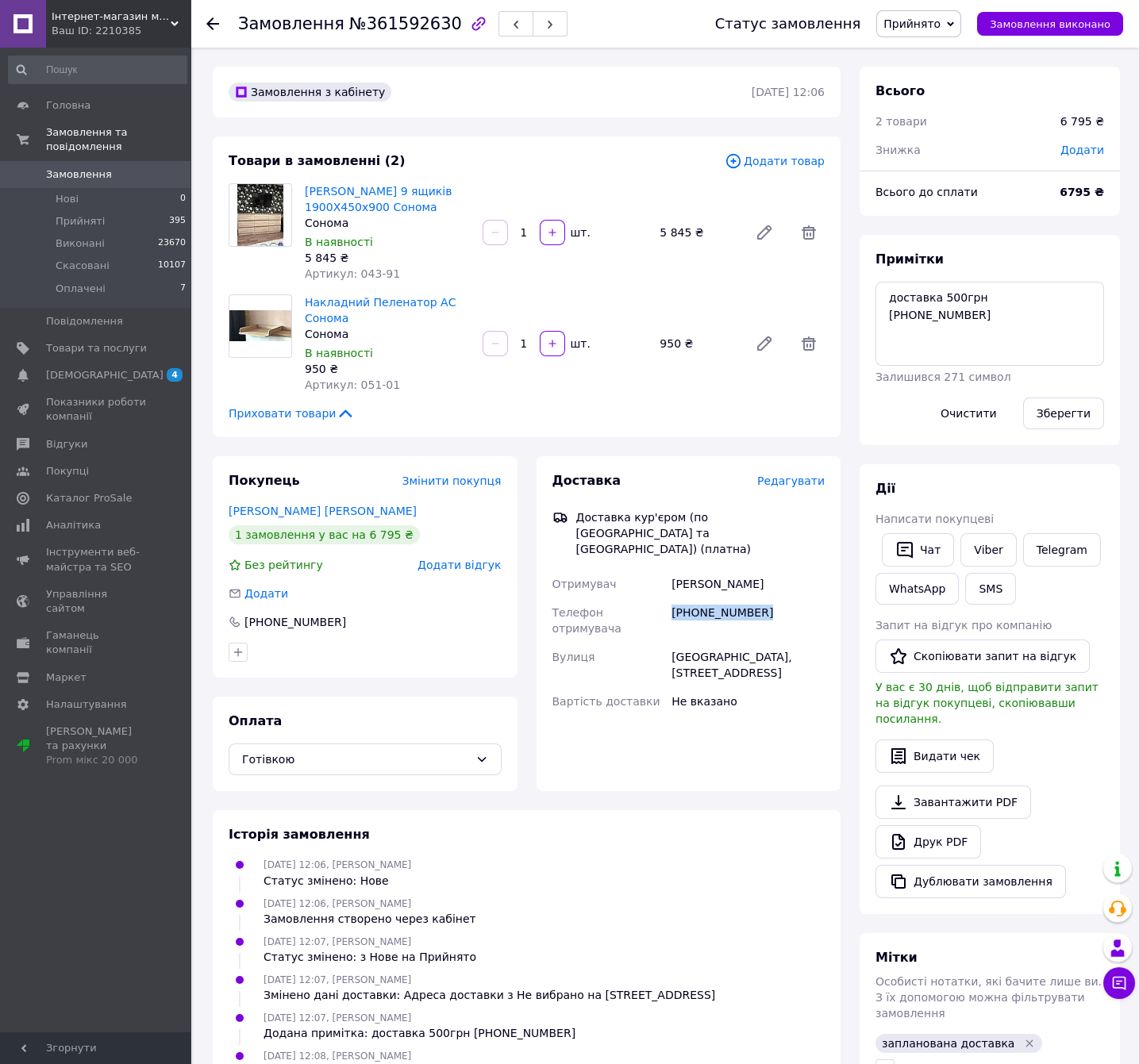
copy div "[PHONE_NUMBER]"
click at [731, 643] on div "Софіївська Борщагівка, вулиця Райдужна, будинок 147" at bounding box center [748, 665] width 159 height 45
copy div "Софіївська Борщагівка, вулиця Райдужна, будинок 147"
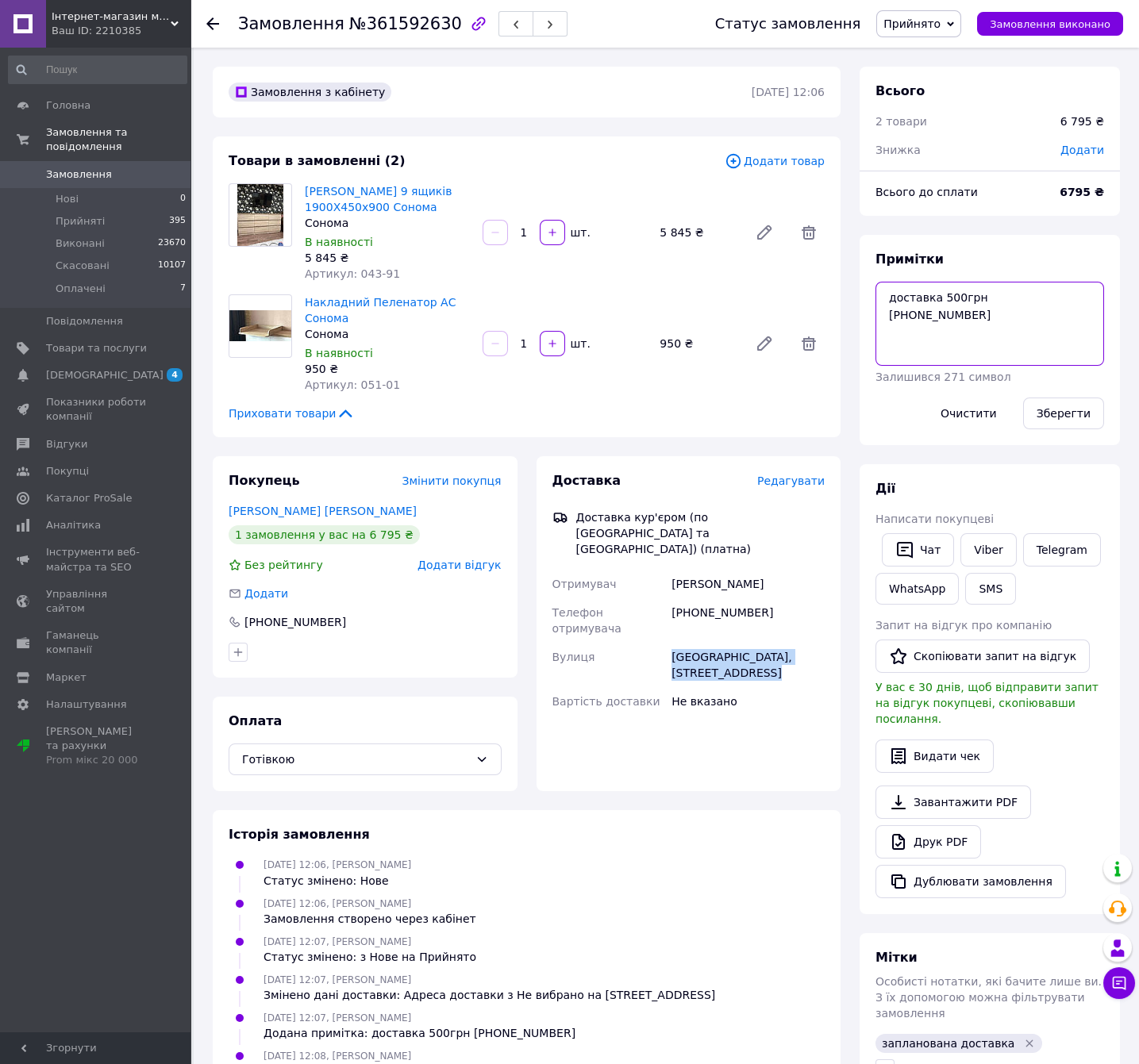
click at [1004, 329] on textarea "доставка 500грн +380930637737" at bounding box center [989, 324] width 228 height 84
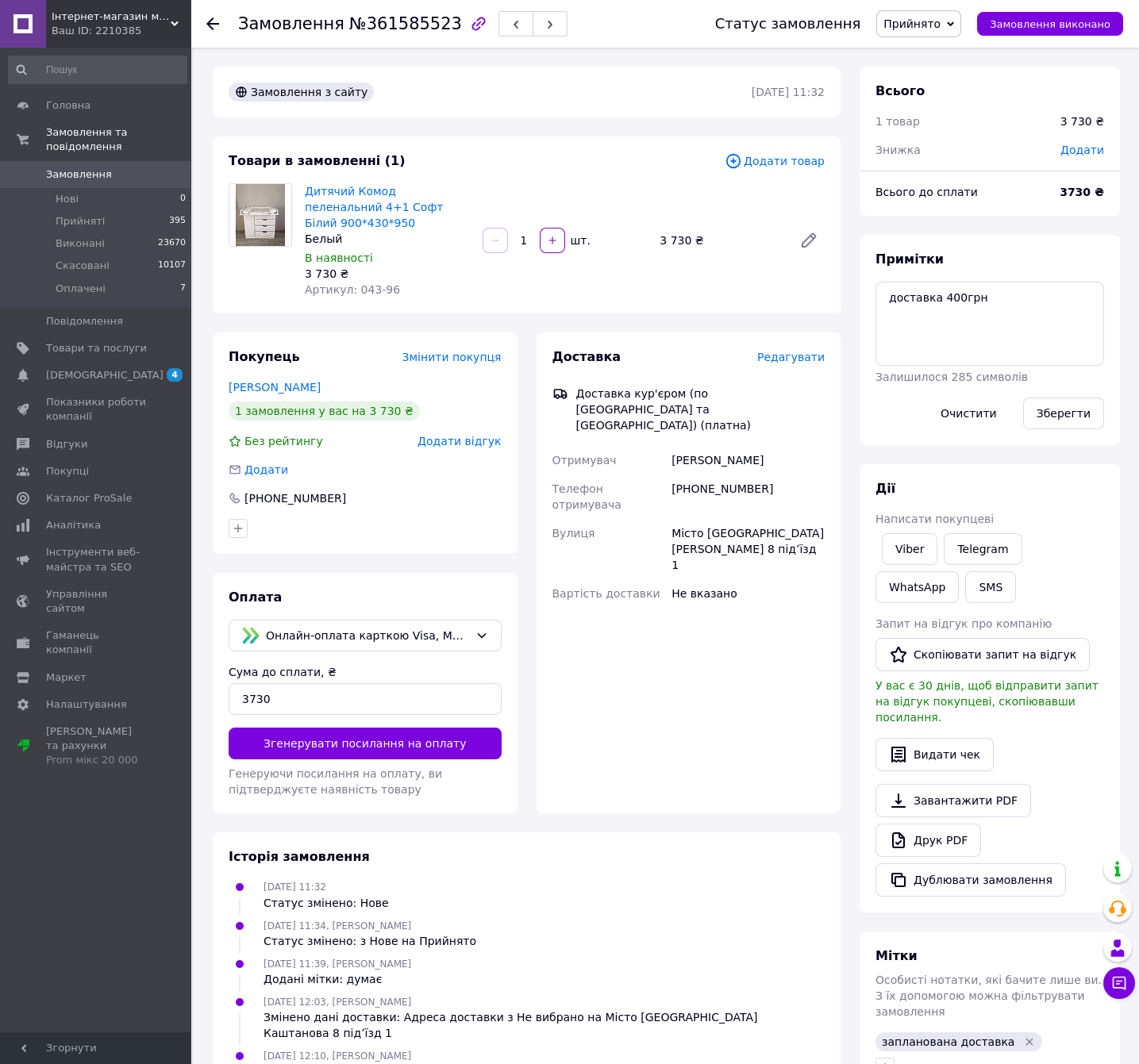
click at [373, 25] on span "№361585523" at bounding box center [406, 24] width 113 height 19
copy span "361585523"
drag, startPoint x: 463, startPoint y: 210, endPoint x: 302, endPoint y: 192, distance: 162.0
click at [302, 192] on div "Дитячий Комод пеленальний 4+1 Софт Білий 900*430*950 Белый В наявності 3 730 ₴ …" at bounding box center [387, 240] width 177 height 121
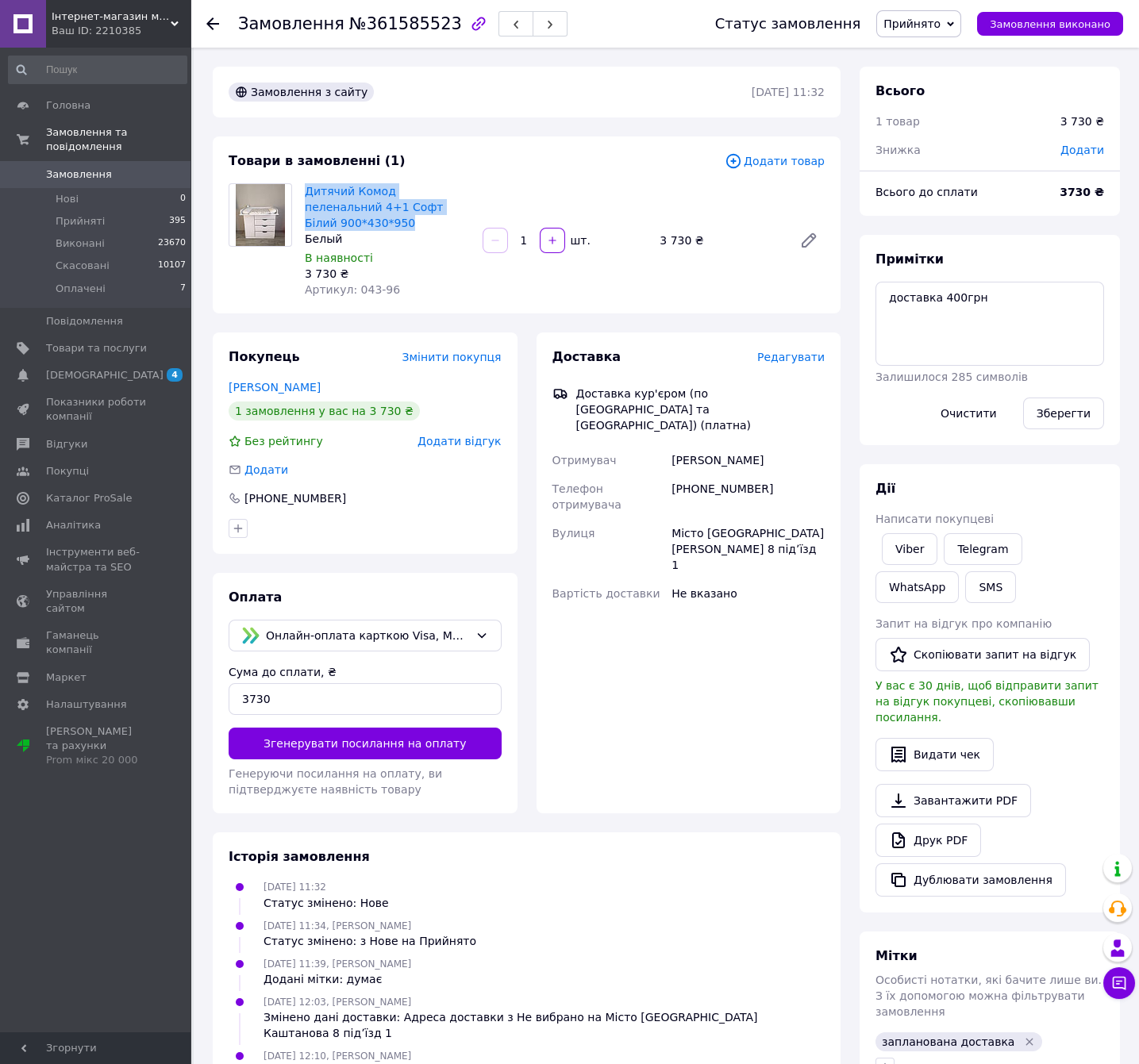
copy link "Дитячий Комод пеленальний 4+1 Софт Білий 900*430*950"
click at [735, 446] on div "[PERSON_NAME]" at bounding box center [748, 460] width 159 height 29
copy div "[PERSON_NAME]"
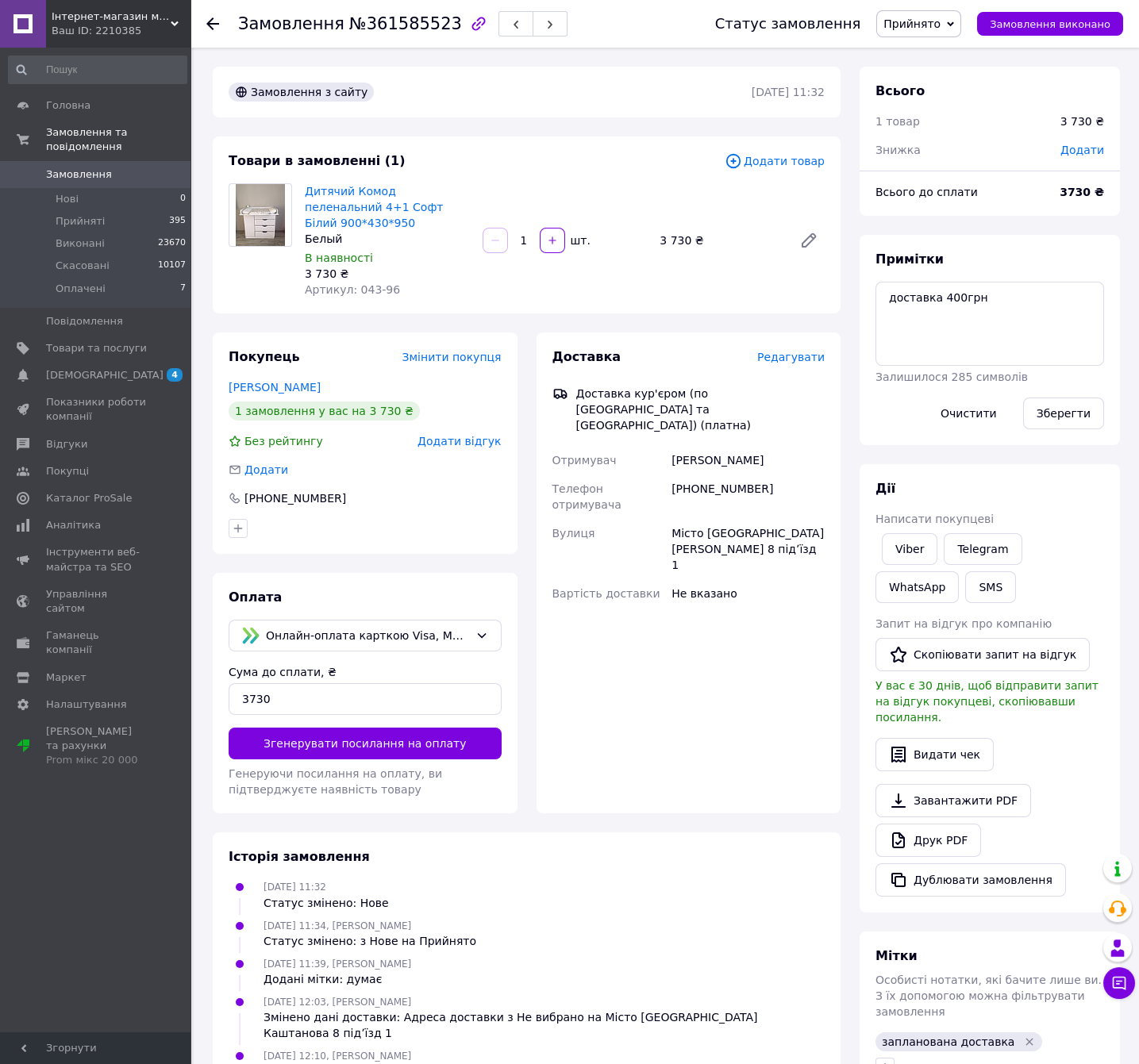
click at [758, 474] on div "[PHONE_NUMBER]" at bounding box center [748, 497] width 159 height 45
copy div "[PHONE_NUMBER]"
click at [759, 519] on div "Місто [GEOGRAPHIC_DATA] [PERSON_NAME] 8 підʼїзд 1" at bounding box center [748, 549] width 159 height 60
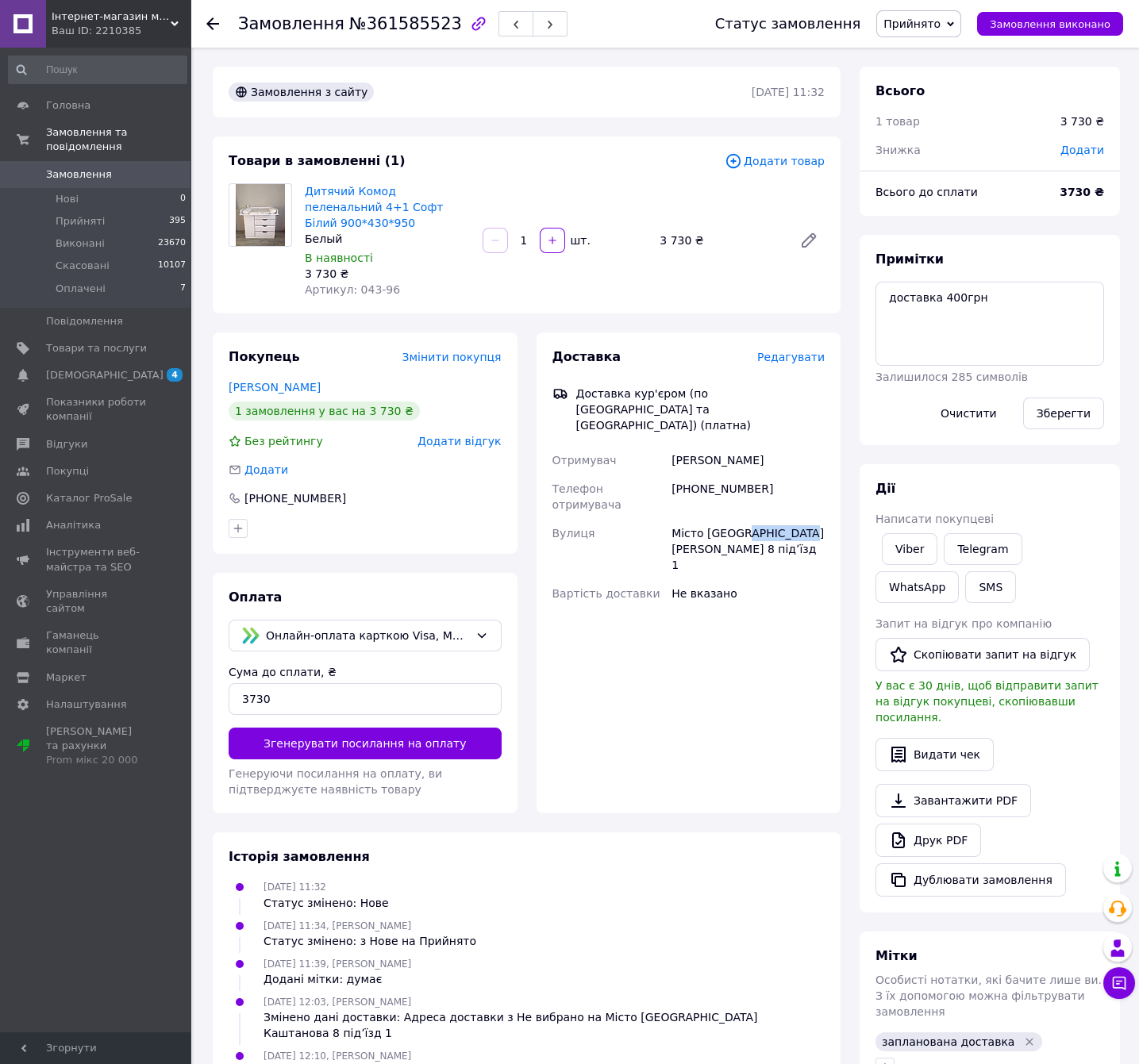
click at [758, 519] on div "Місто [GEOGRAPHIC_DATA] [PERSON_NAME] 8 підʼїзд 1" at bounding box center [748, 549] width 159 height 60
copy div "Місто [GEOGRAPHIC_DATA] [PERSON_NAME] 8 підʼїзд 1"
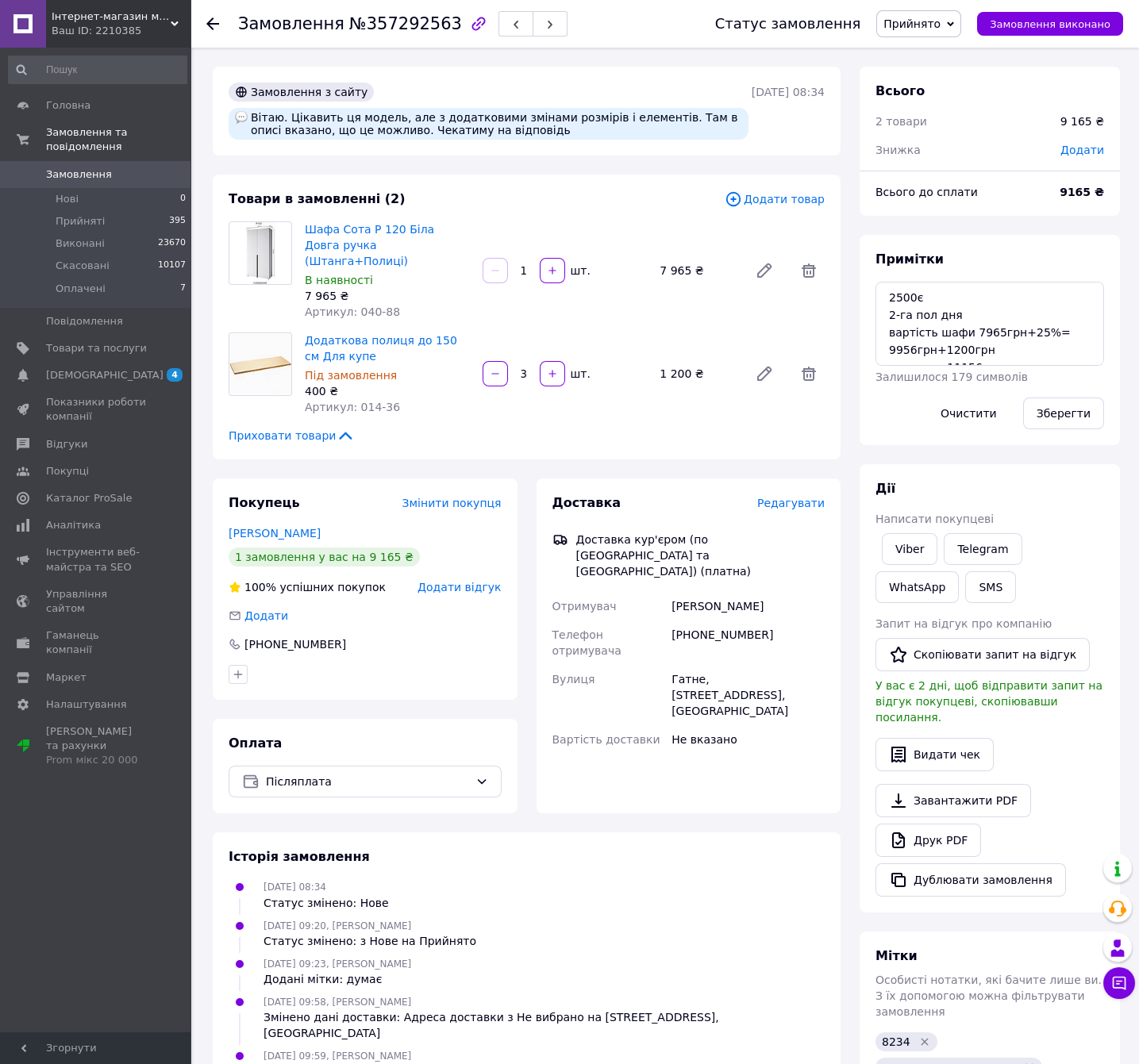
scroll to position [326, 0]
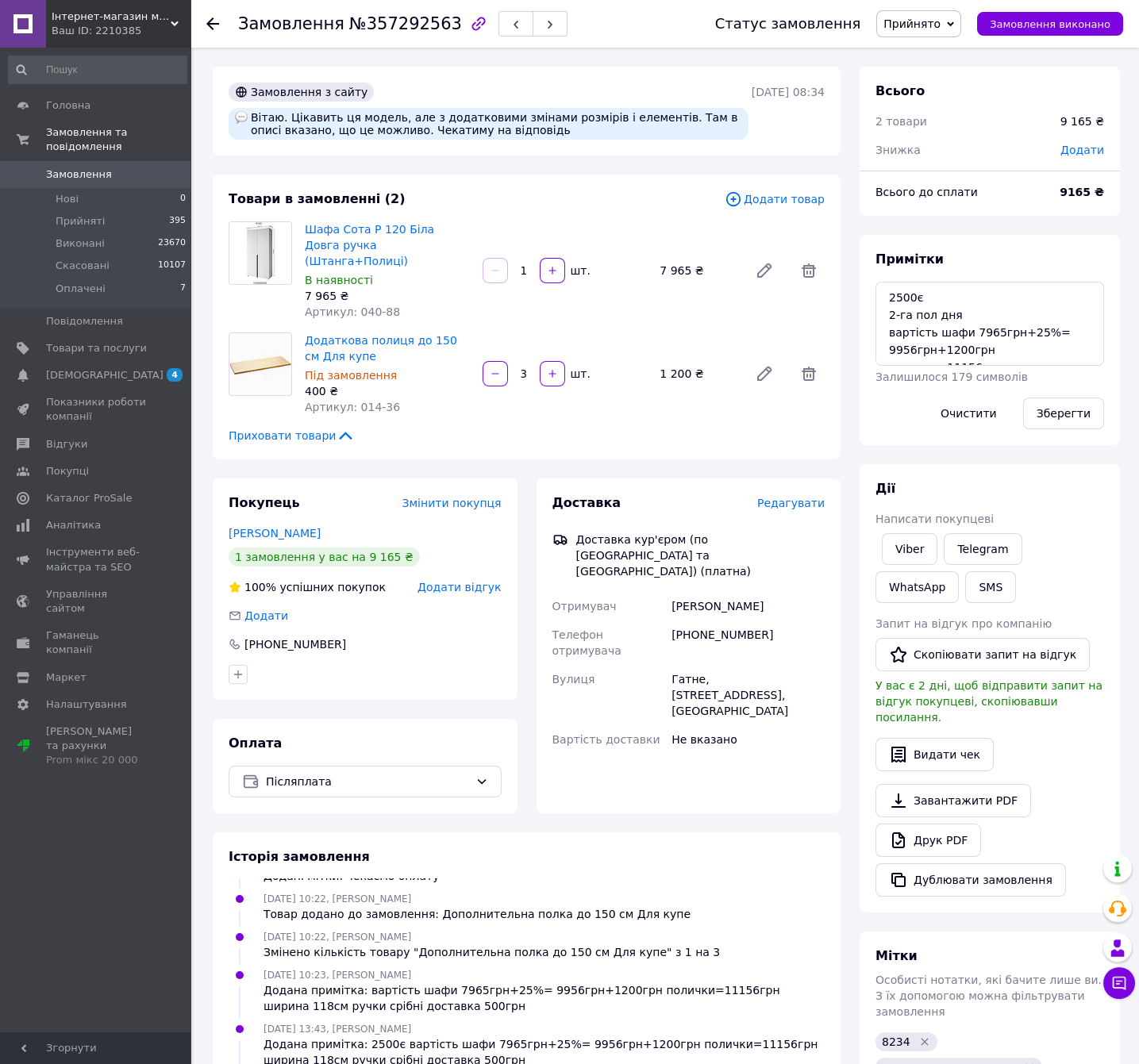
click at [412, 39] on div "Замовлення №357292563" at bounding box center [460, 24] width 445 height 48
click at [412, 39] on div "Замовлення №357292563" at bounding box center [460, 24] width 445 height 48
click at [411, 27] on span "№357292563" at bounding box center [406, 24] width 113 height 19
copy span "357292563"
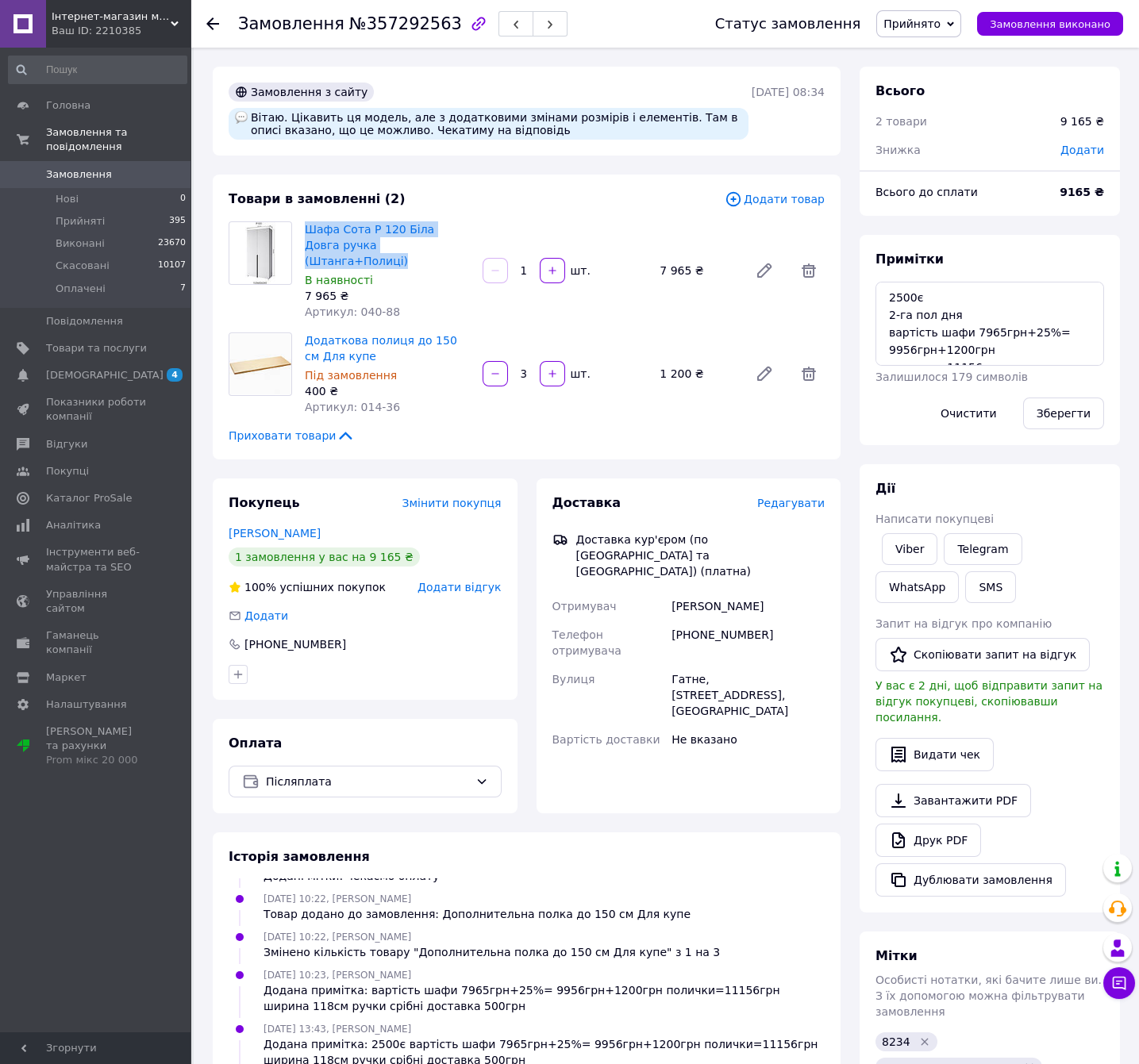
drag, startPoint x: 427, startPoint y: 246, endPoint x: 298, endPoint y: 230, distance: 130.0
click at [298, 230] on div "Шафа Сота Р 120 Біла Довга ручка (Штанга+Полиці) В наявності 7 965 ₴ Артикул: 0…" at bounding box center [387, 271] width 177 height 105
copy link "Шафа Сота Р 120 Біла Довга ручка (Штанга+Полиці)"
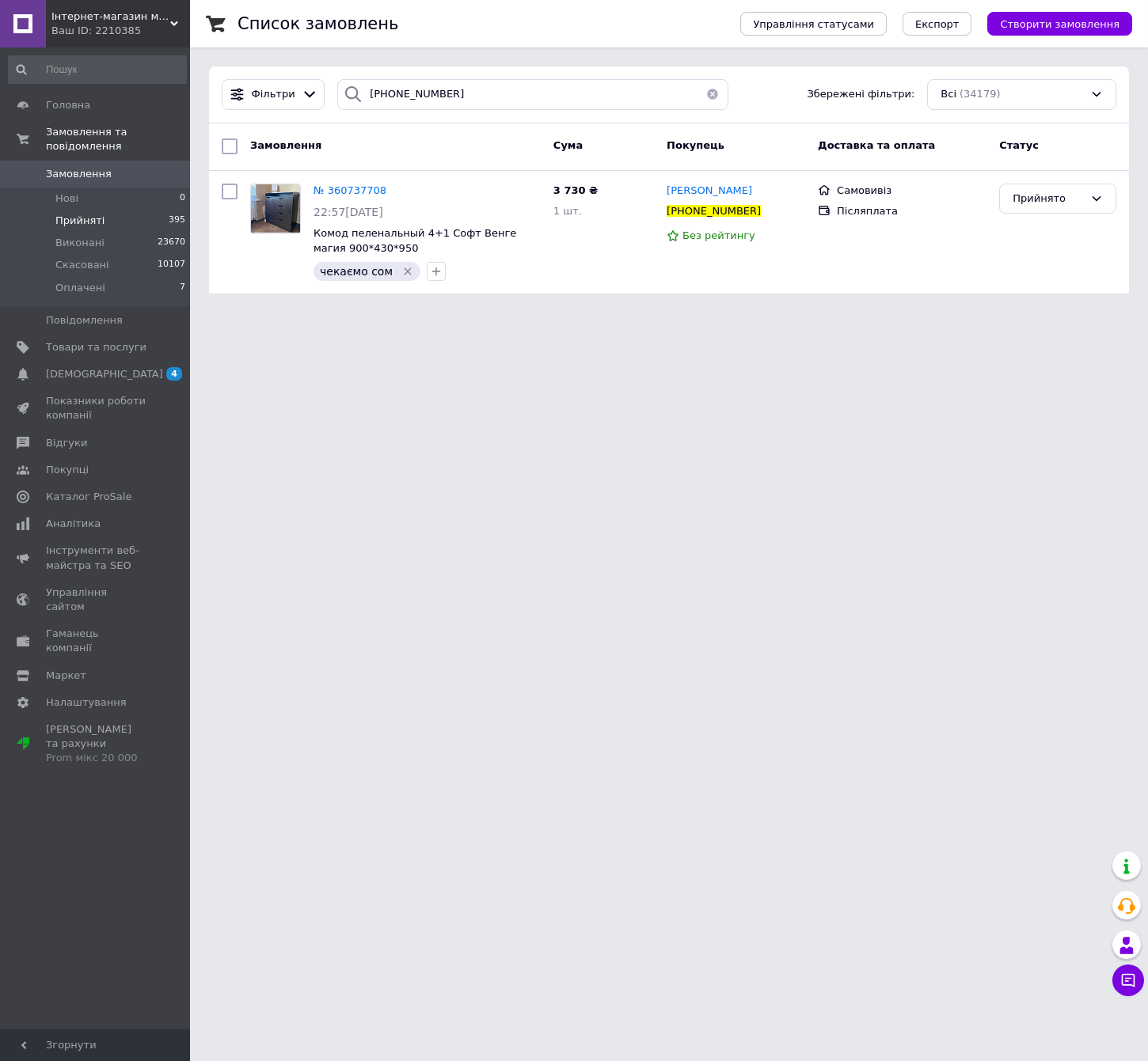
click at [65, 167] on span "Замовлення" at bounding box center [79, 174] width 66 height 14
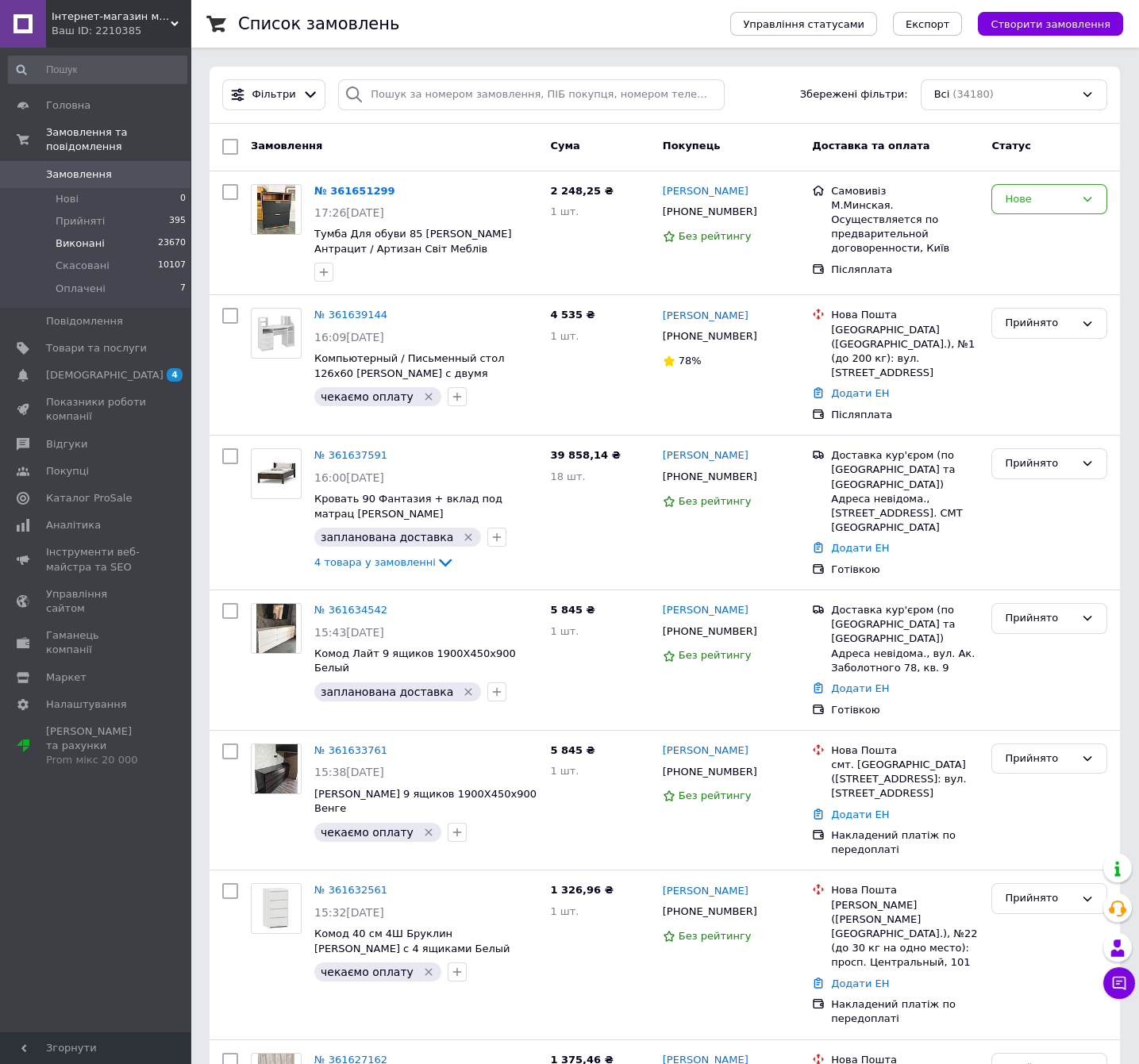
click at [123, 232] on li "Виконані 23670" at bounding box center [97, 244] width 195 height 22
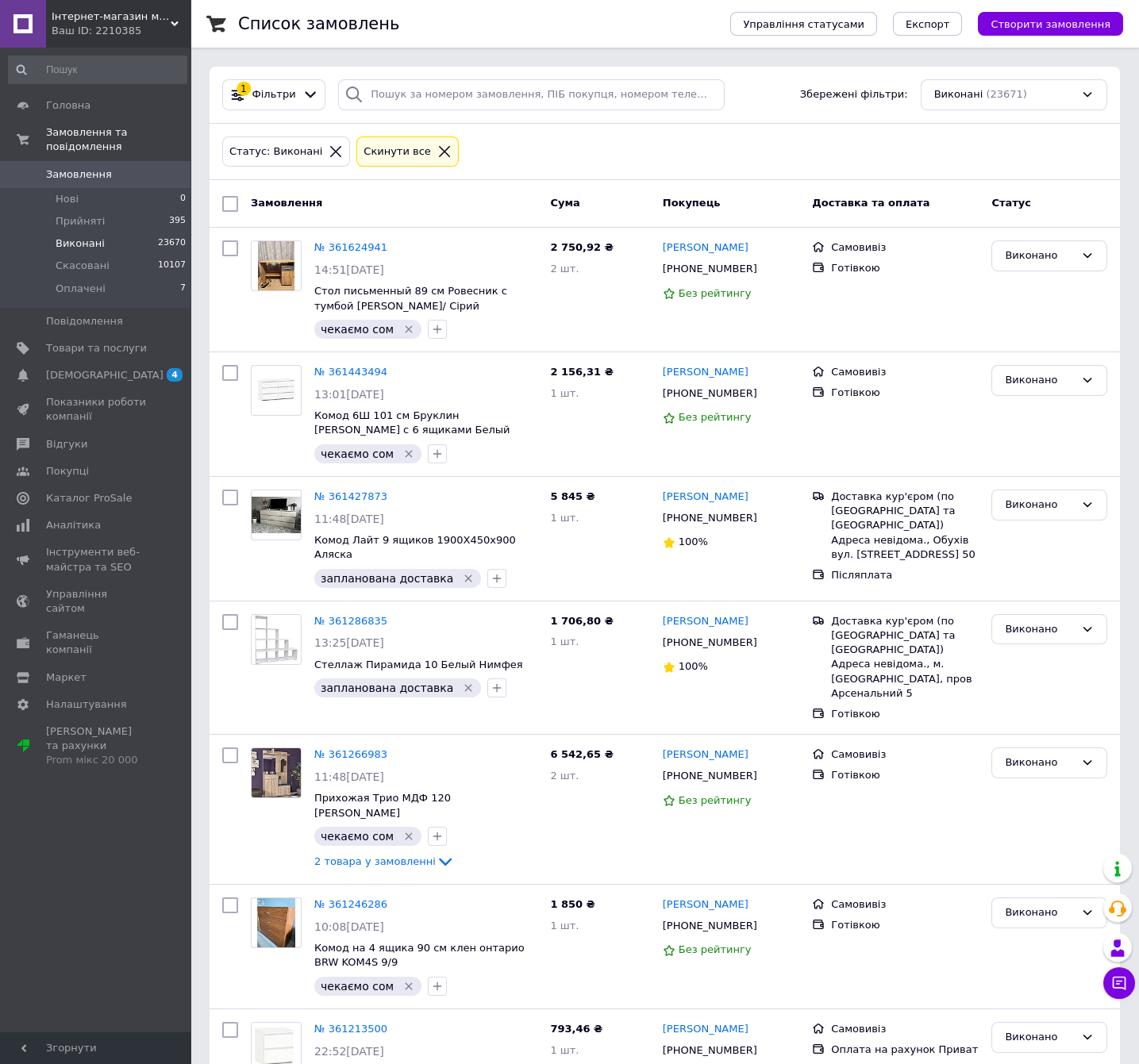
click at [329, 150] on icon at bounding box center [336, 151] width 14 height 14
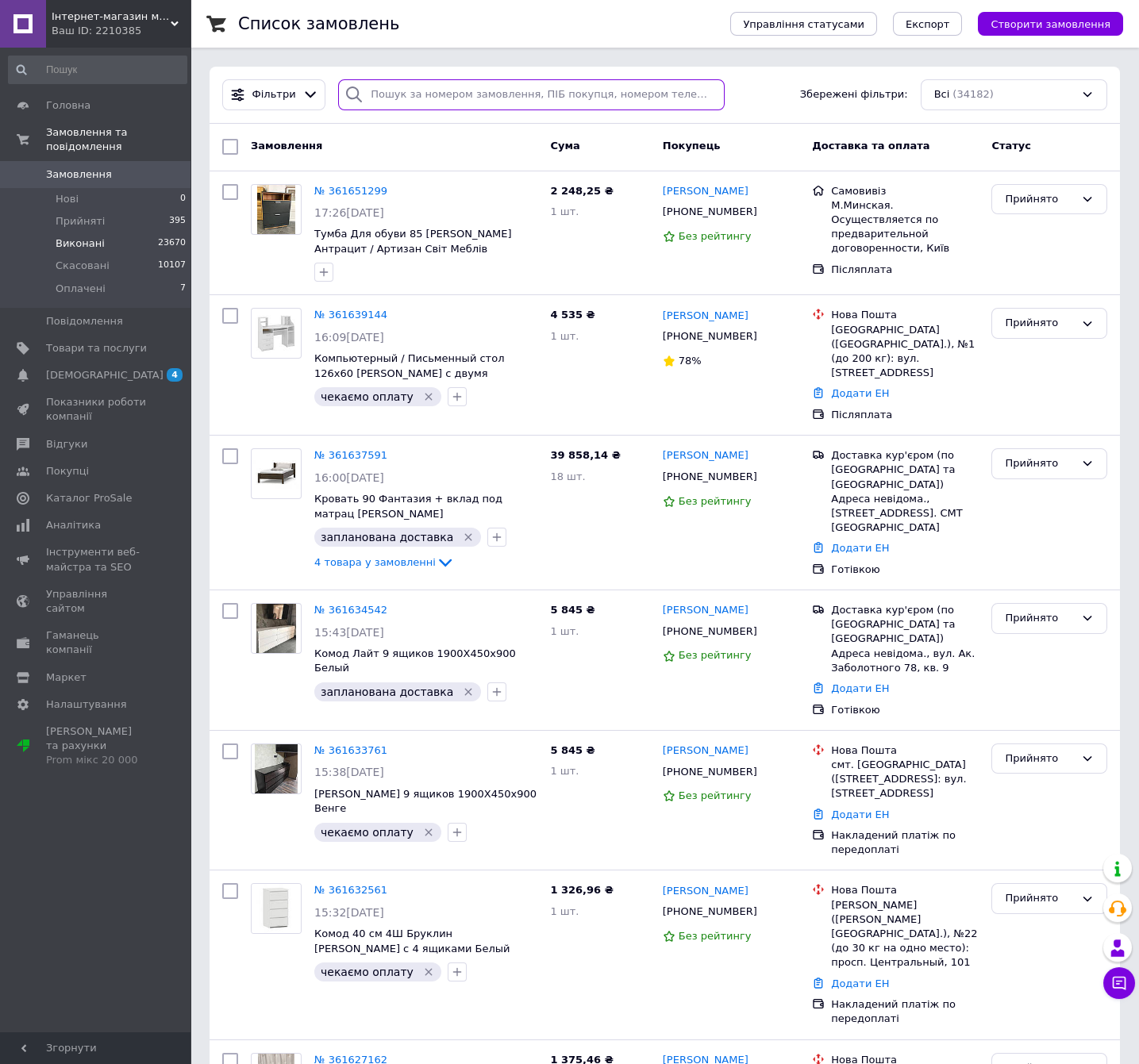
click at [400, 95] on input "search" at bounding box center [532, 95] width 387 height 31
paste input "Шкільнюк"
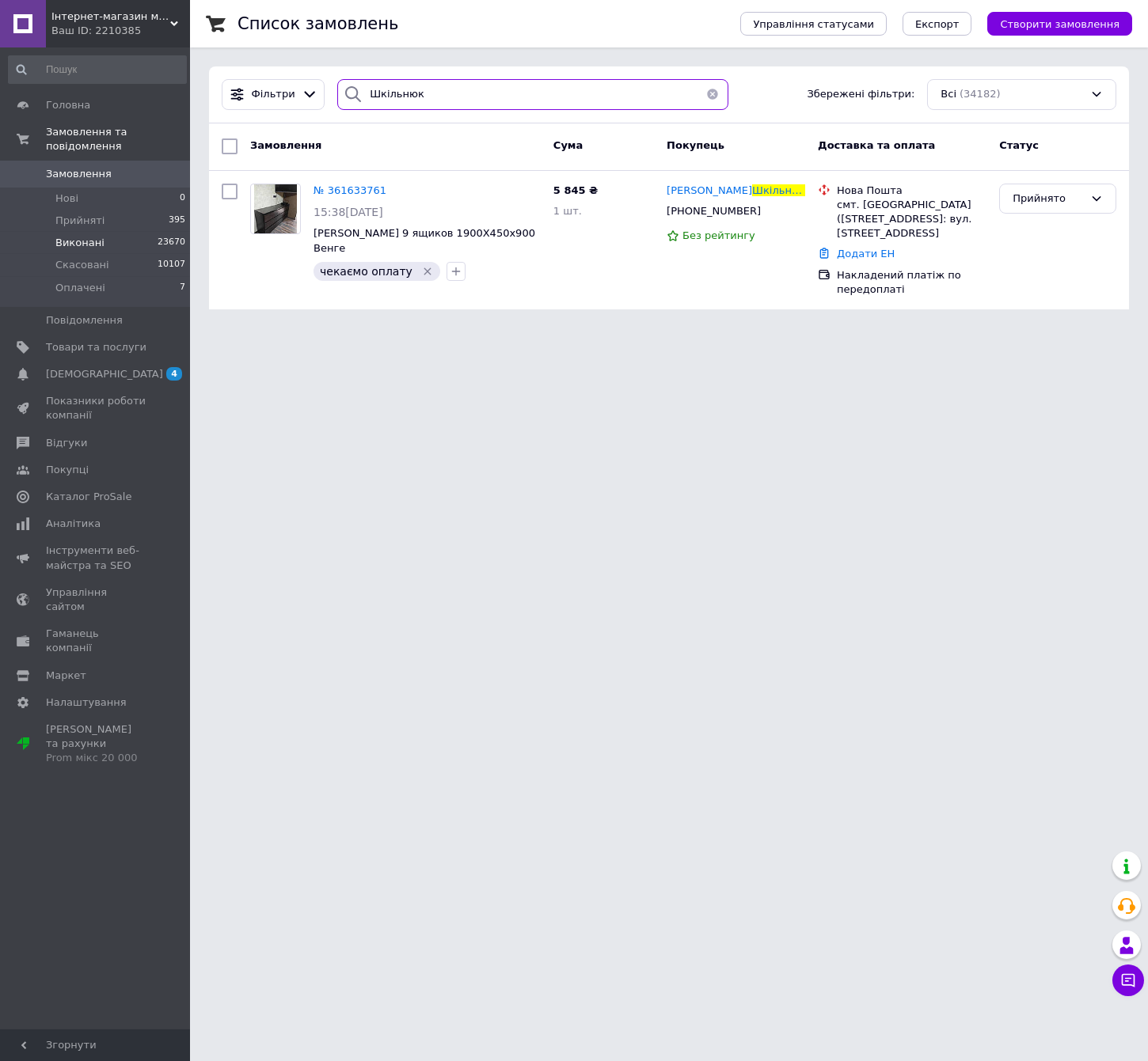
click at [433, 80] on input "Шкільнюк" at bounding box center [533, 94] width 391 height 31
paste input "[PERSON_NAME]"
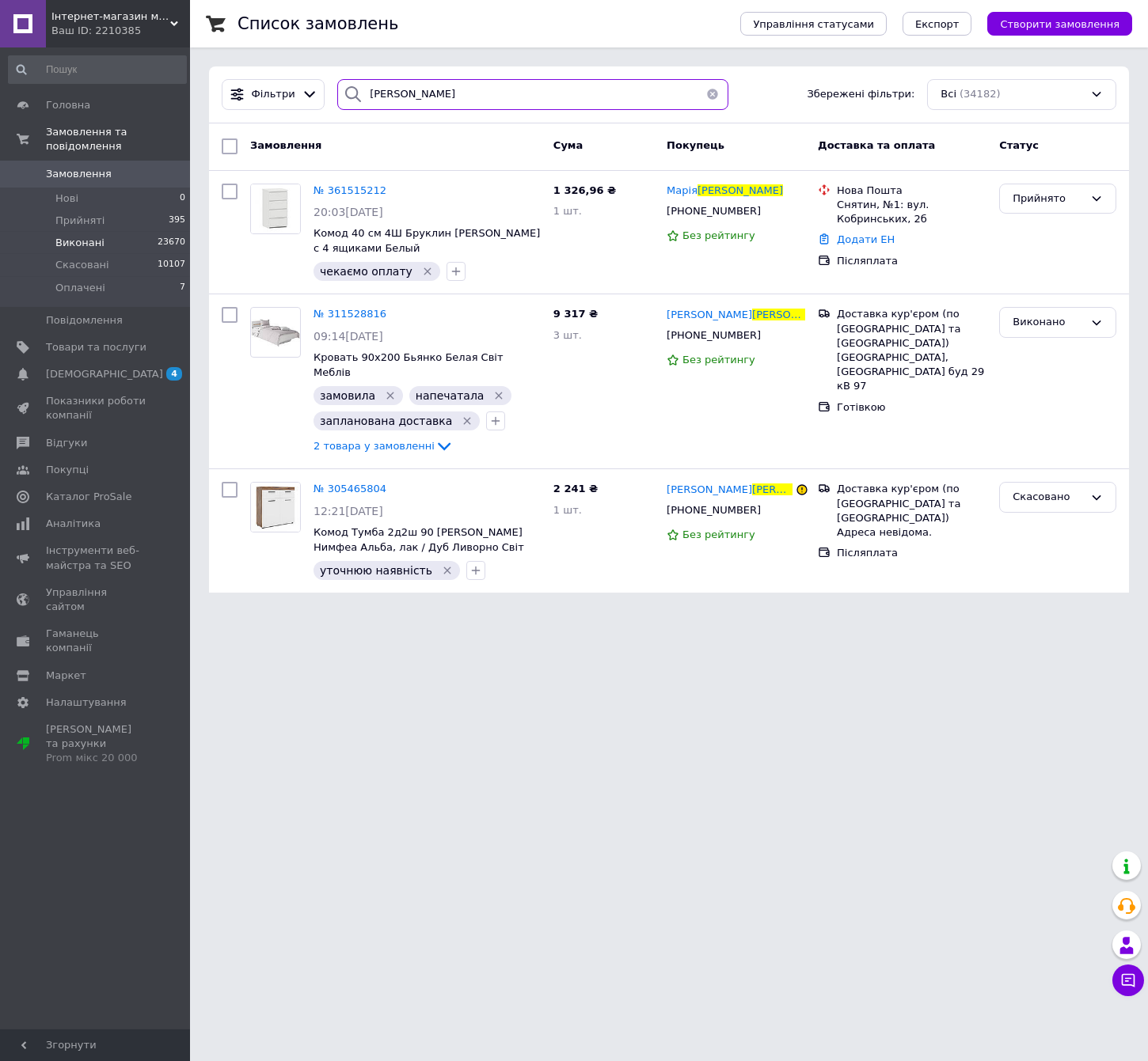
click at [377, 86] on input "[PERSON_NAME]" at bounding box center [533, 94] width 391 height 31
paste input "втонюк"
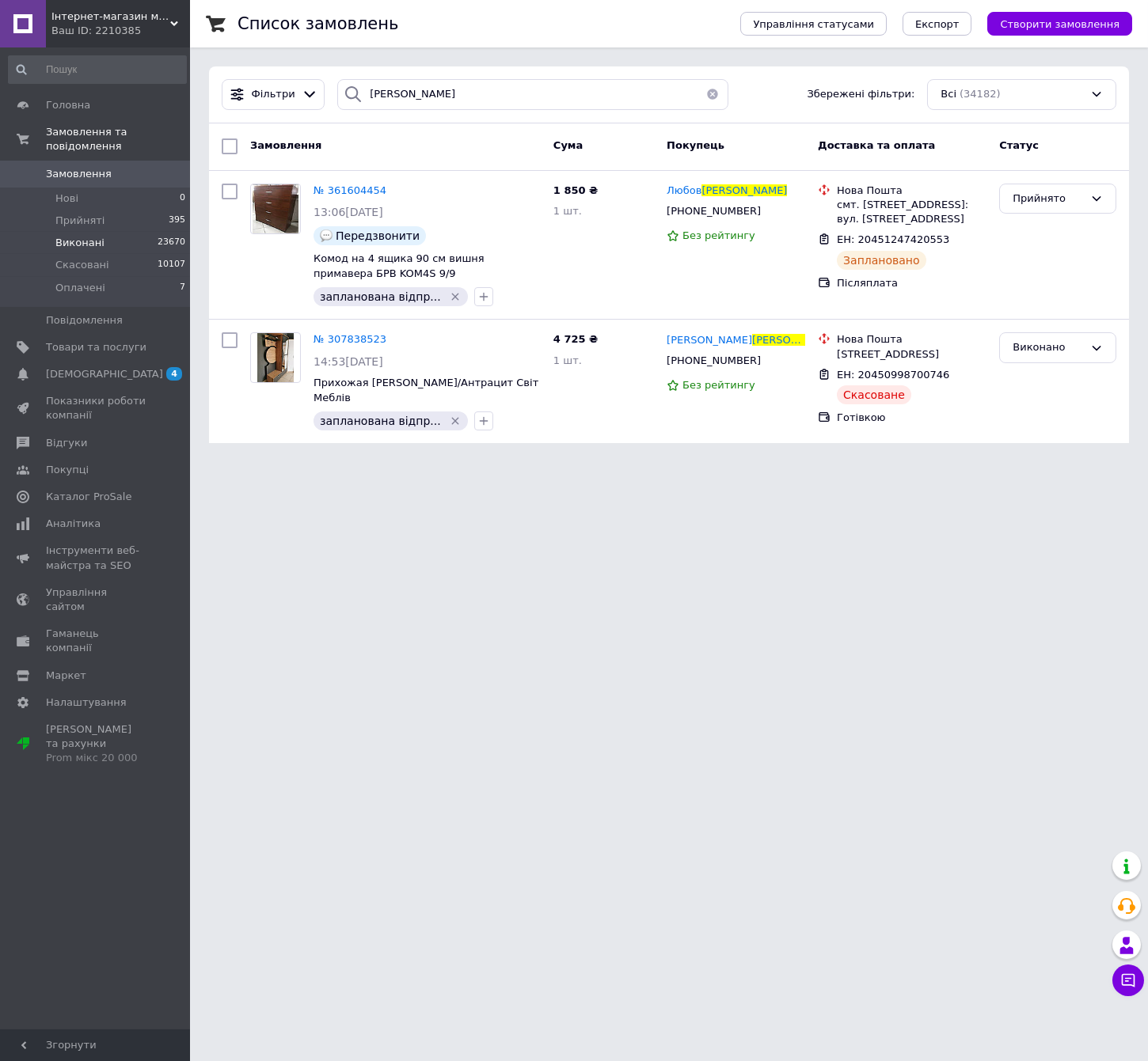
click at [414, 114] on div "[PERSON_NAME] Збережені фільтри: Всі (34182)" at bounding box center [668, 95] width 920 height 57
click at [421, 98] on input "[PERSON_NAME]" at bounding box center [533, 94] width 391 height 31
click at [421, 97] on input "[PERSON_NAME]" at bounding box center [533, 94] width 391 height 31
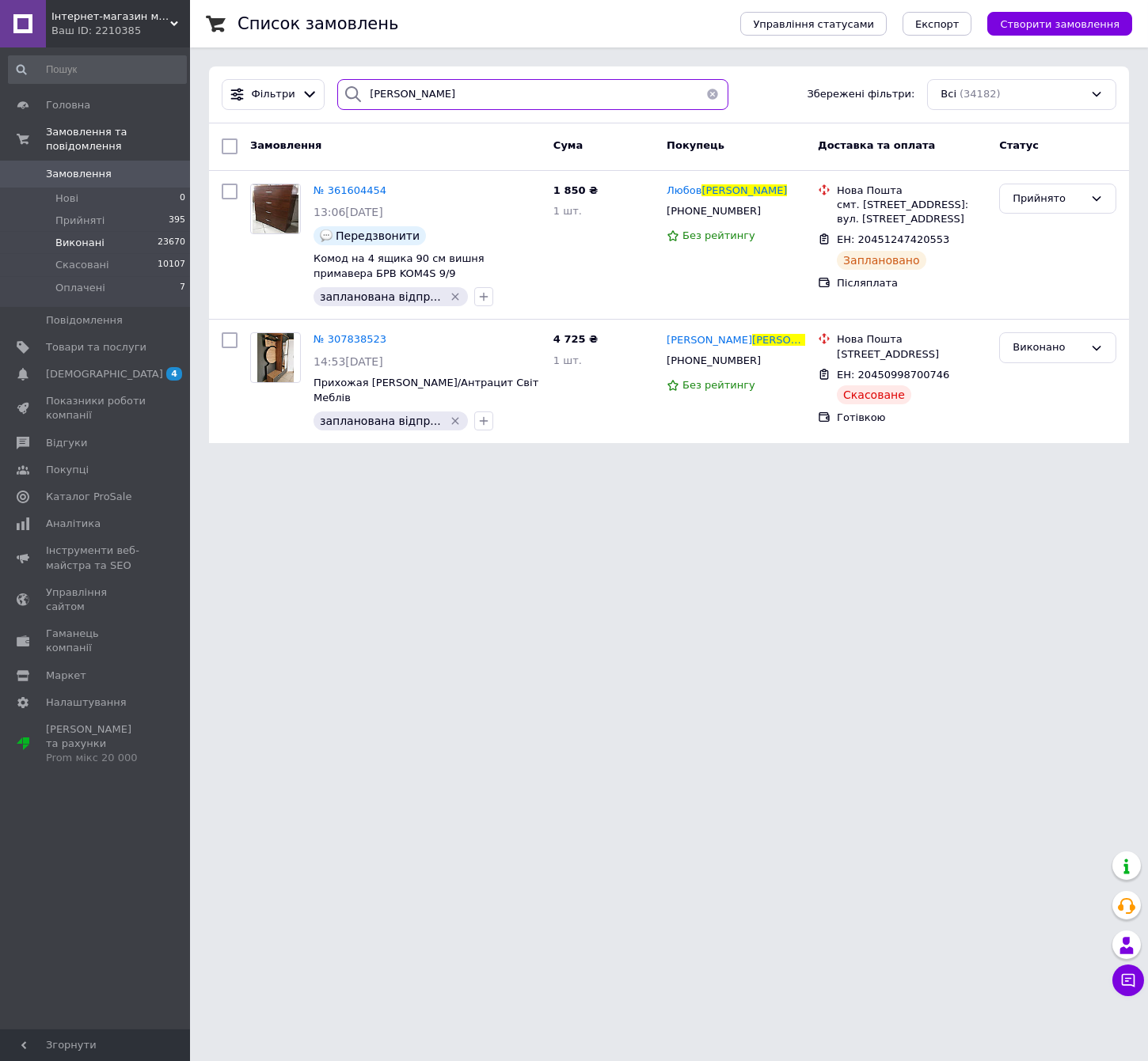
paste input "амедов"
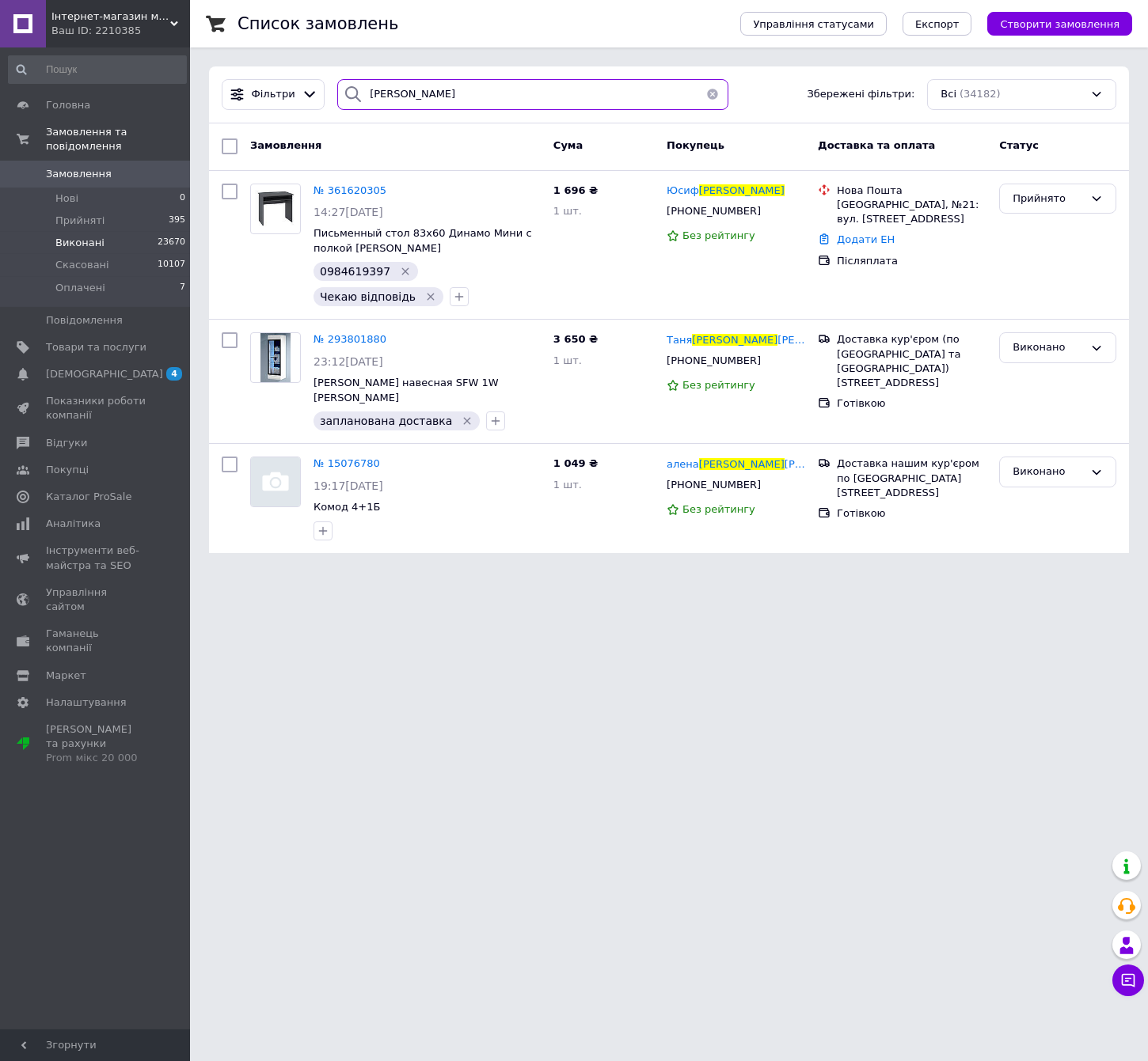
click at [409, 92] on input "[PERSON_NAME]" at bounding box center [533, 94] width 391 height 31
click at [409, 92] on input "Мамедов" at bounding box center [533, 94] width 391 height 31
paste input "Ковтун"
click at [409, 92] on input "МамедовКовтун" at bounding box center [533, 94] width 391 height 31
click at [409, 92] on div "Фільтри МамедовКовтун Збережені фільтри: Всі (34182) Замовлення Cума Покупець Д…" at bounding box center [668, 309] width 920 height 486
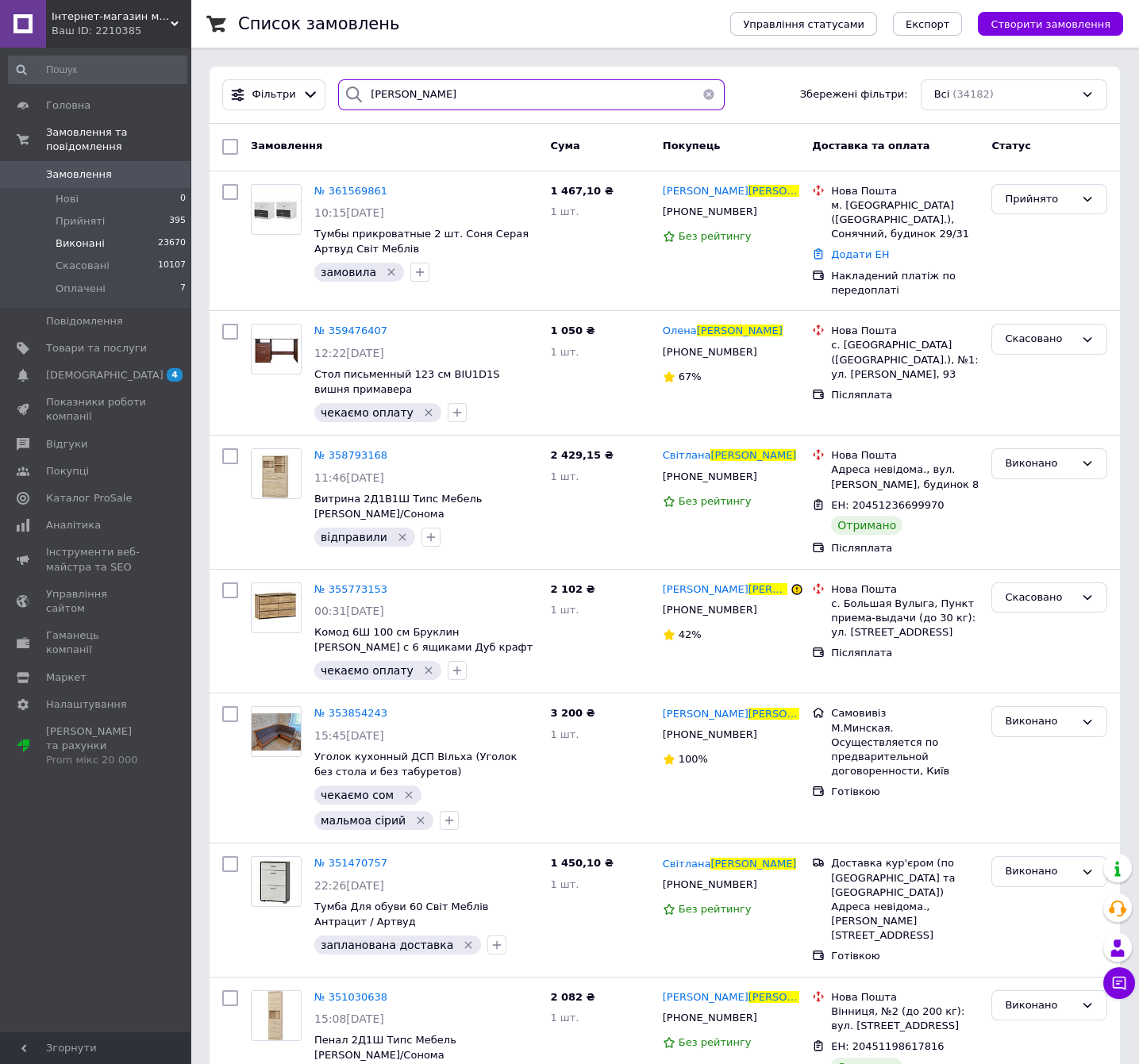
type input "Ковтун"
click at [138, 167] on span "Замовлення" at bounding box center [96, 174] width 101 height 14
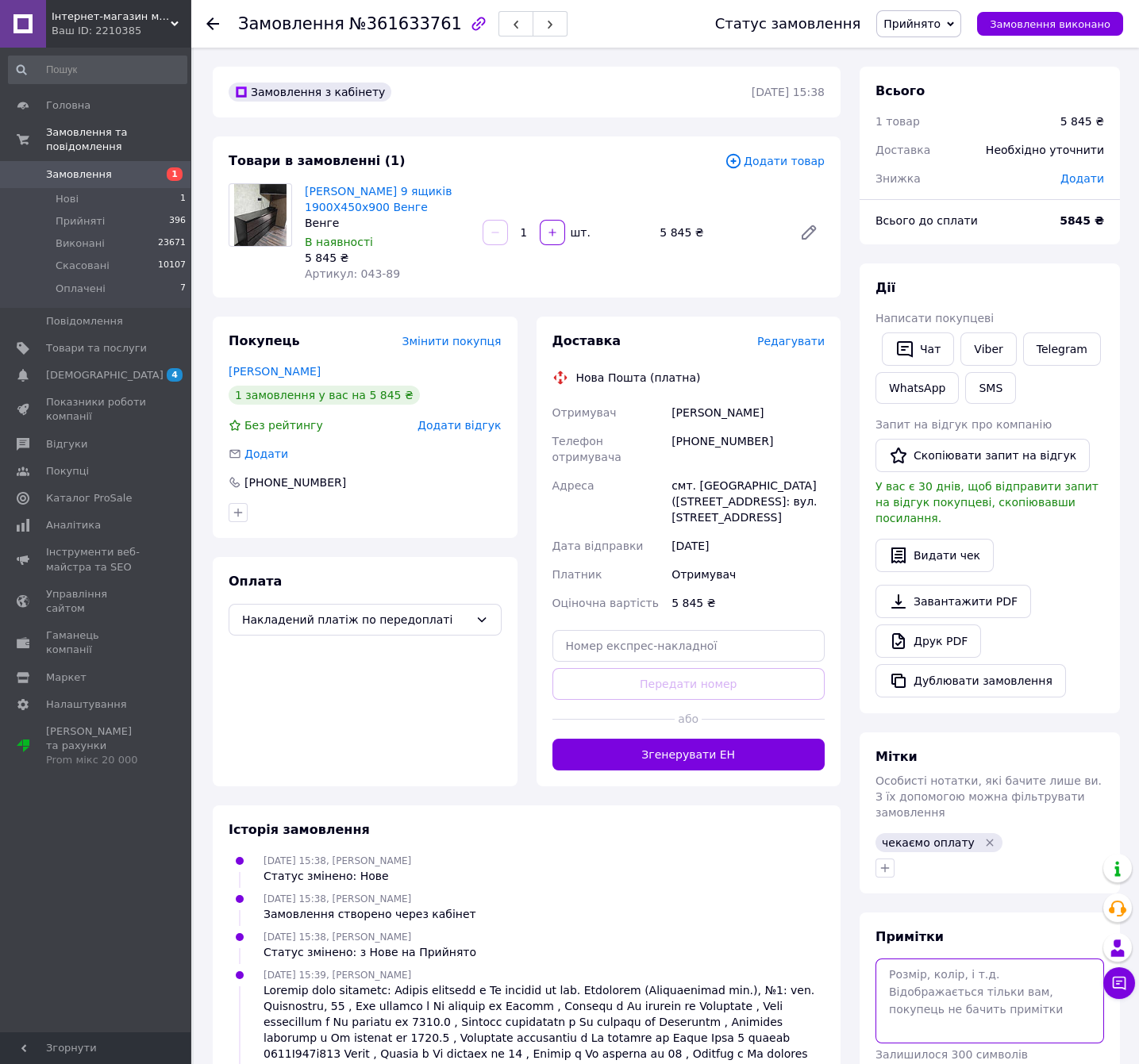
click at [912, 959] on textarea at bounding box center [989, 1001] width 228 height 84
type textarea "1170є"
click at [887, 862] on icon "button" at bounding box center [885, 868] width 13 height 13
click at [930, 894] on input "text" at bounding box center [973, 910] width 178 height 32
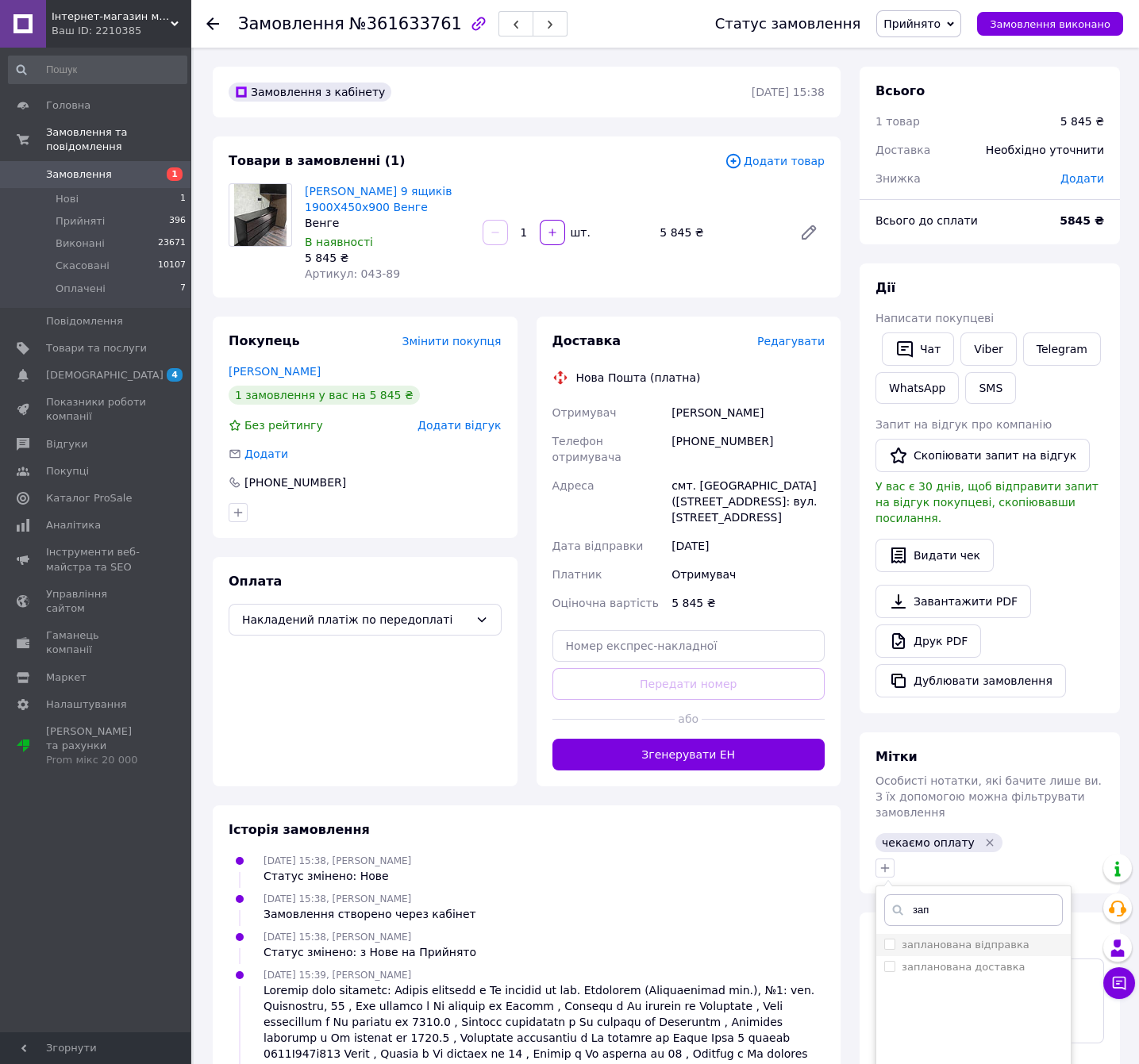
type input "зап"
click at [959, 939] on label "запланована відправка" at bounding box center [965, 945] width 128 height 12
checkbox input "true"
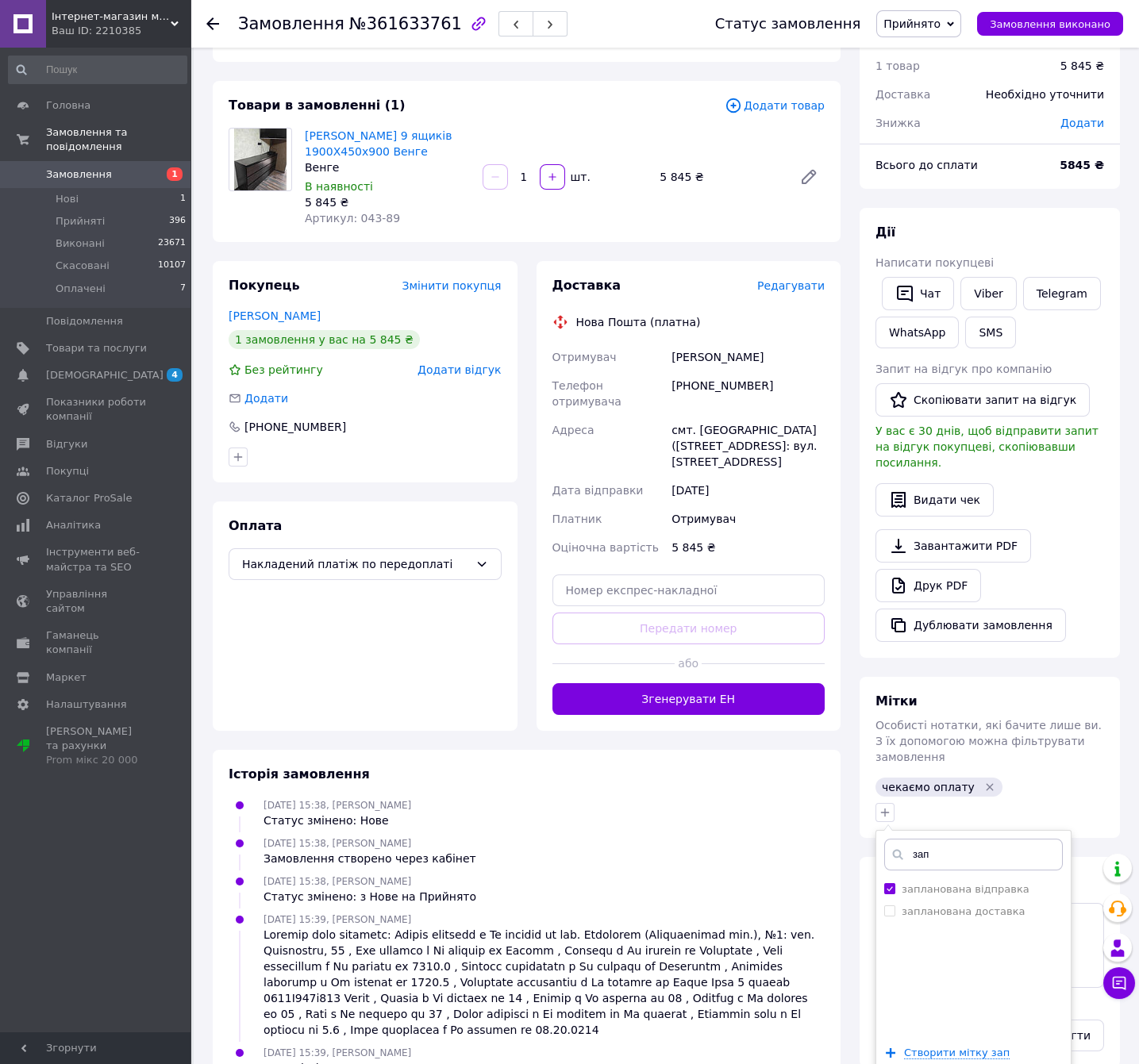
scroll to position [80, 0]
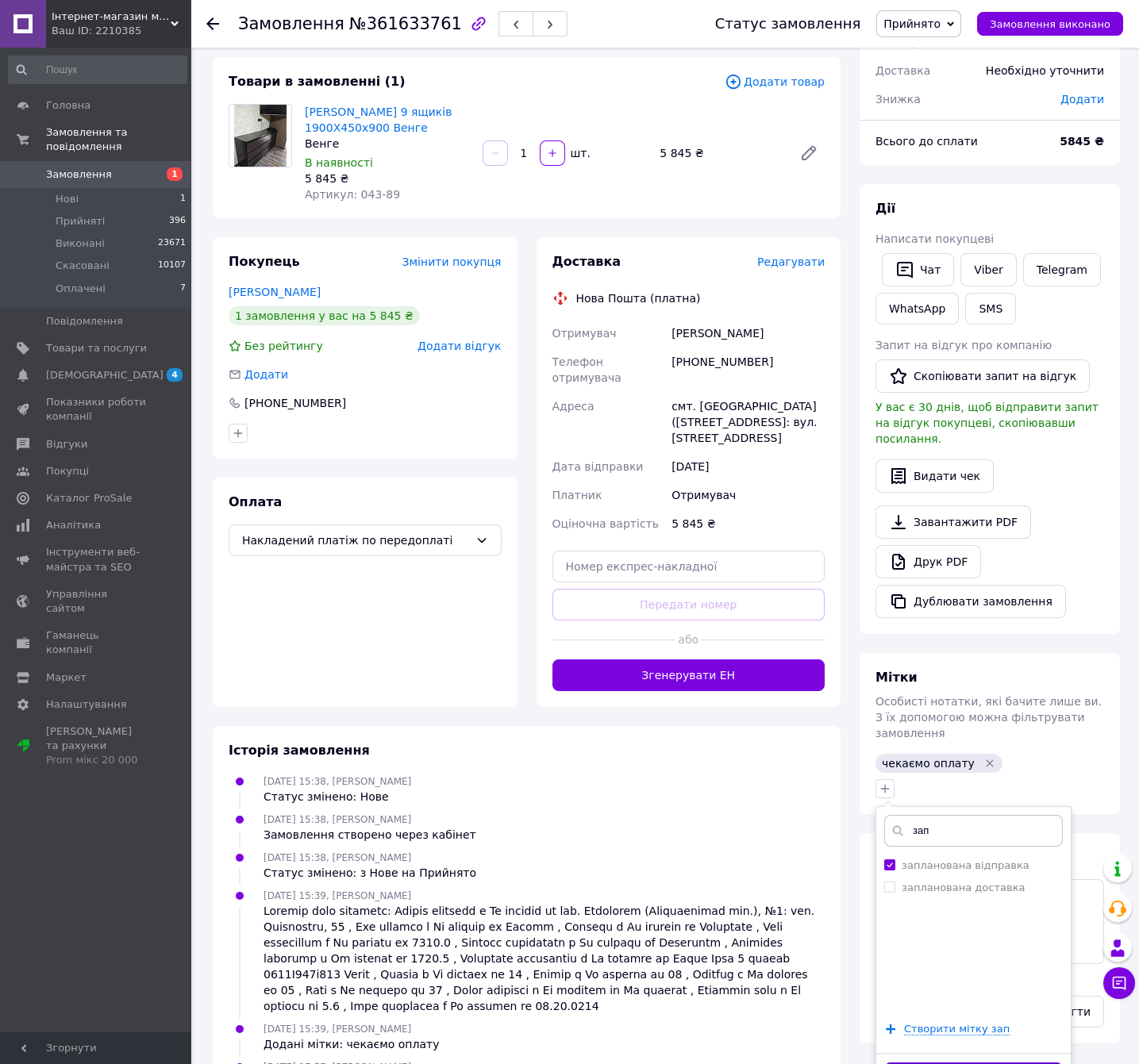
click at [989, 1062] on button "Додати мітку" at bounding box center [973, 1078] width 178 height 31
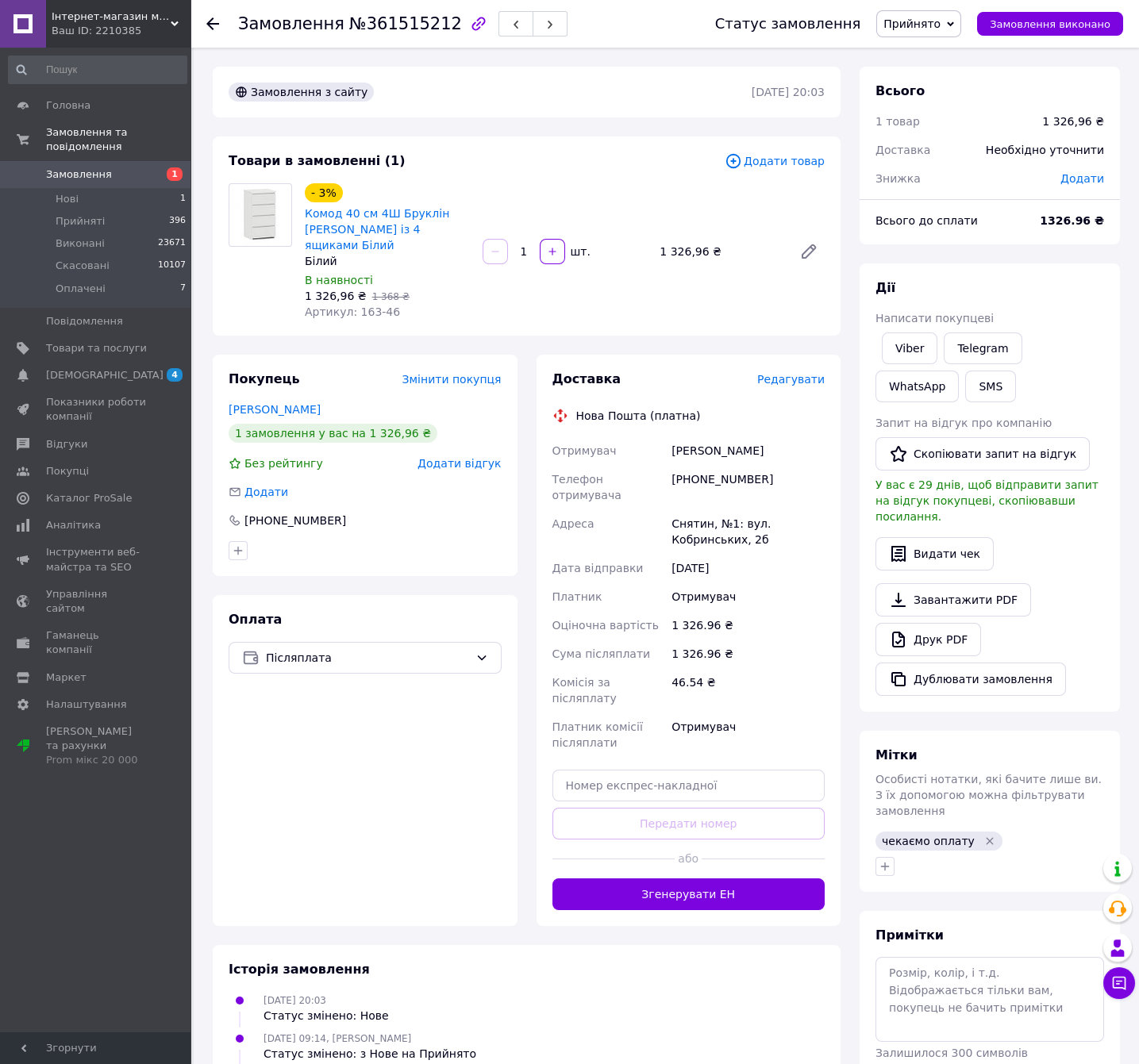
click at [939, 864] on div "Всього 1 товар 1 326,96 ₴ Доставка Необхідно уточнити Знижка Додати Всього до с…" at bounding box center [989, 594] width 260 height 1054
click at [969, 957] on textarea at bounding box center [989, 1000] width 228 height 84
click at [989, 989] on textarea at bounding box center [989, 1000] width 228 height 84
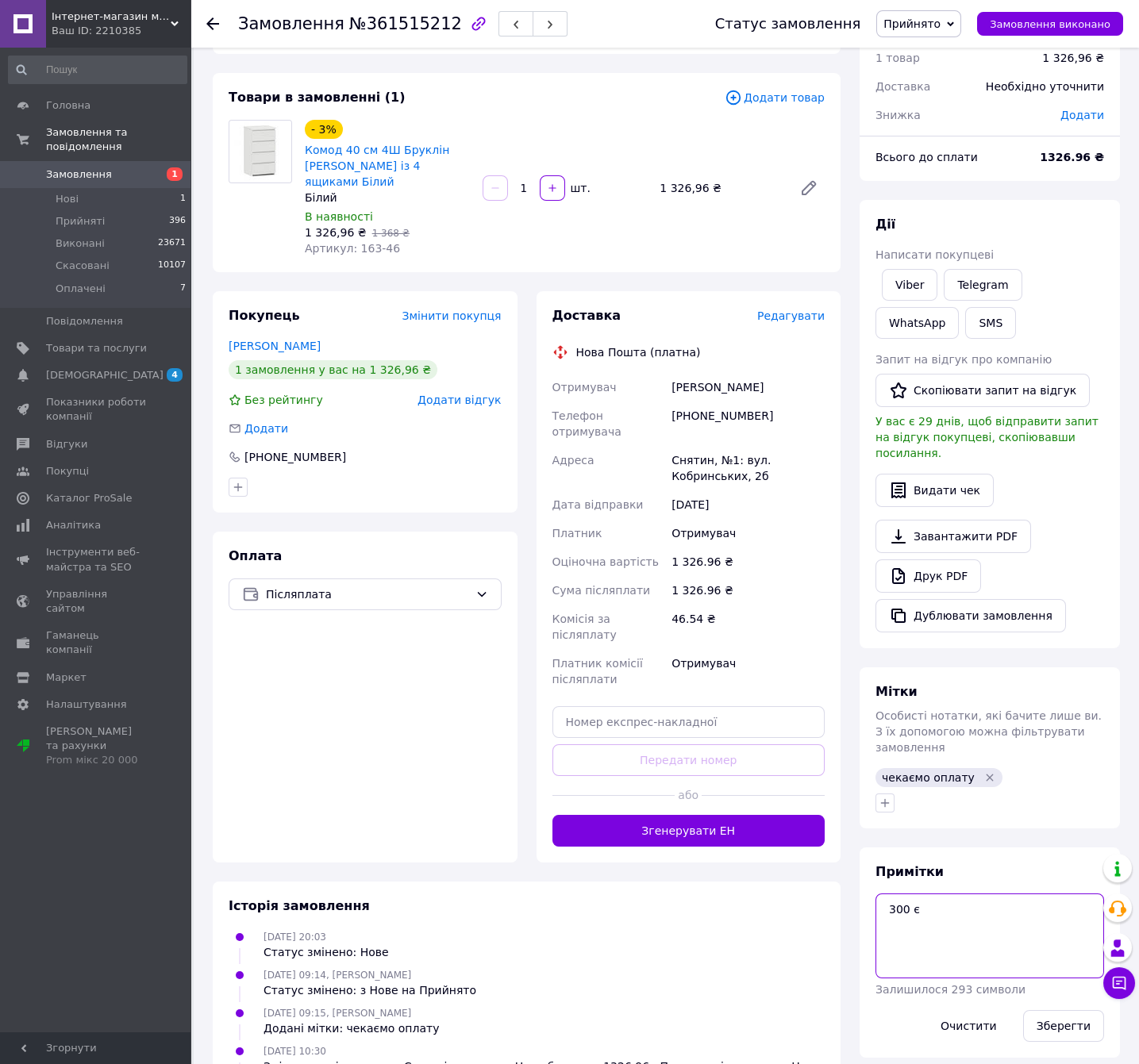
scroll to position [158, 0]
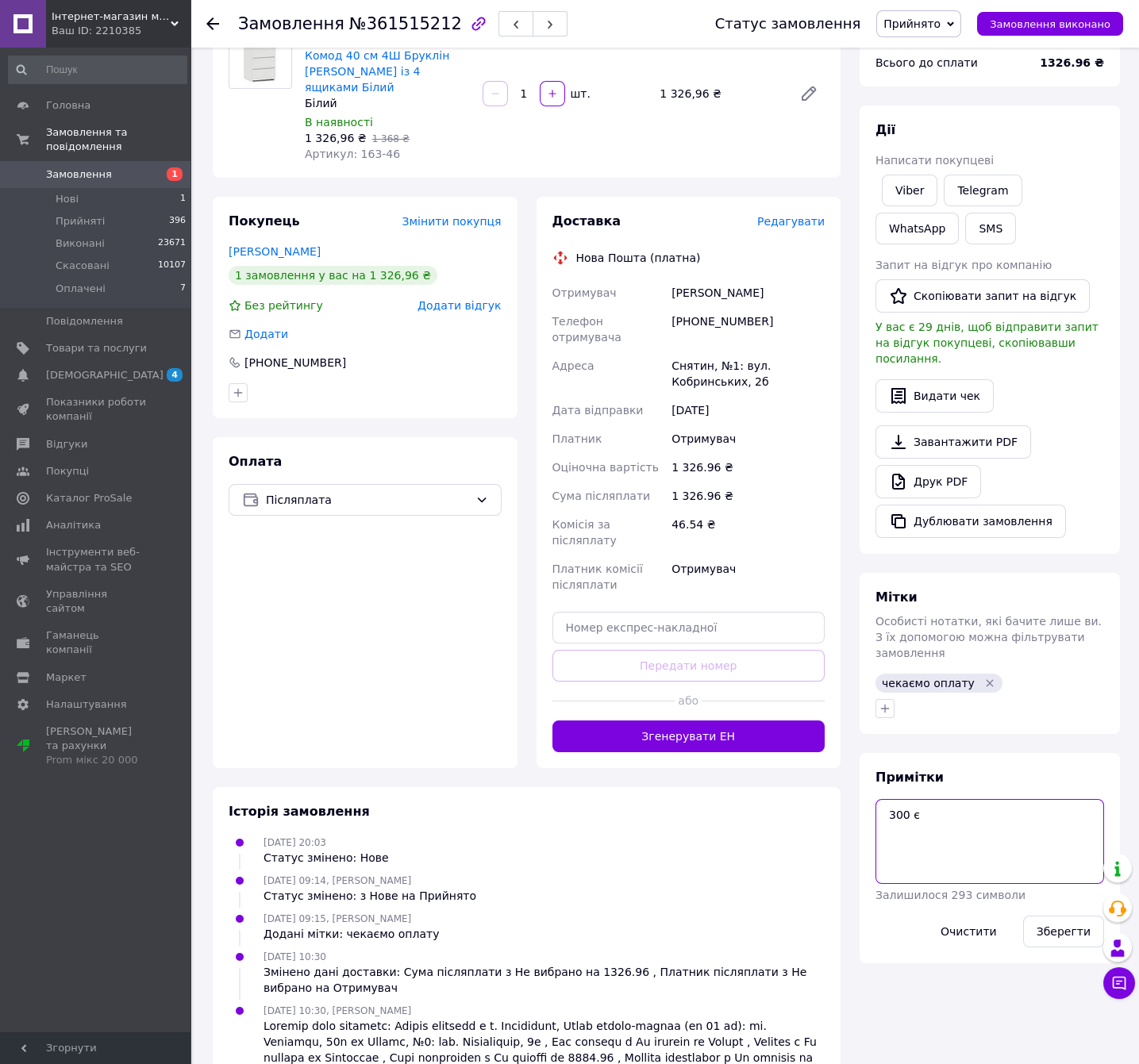
type textarea "300 є"
click at [1046, 912] on div "Зберегти" at bounding box center [1063, 932] width 94 height 45
click at [1052, 916] on button "Зберегти" at bounding box center [1063, 932] width 81 height 32
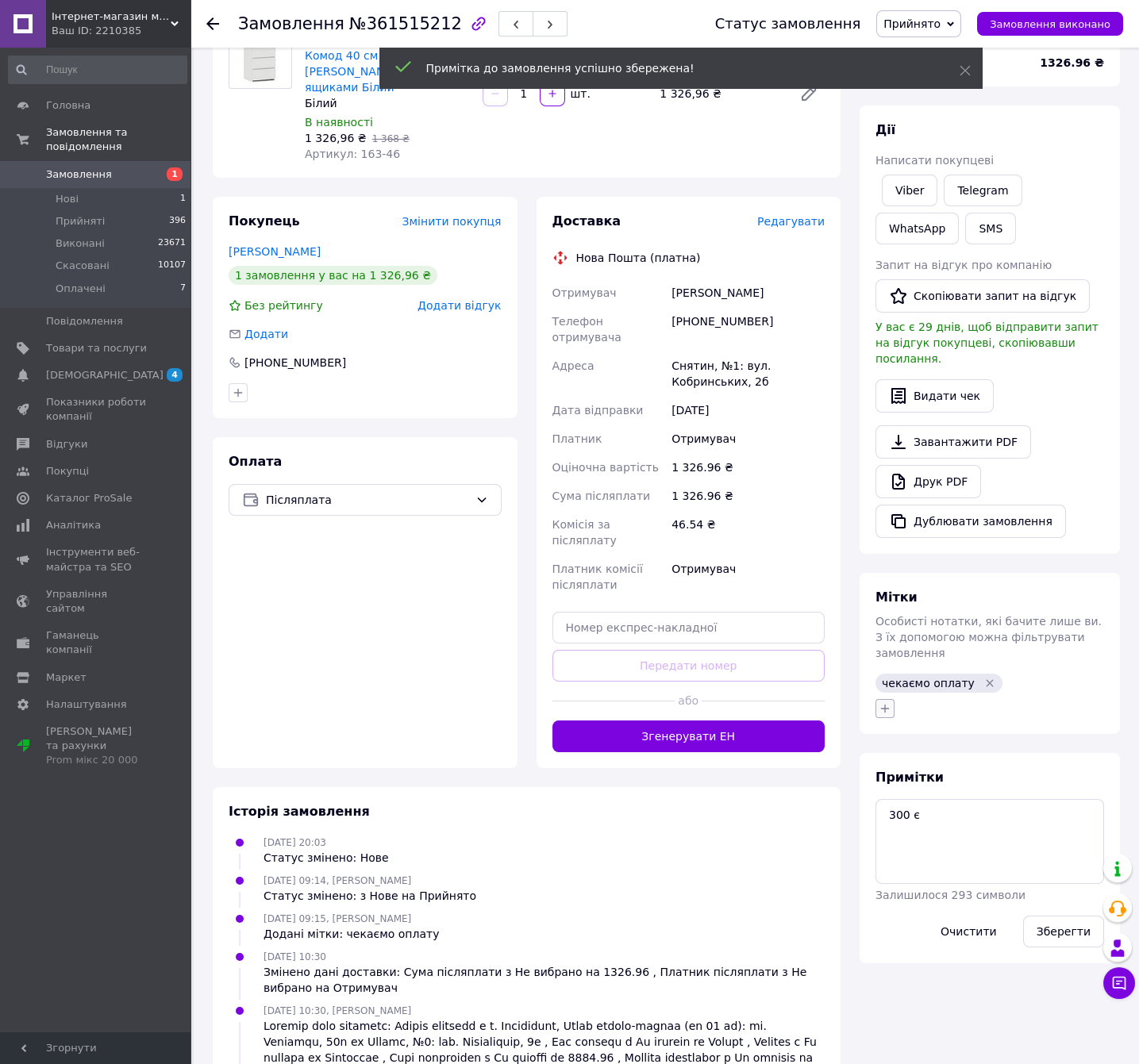
click at [884, 703] on icon "button" at bounding box center [885, 709] width 13 height 13
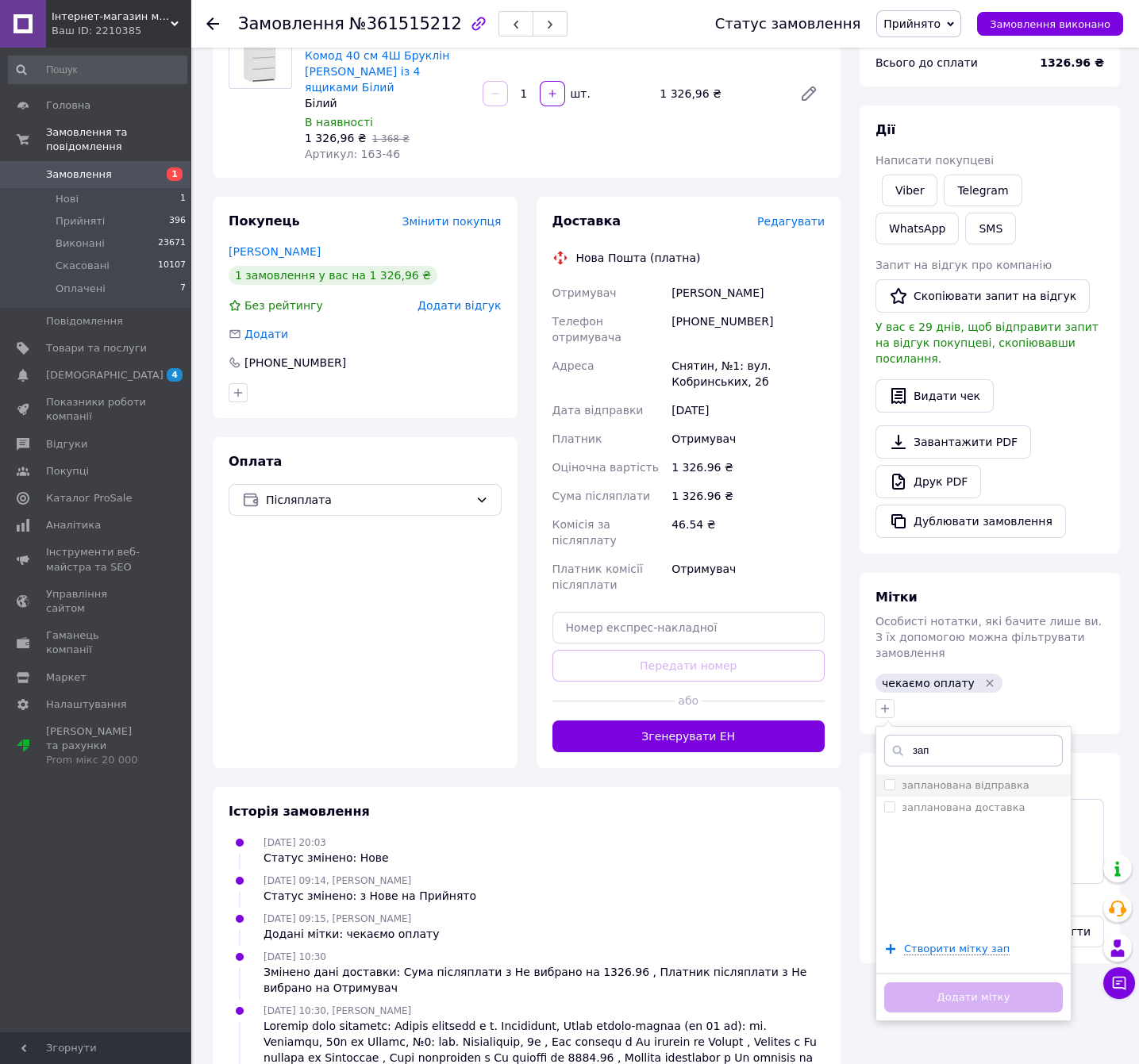
type input "зап"
click at [935, 779] on label "запланована відправка" at bounding box center [965, 785] width 128 height 12
checkbox input "true"
click at [982, 983] on button "Додати мітку" at bounding box center [973, 998] width 178 height 31
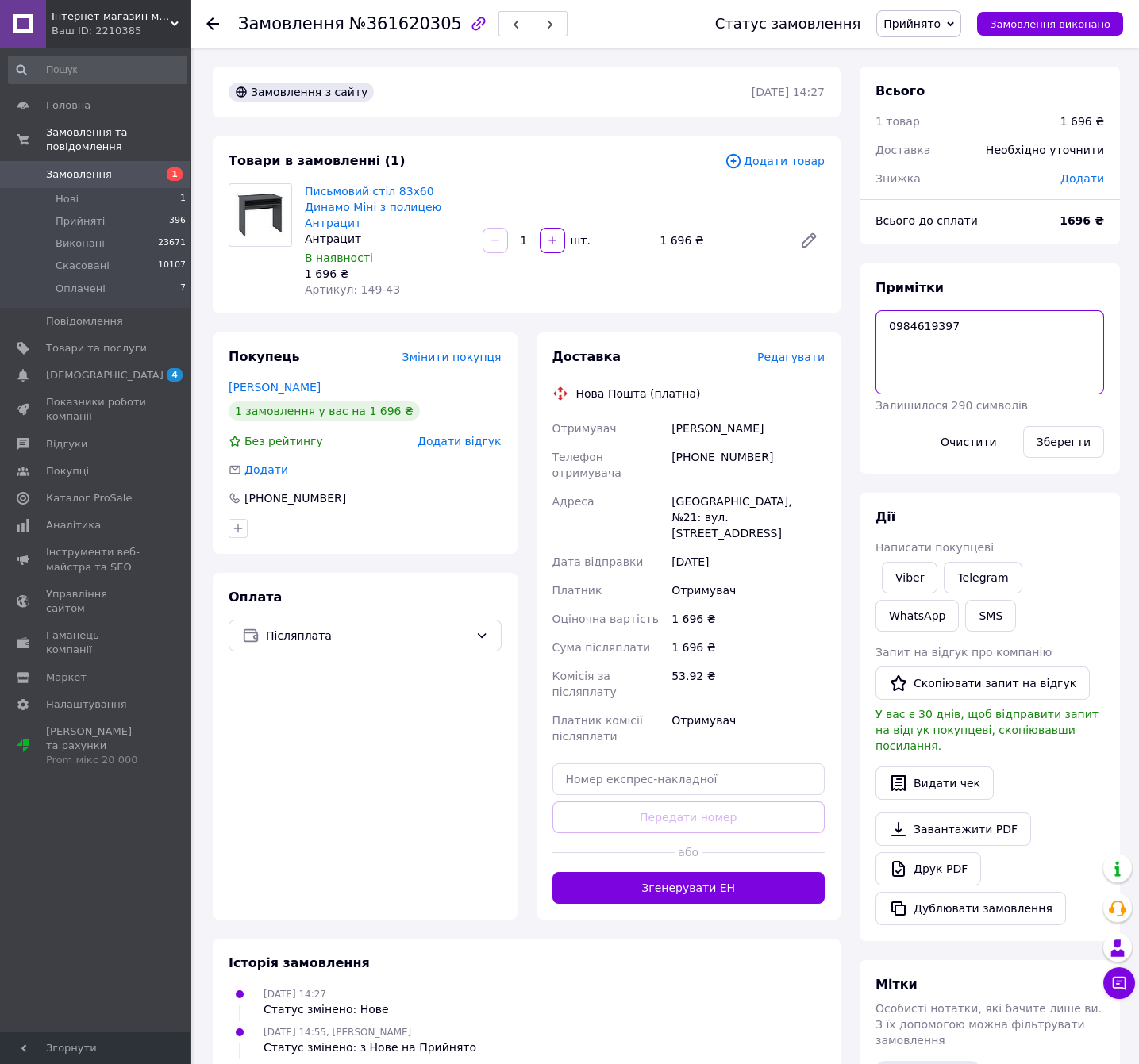
click at [1015, 325] on textarea "0984619397" at bounding box center [989, 353] width 228 height 84
type textarea "0984619397 340є"
click at [1077, 427] on button "Зберегти" at bounding box center [1063, 442] width 81 height 32
click at [1076, 443] on button "Зберегти" at bounding box center [1063, 442] width 81 height 32
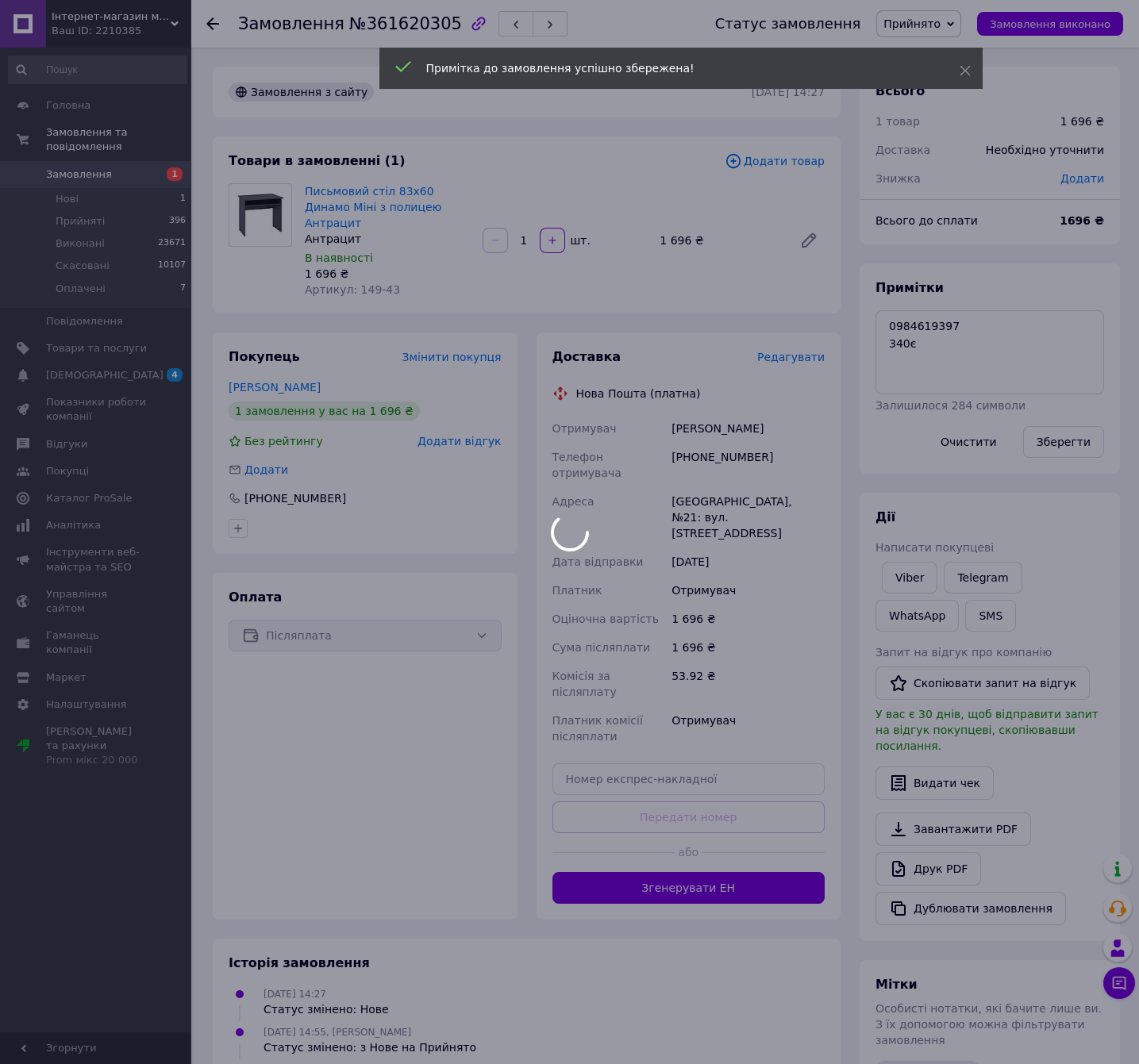
scroll to position [158, 0]
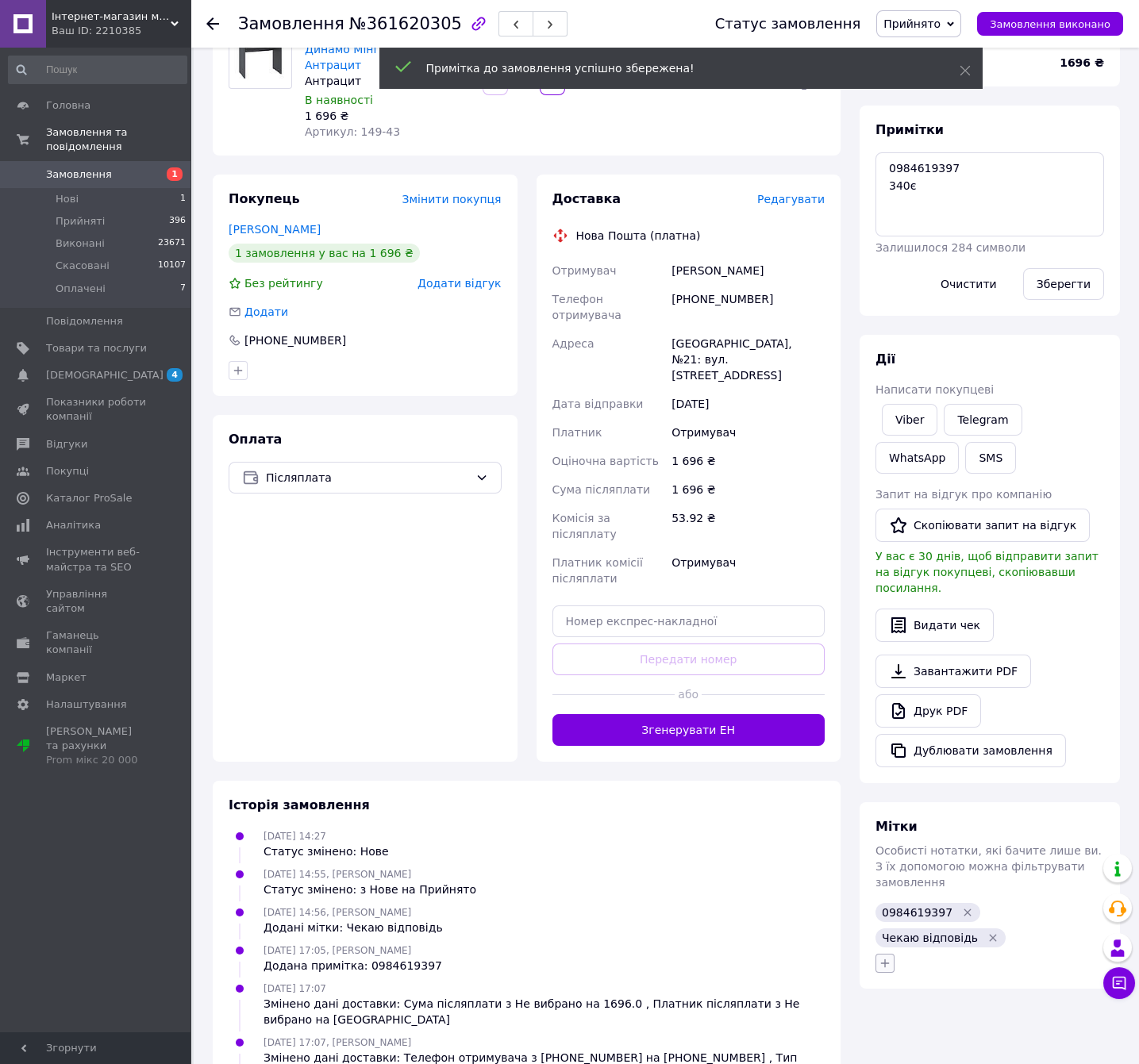
click at [880, 957] on icon "button" at bounding box center [885, 964] width 13 height 13
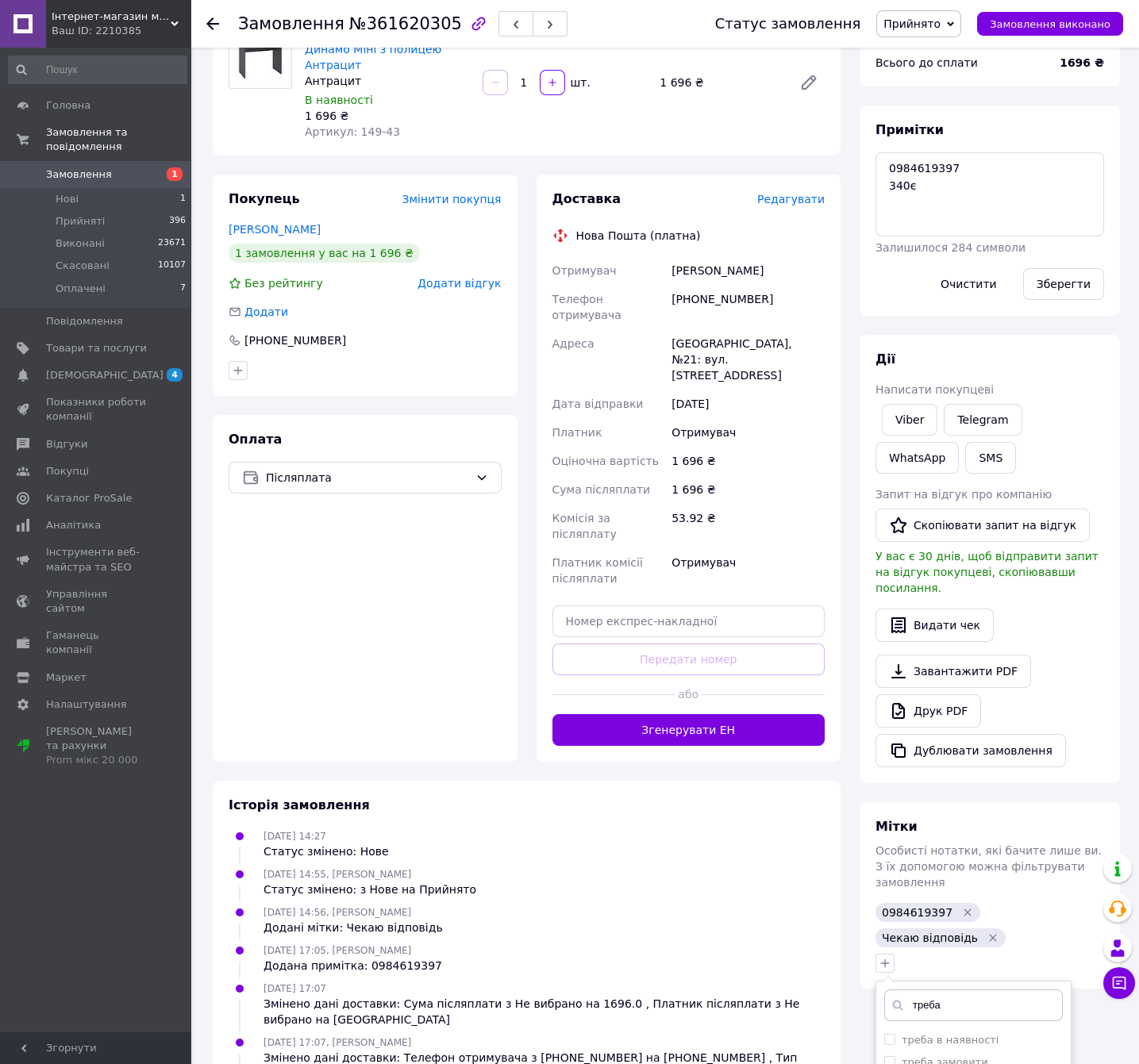
scroll to position [317, 0]
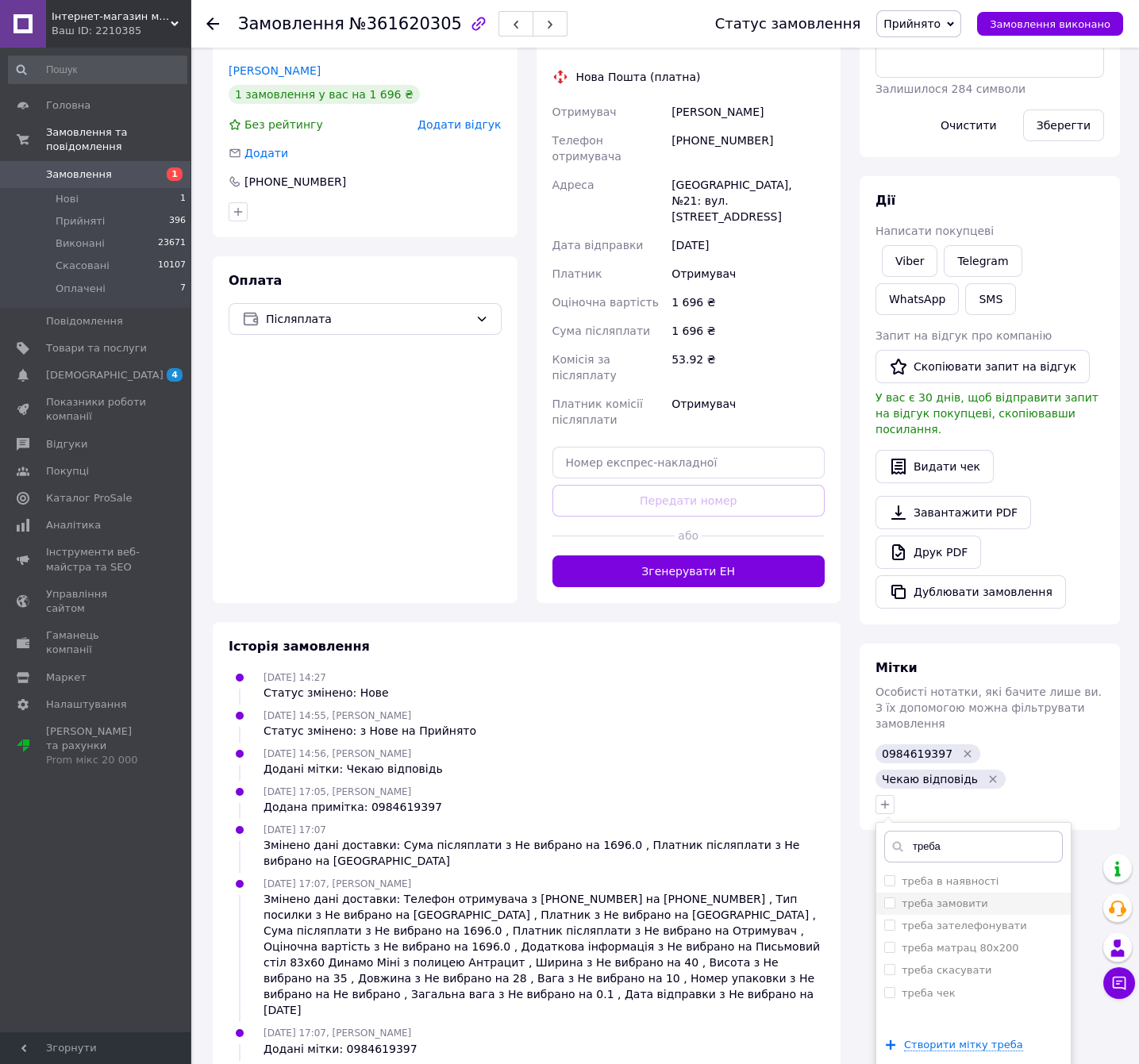
type input "треба"
click at [951, 898] on label "треба замовити" at bounding box center [945, 903] width 87 height 12
checkbox input "true"
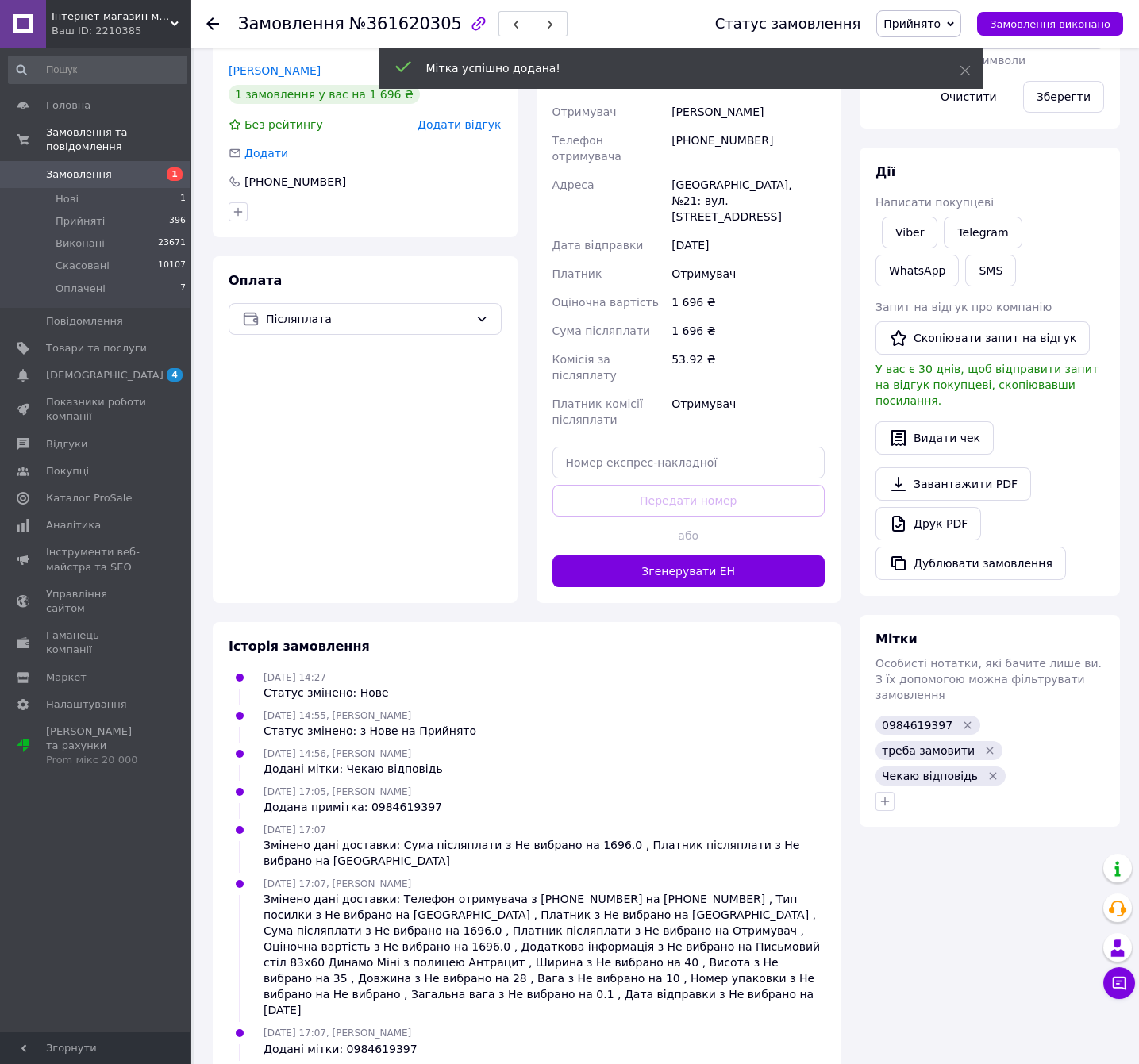
scroll to position [25, 0]
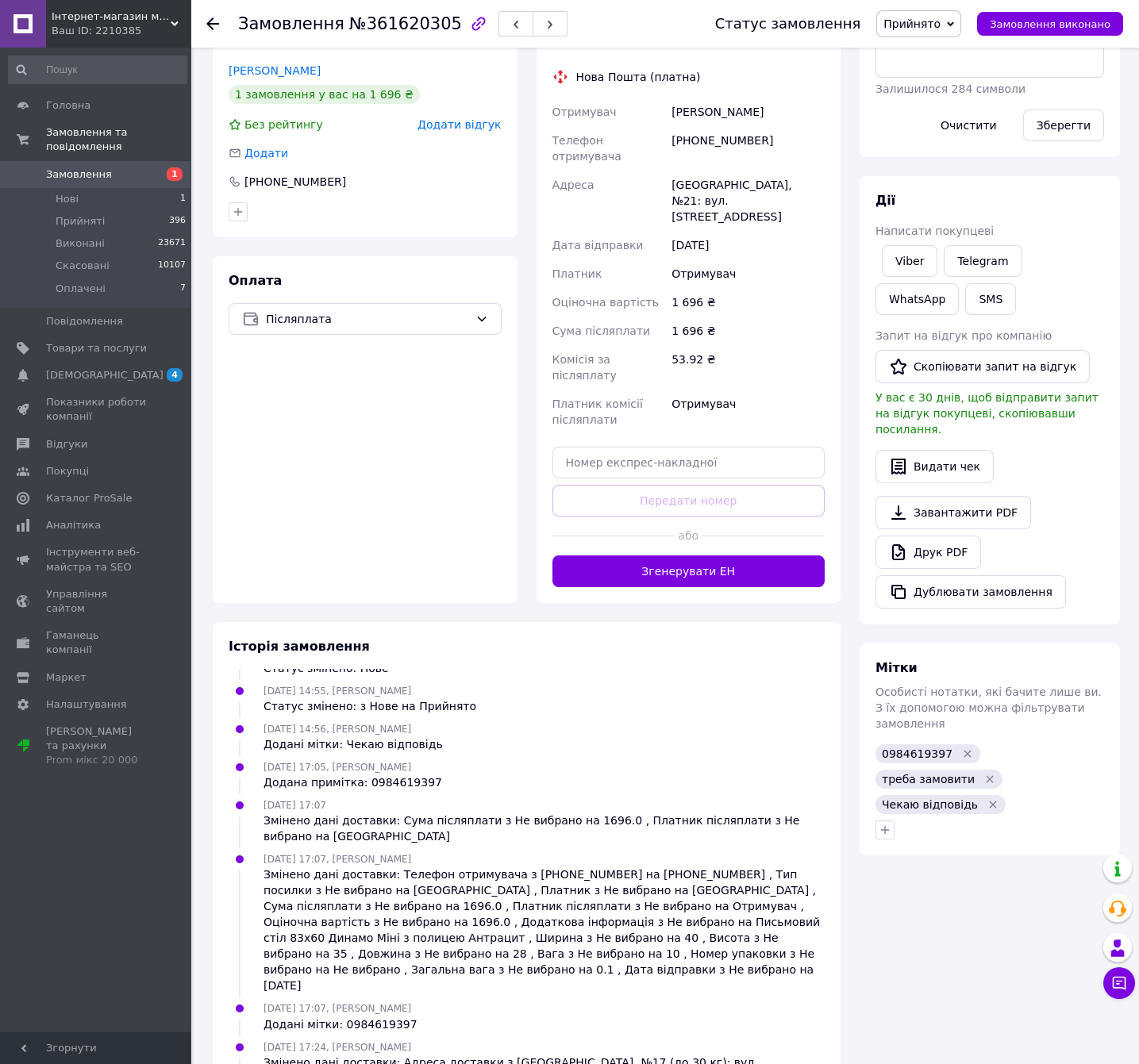
click at [218, 30] on div at bounding box center [213, 24] width 13 height 16
